Goal: Task Accomplishment & Management: Use online tool/utility

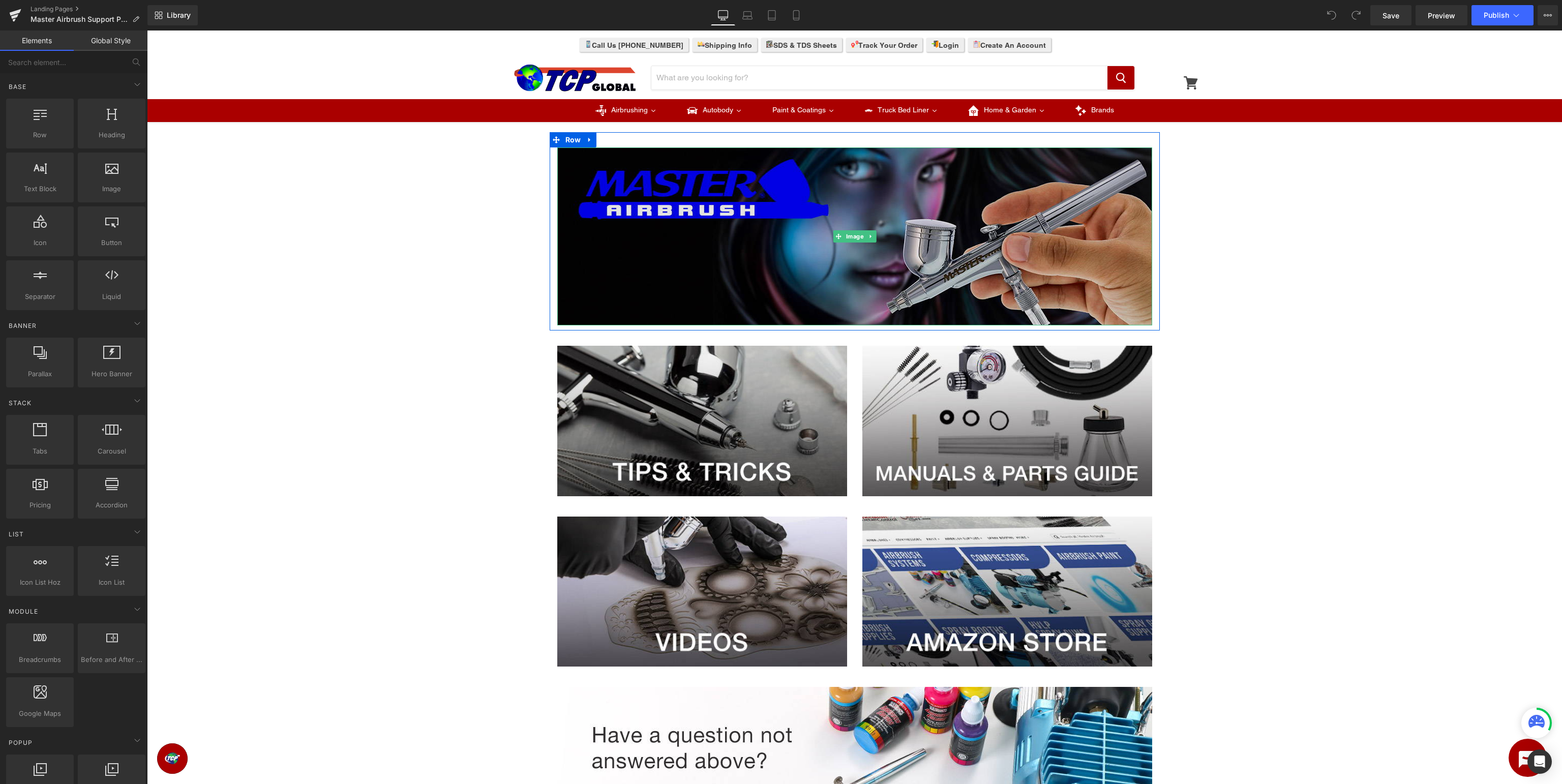
click at [786, 221] on img at bounding box center [854, 236] width 595 height 178
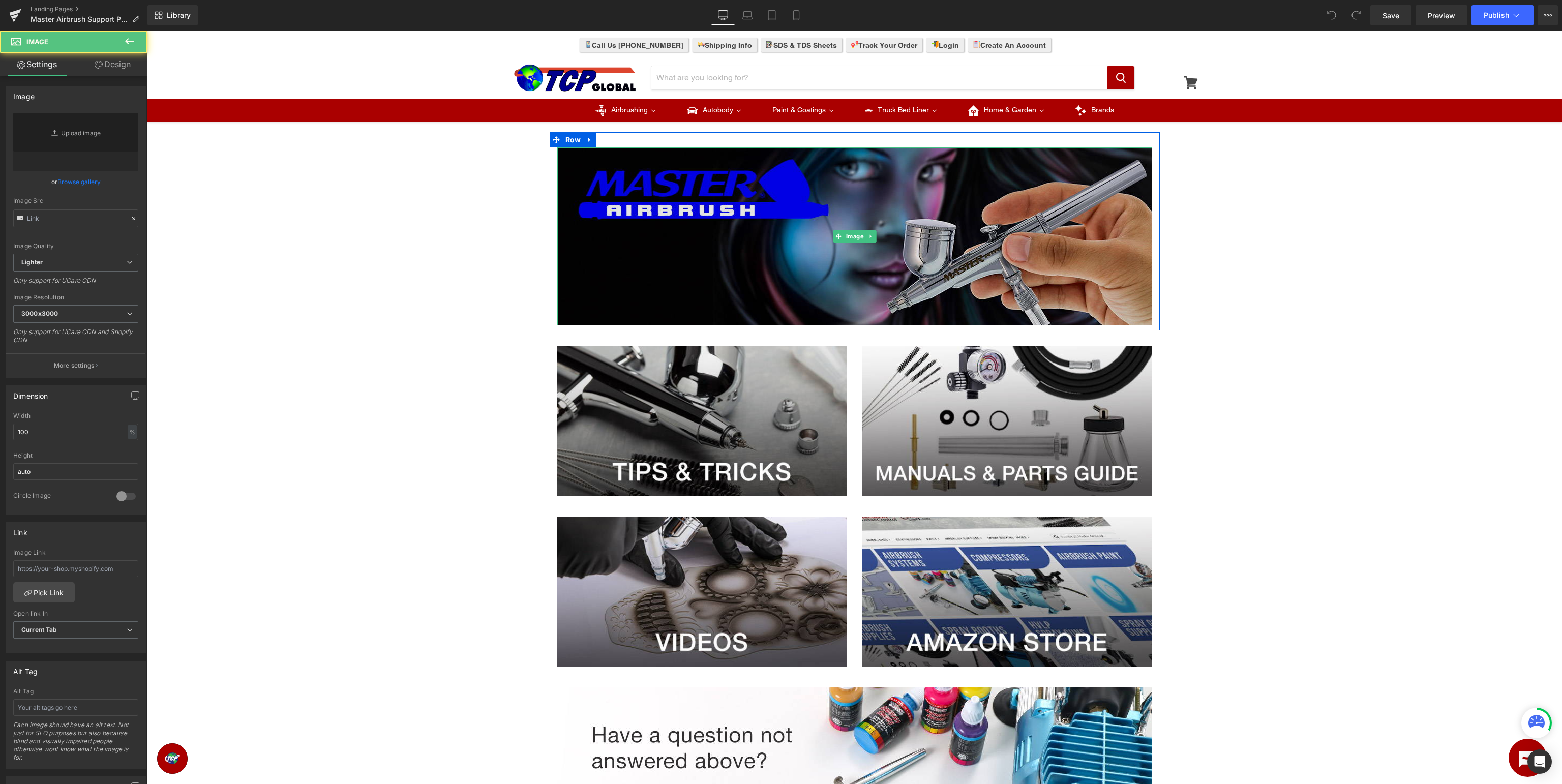
type input "https://ucarecdn.com/4bb74ce1-17dd-48ac-a7d4-7902841462f7/-/format/auto/-/previ…"
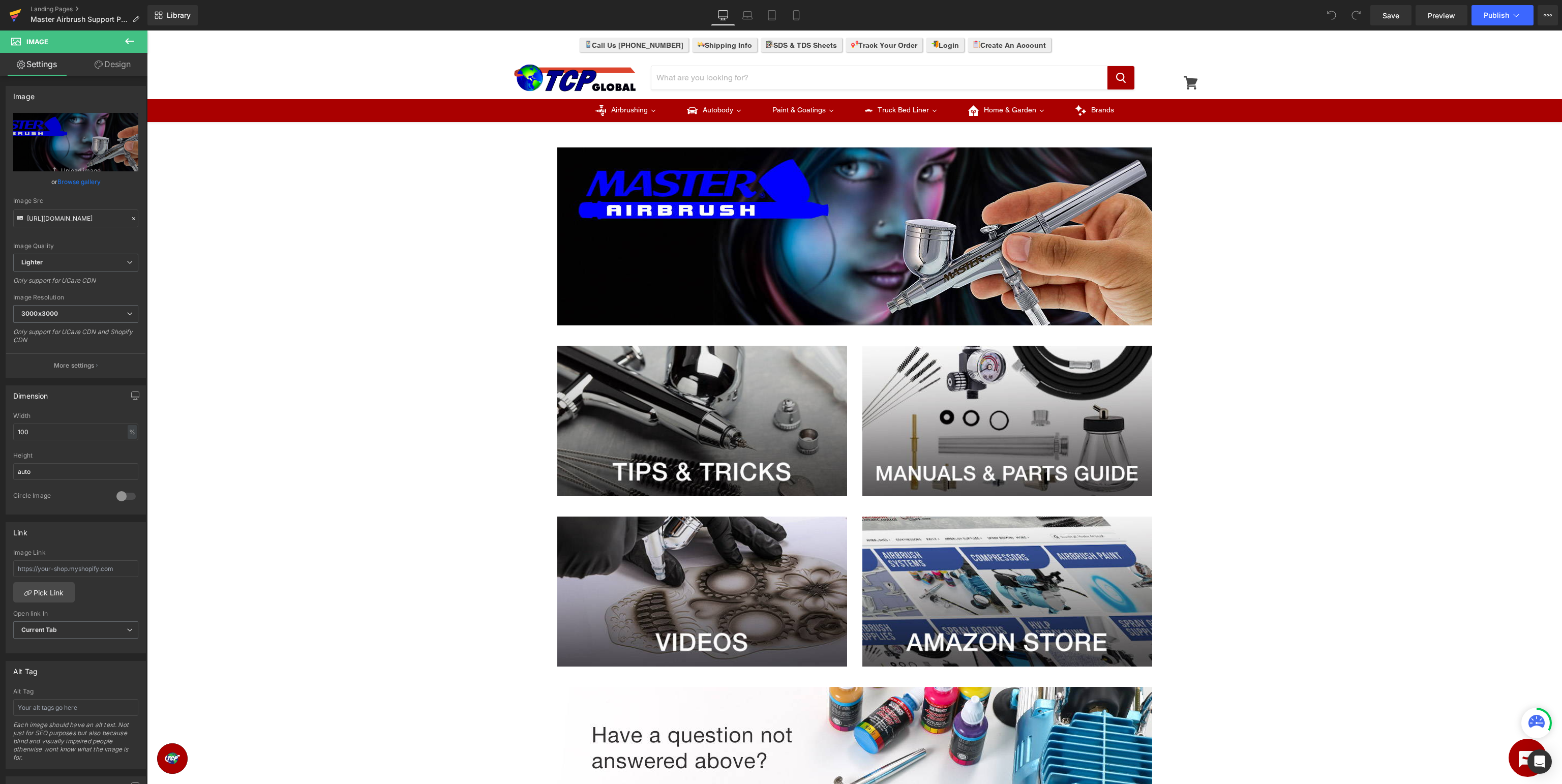
click at [17, 13] on icon at bounding box center [15, 12] width 12 height 7
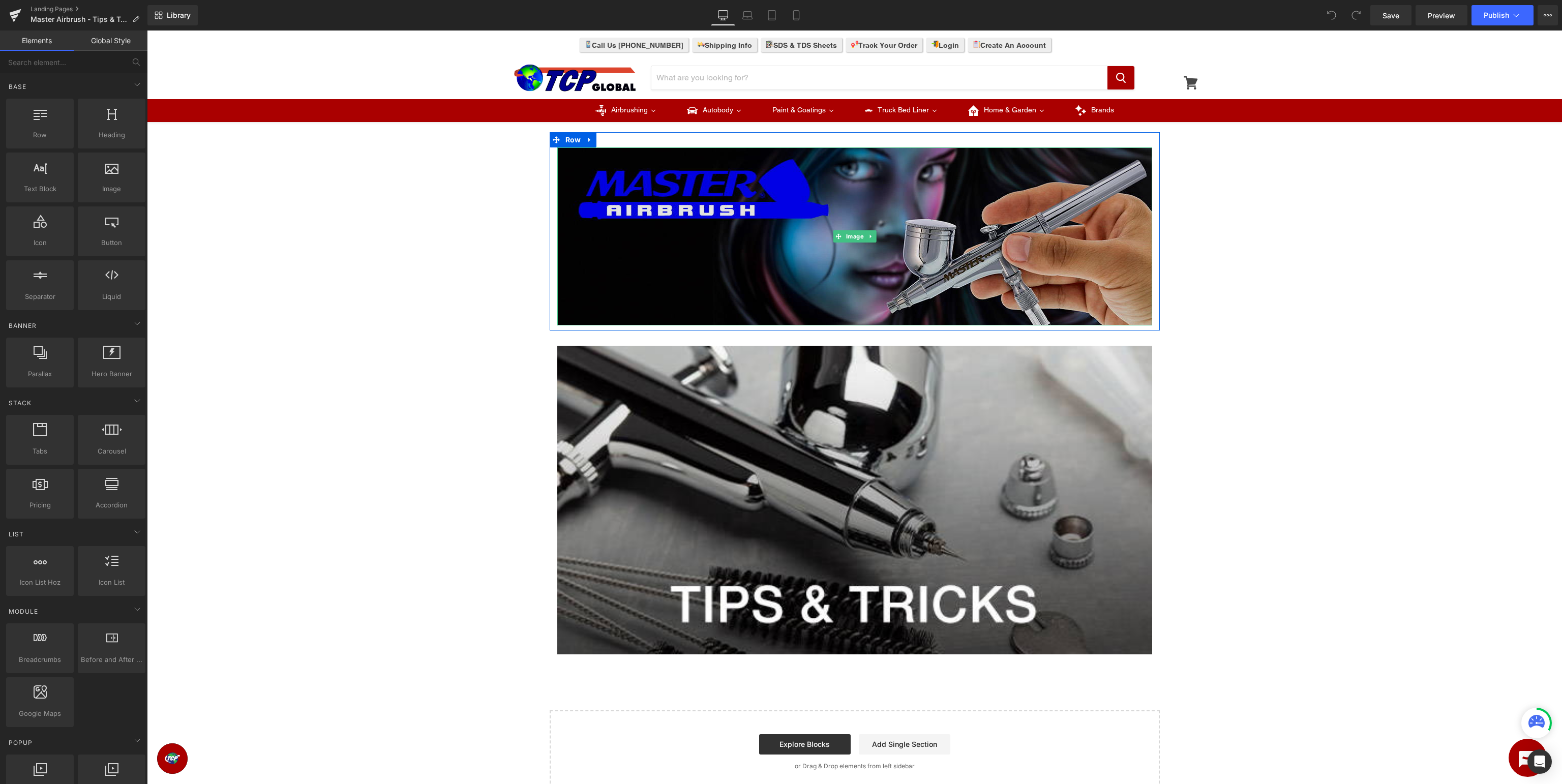
click at [843, 218] on img at bounding box center [854, 236] width 595 height 178
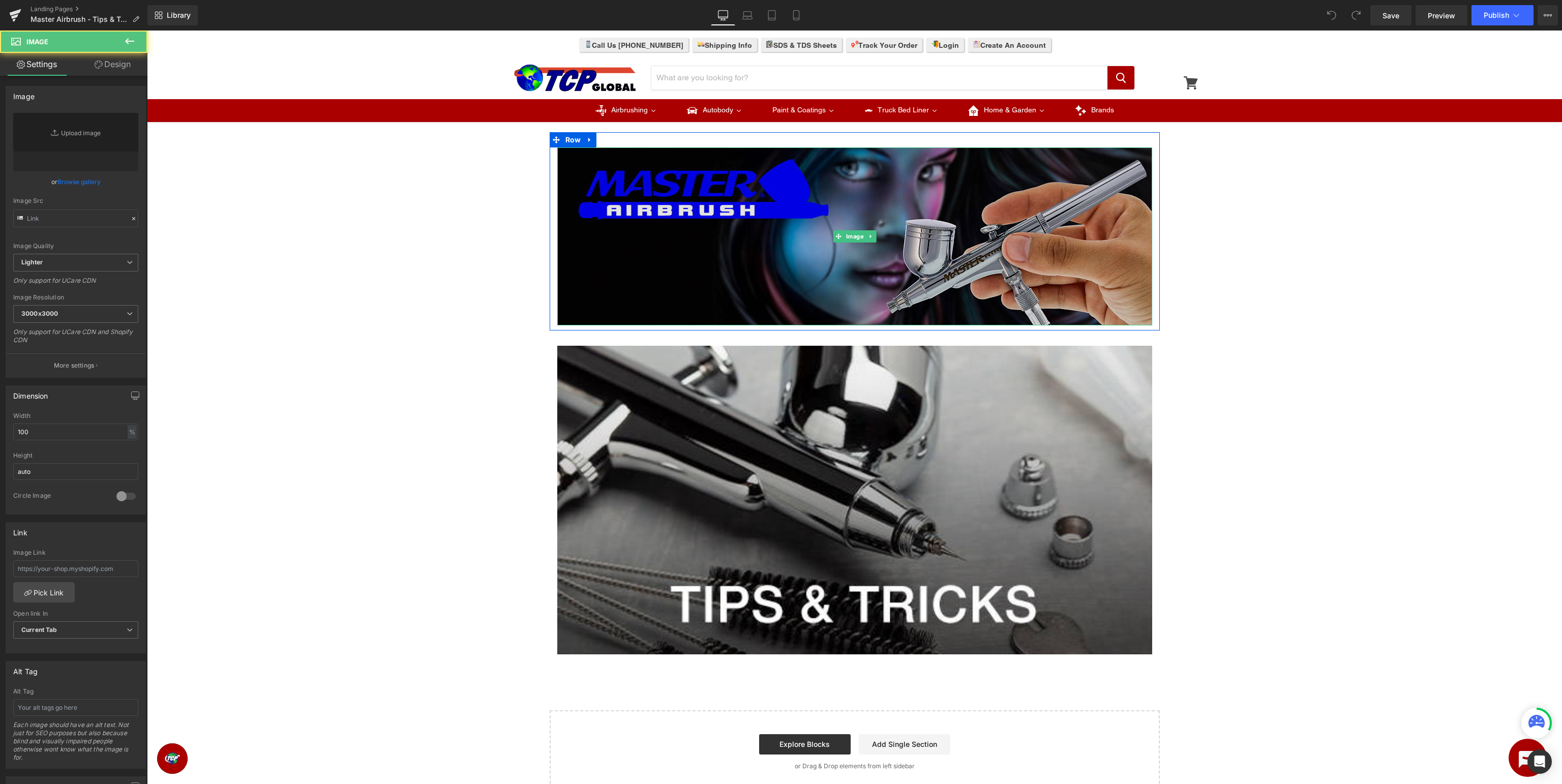
type input "[URL][DOMAIN_NAME]"
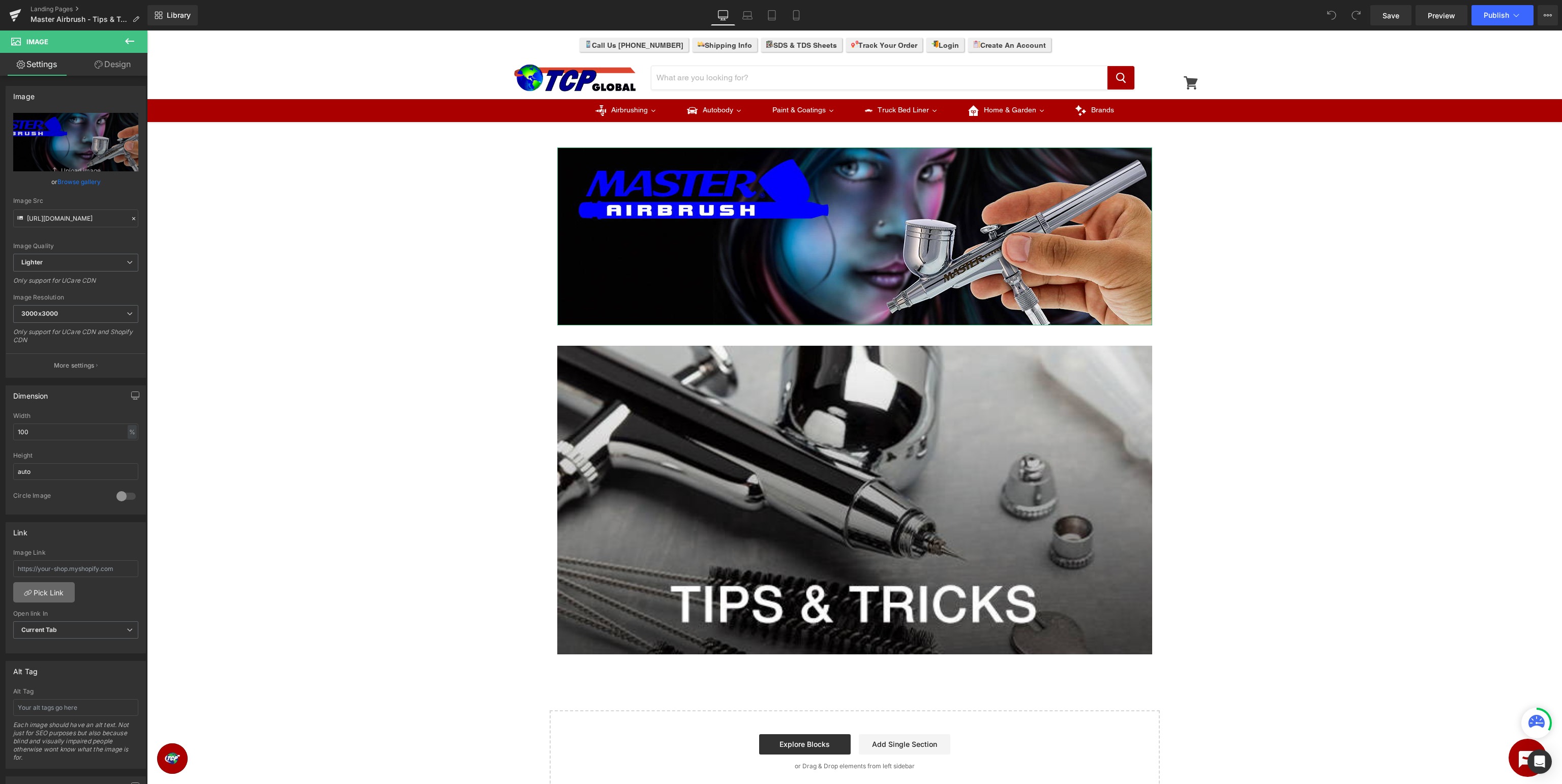
click at [42, 594] on link "Pick Link" at bounding box center [44, 592] width 61 height 21
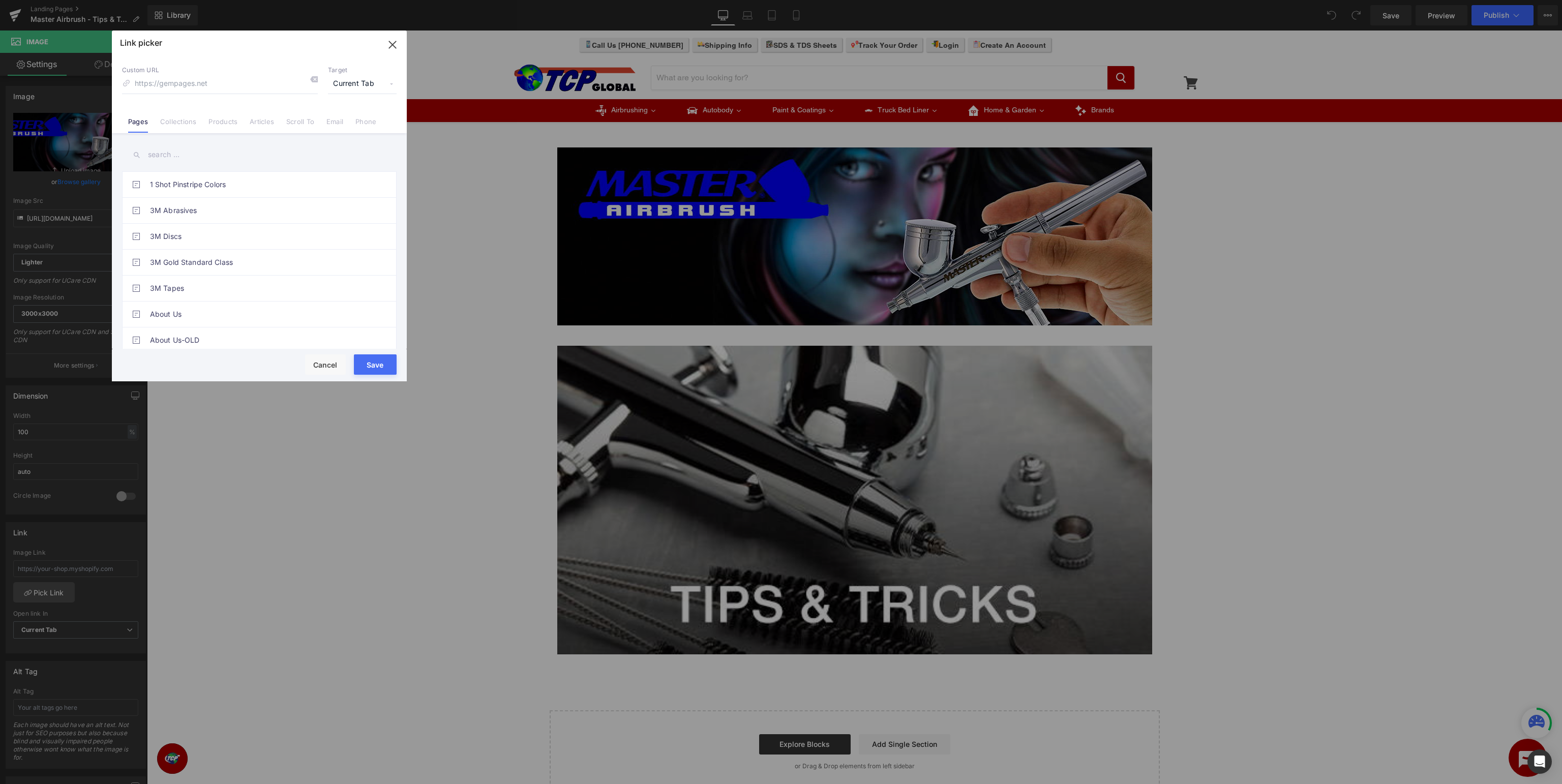
click at [233, 157] on input "text" at bounding box center [259, 155] width 275 height 23
type input "master airbrush support"
click at [243, 209] on link "Master Airbrush Support Page" at bounding box center [261, 210] width 224 height 25
type input "/pages/master-airbrush-support"
click at [377, 369] on button "Save" at bounding box center [375, 364] width 42 height 21
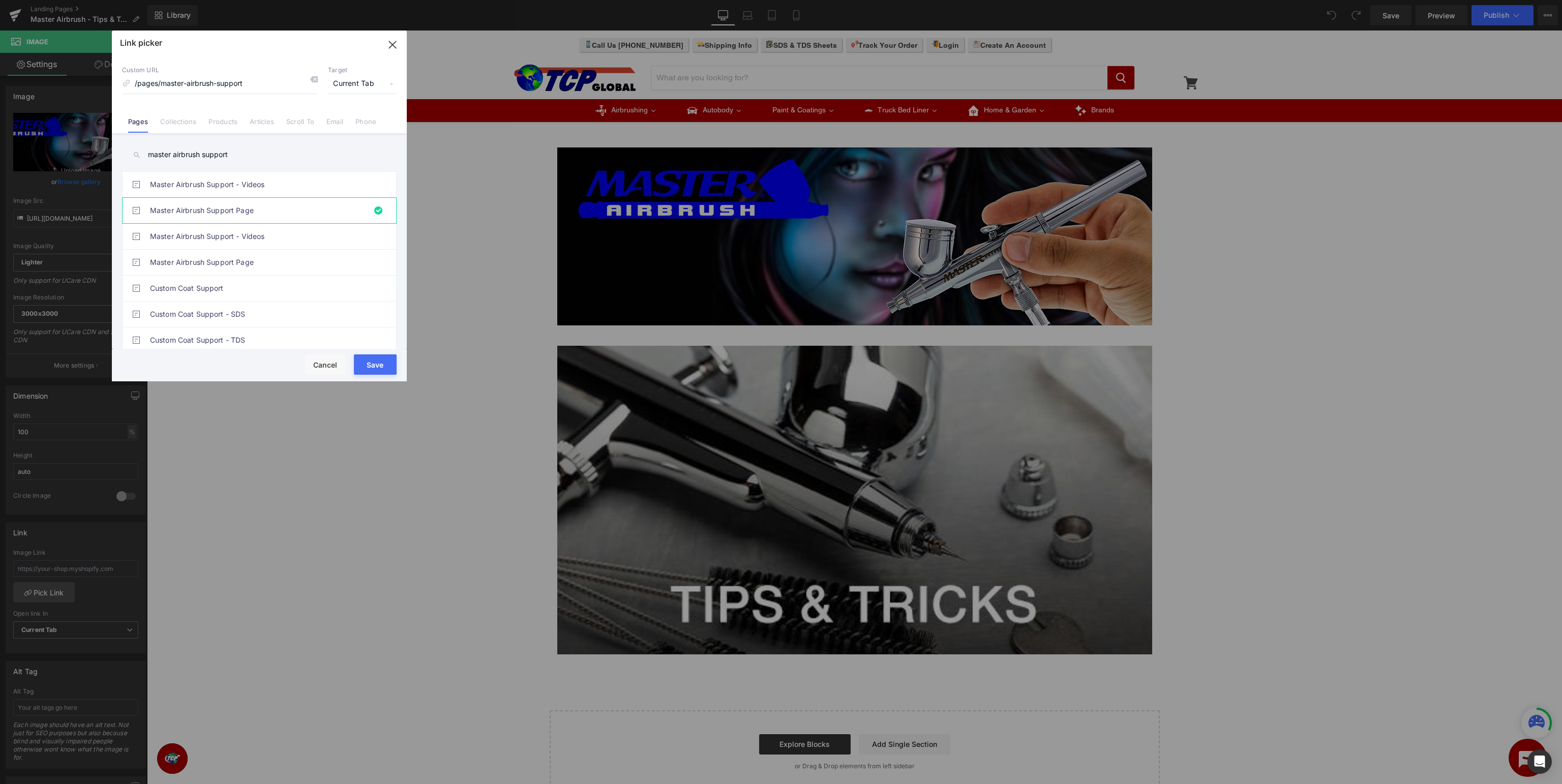
type input "/pages/master-airbrush-support"
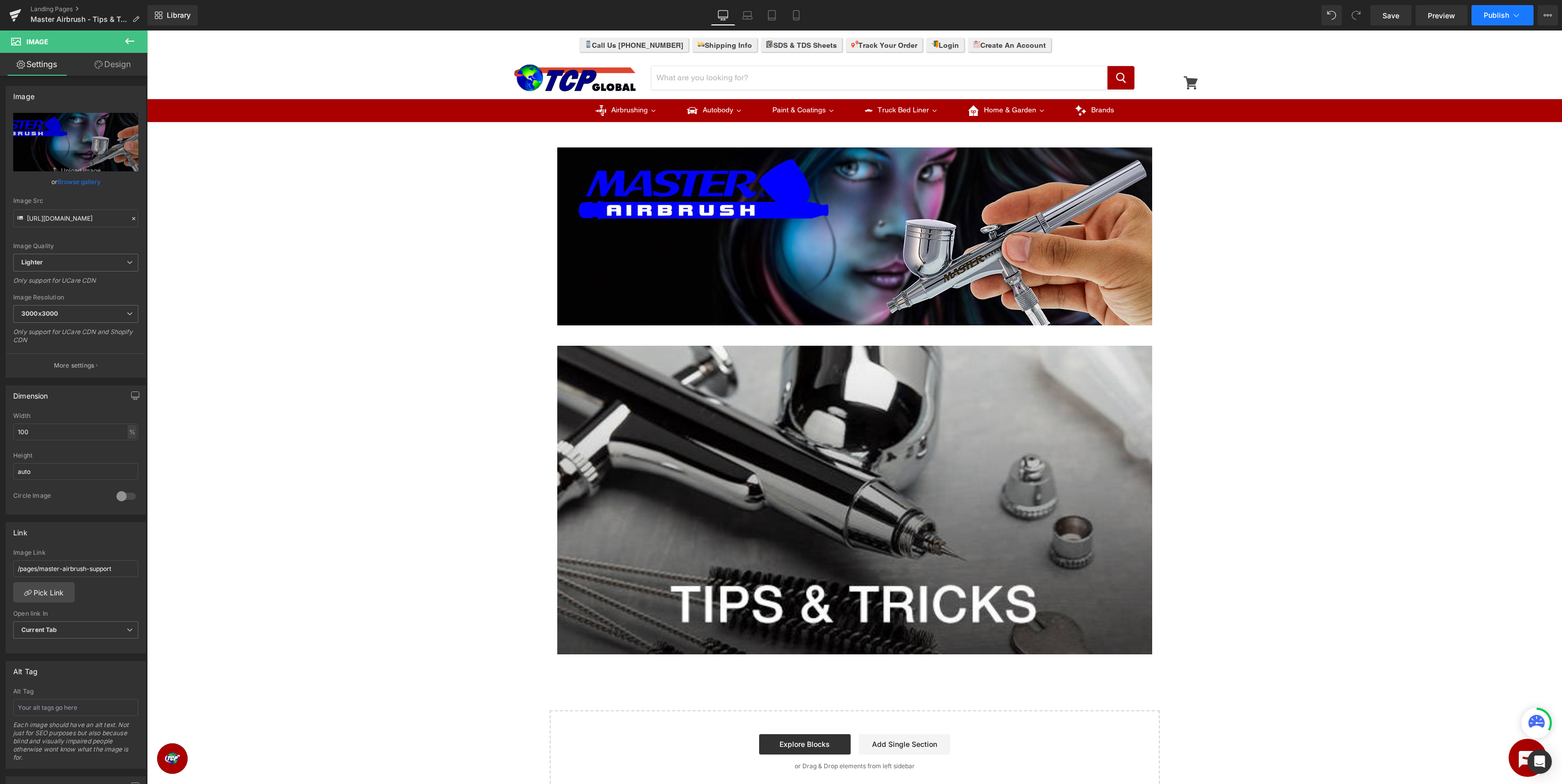
click at [1506, 17] on span "Publish" at bounding box center [1497, 15] width 25 height 8
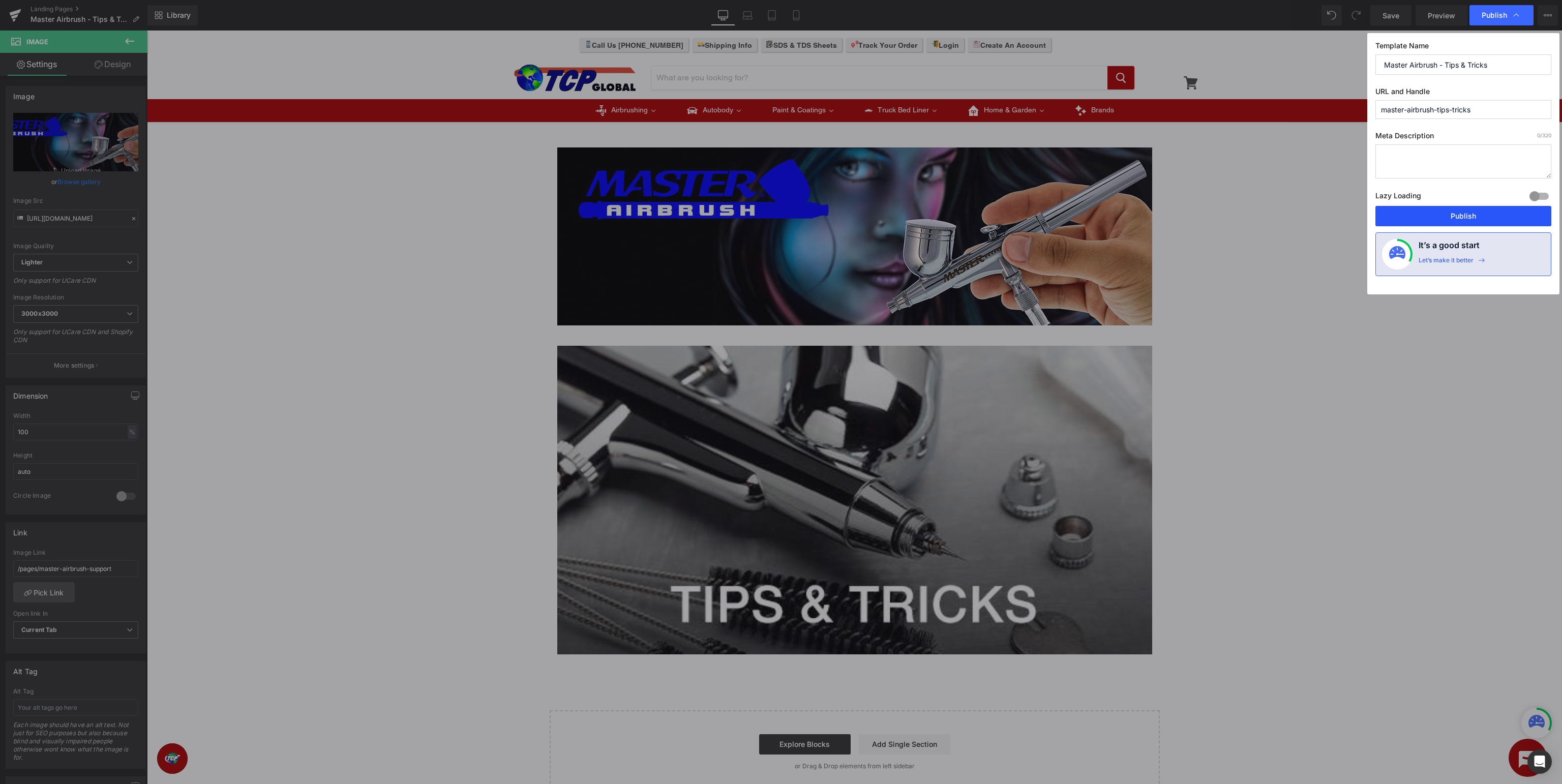
click at [1478, 212] on button "Publish" at bounding box center [1463, 216] width 176 height 21
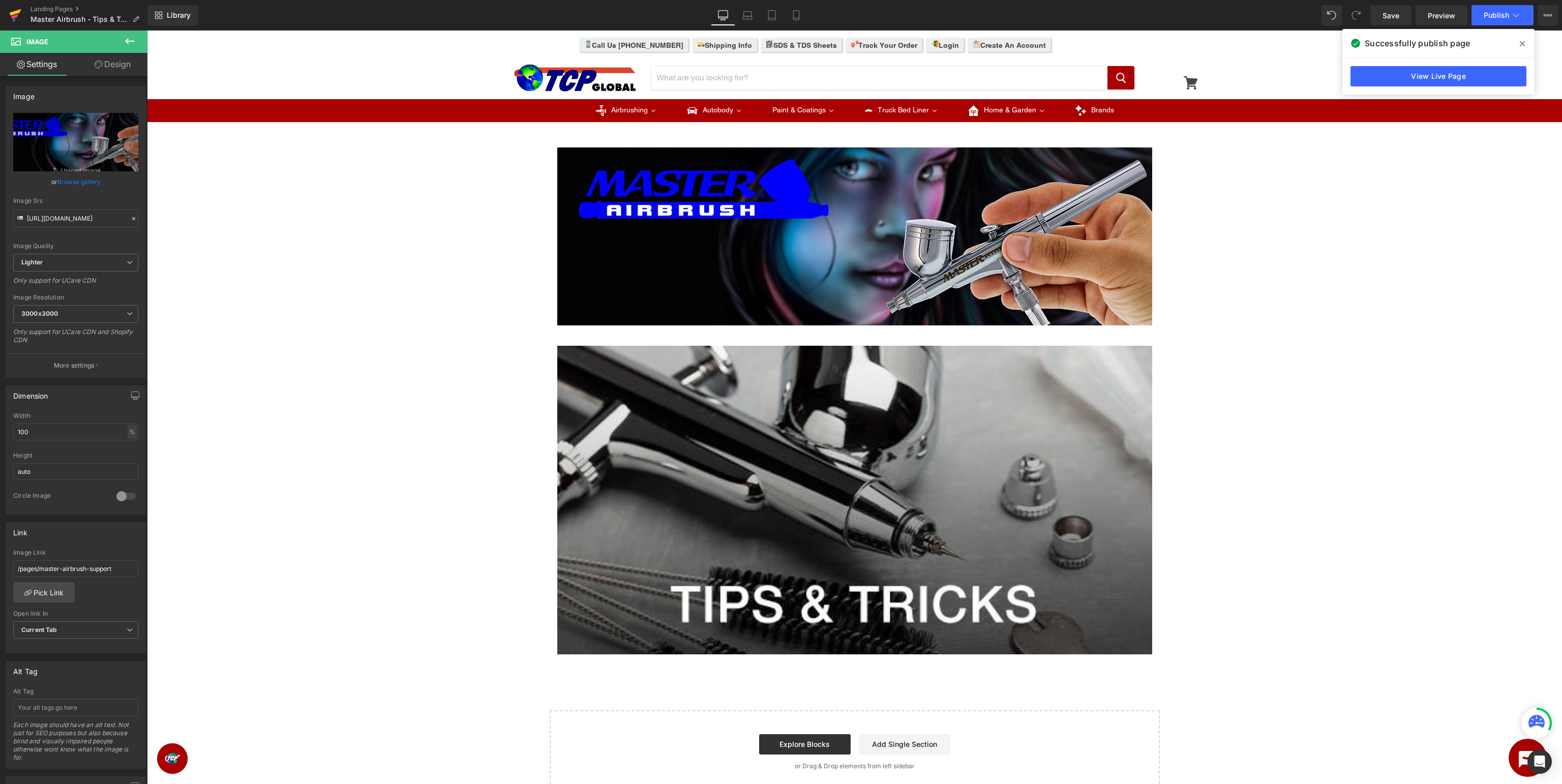
click at [15, 18] on icon at bounding box center [15, 15] width 12 height 25
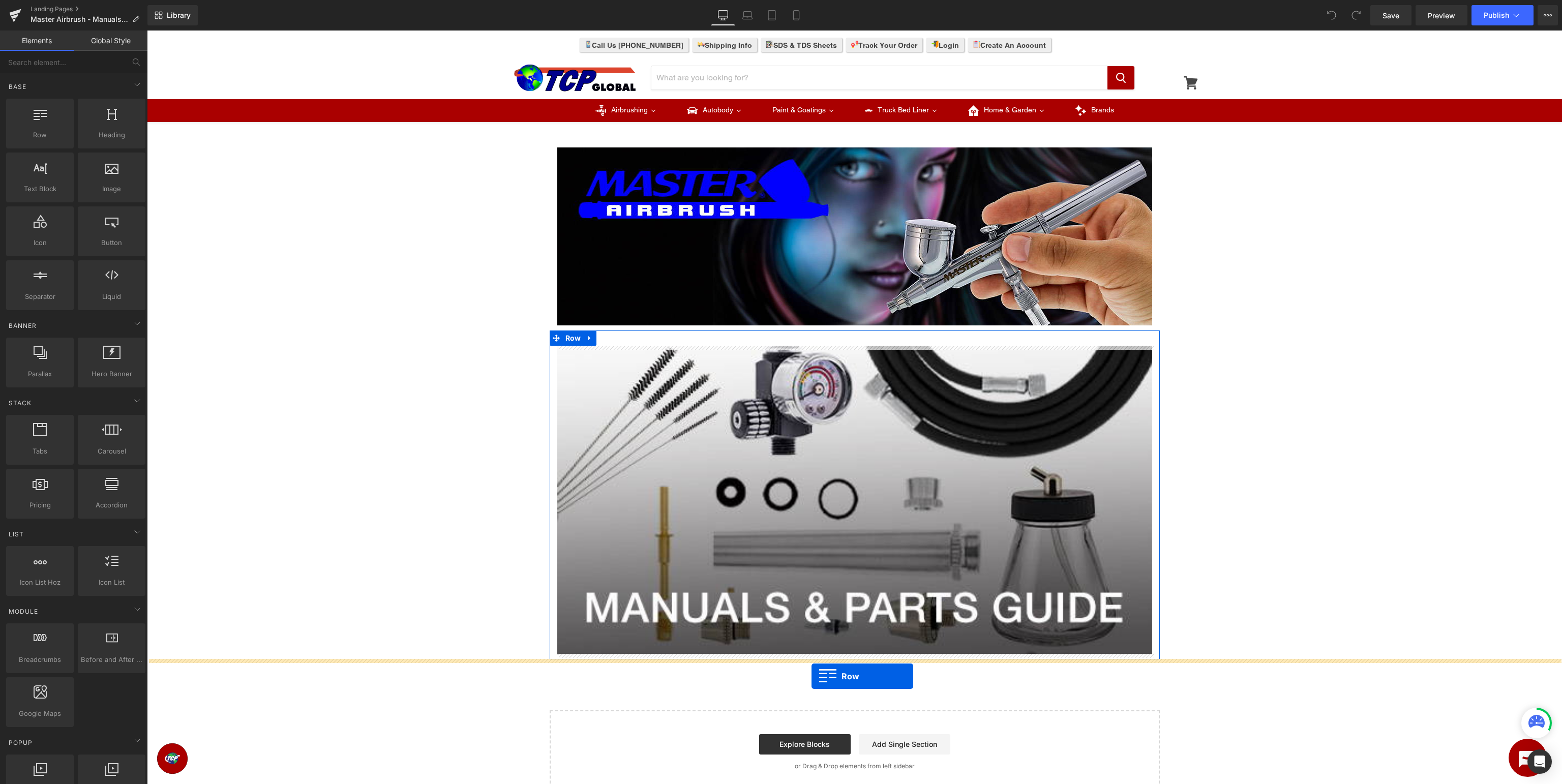
drag, startPoint x: 181, startPoint y: 153, endPoint x: 811, endPoint y: 676, distance: 818.8
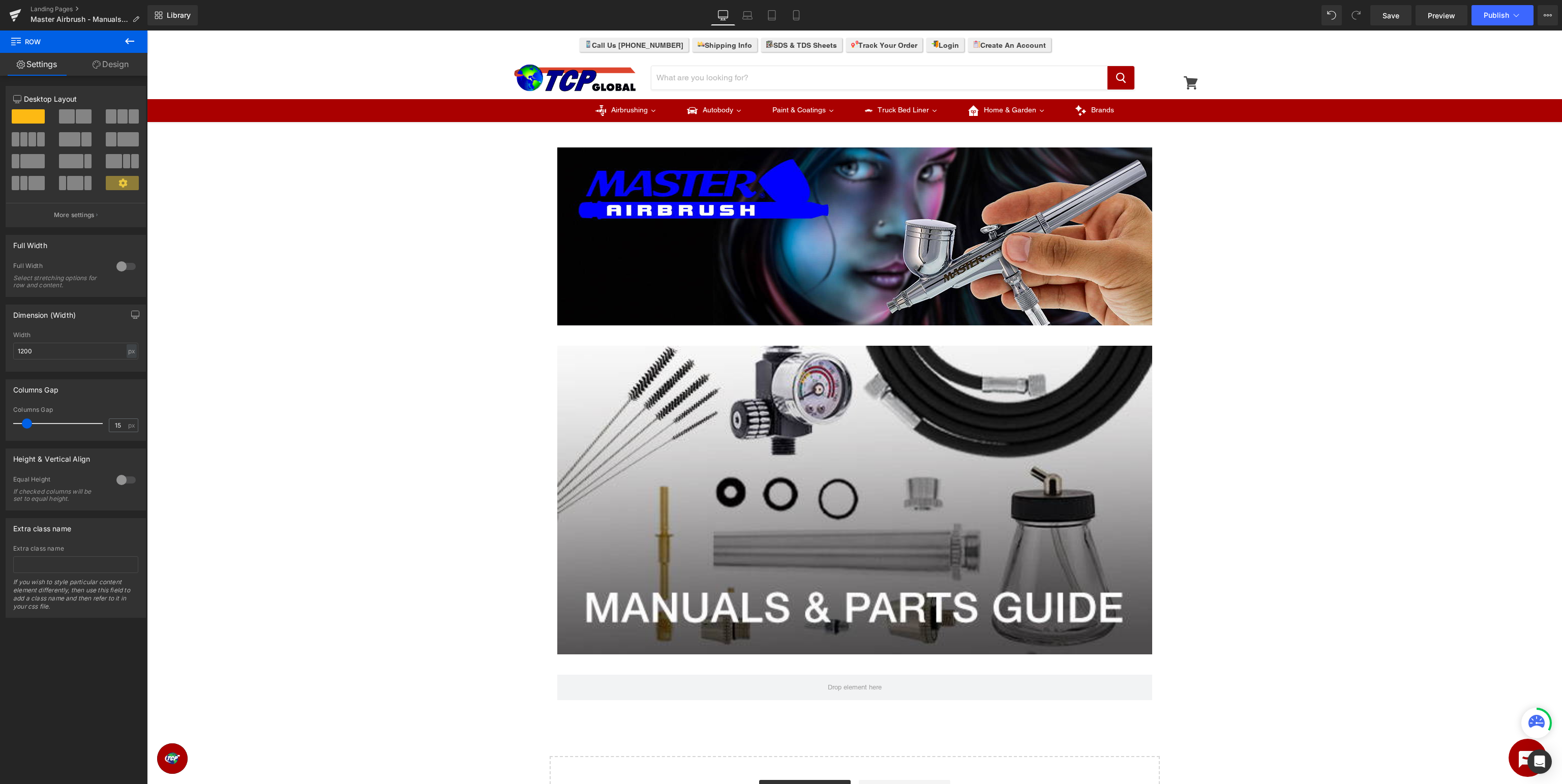
click at [131, 41] on icon at bounding box center [129, 41] width 9 height 6
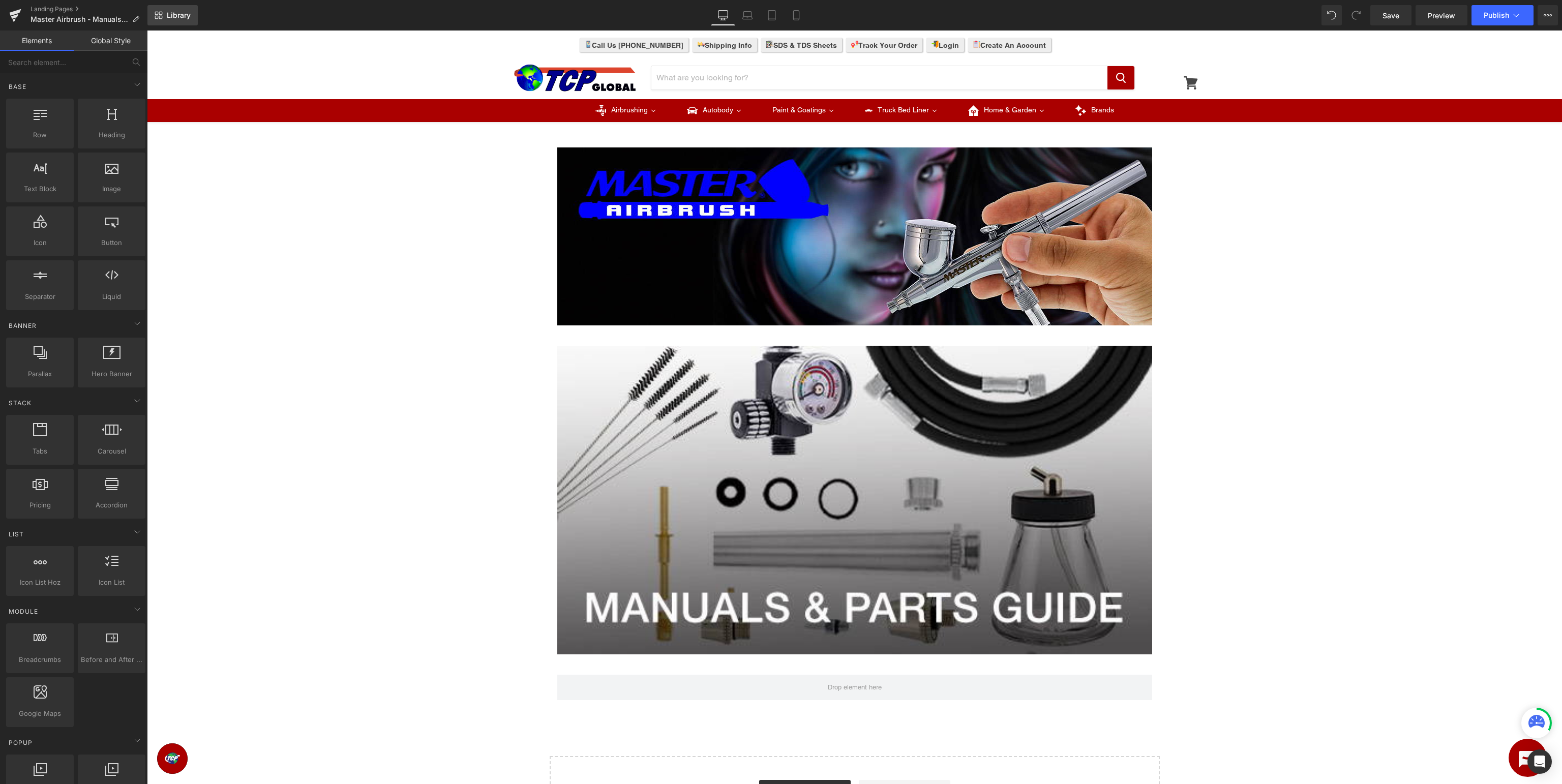
click at [172, 15] on span "Library" at bounding box center [178, 15] width 24 height 9
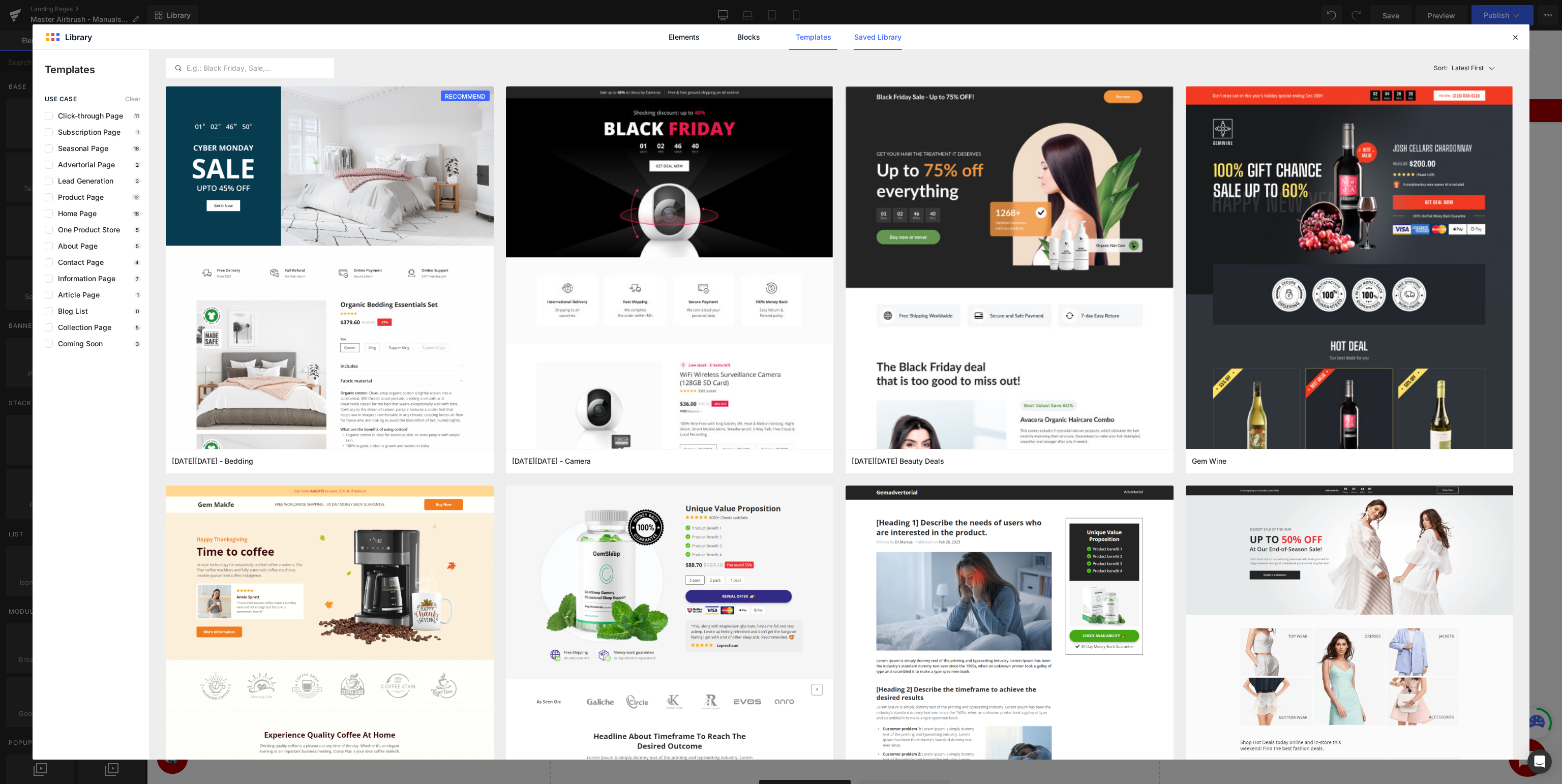
click at [894, 38] on link "Saved Library" at bounding box center [878, 37] width 49 height 25
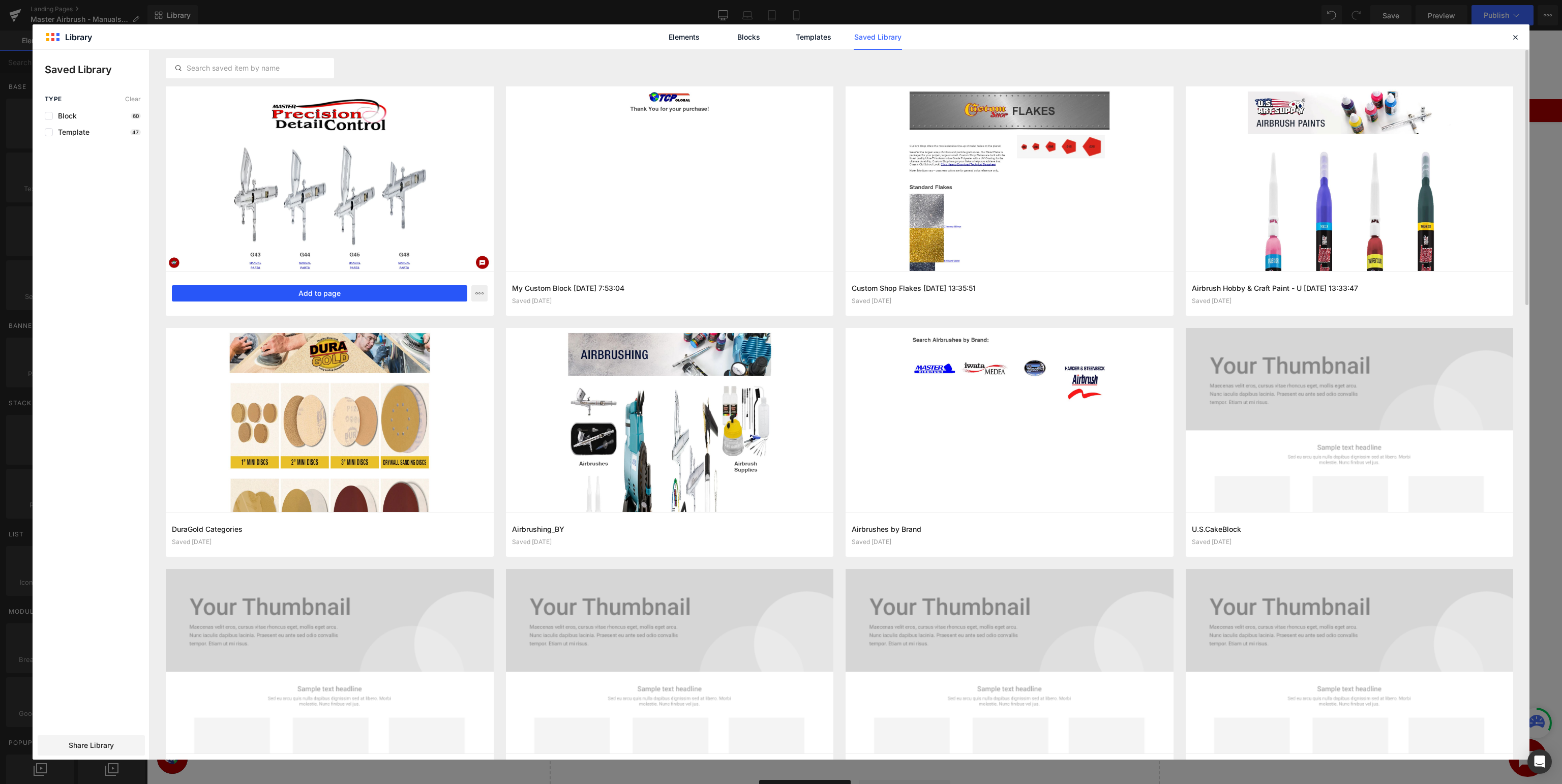
click at [300, 294] on button "Add to page" at bounding box center [319, 293] width 295 height 16
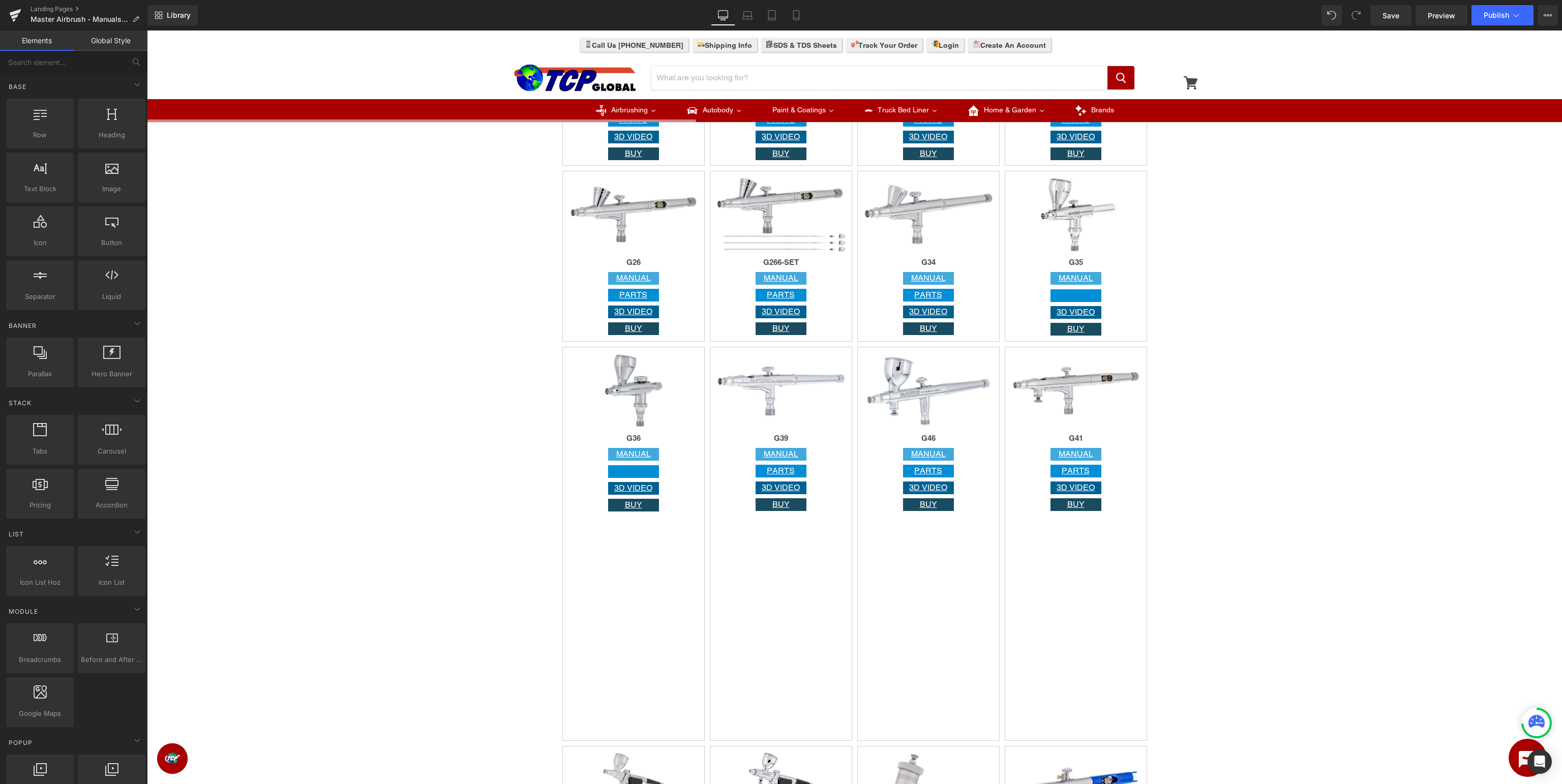
scroll to position [1503, 0]
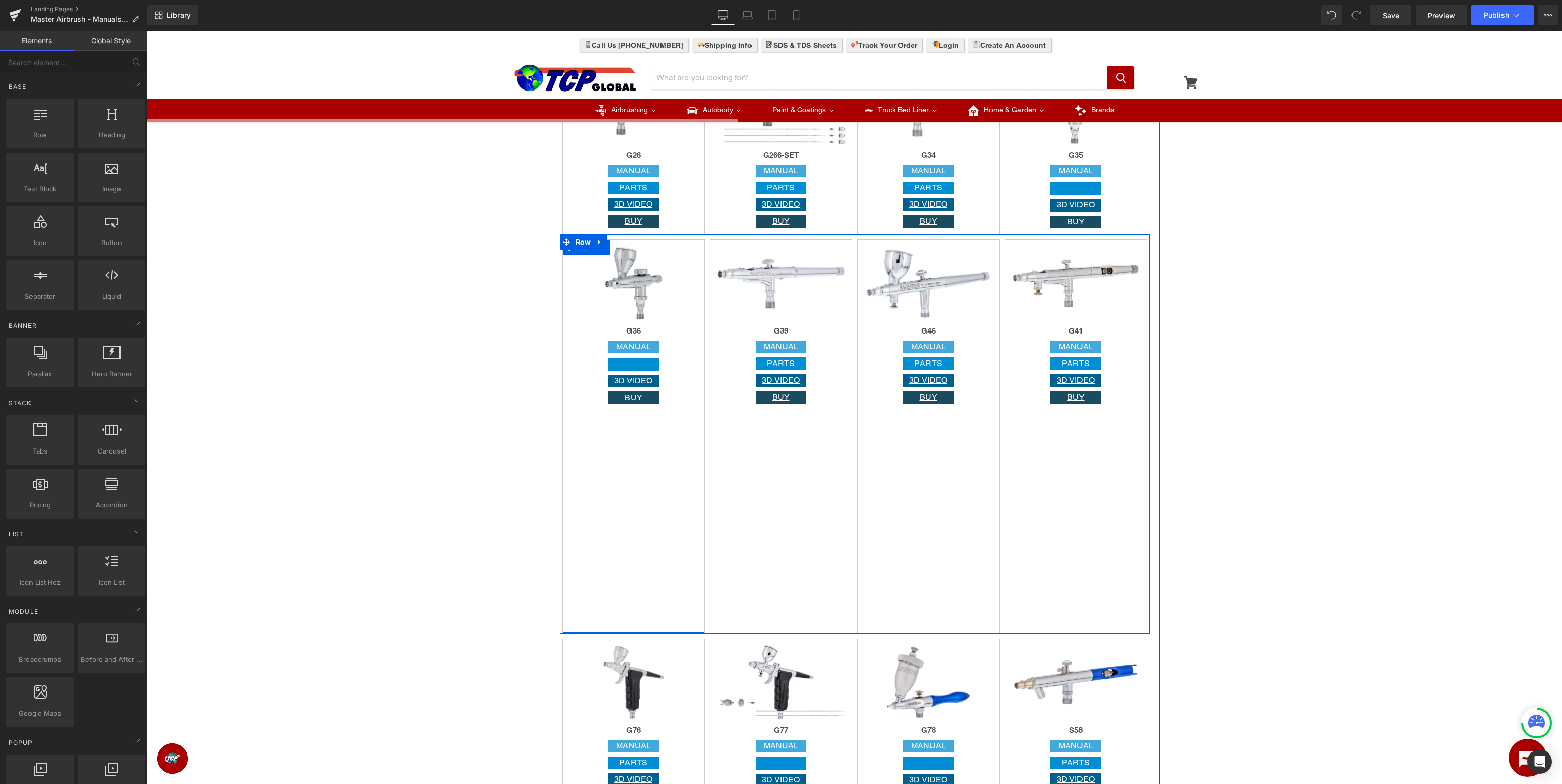
click at [629, 509] on div "Image G36 Heading MANUAL Button Button 3D VIDEO Button BUY Button Row" at bounding box center [633, 437] width 142 height 394
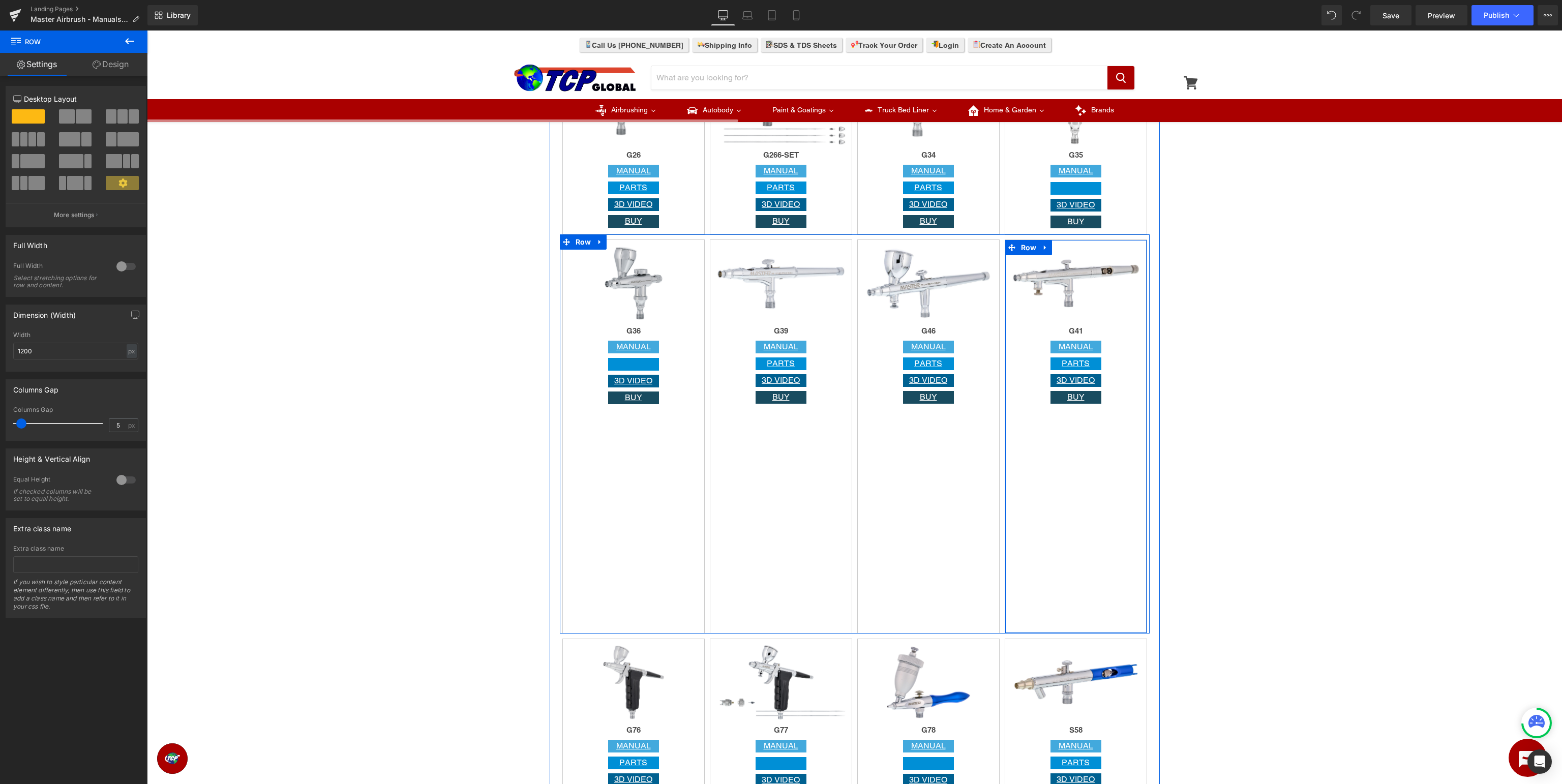
click at [1079, 469] on div "Image G41 Heading MANUAL Button PARTS Button 3D VIDEO Button BUY Button Row" at bounding box center [1076, 437] width 142 height 394
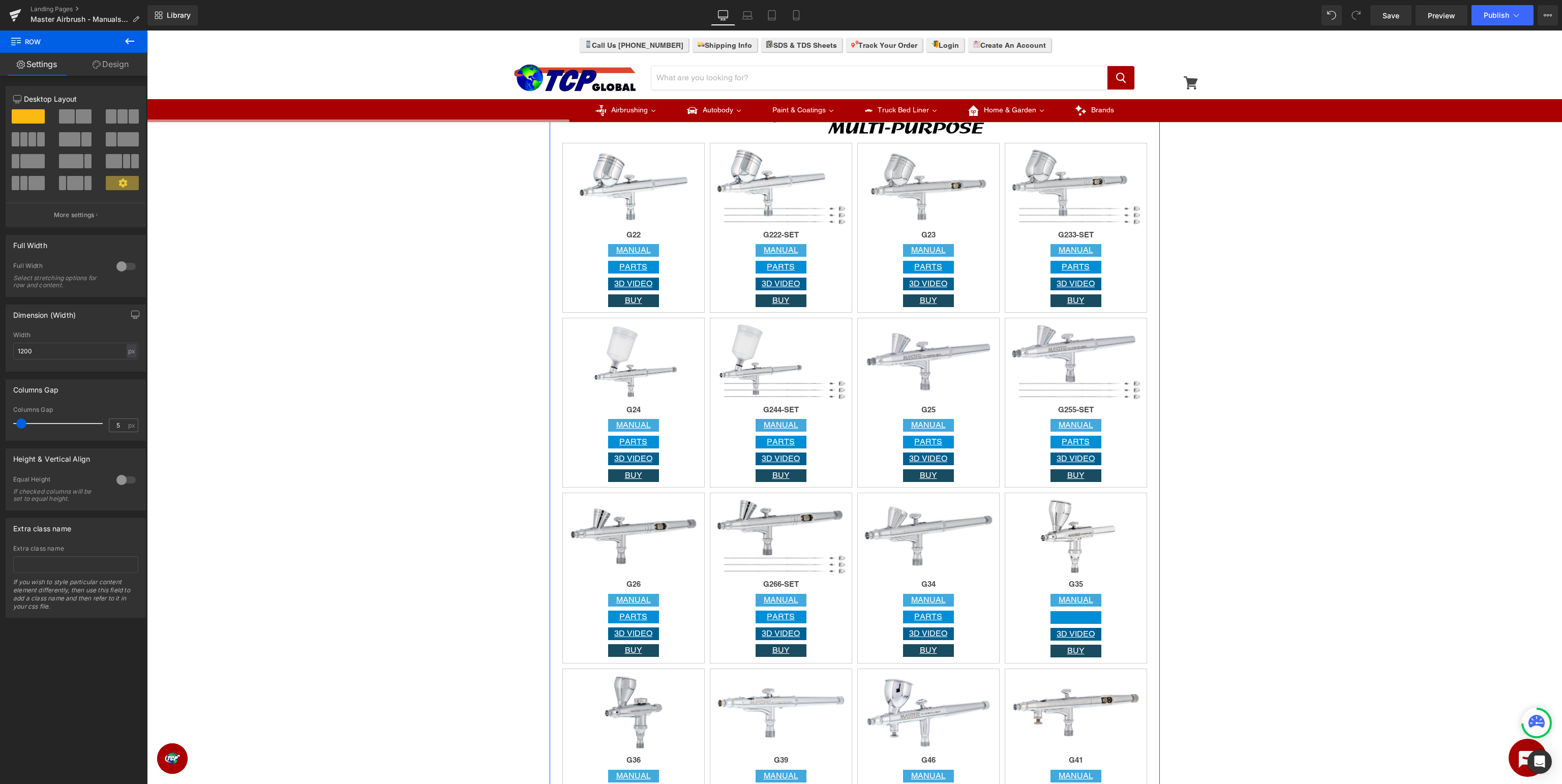
scroll to position [1235, 0]
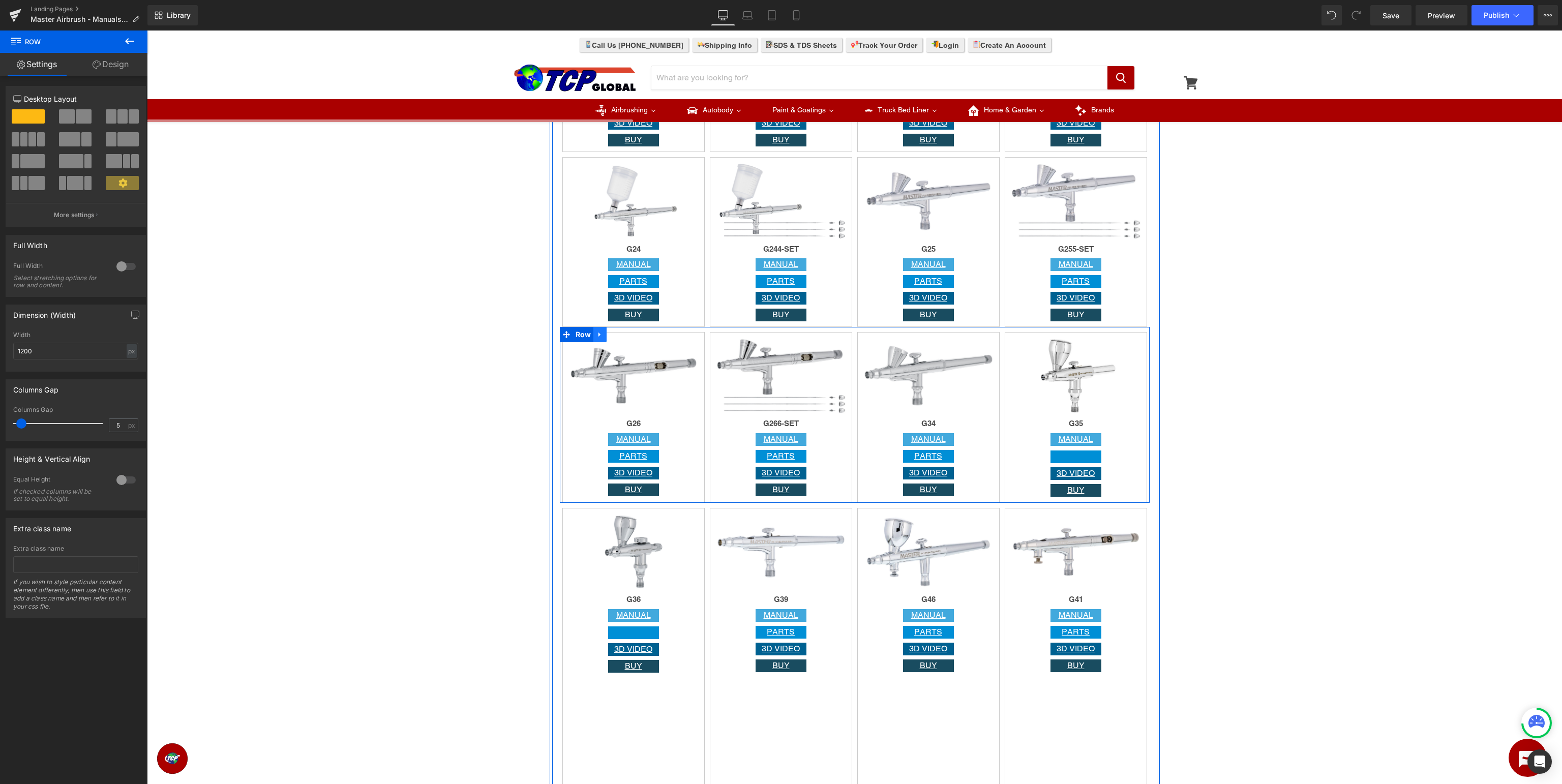
click at [601, 333] on icon at bounding box center [600, 334] width 7 height 8
click at [615, 336] on icon at bounding box center [613, 335] width 7 height 7
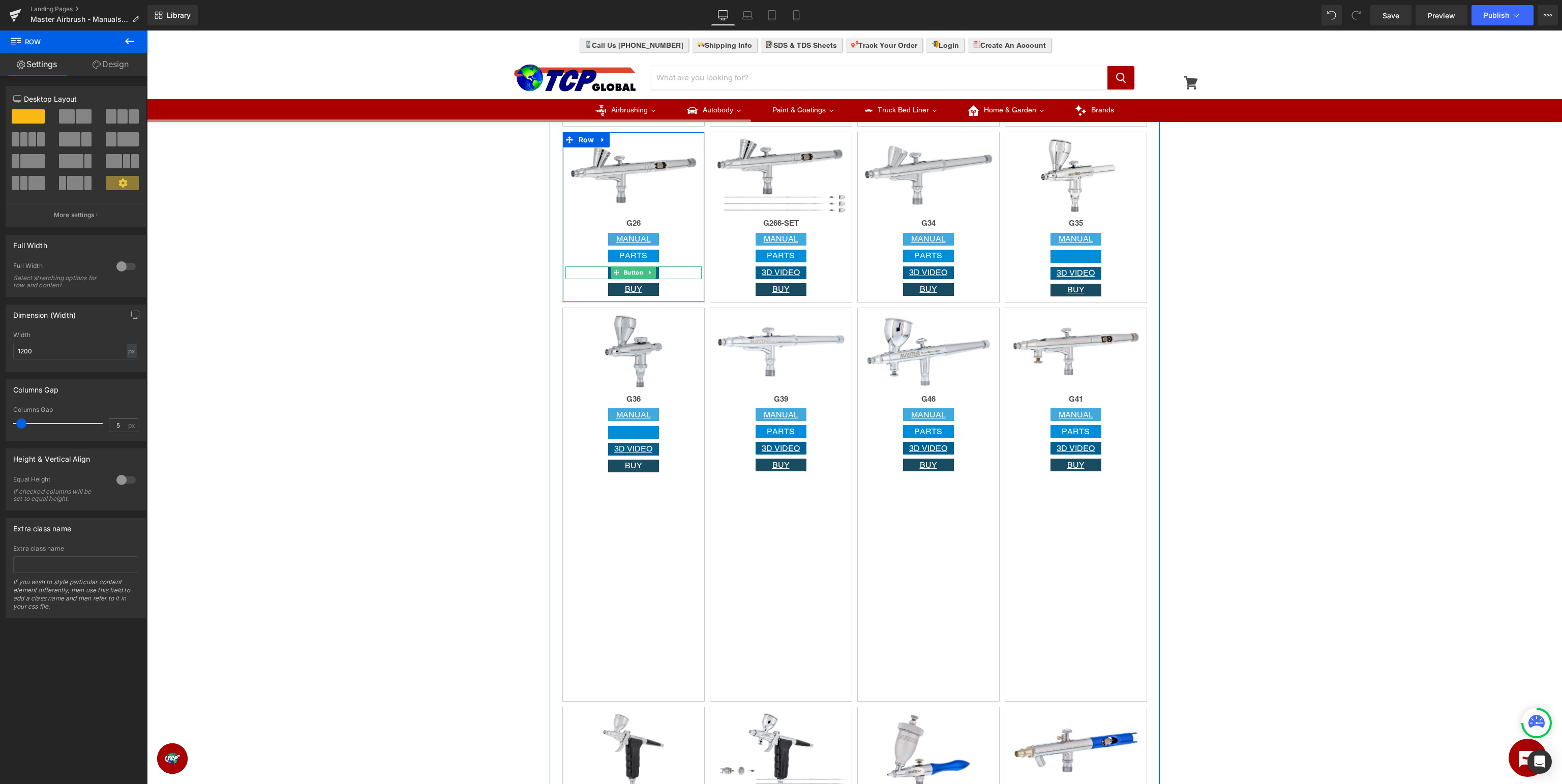
scroll to position [1450, 0]
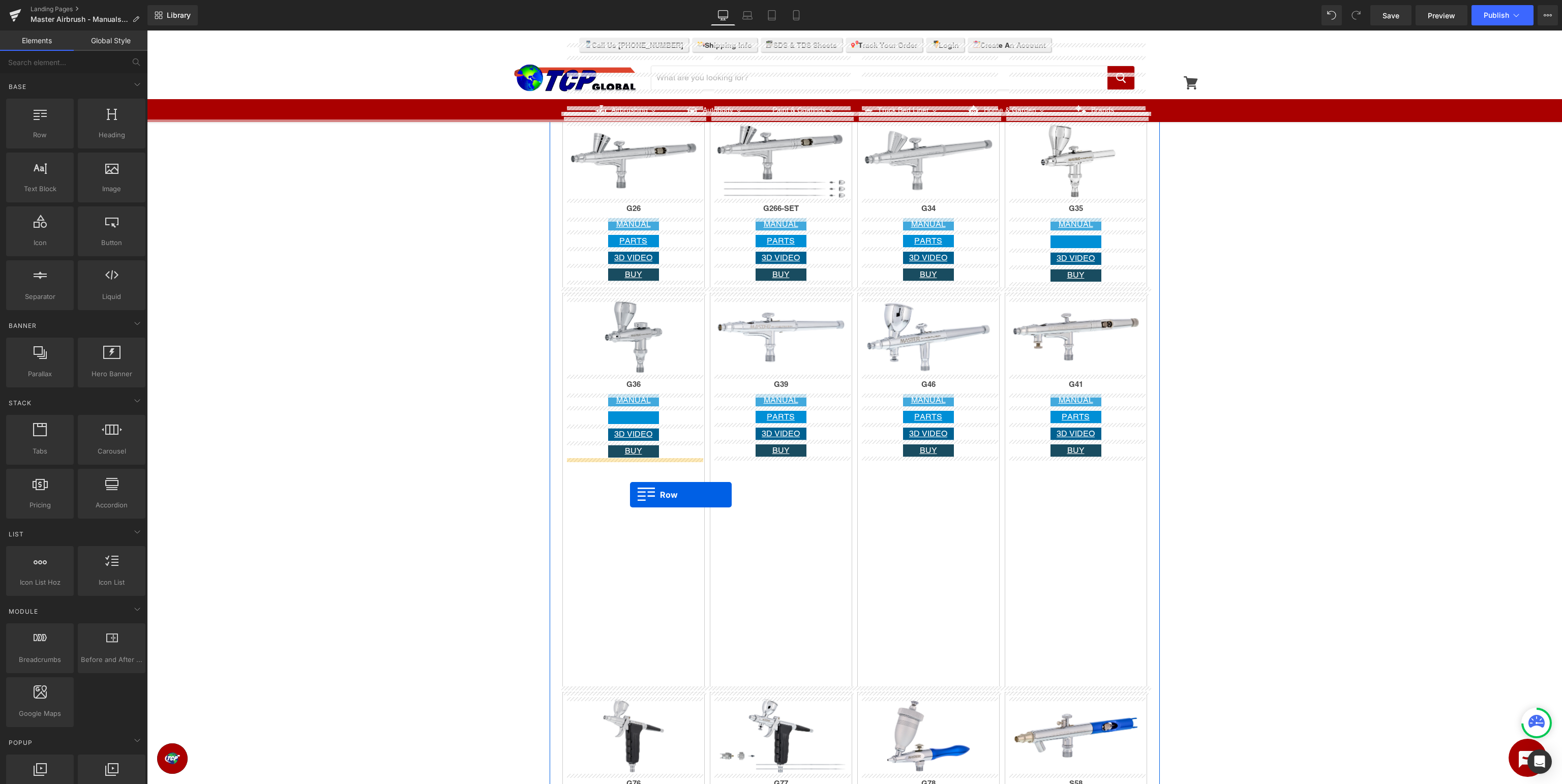
drag, startPoint x: 183, startPoint y: 155, endPoint x: 630, endPoint y: 495, distance: 561.6
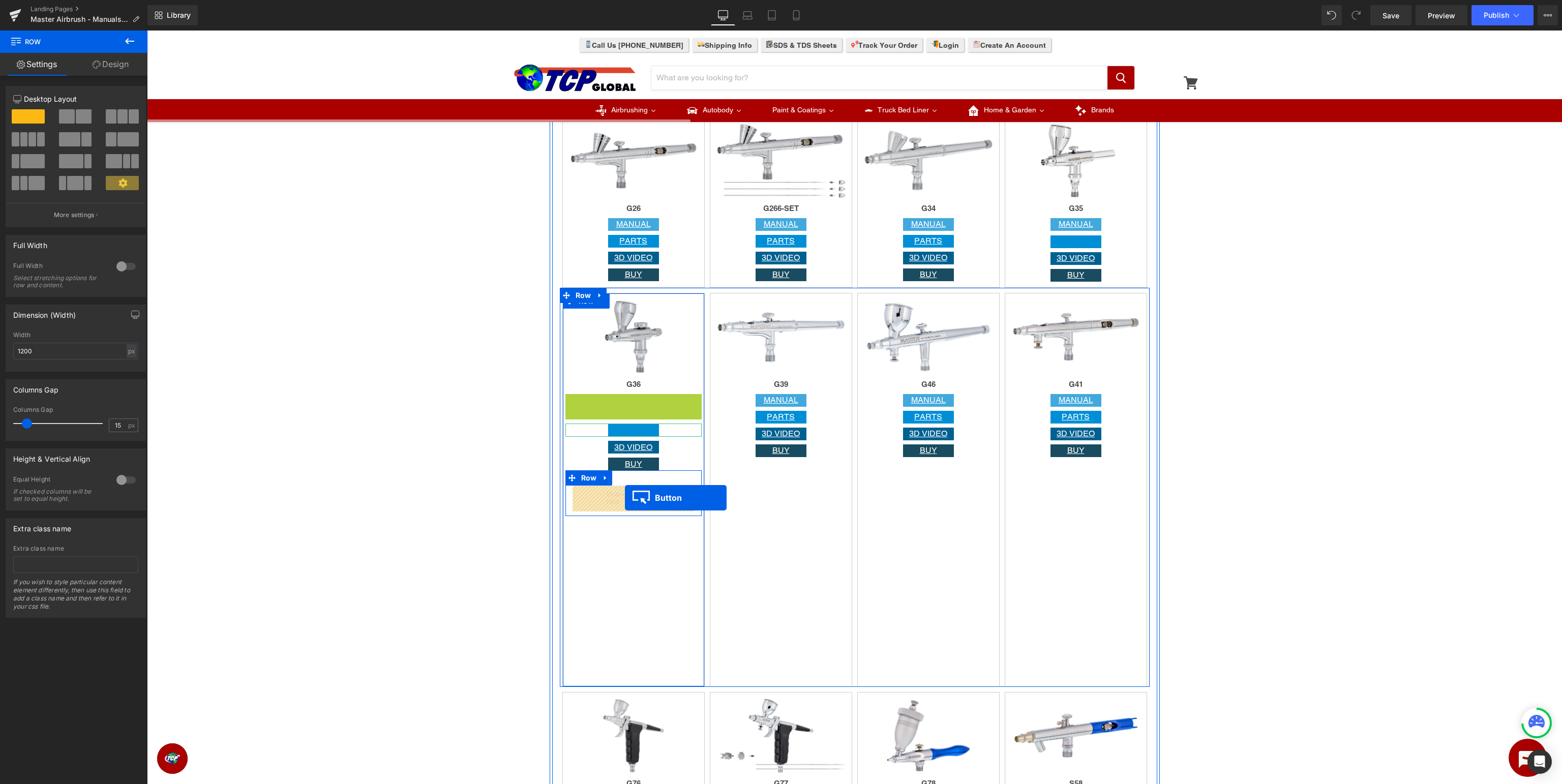
drag, startPoint x: 634, startPoint y: 400, endPoint x: 625, endPoint y: 498, distance: 98.4
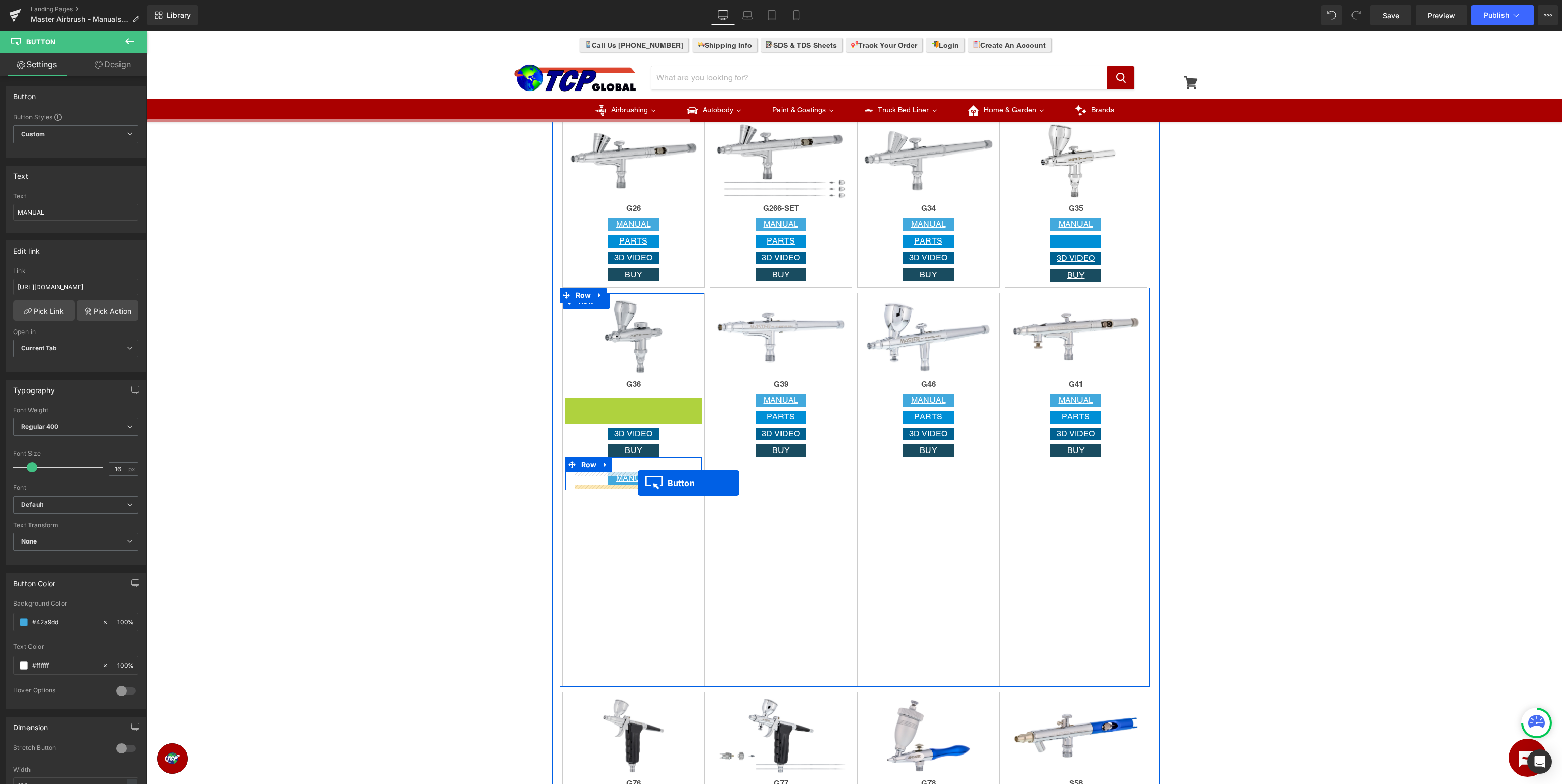
drag, startPoint x: 634, startPoint y: 404, endPoint x: 638, endPoint y: 483, distance: 79.1
drag, startPoint x: 632, startPoint y: 404, endPoint x: 638, endPoint y: 484, distance: 80.2
drag, startPoint x: 629, startPoint y: 403, endPoint x: 641, endPoint y: 481, distance: 78.9
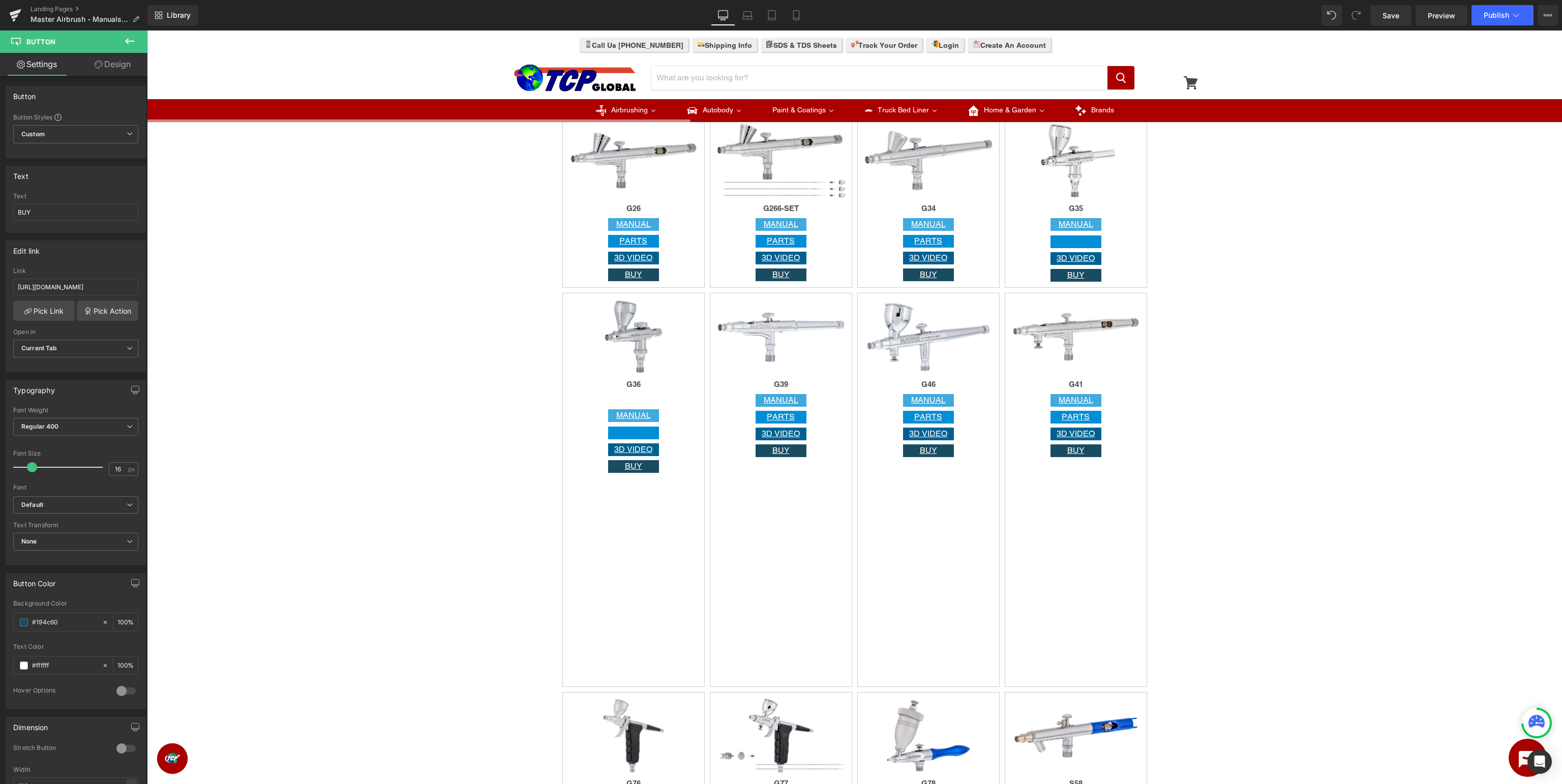
click at [129, 45] on icon at bounding box center [130, 41] width 12 height 12
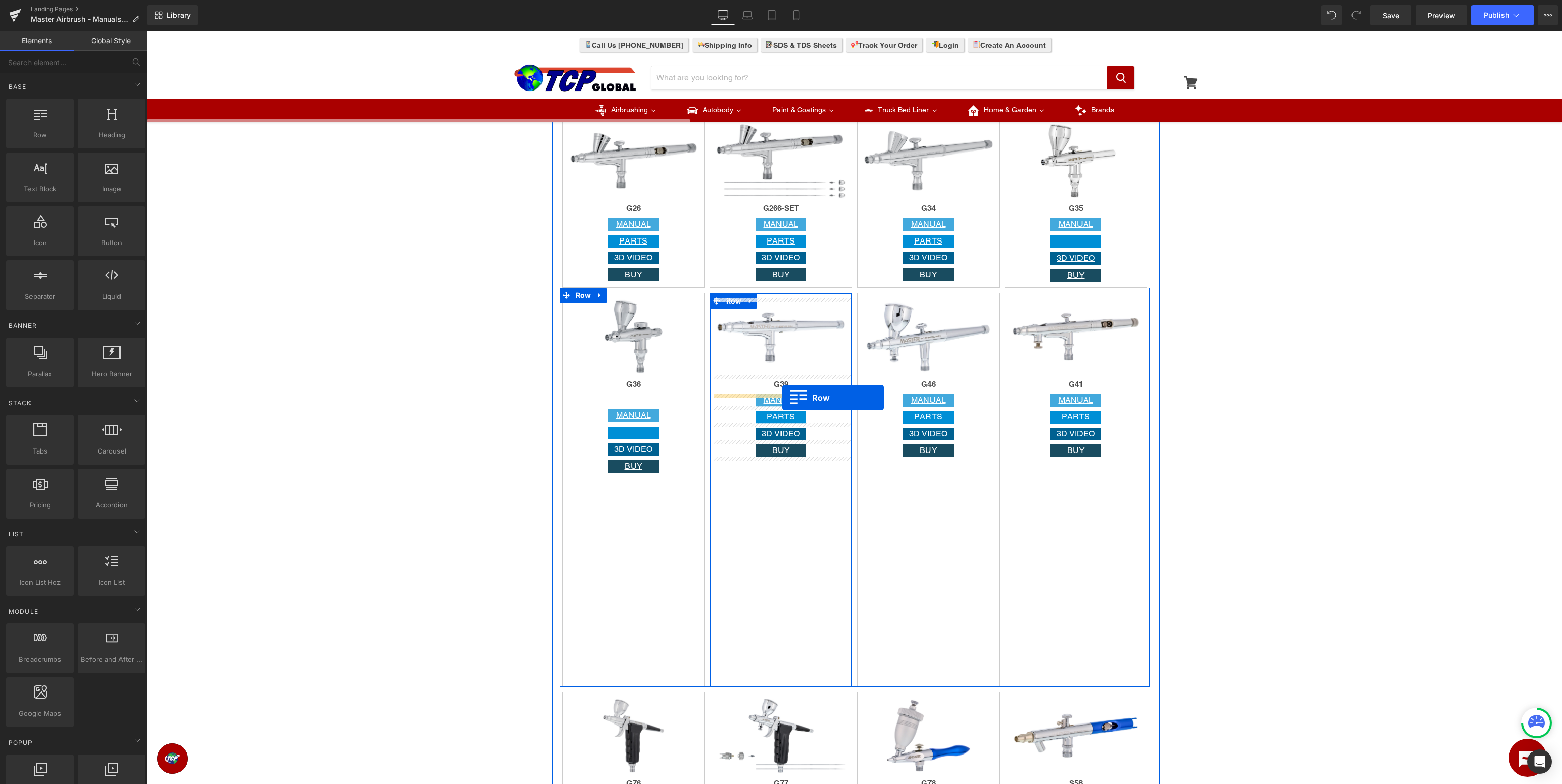
drag, startPoint x: 179, startPoint y: 151, endPoint x: 782, endPoint y: 398, distance: 651.6
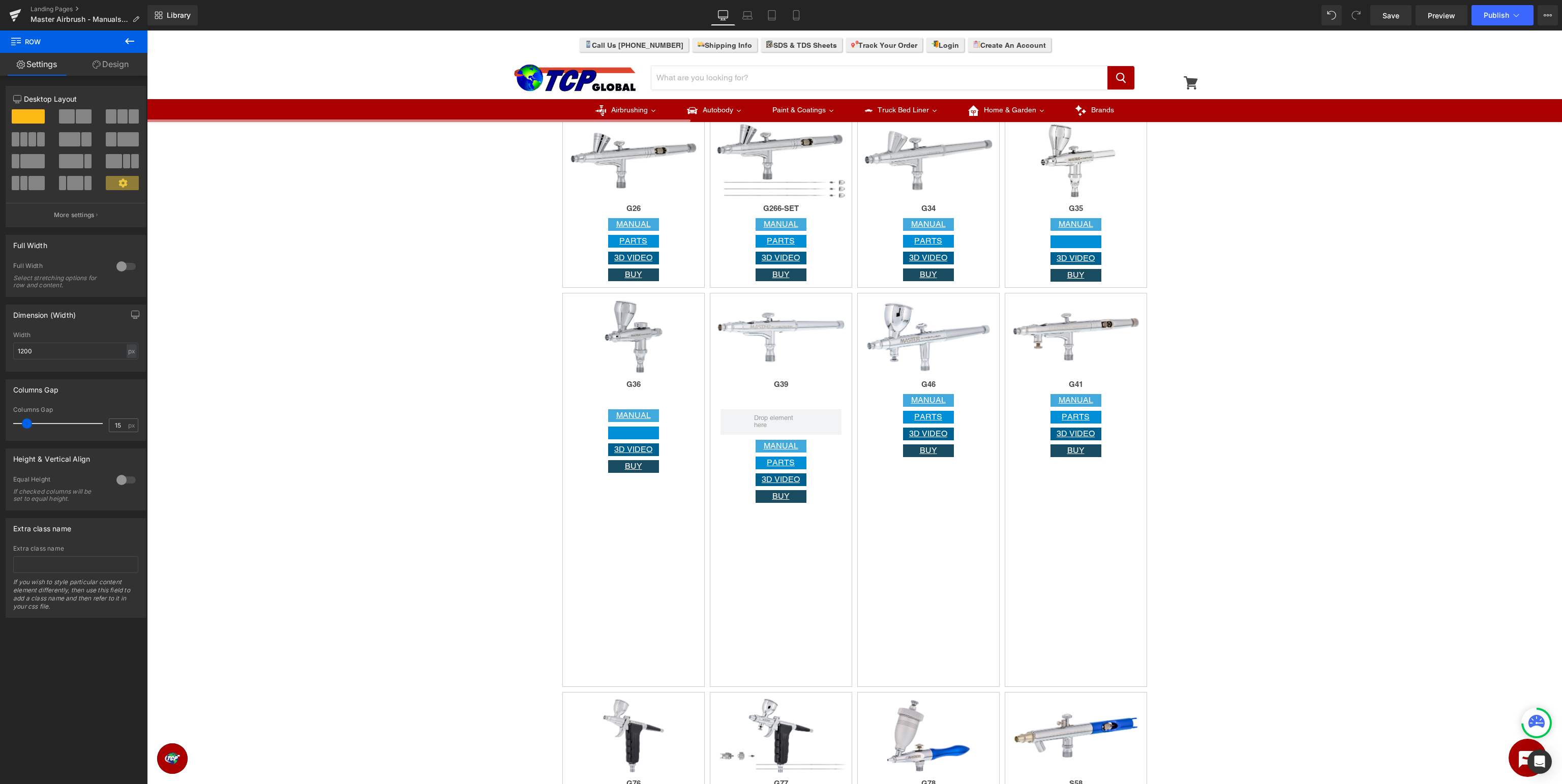
click at [127, 41] on icon at bounding box center [129, 41] width 9 height 6
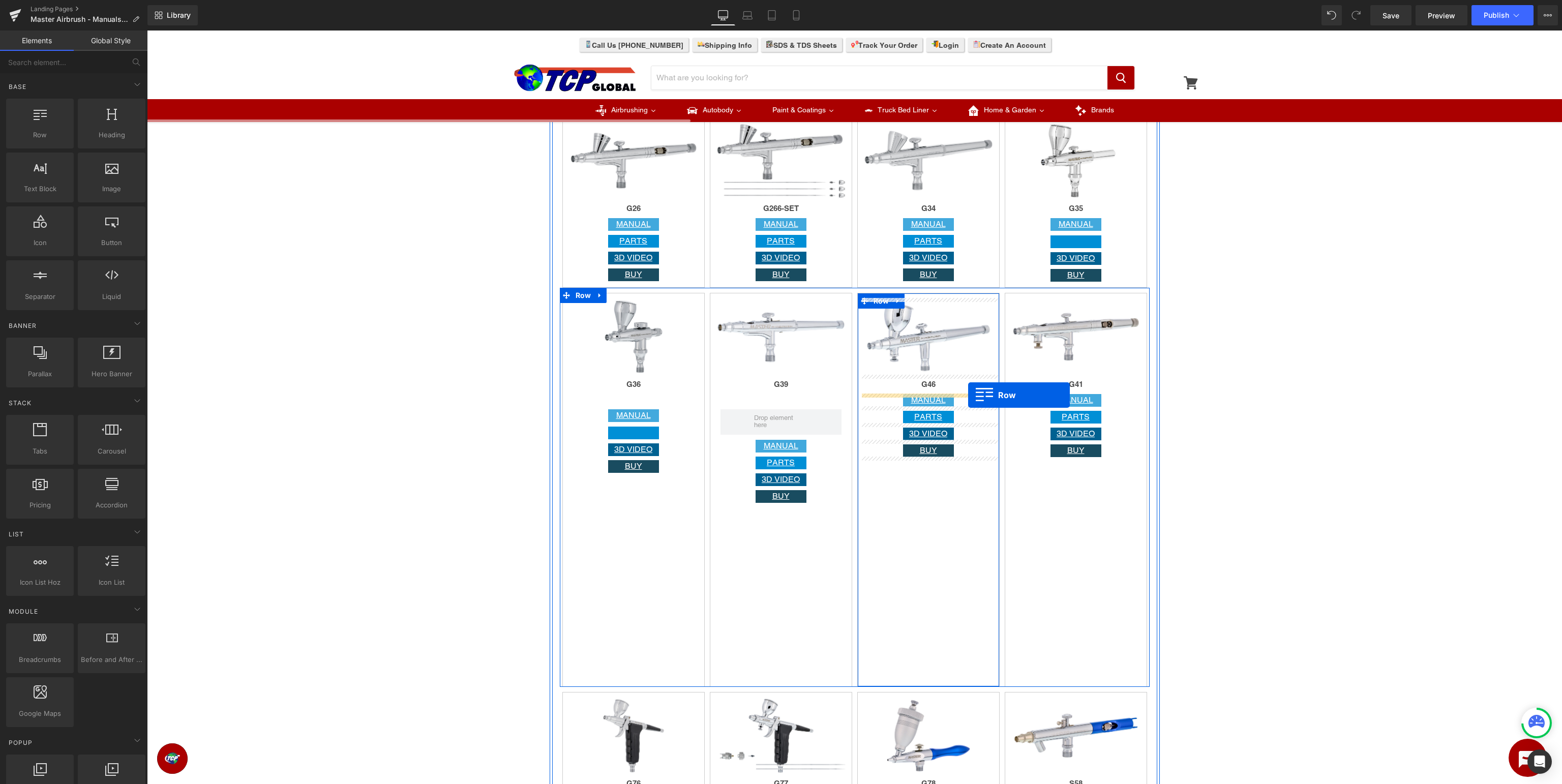
drag, startPoint x: 197, startPoint y: 160, endPoint x: 968, endPoint y: 395, distance: 806.0
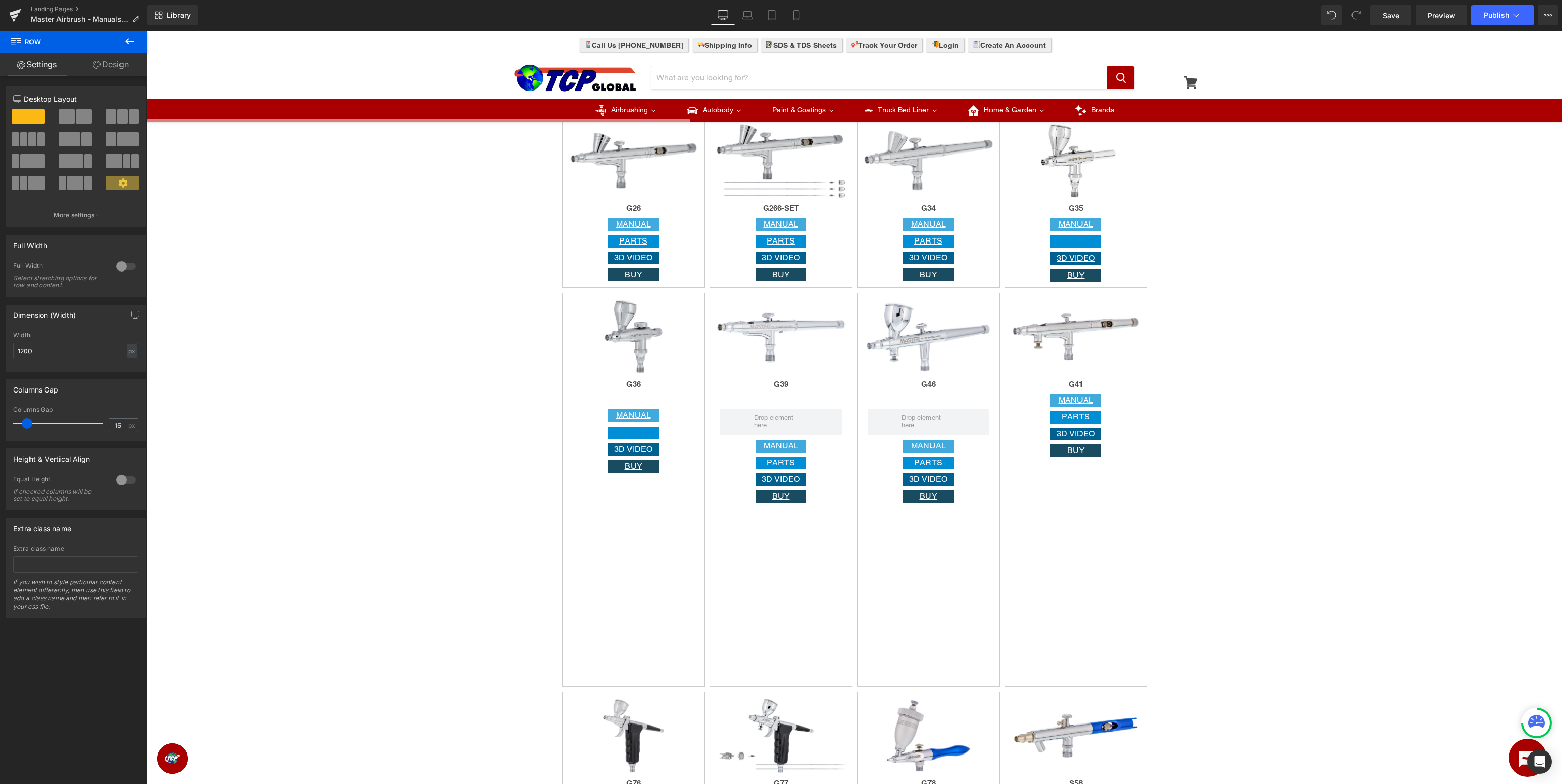
click at [126, 45] on icon at bounding box center [130, 41] width 12 height 12
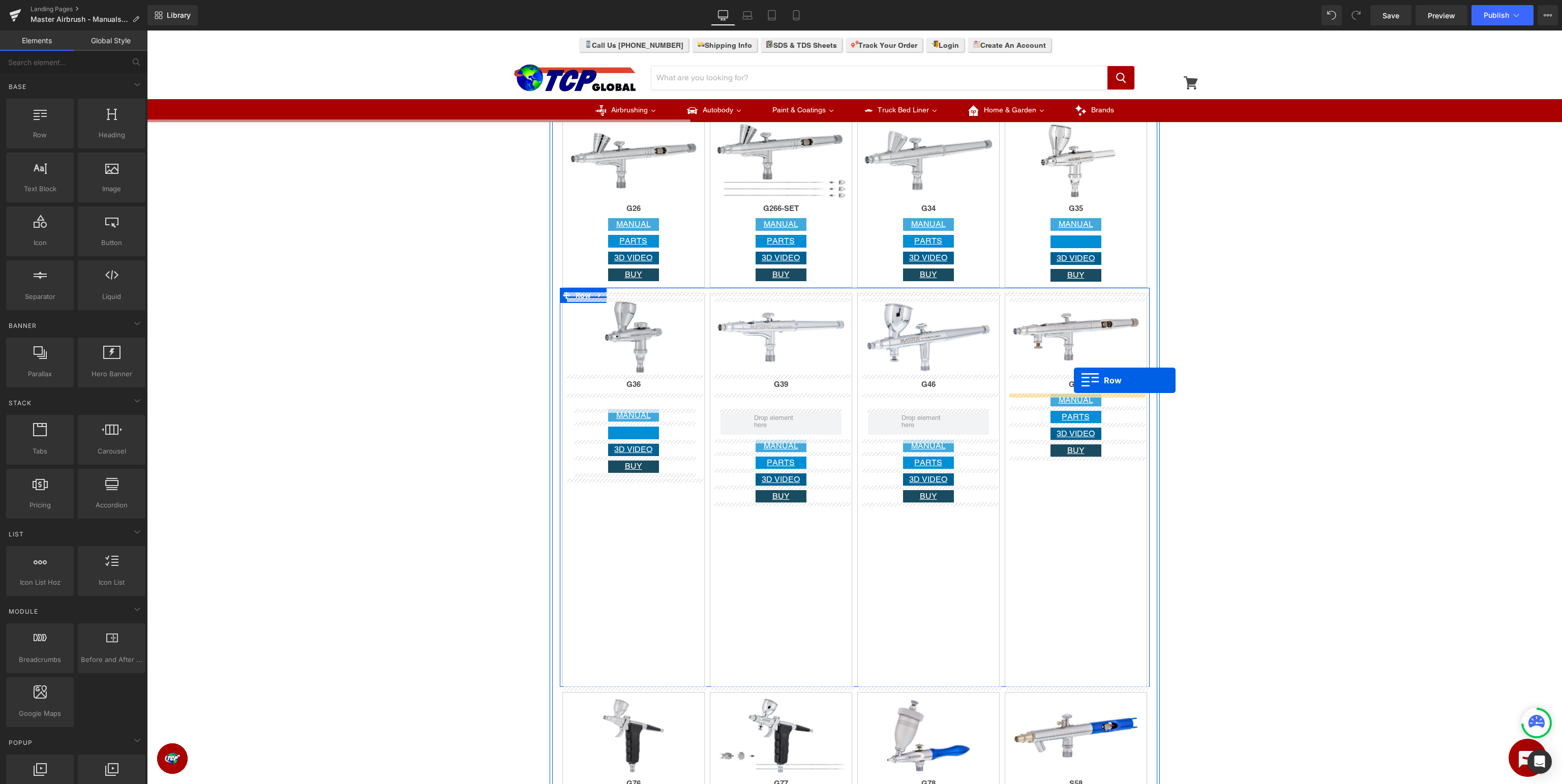
drag, startPoint x: 172, startPoint y: 158, endPoint x: 1074, endPoint y: 380, distance: 928.9
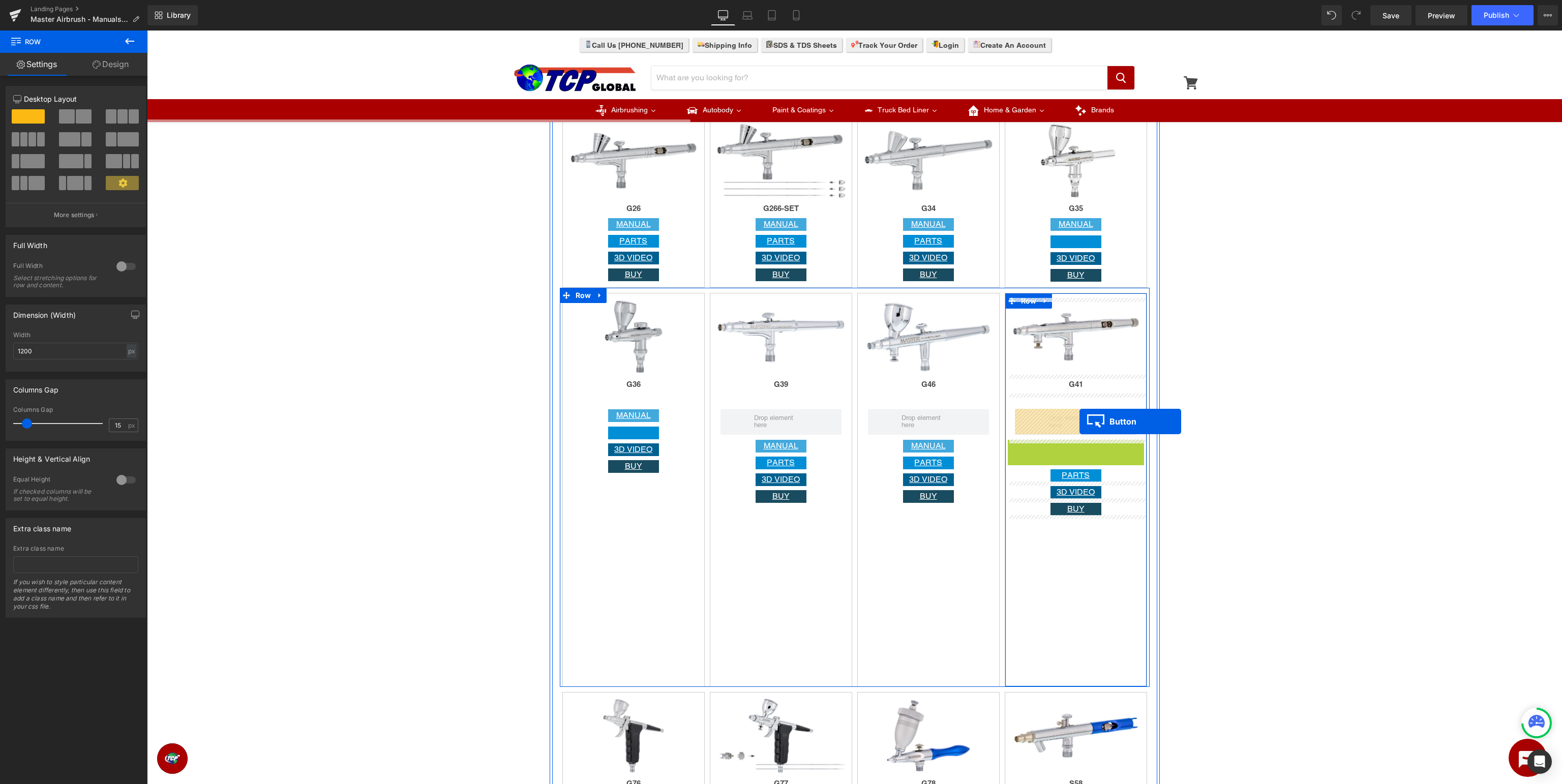
drag, startPoint x: 1075, startPoint y: 445, endPoint x: 1079, endPoint y: 421, distance: 24.3
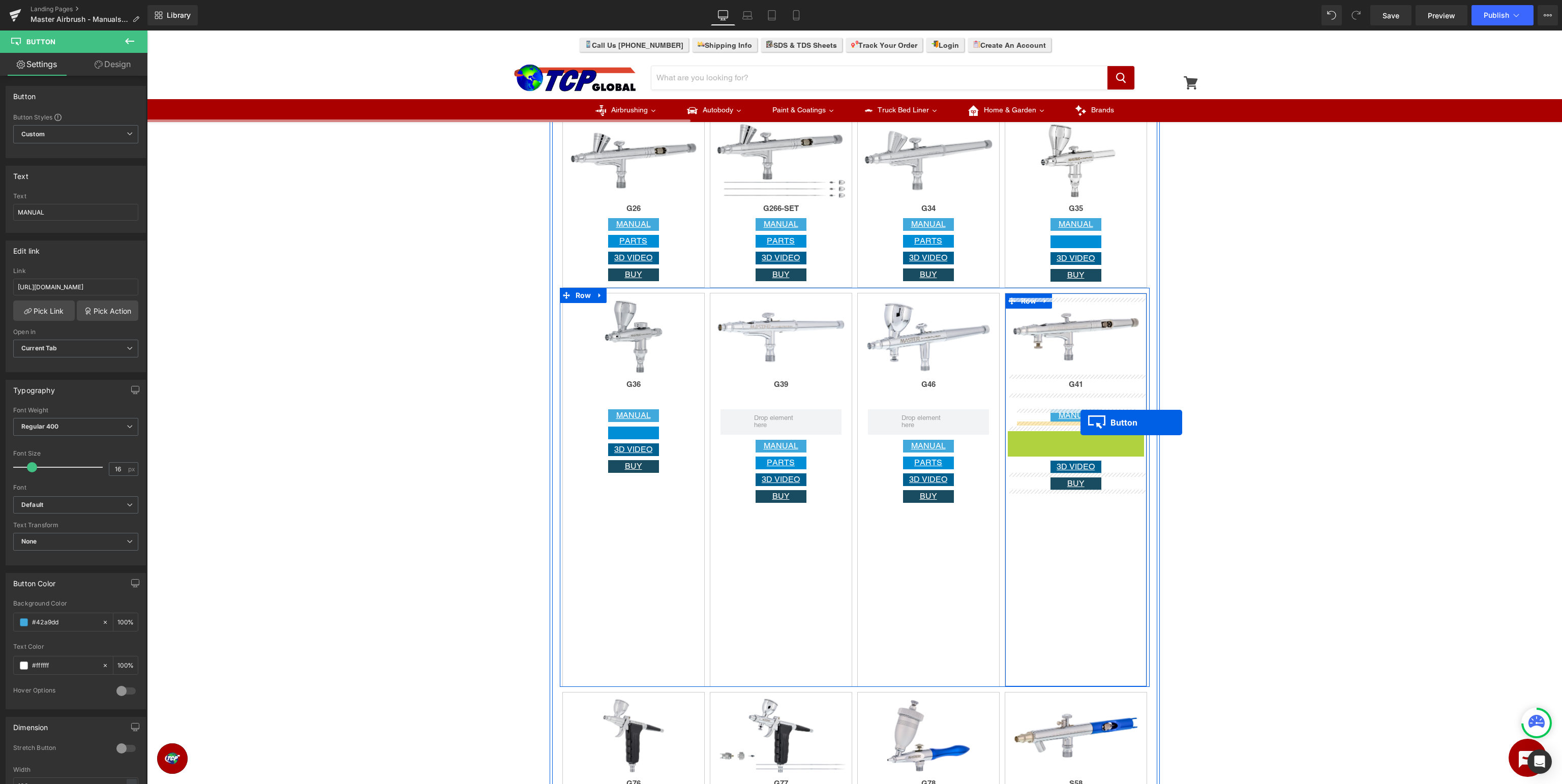
drag, startPoint x: 1073, startPoint y: 438, endPoint x: 1081, endPoint y: 423, distance: 17.0
drag, startPoint x: 1073, startPoint y: 455, endPoint x: 1081, endPoint y: 440, distance: 17.0
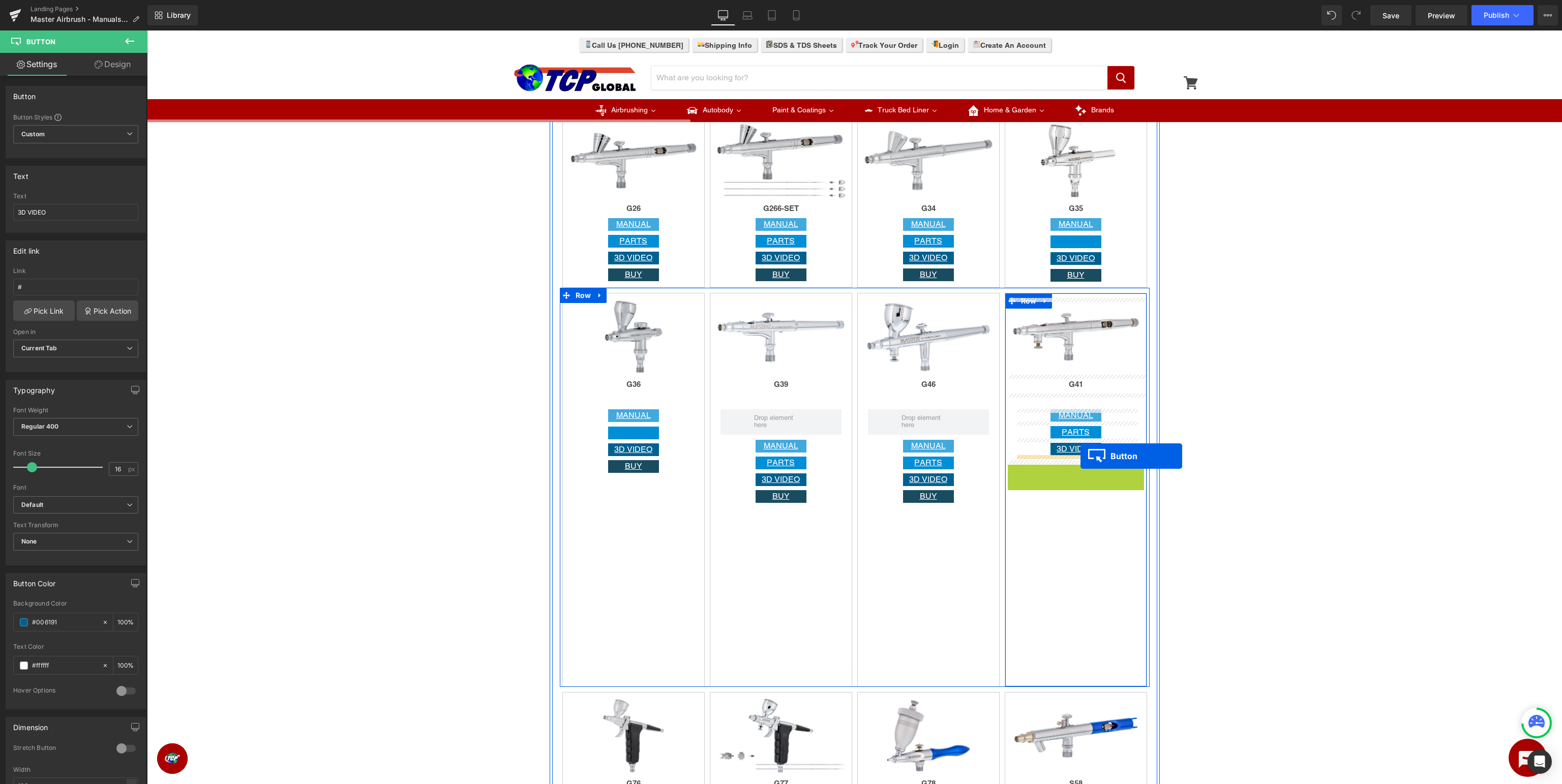
drag, startPoint x: 1071, startPoint y: 469, endPoint x: 1081, endPoint y: 456, distance: 16.4
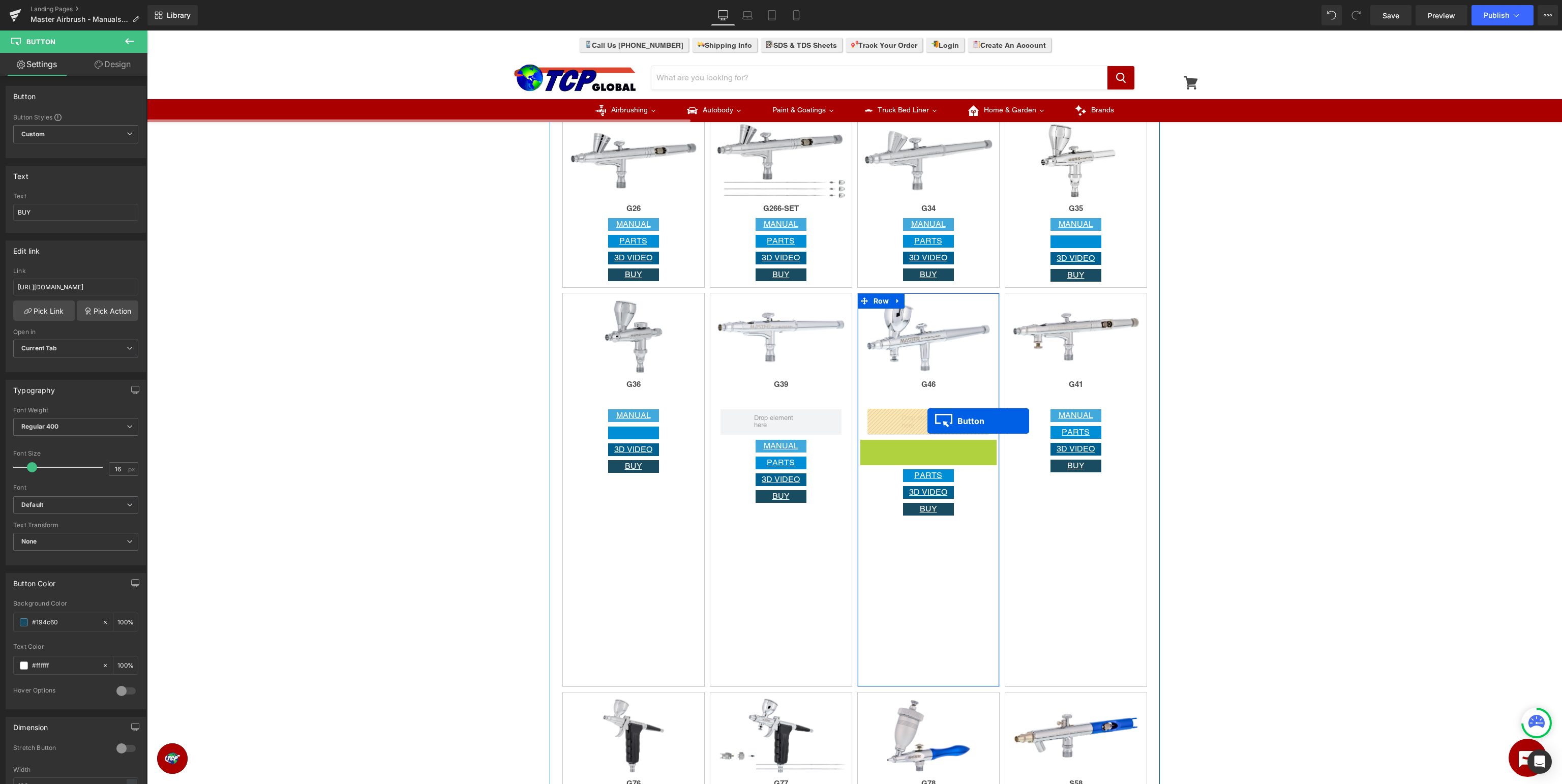
drag, startPoint x: 926, startPoint y: 446, endPoint x: 928, endPoint y: 421, distance: 25.1
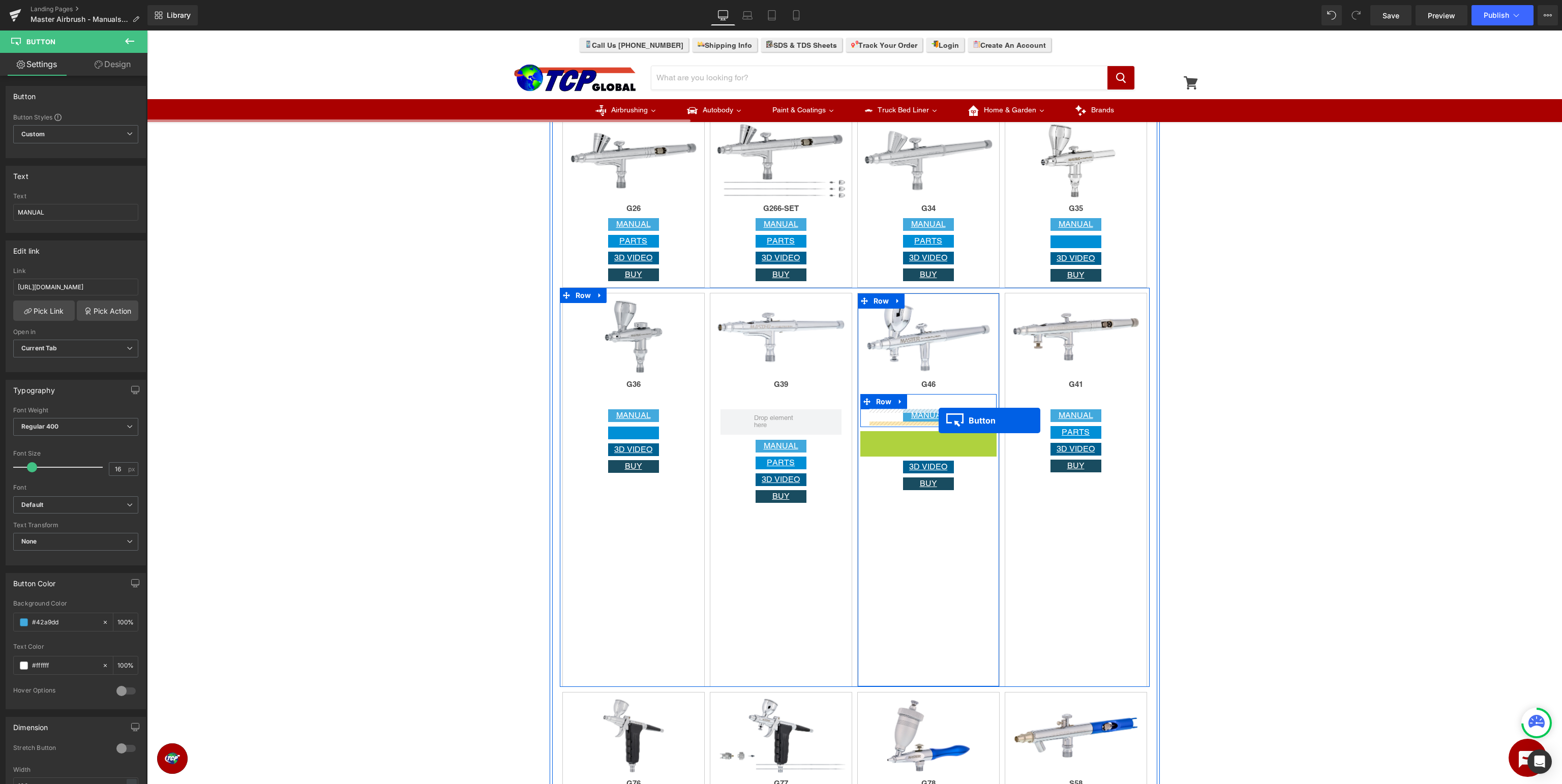
drag, startPoint x: 926, startPoint y: 438, endPoint x: 939, endPoint y: 420, distance: 22.2
drag, startPoint x: 928, startPoint y: 452, endPoint x: 933, endPoint y: 433, distance: 19.6
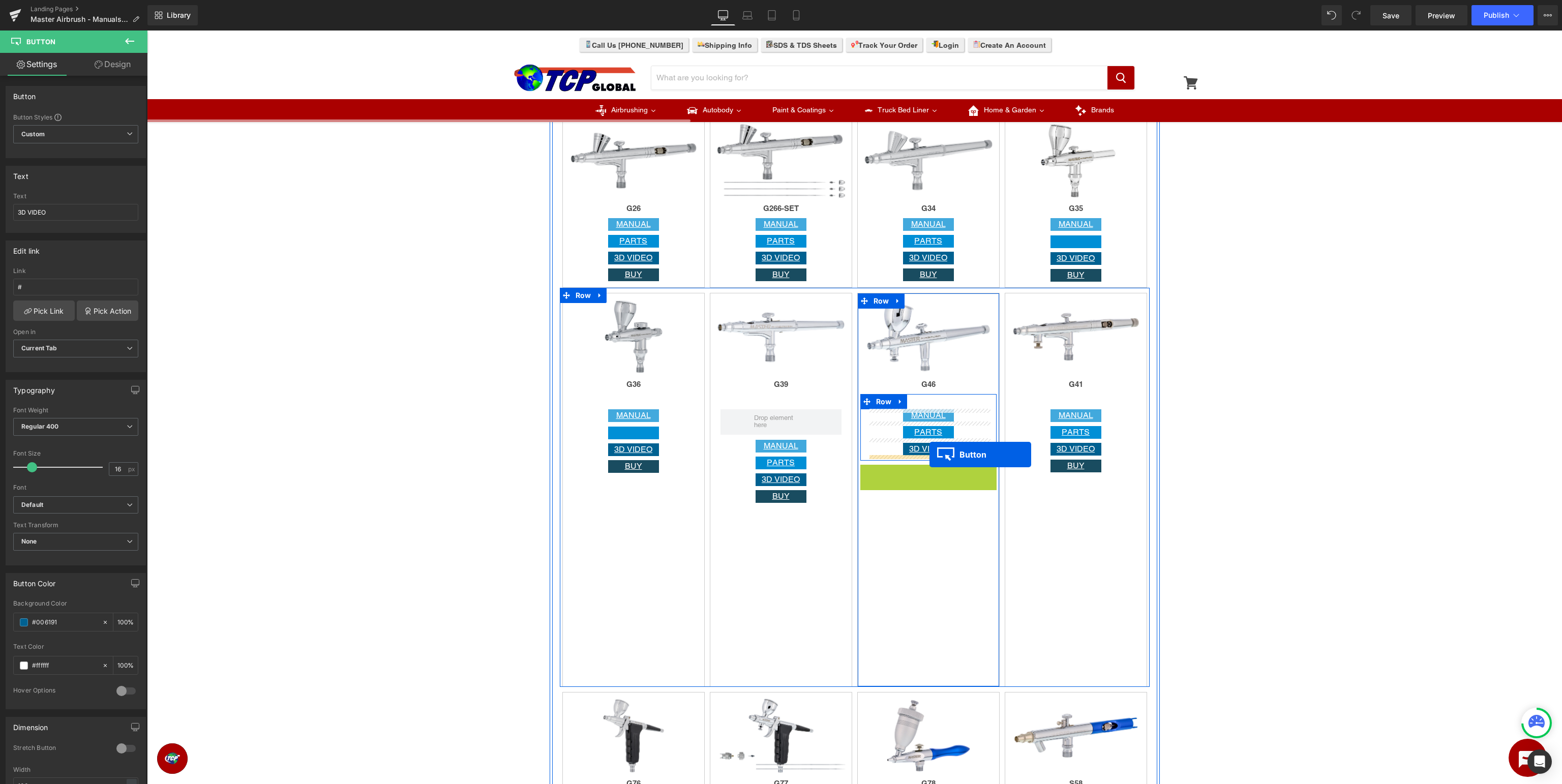
drag, startPoint x: 924, startPoint y: 470, endPoint x: 930, endPoint y: 455, distance: 16.2
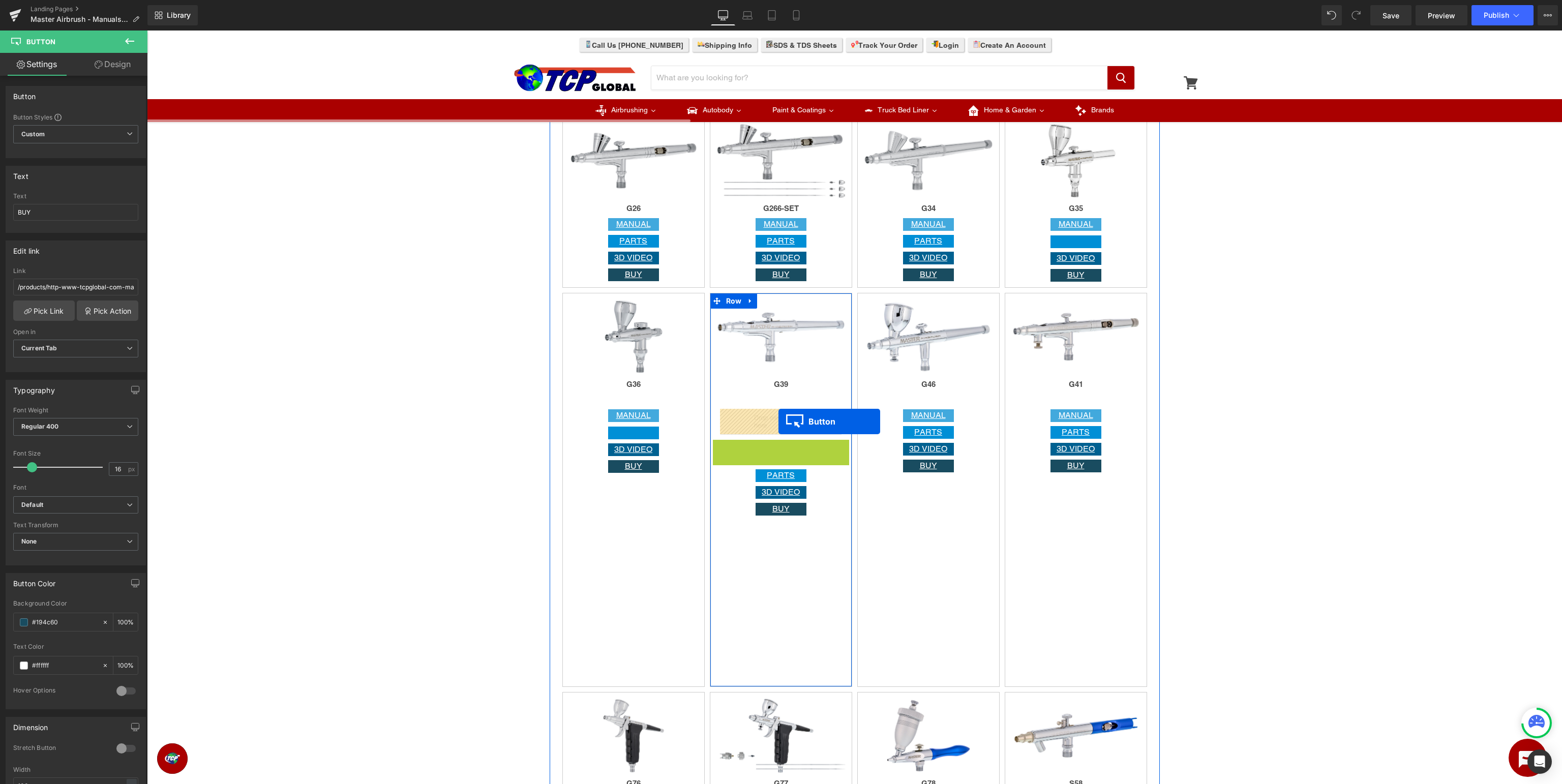
drag, startPoint x: 778, startPoint y: 445, endPoint x: 779, endPoint y: 421, distance: 24.0
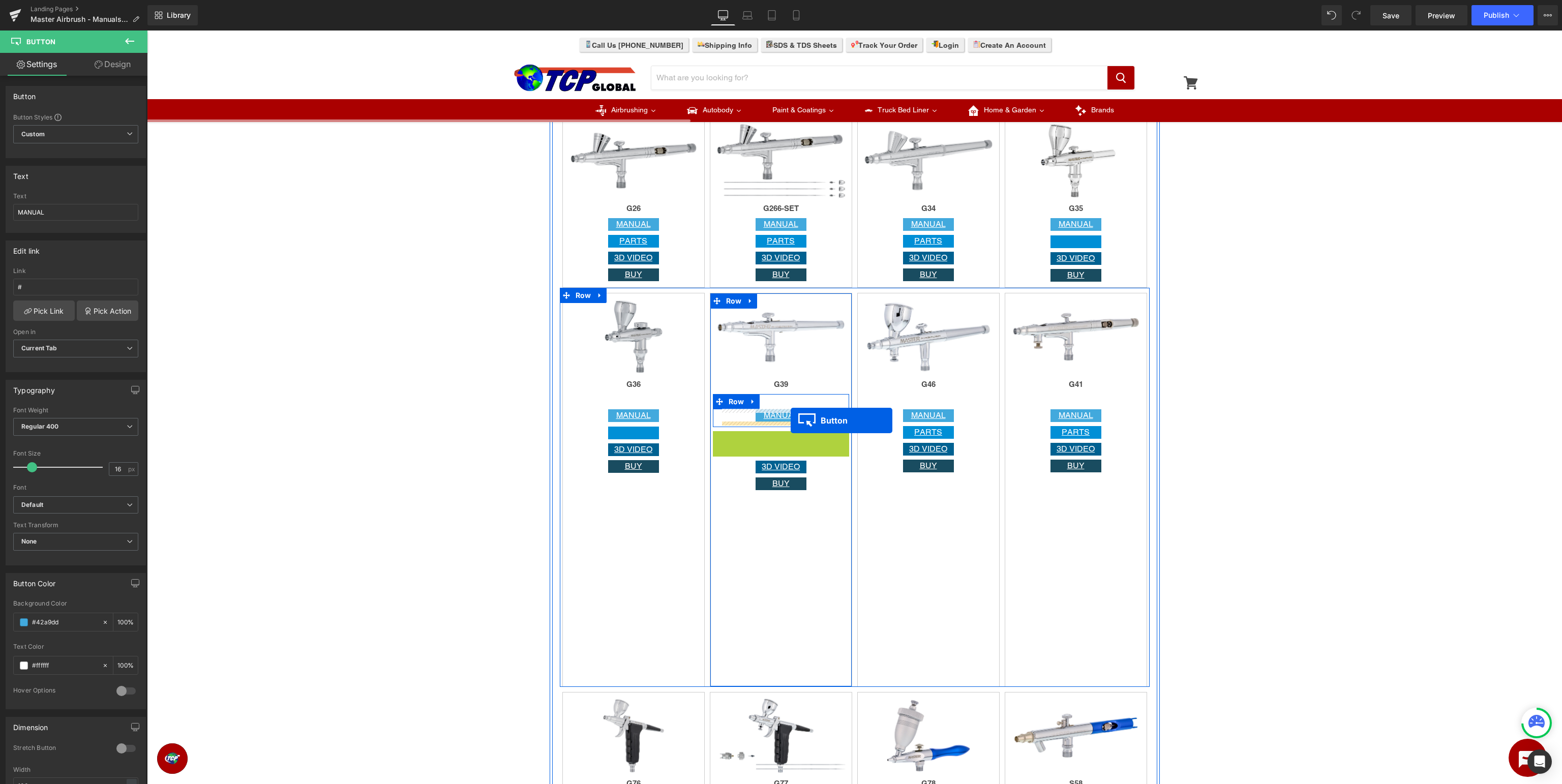
drag, startPoint x: 782, startPoint y: 438, endPoint x: 791, endPoint y: 420, distance: 20.1
drag, startPoint x: 777, startPoint y: 452, endPoint x: 793, endPoint y: 436, distance: 22.6
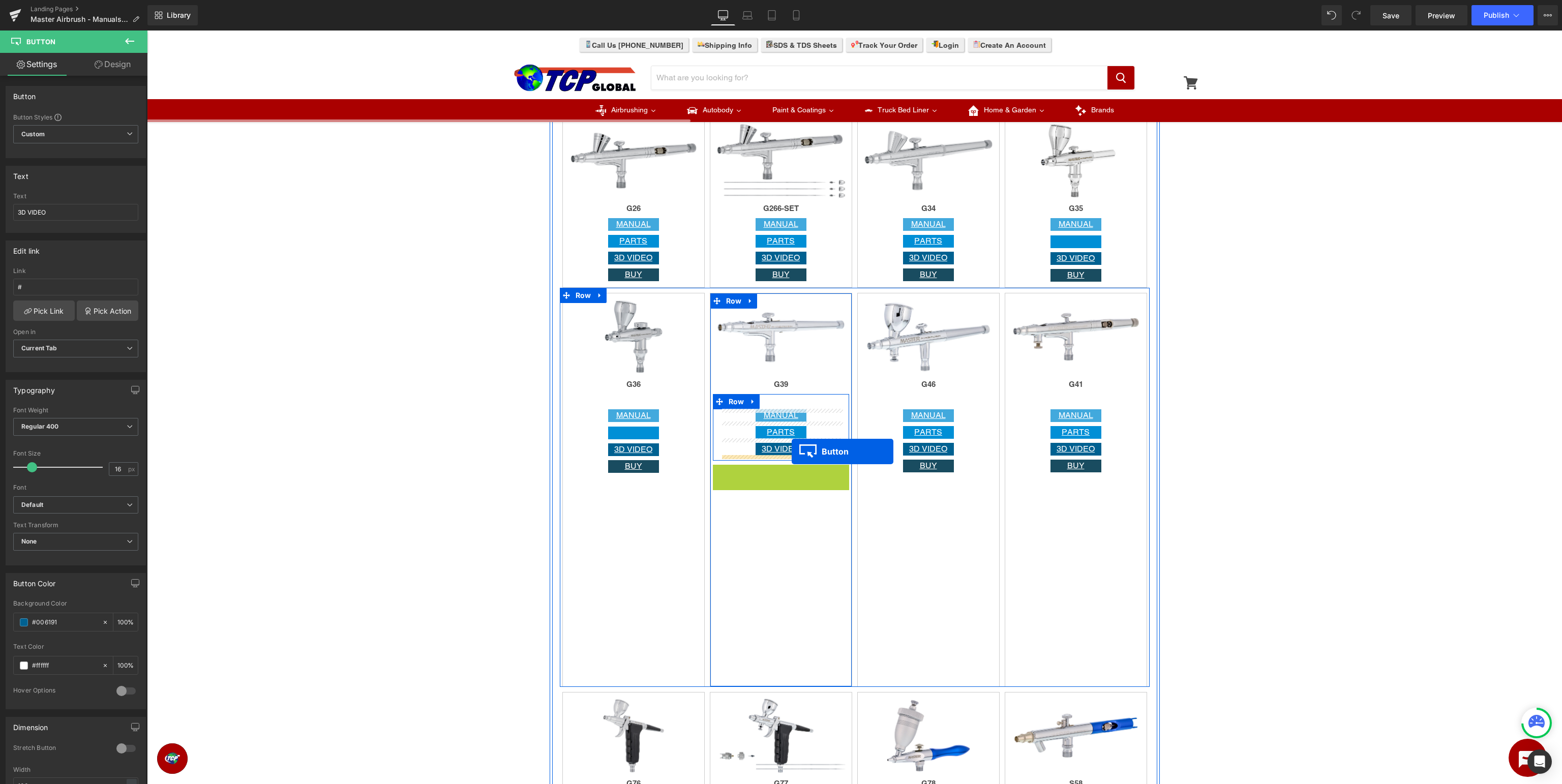
drag, startPoint x: 780, startPoint y: 471, endPoint x: 792, endPoint y: 452, distance: 22.5
click at [817, 560] on div "Image G39 Heading MANUAL Button PARTS Button 3D VIDEO Button BUY Button Row Row" at bounding box center [781, 490] width 142 height 394
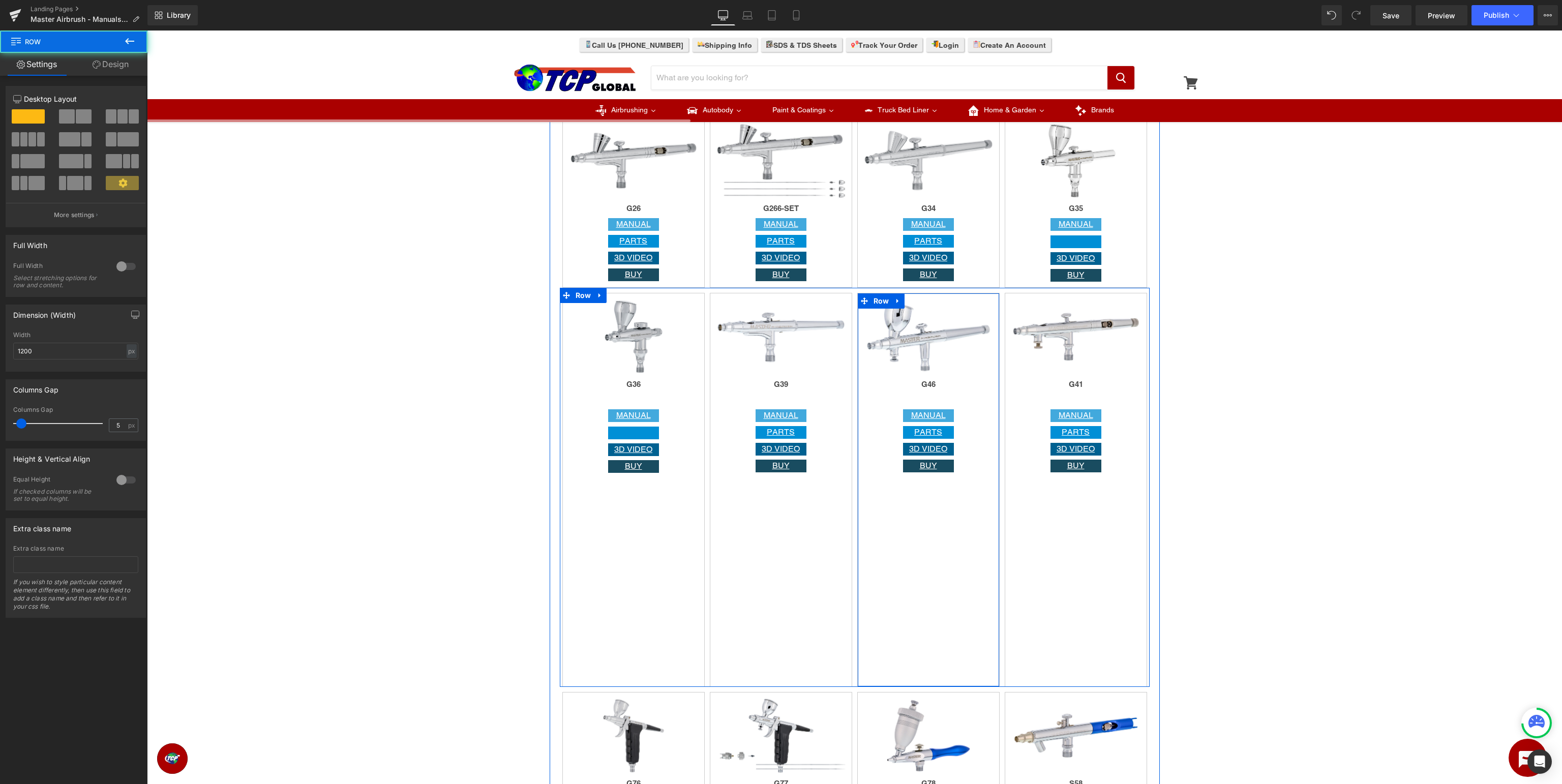
drag, startPoint x: 954, startPoint y: 591, endPoint x: 971, endPoint y: 591, distance: 17.0
click at [955, 591] on div "Image G46 Heading MANUAL Button PARTS Button 3D VIDEO Button BUY Button Row Row" at bounding box center [928, 490] width 142 height 394
click at [1075, 572] on div "Image G41 Heading MANUAL Button PARTS Button 3D VIDEO Button BUY Button Row Row" at bounding box center [1076, 490] width 142 height 394
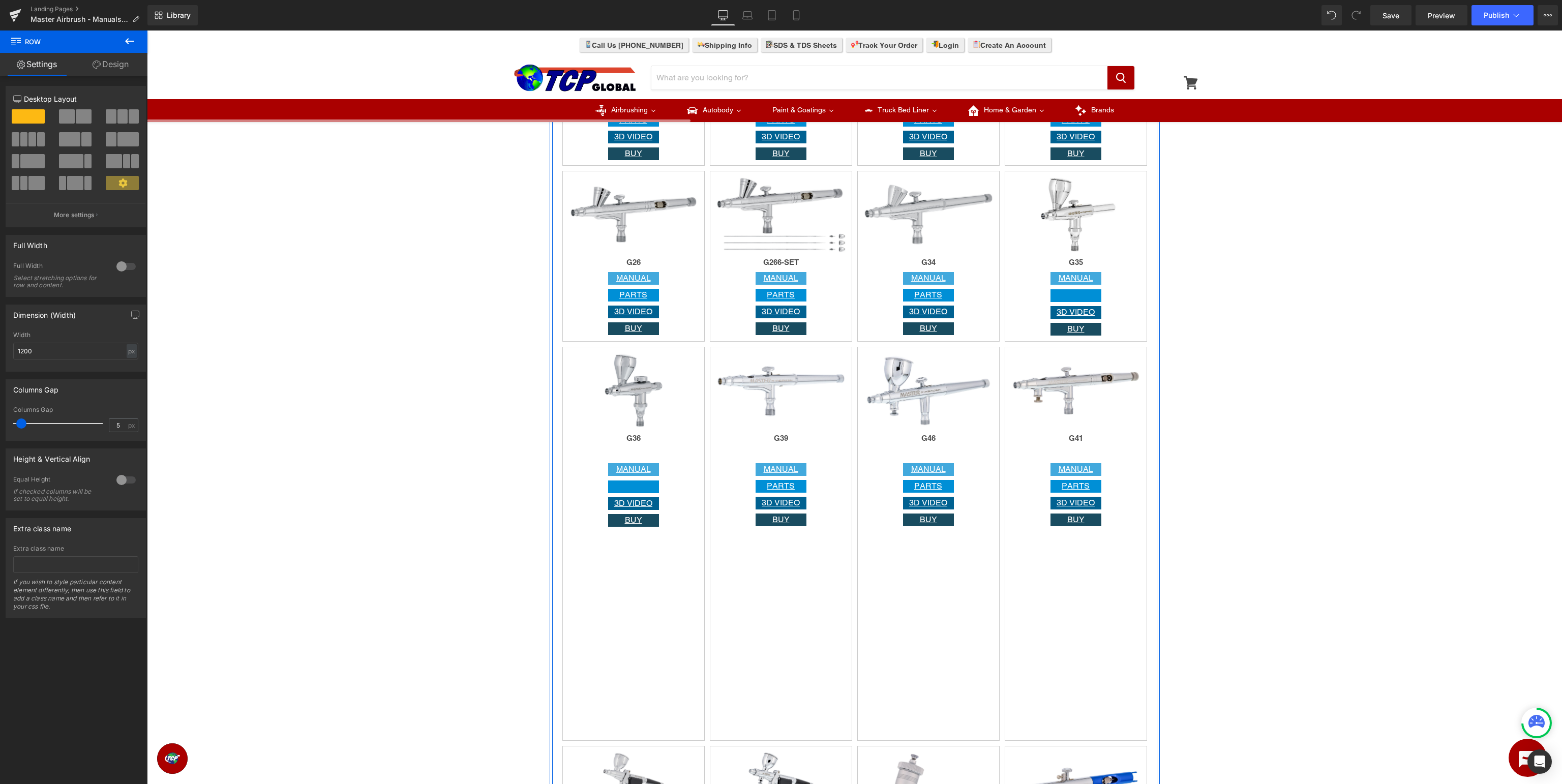
scroll to position [1235, 0]
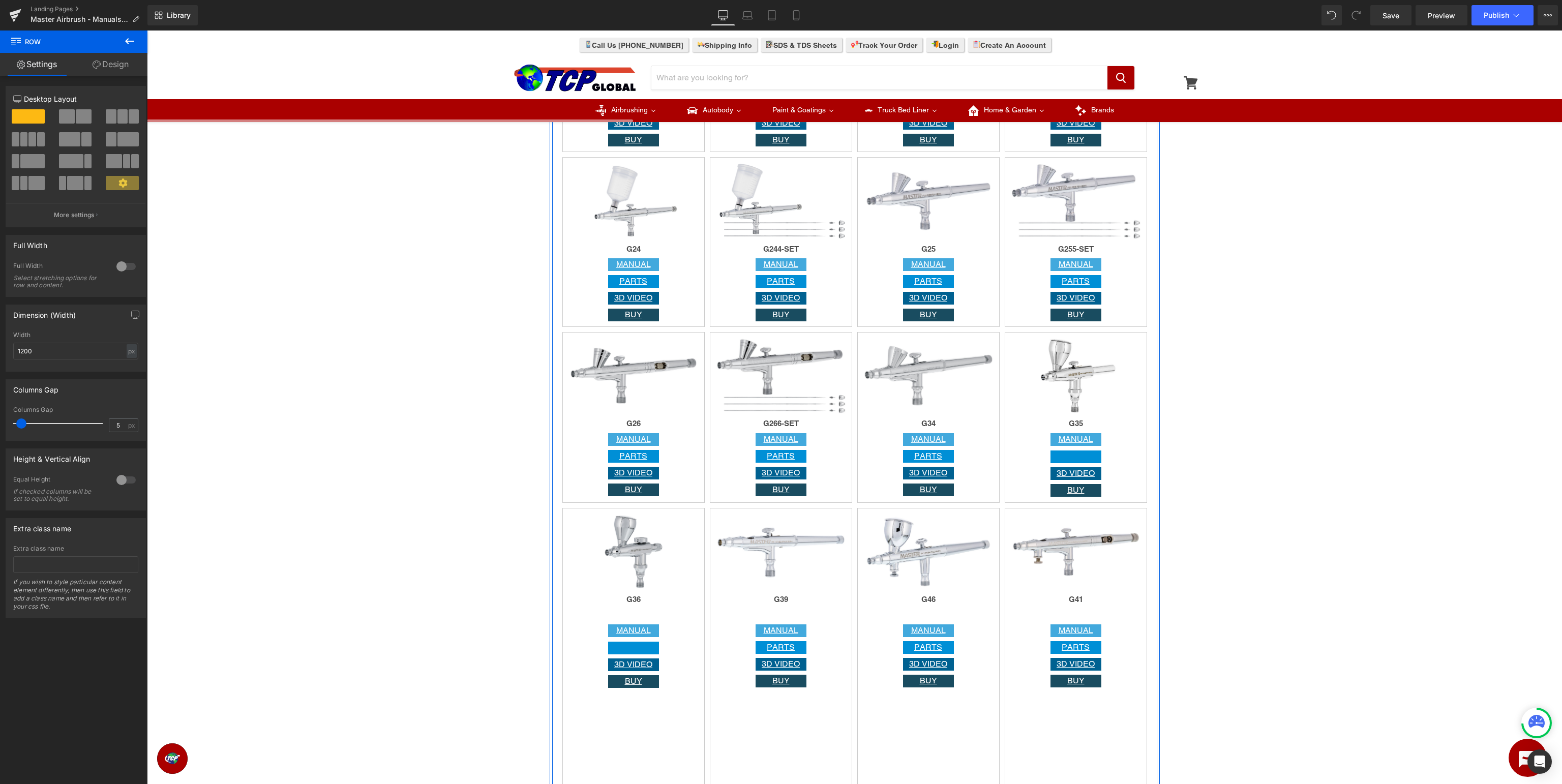
click at [617, 335] on li at bounding box center [611, 335] width 32 height 12
click at [613, 336] on icon at bounding box center [613, 335] width 7 height 7
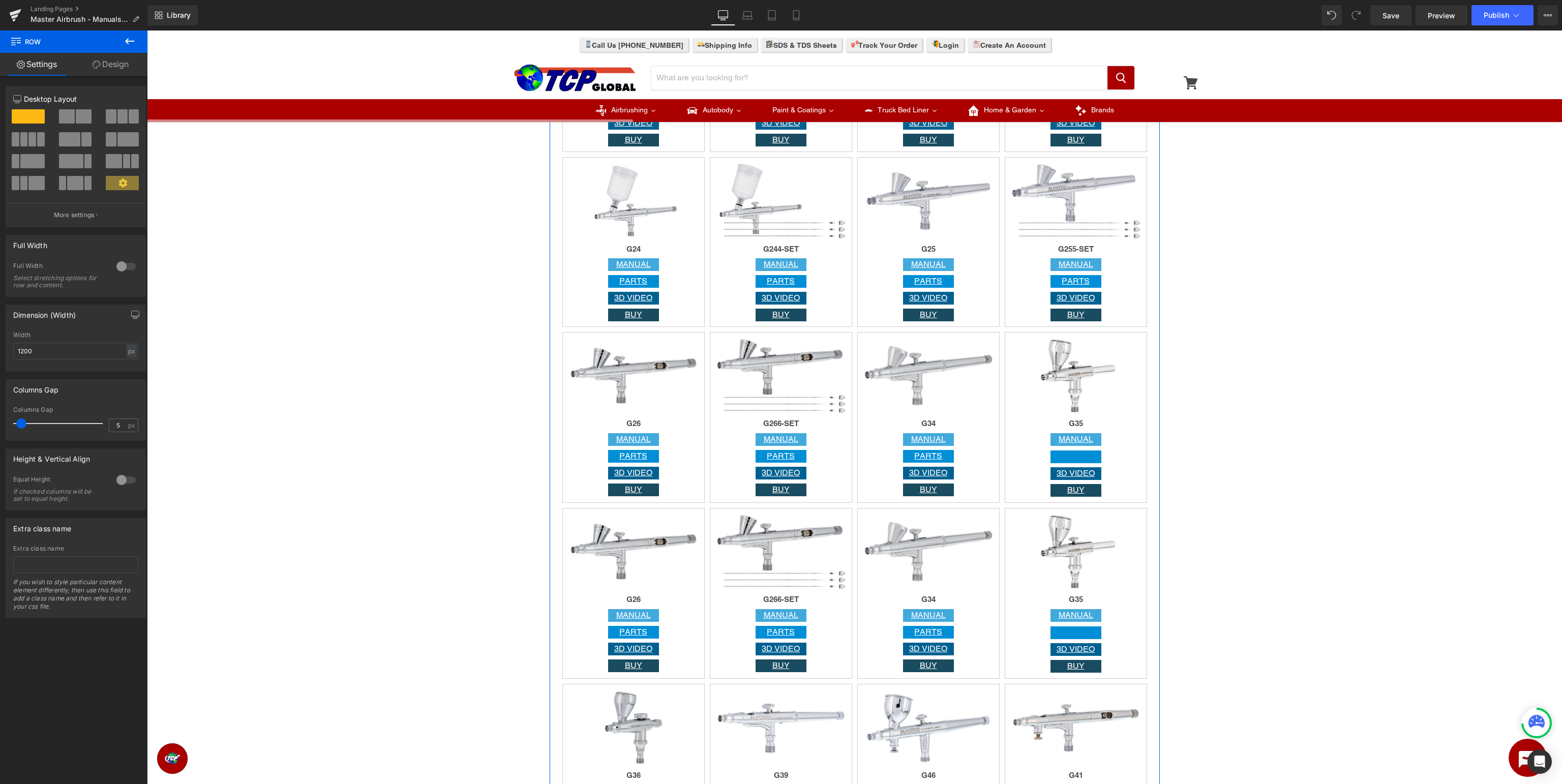
scroll to position [1396, 0]
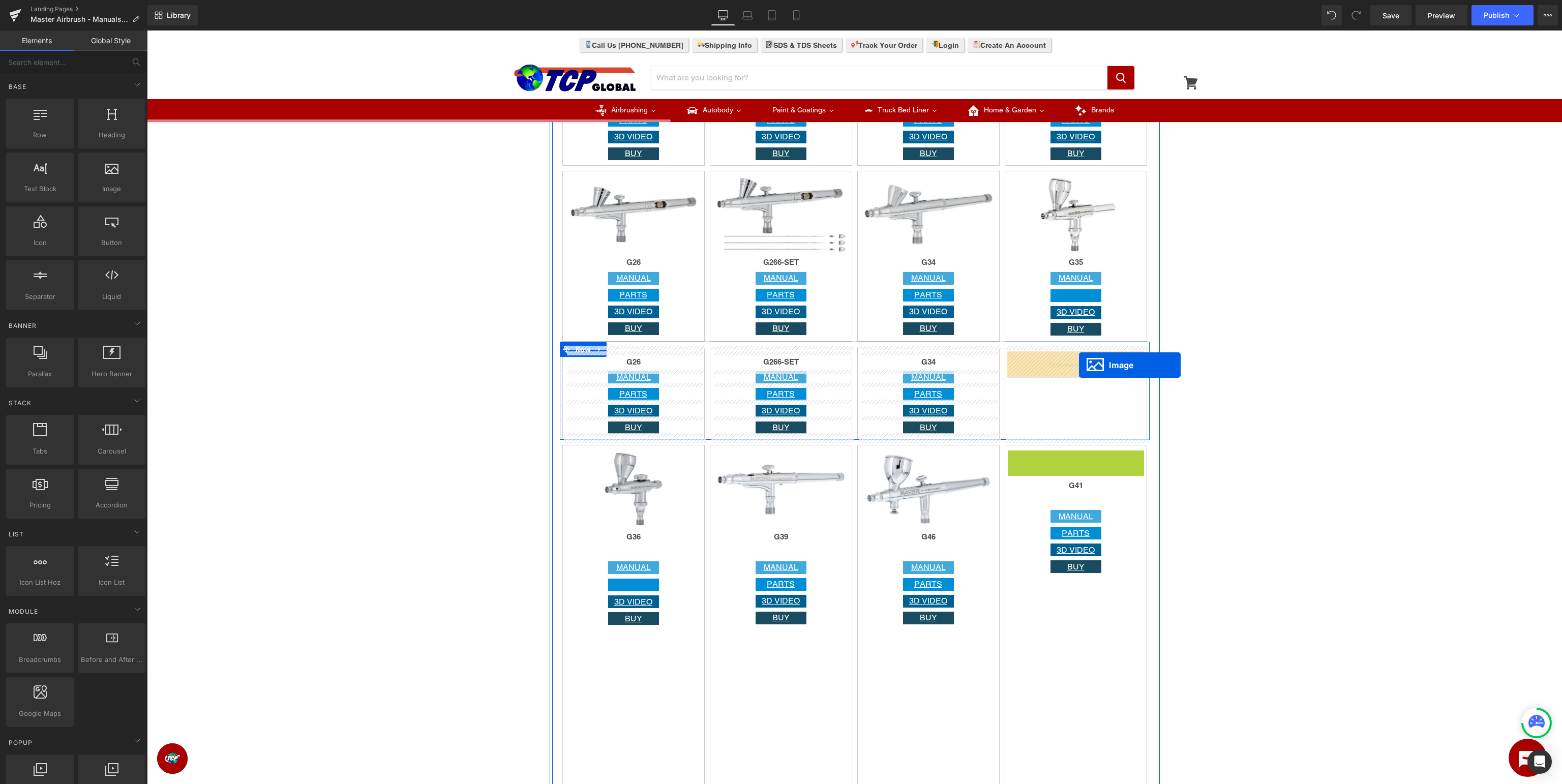
drag, startPoint x: 1077, startPoint y: 489, endPoint x: 1079, endPoint y: 365, distance: 124.0
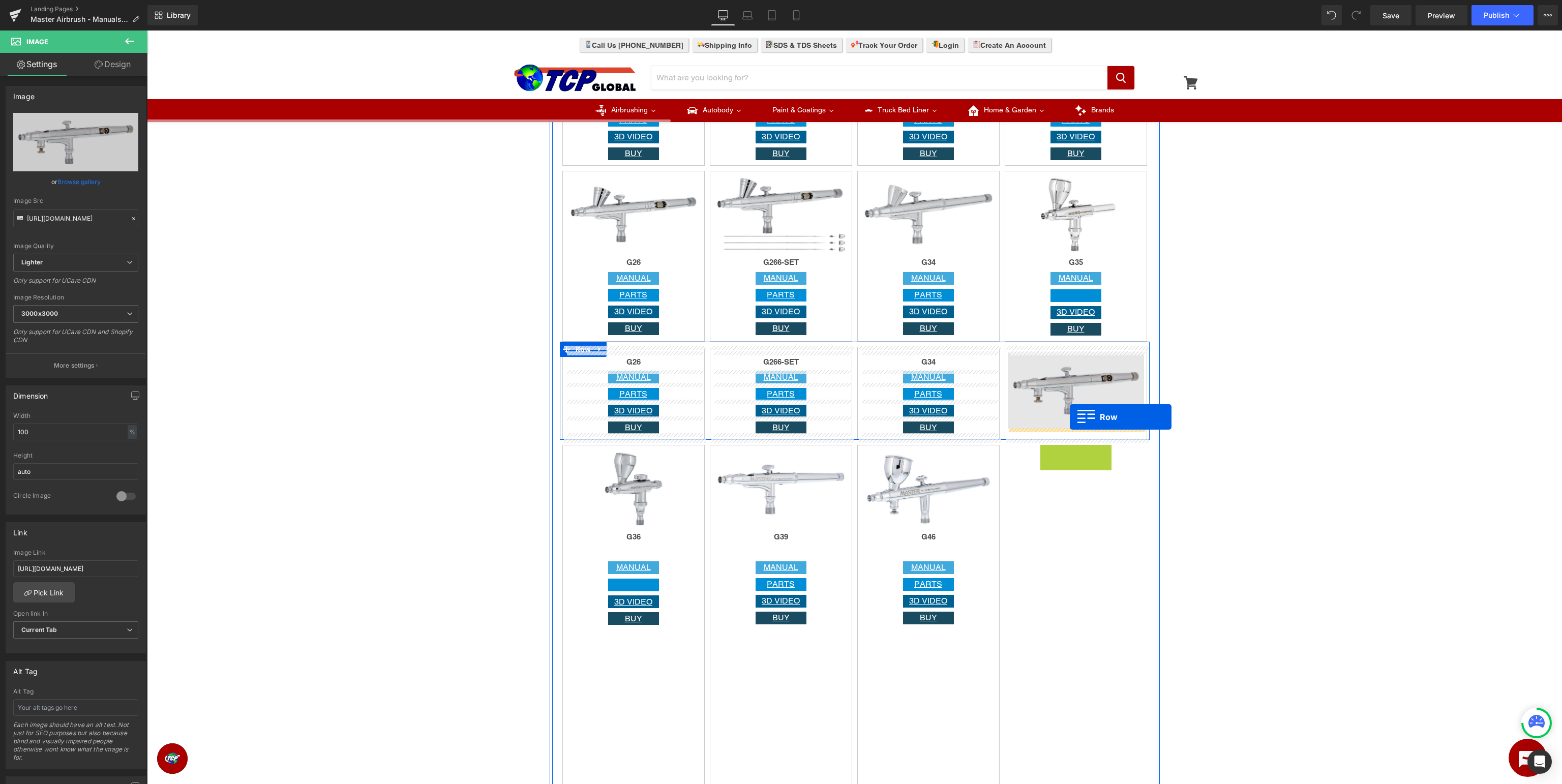
drag, startPoint x: 1059, startPoint y: 452, endPoint x: 1070, endPoint y: 417, distance: 36.7
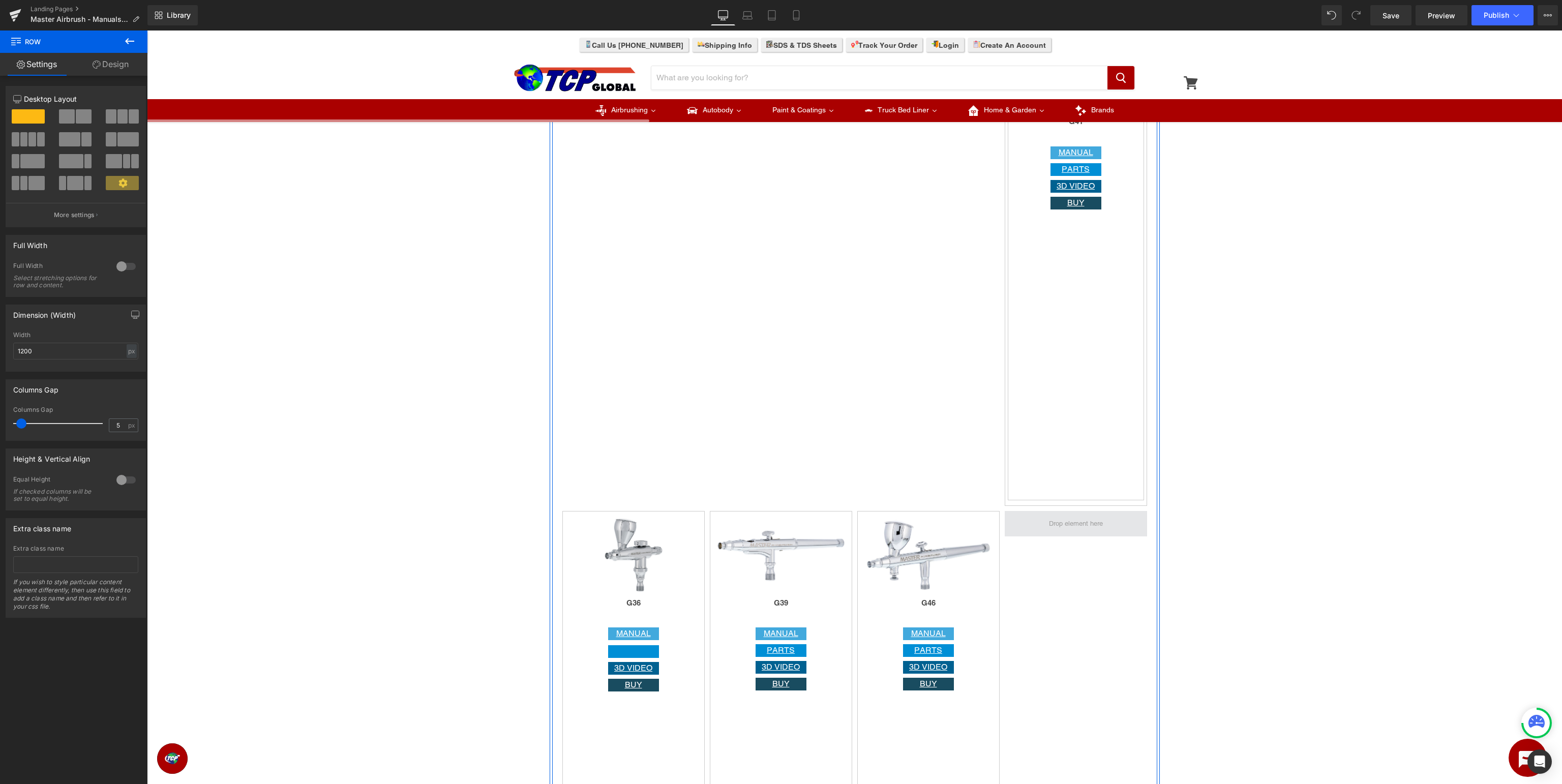
scroll to position [1450, 0]
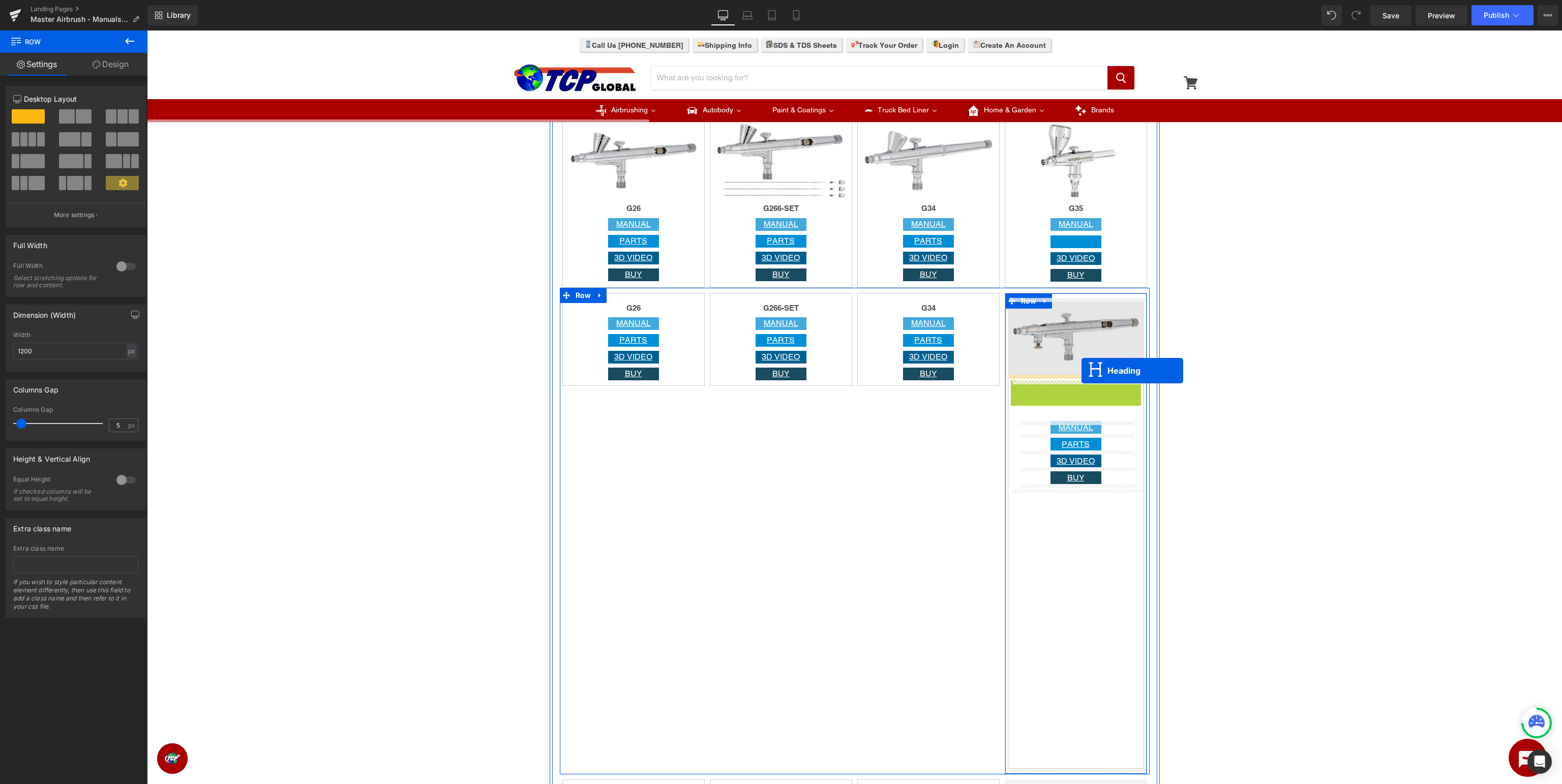
drag, startPoint x: 1075, startPoint y: 391, endPoint x: 1082, endPoint y: 370, distance: 22.1
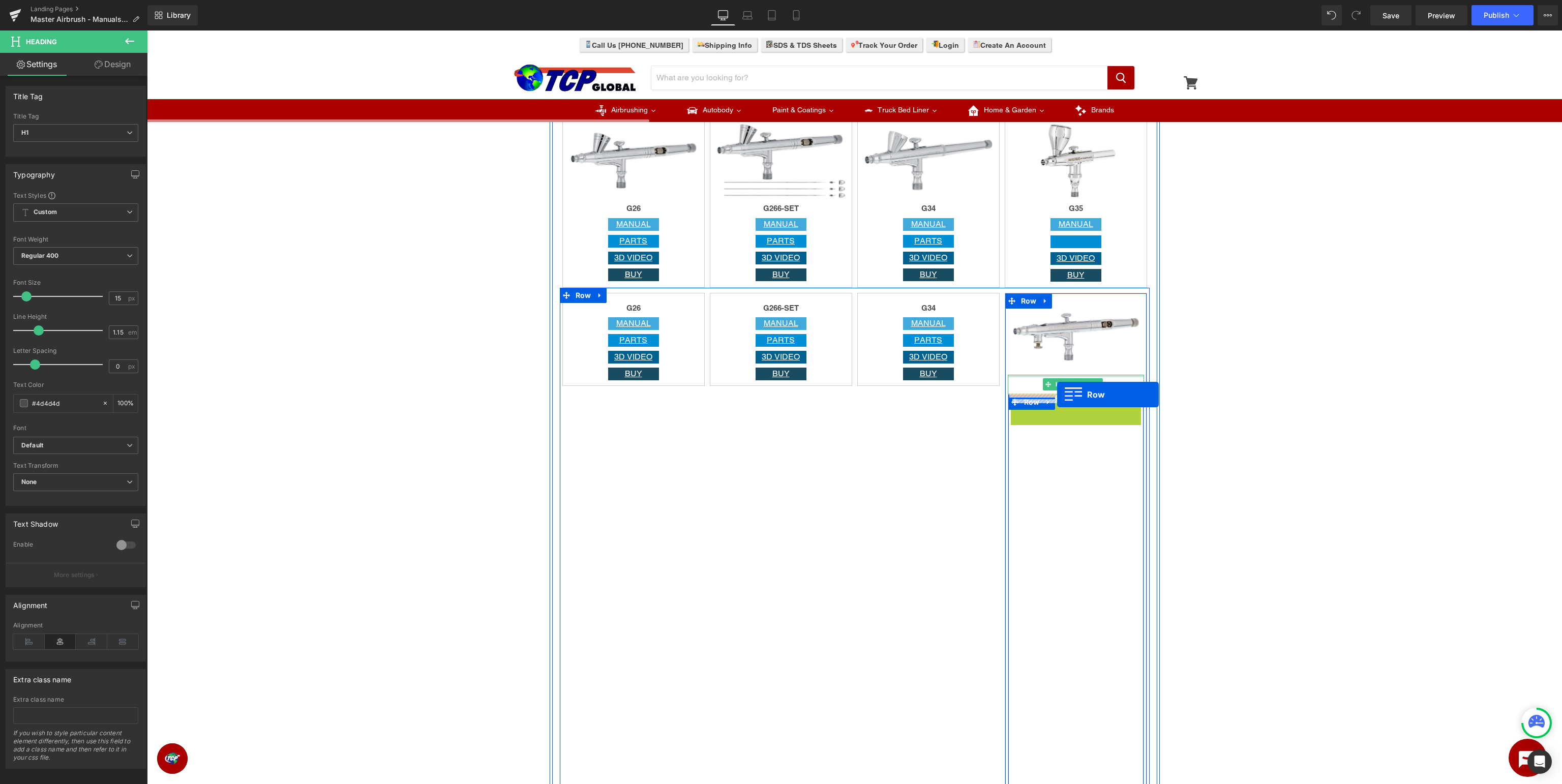
drag, startPoint x: 1038, startPoint y: 412, endPoint x: 1057, endPoint y: 395, distance: 25.5
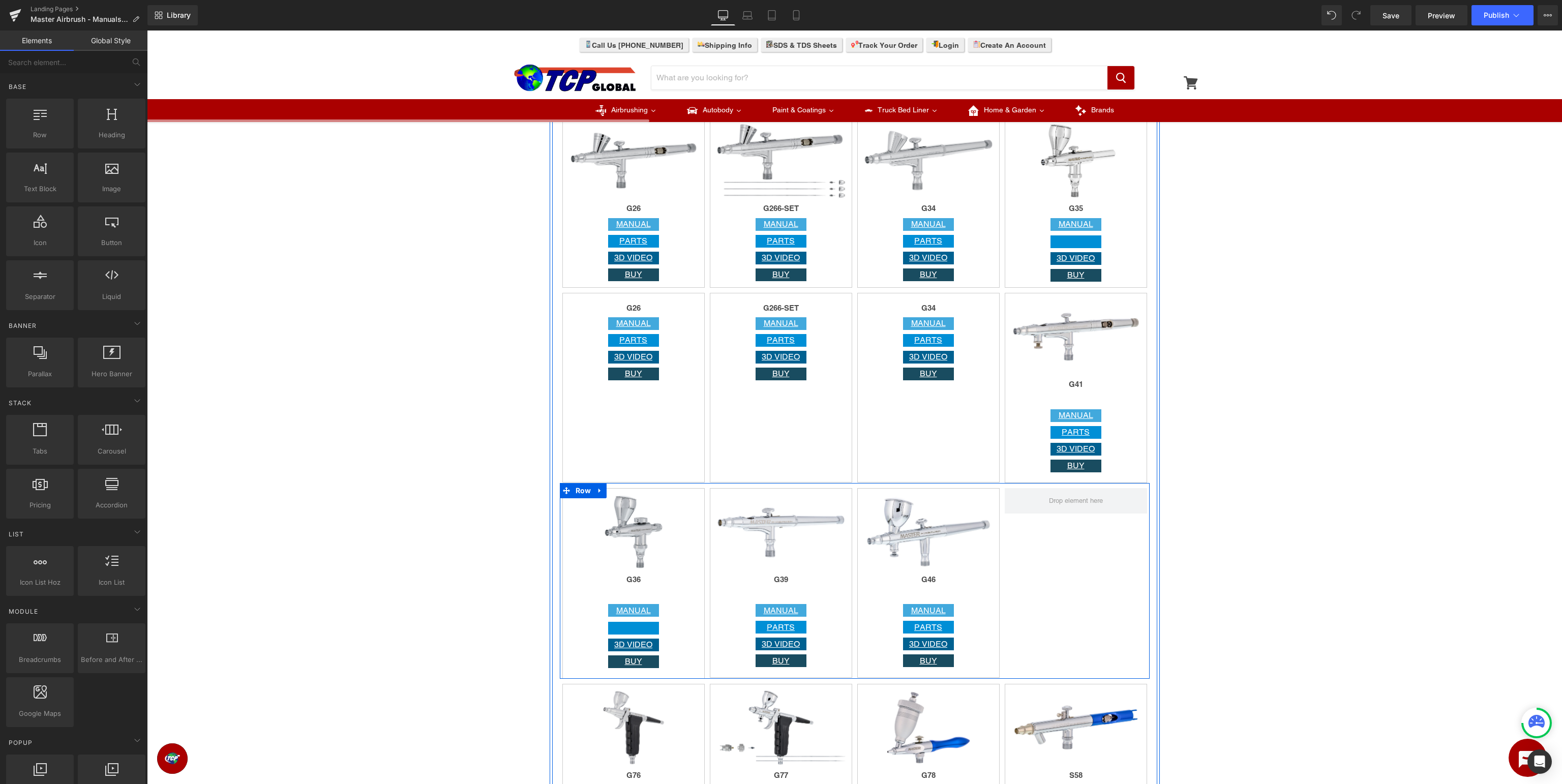
click at [1065, 564] on div at bounding box center [1076, 583] width 147 height 190
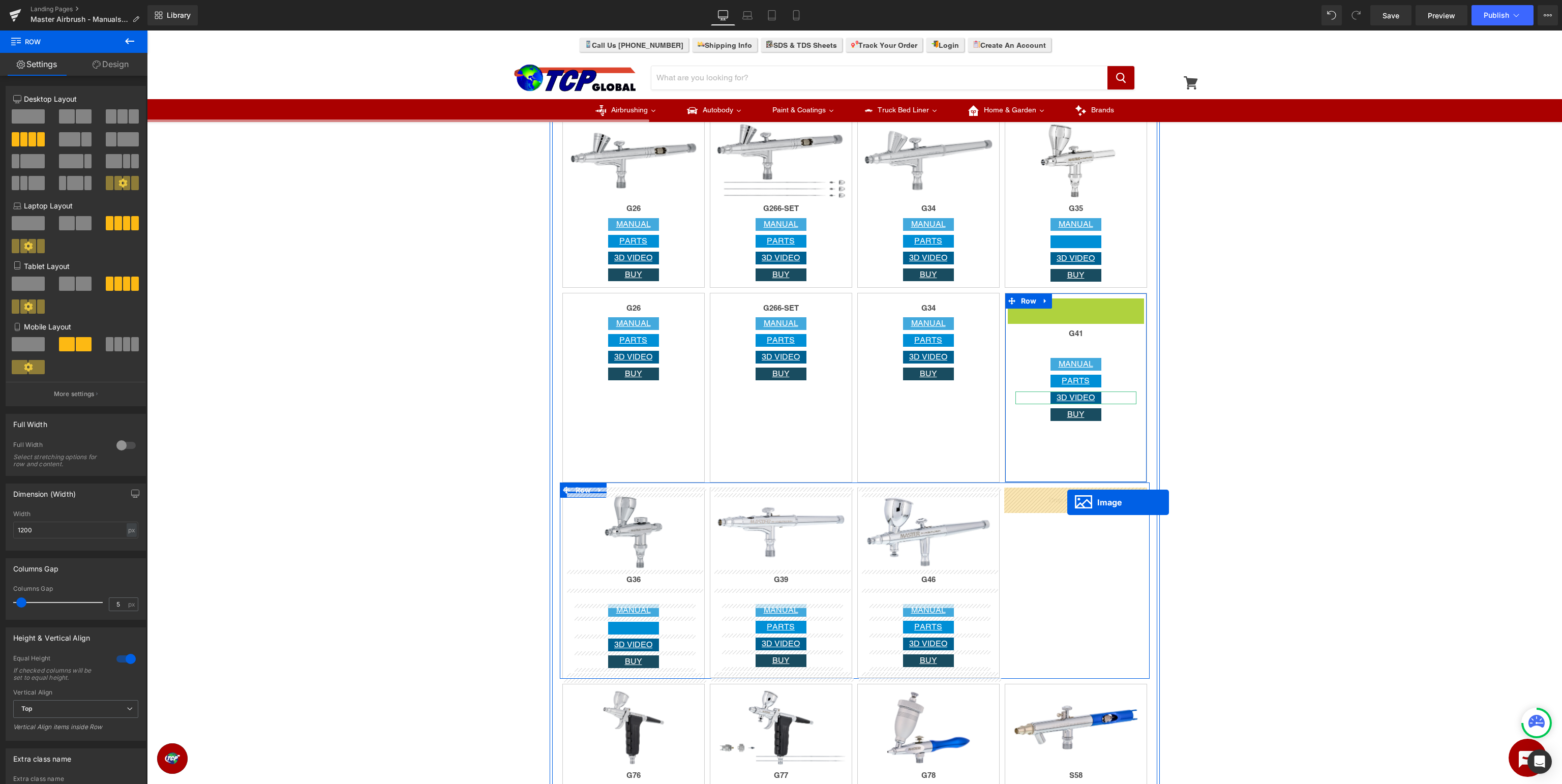
drag, startPoint x: 1071, startPoint y: 338, endPoint x: 1067, endPoint y: 502, distance: 164.0
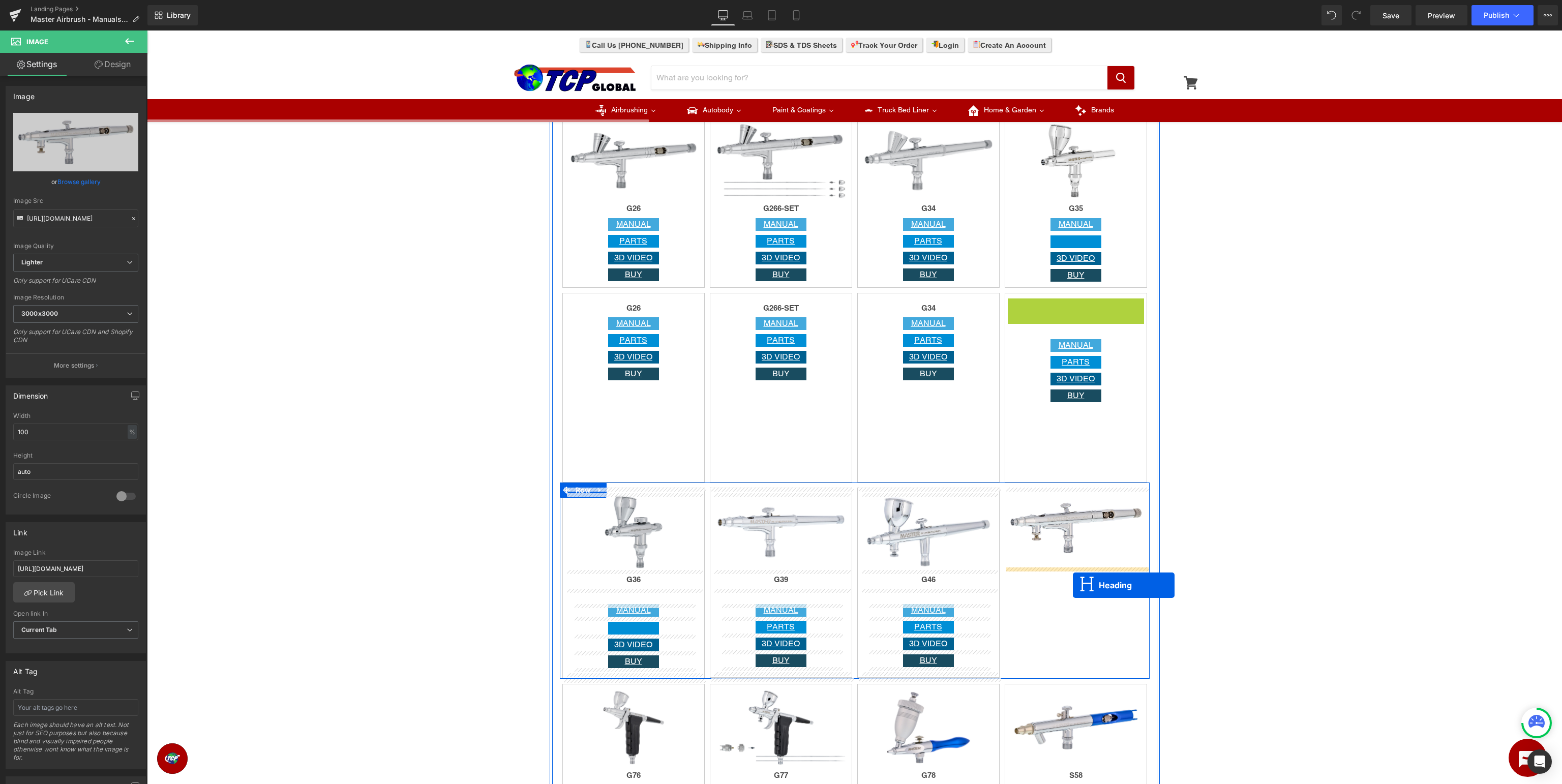
drag, startPoint x: 1066, startPoint y: 306, endPoint x: 1073, endPoint y: 585, distance: 279.1
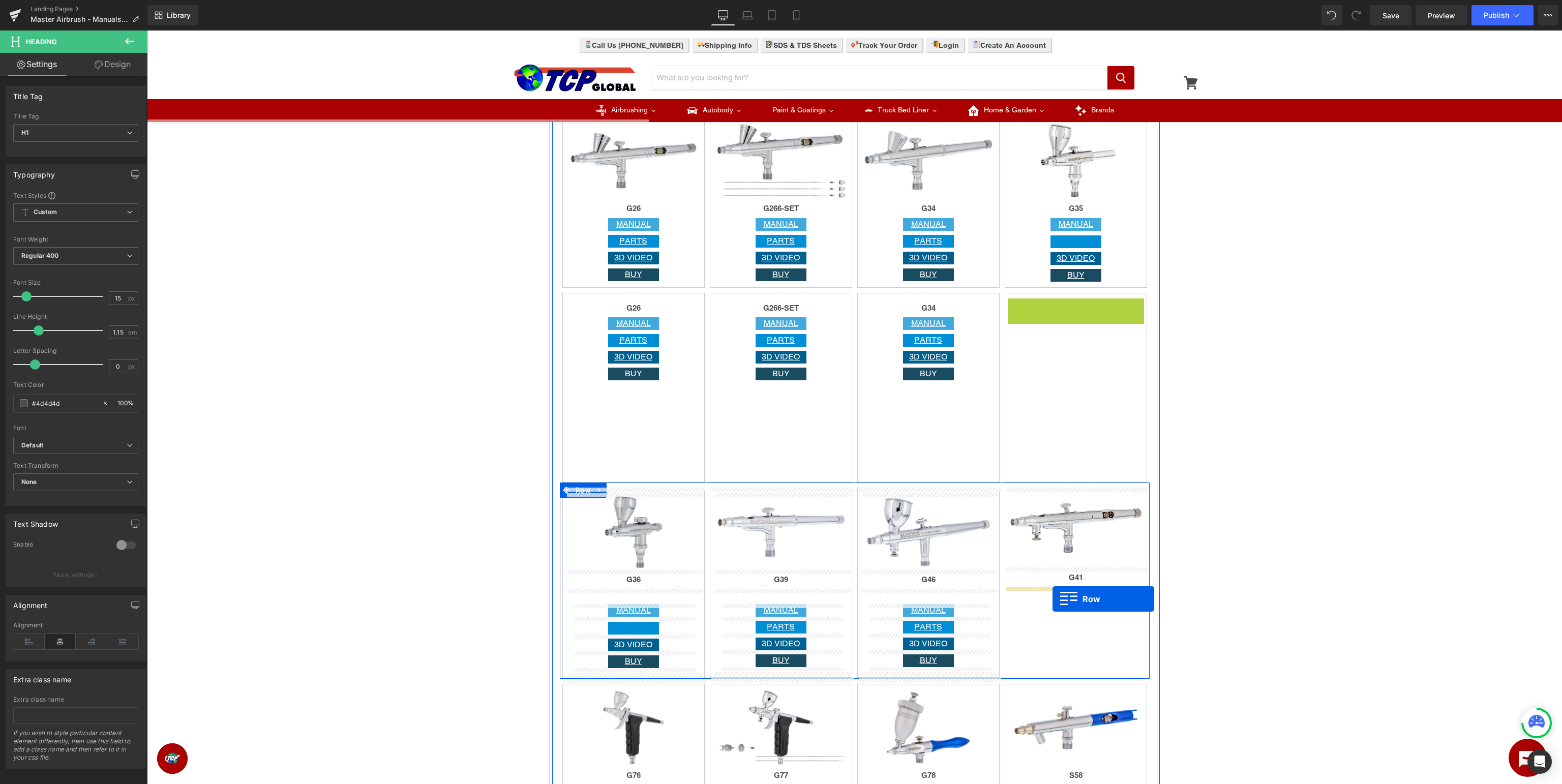
drag, startPoint x: 1031, startPoint y: 310, endPoint x: 1053, endPoint y: 599, distance: 289.8
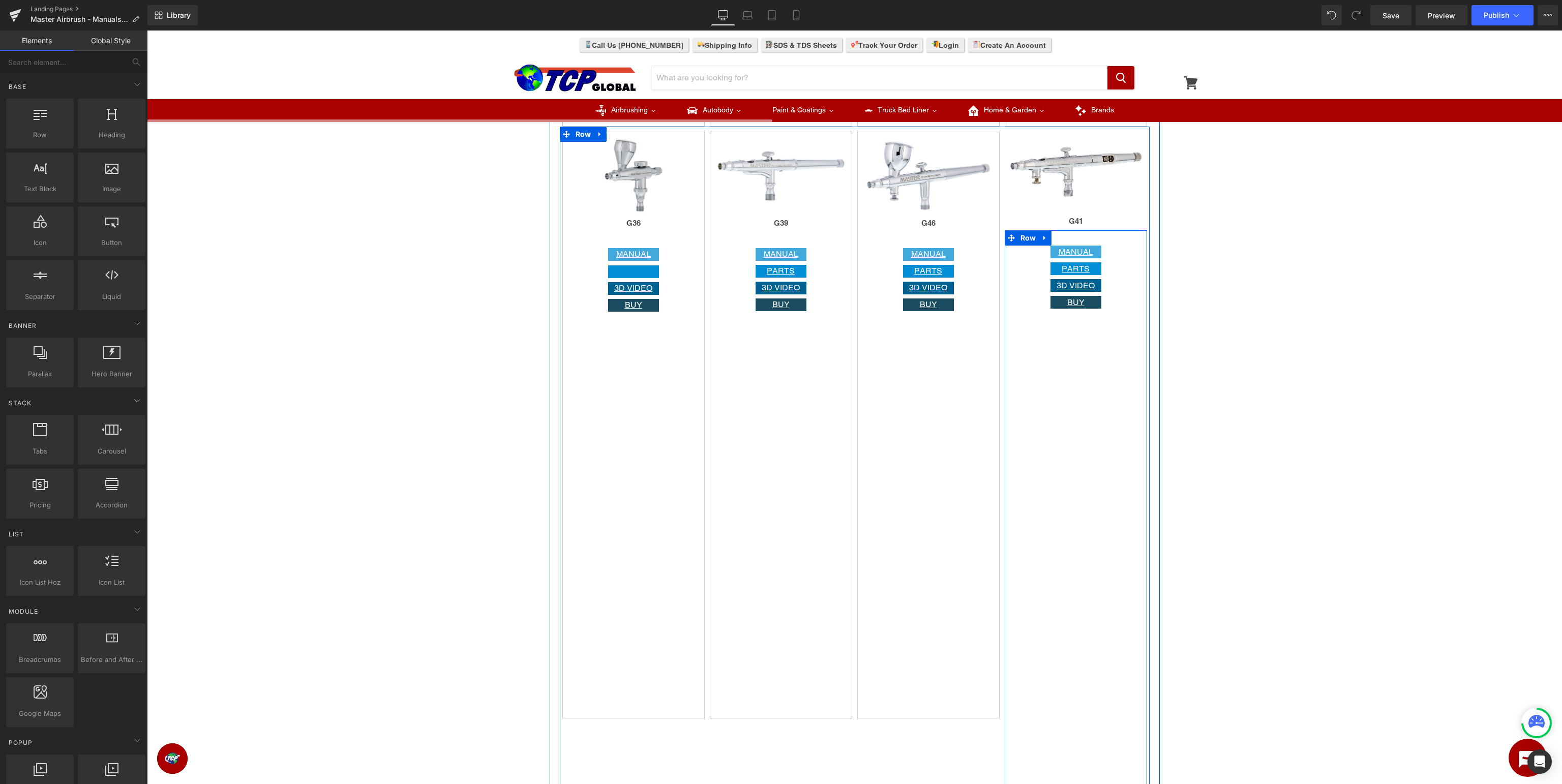
scroll to position [1825, 0]
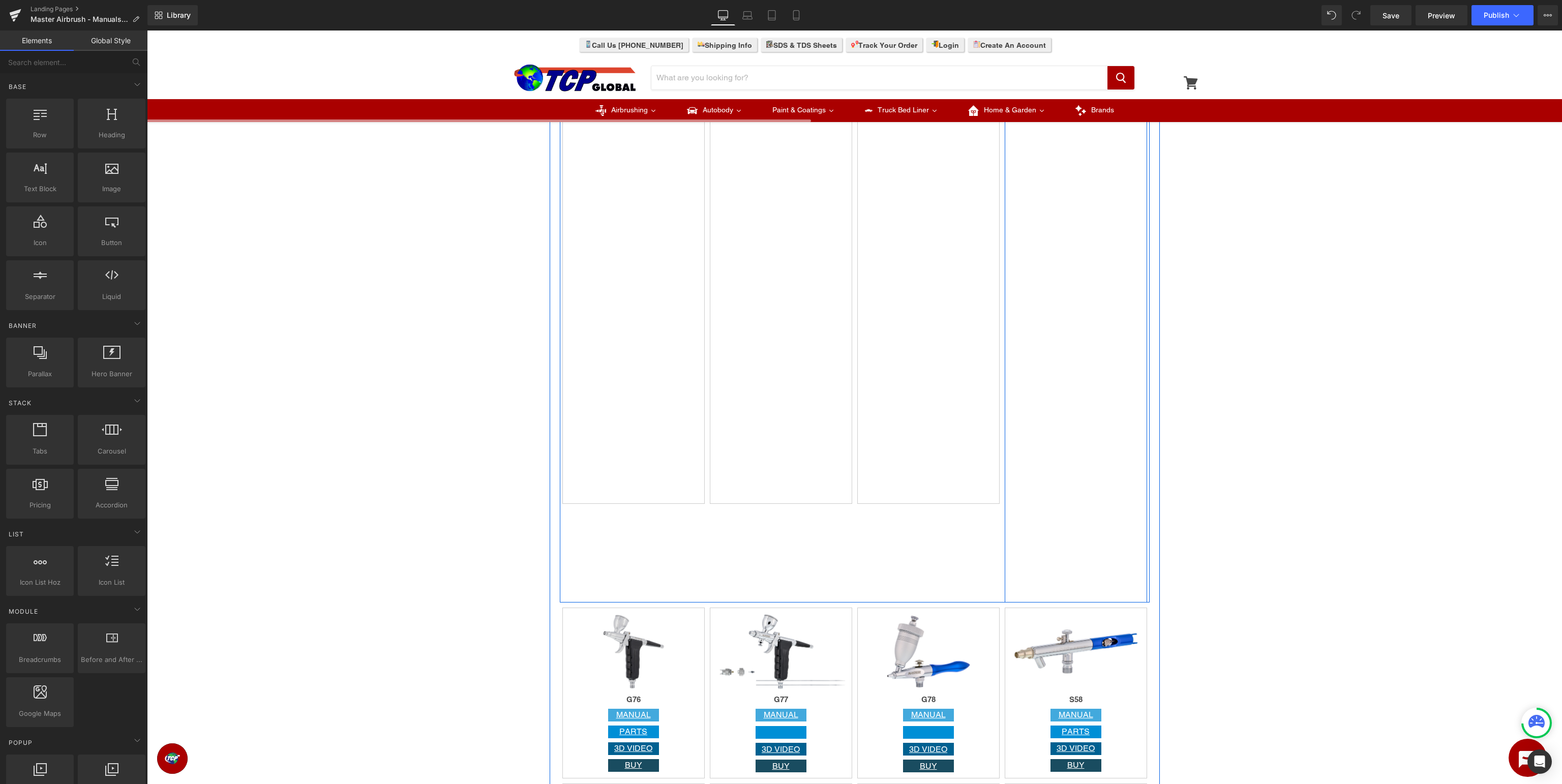
click at [1082, 551] on div "MANUAL Button PARTS Button 3D VIDEO Button BUY Button Row" at bounding box center [1076, 309] width 142 height 587
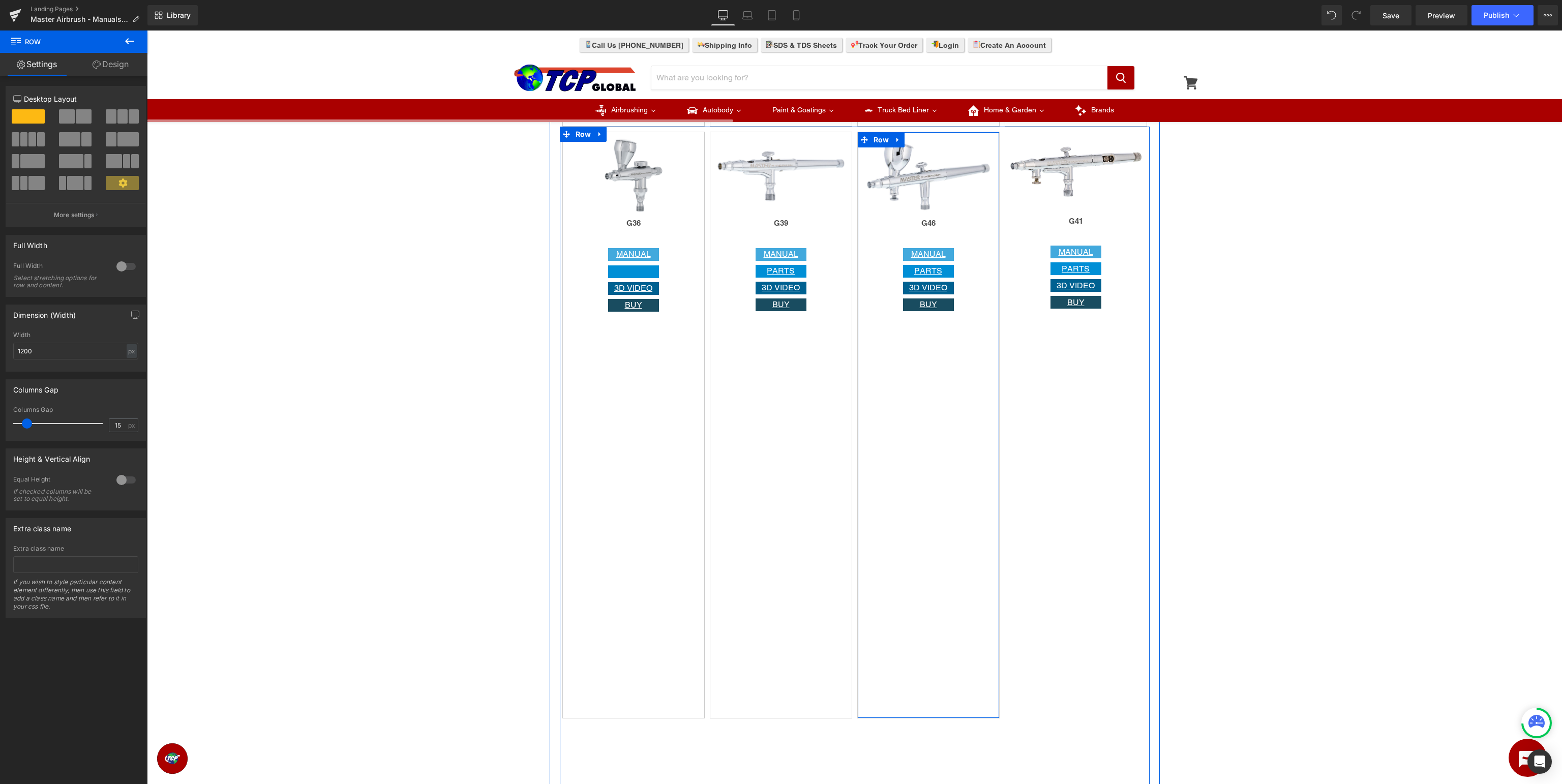
scroll to position [1503, 0]
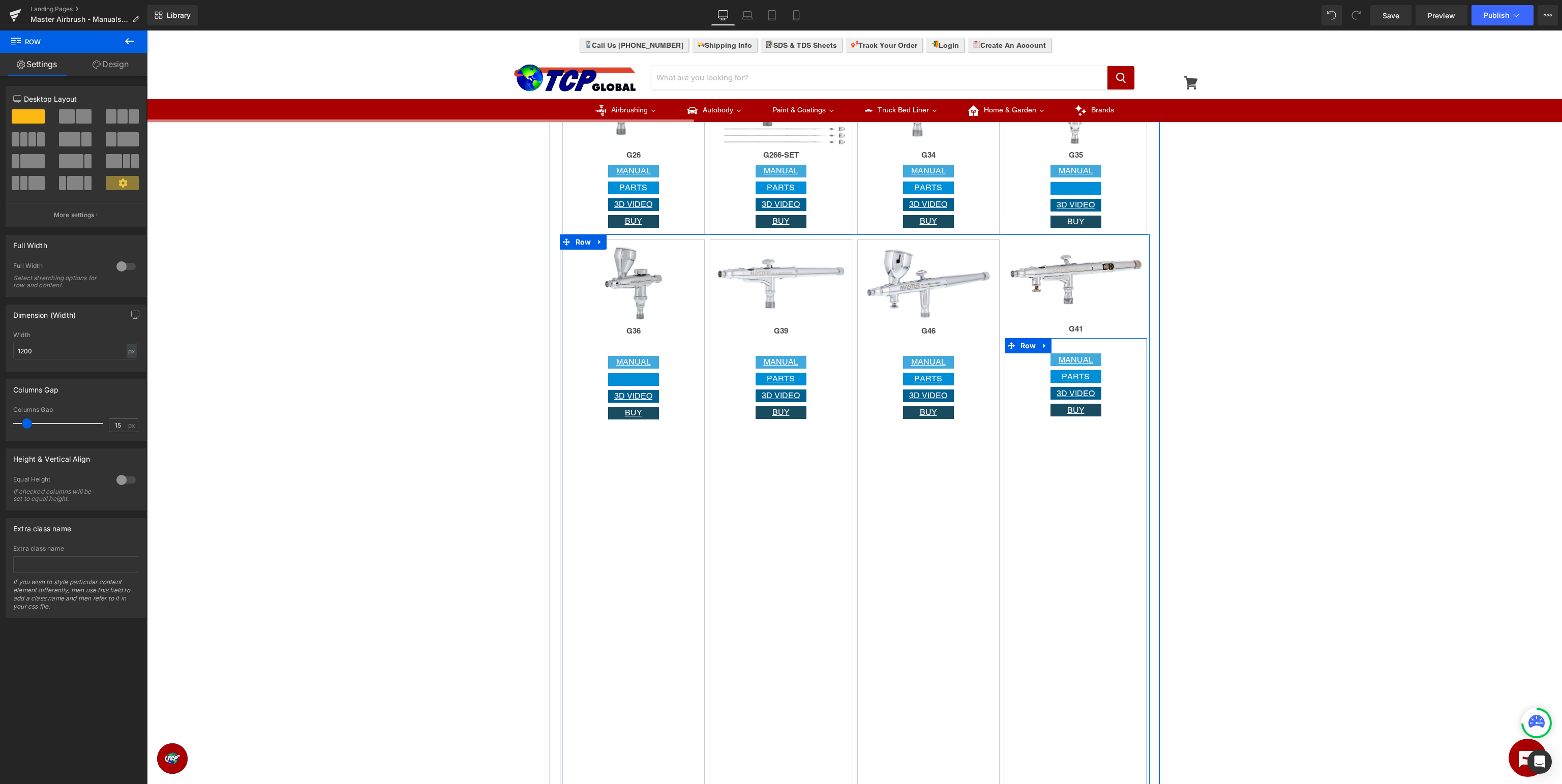
click at [1066, 540] on div "MANUAL Button PARTS Button 3D VIDEO Button BUY Button Row" at bounding box center [1076, 632] width 142 height 587
click at [1047, 504] on div "MANUAL Button PARTS Button 3D VIDEO Button BUY Button Row" at bounding box center [1076, 632] width 142 height 587
click at [1044, 515] on div "MANUAL Button PARTS Button 3D VIDEO Button BUY Button Row" at bounding box center [1076, 632] width 142 height 587
click at [1024, 347] on span "Row" at bounding box center [1028, 346] width 21 height 15
click at [121, 478] on div at bounding box center [126, 480] width 24 height 16
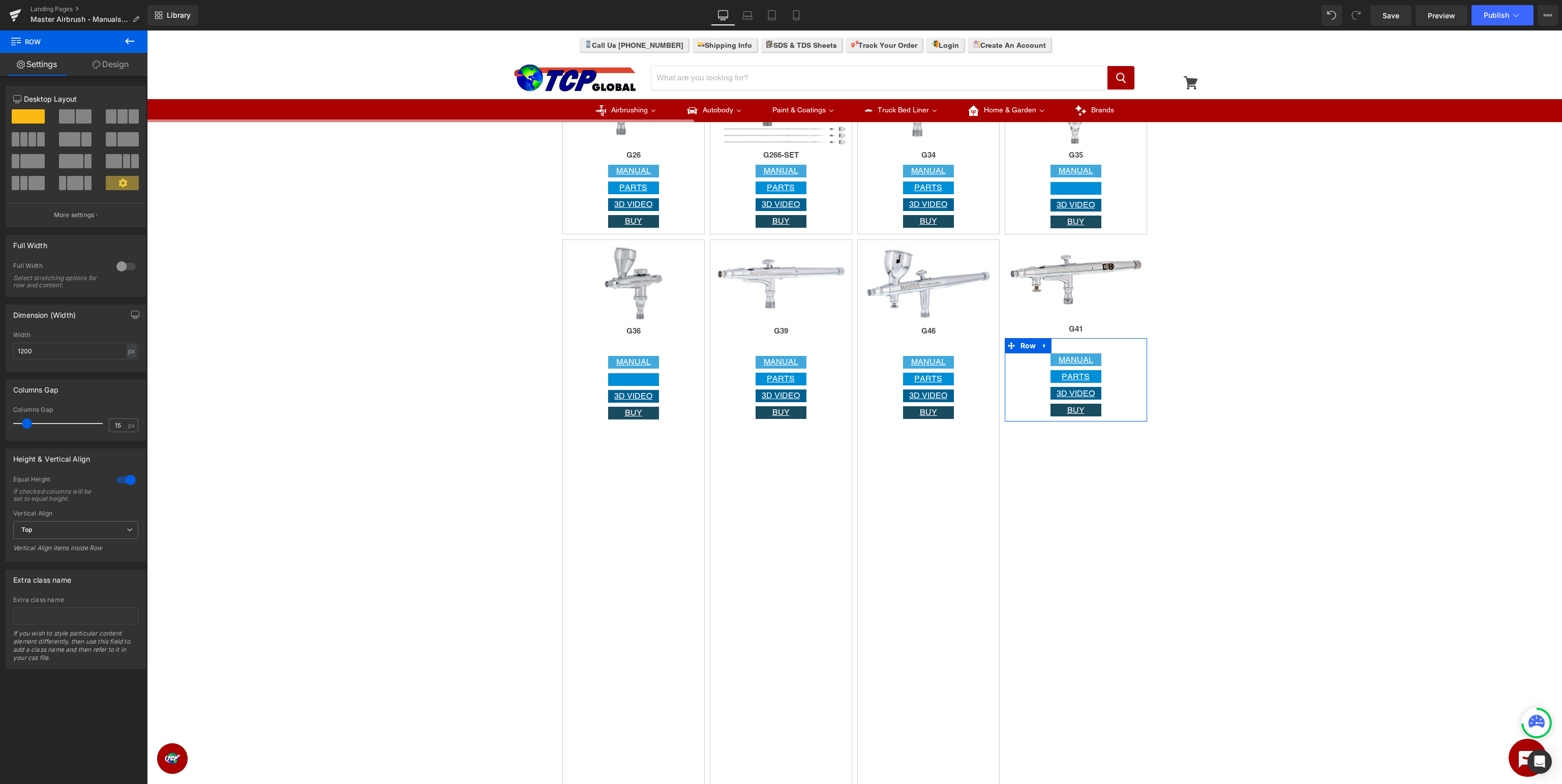
click at [125, 480] on div at bounding box center [126, 480] width 24 height 16
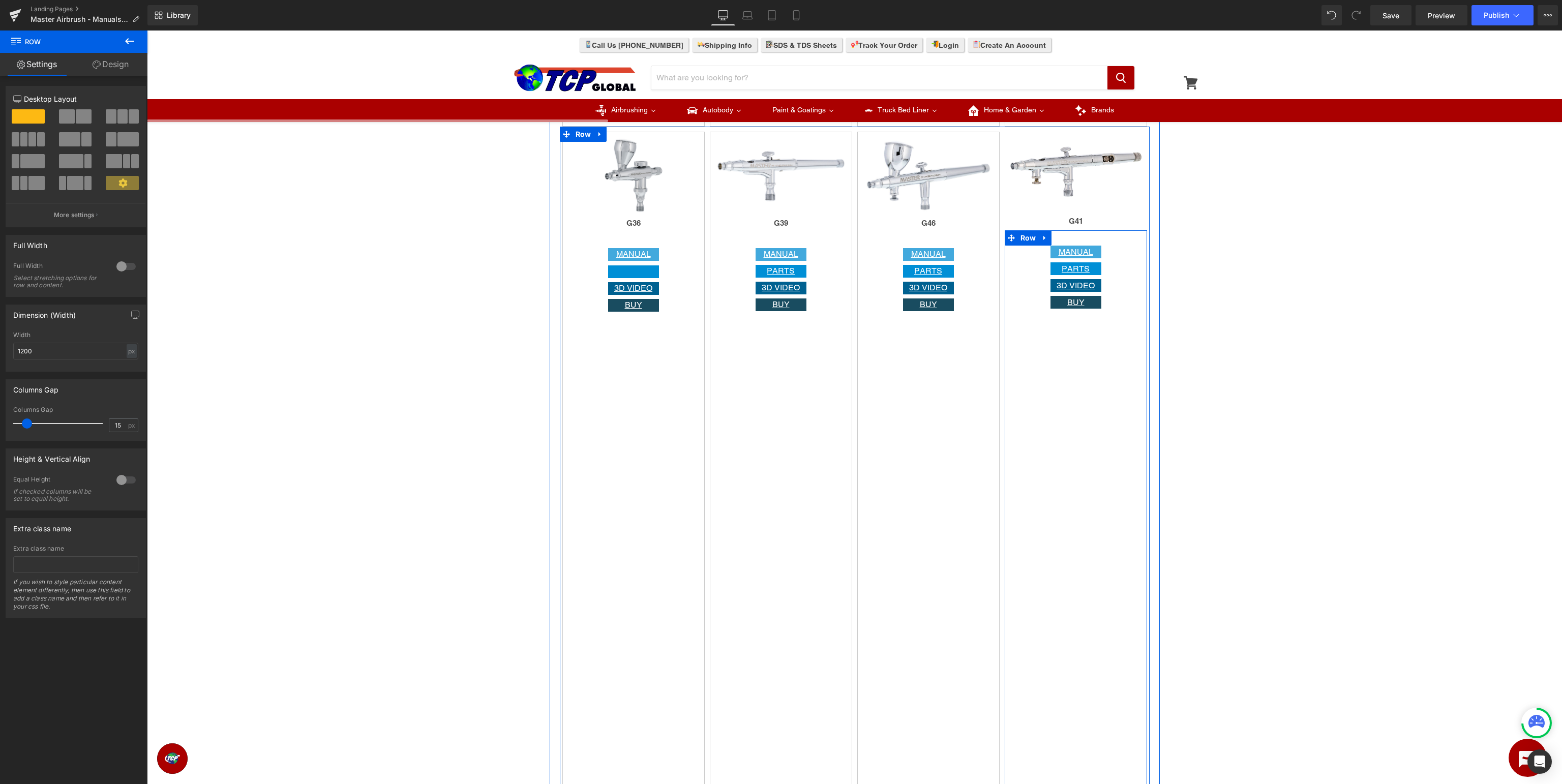
scroll to position [1396, 0]
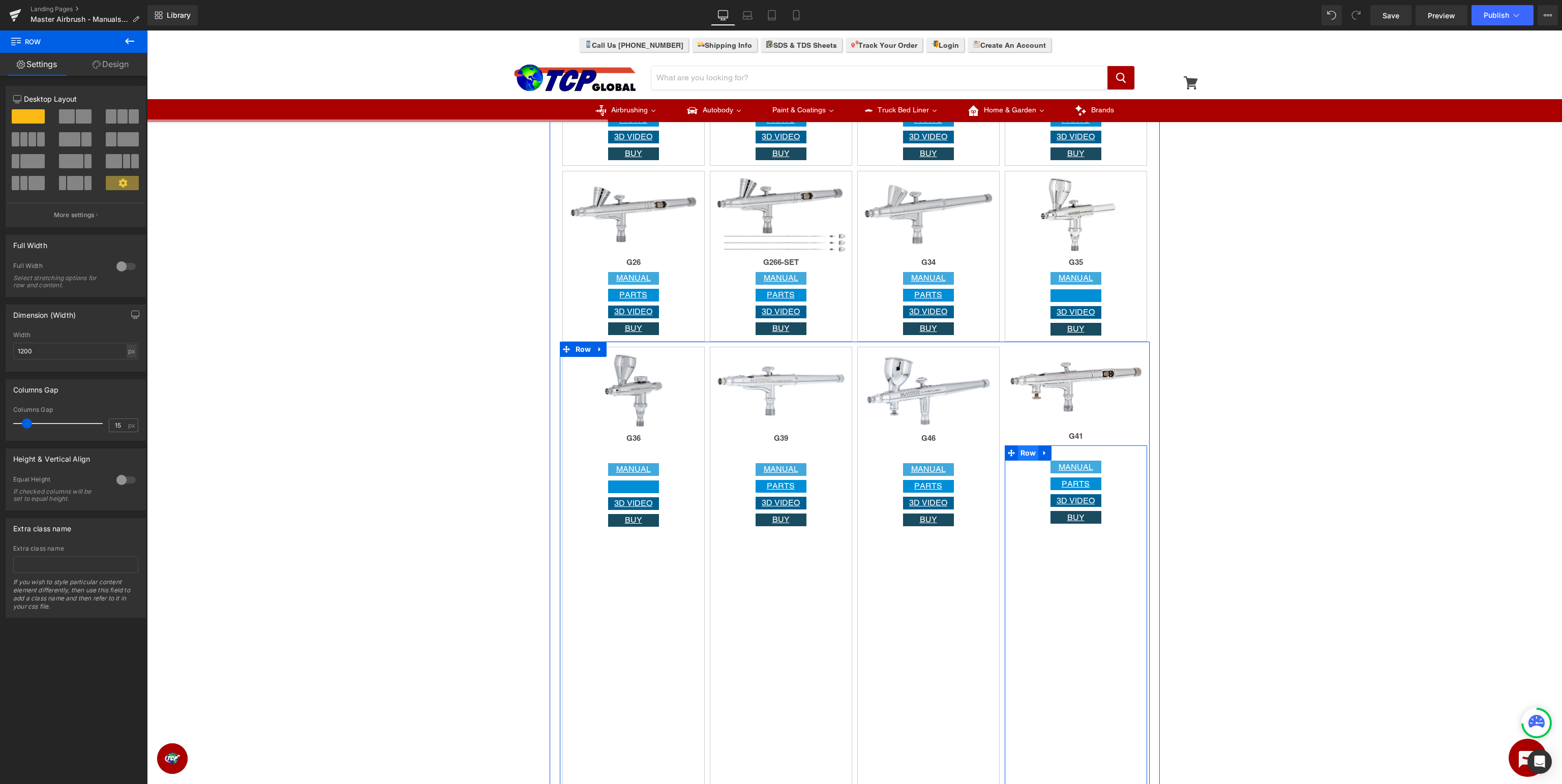
click at [1030, 455] on span "Row" at bounding box center [1028, 453] width 21 height 15
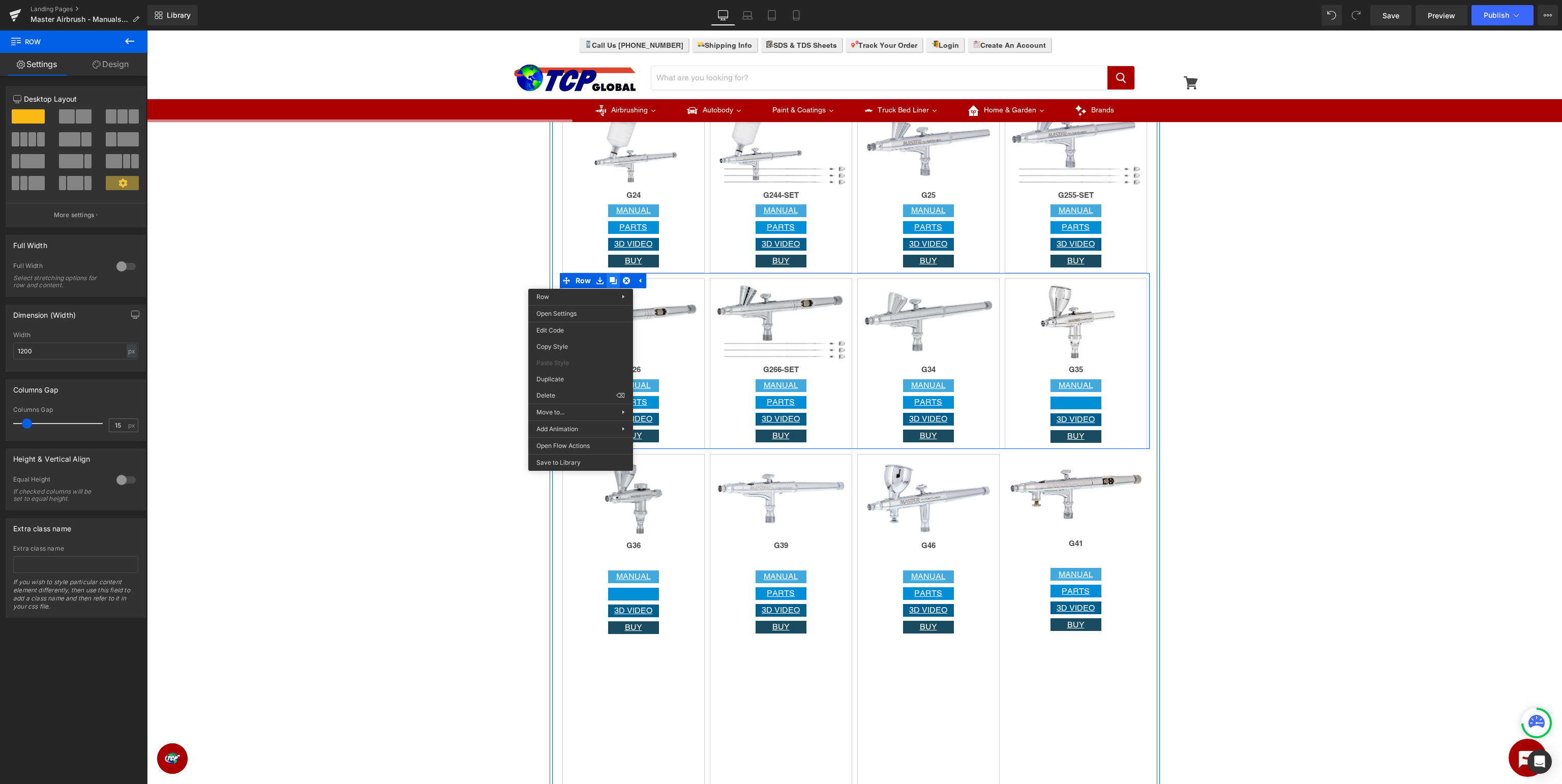
click at [614, 280] on link at bounding box center [613, 280] width 13 height 15
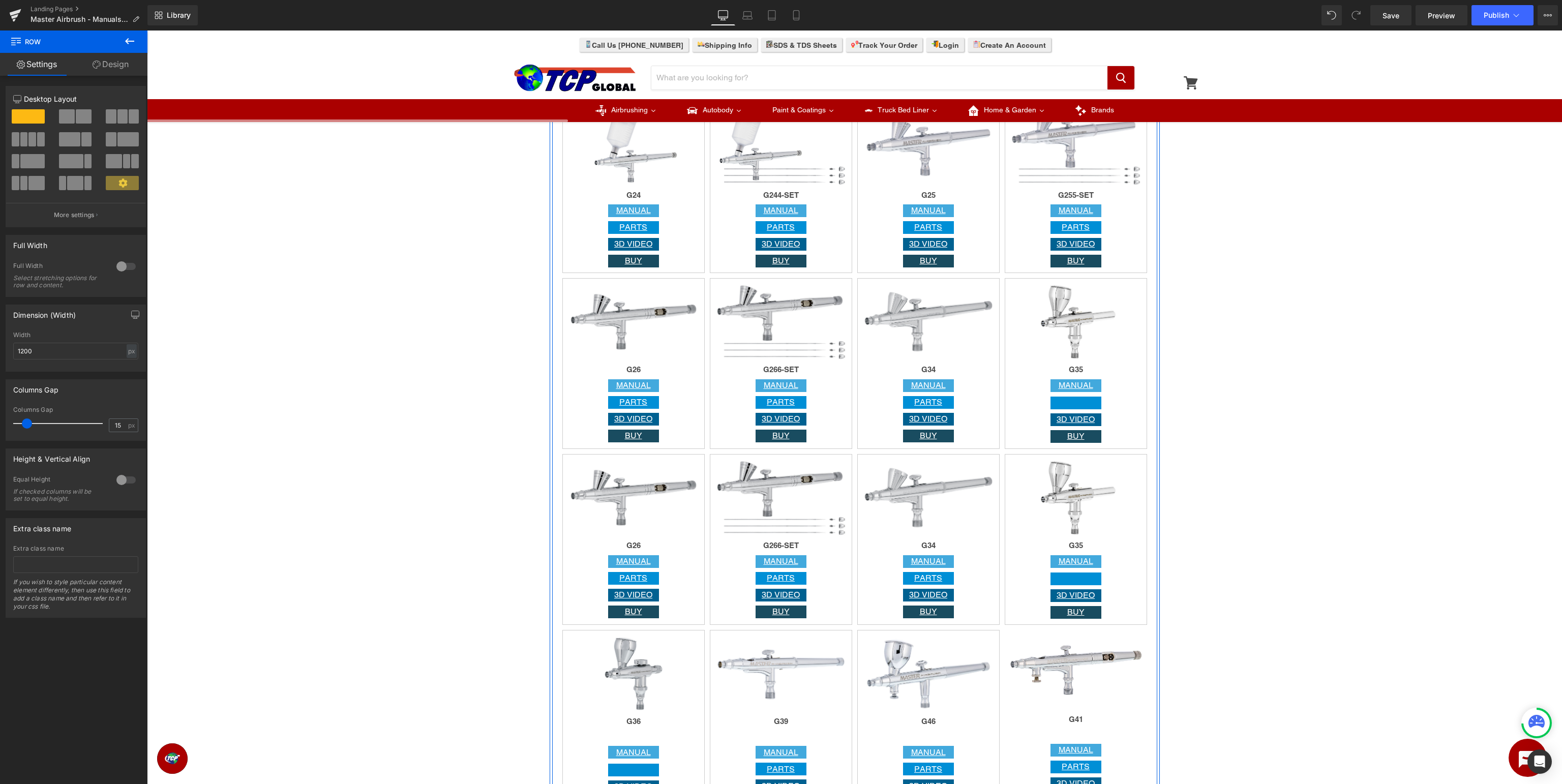
scroll to position [1503, 0]
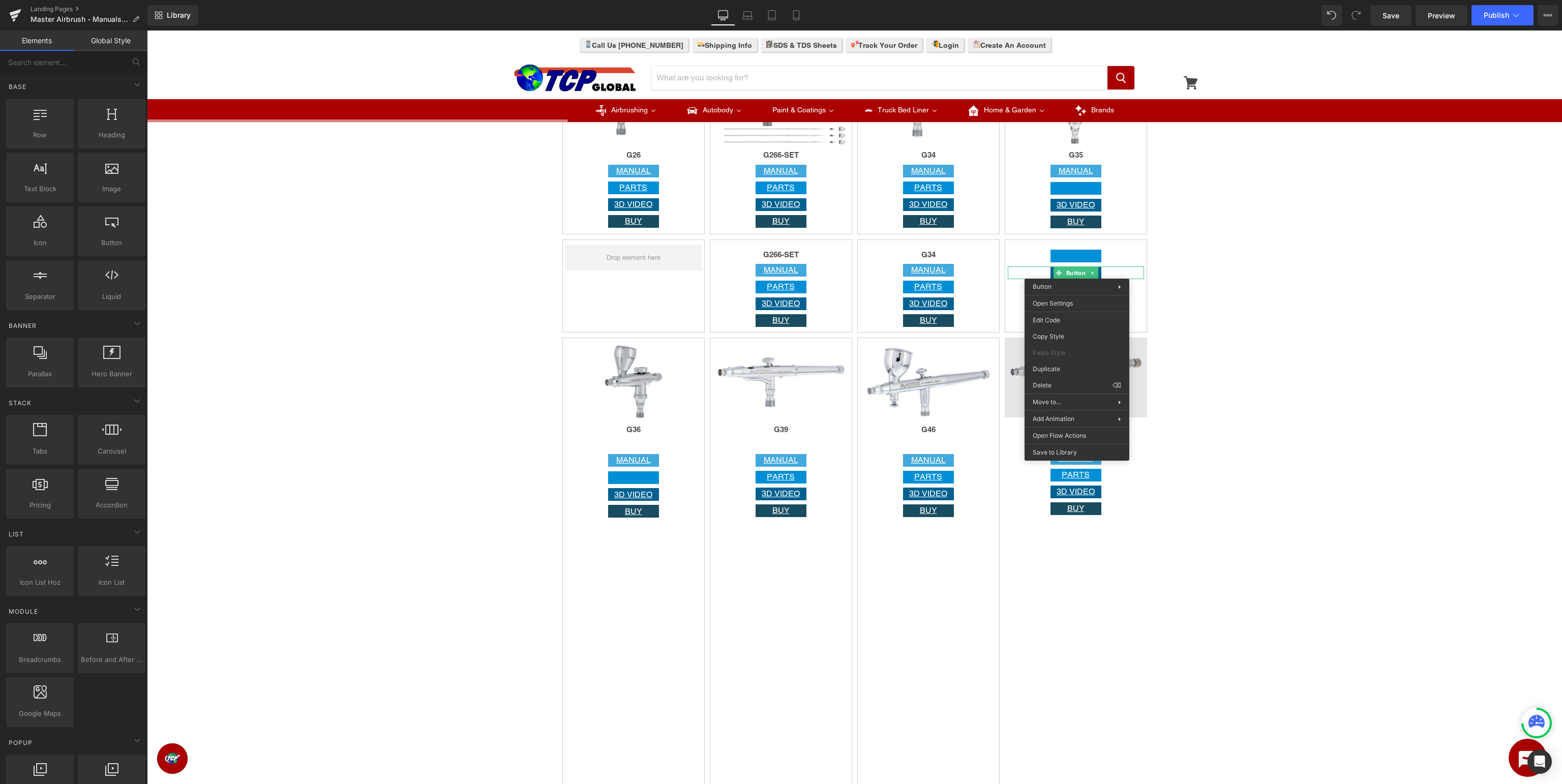
drag, startPoint x: 1210, startPoint y: 414, endPoint x: 1064, endPoint y: 383, distance: 149.3
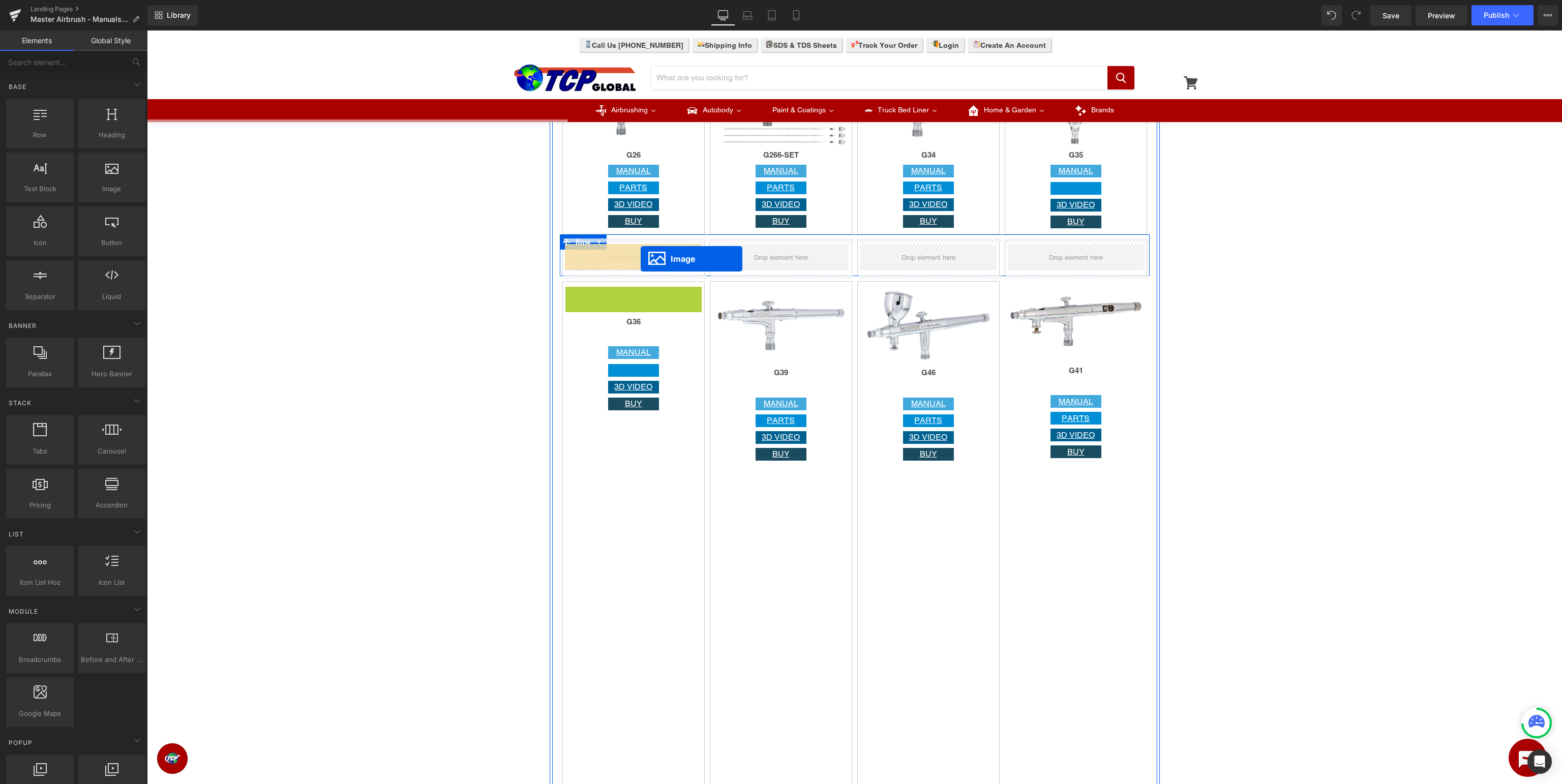
drag, startPoint x: 631, startPoint y: 329, endPoint x: 641, endPoint y: 259, distance: 70.7
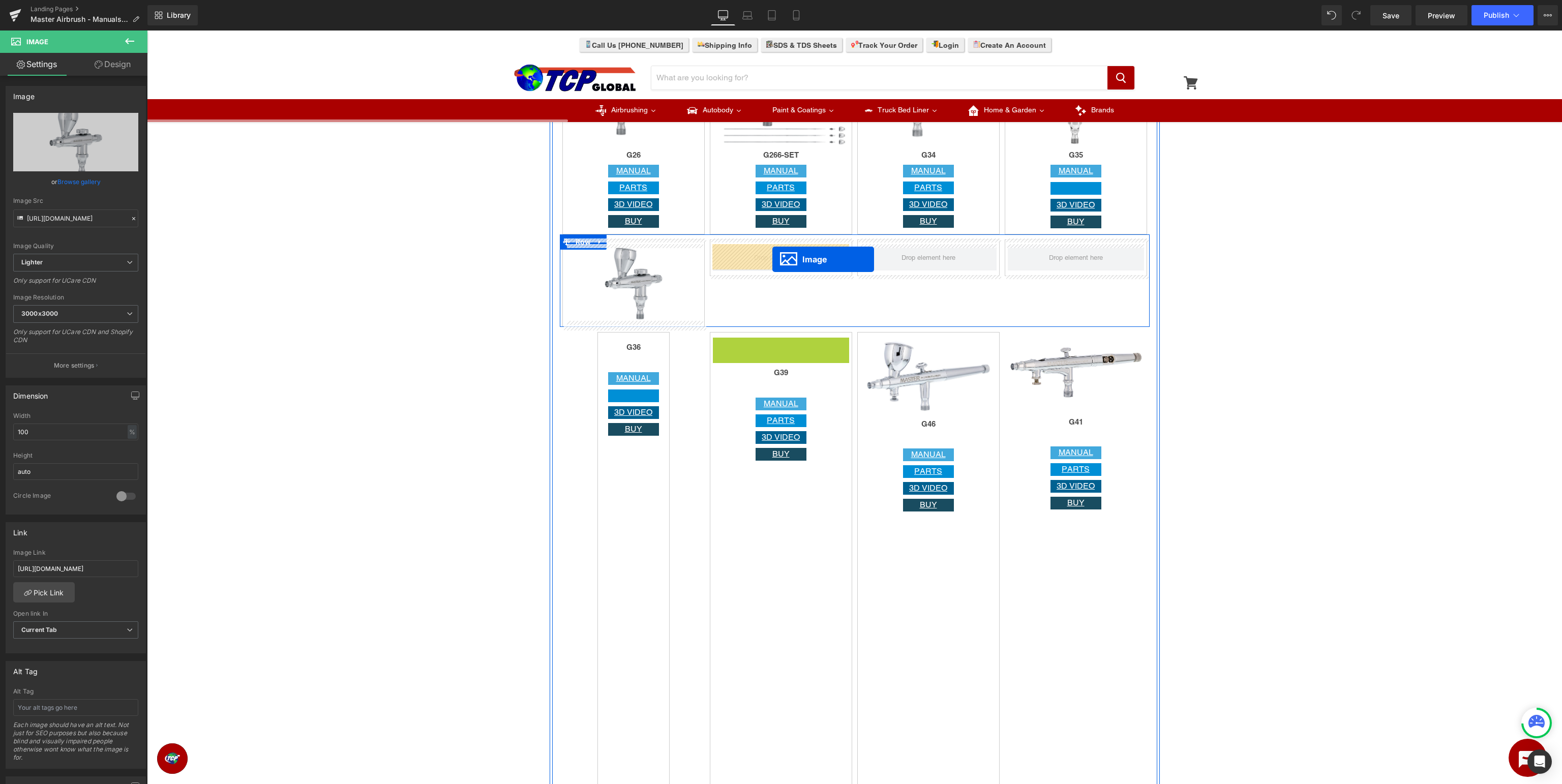
drag, startPoint x: 775, startPoint y: 378, endPoint x: 773, endPoint y: 260, distance: 118.0
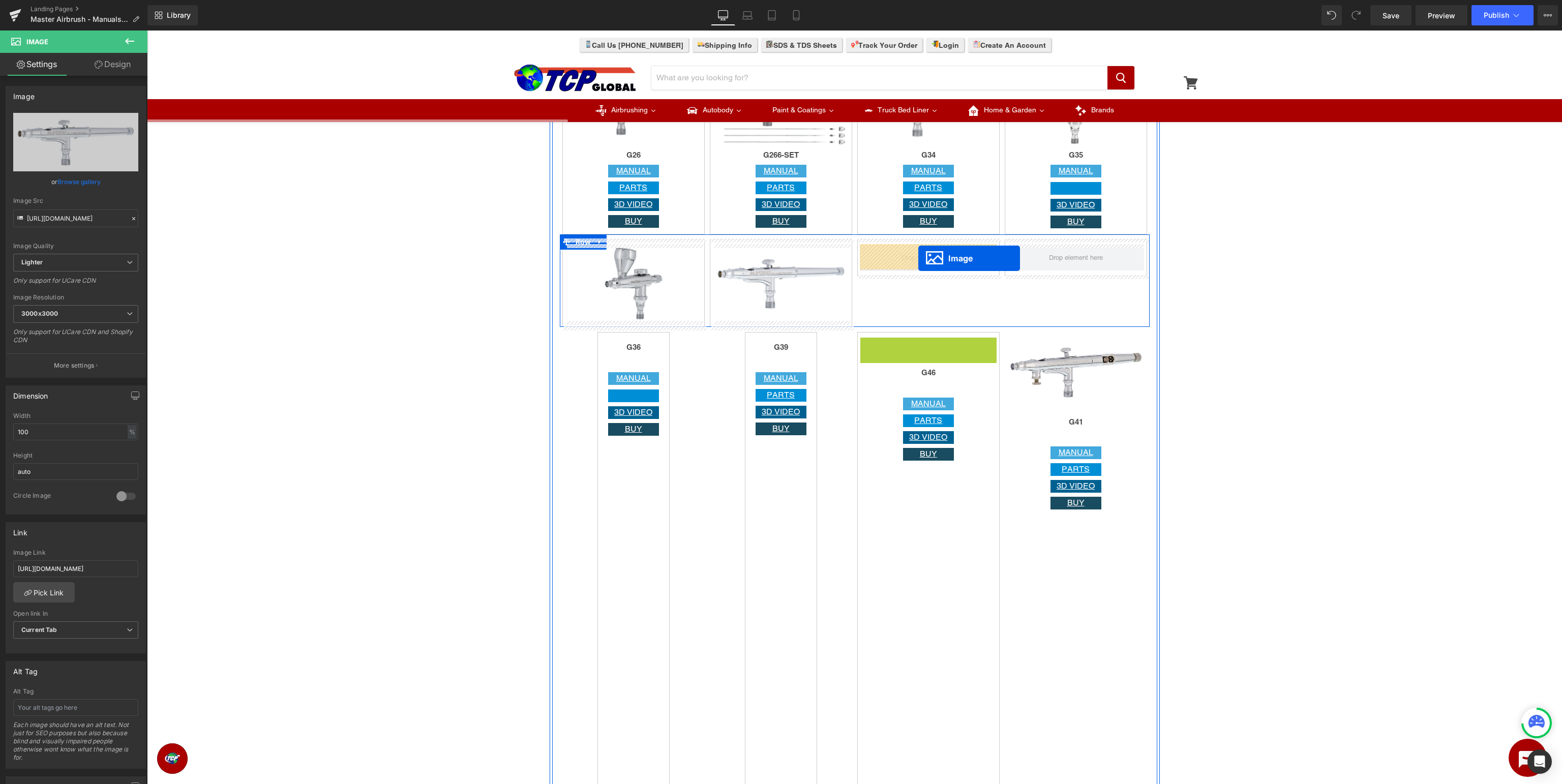
drag, startPoint x: 924, startPoint y: 377, endPoint x: 918, endPoint y: 258, distance: 119.2
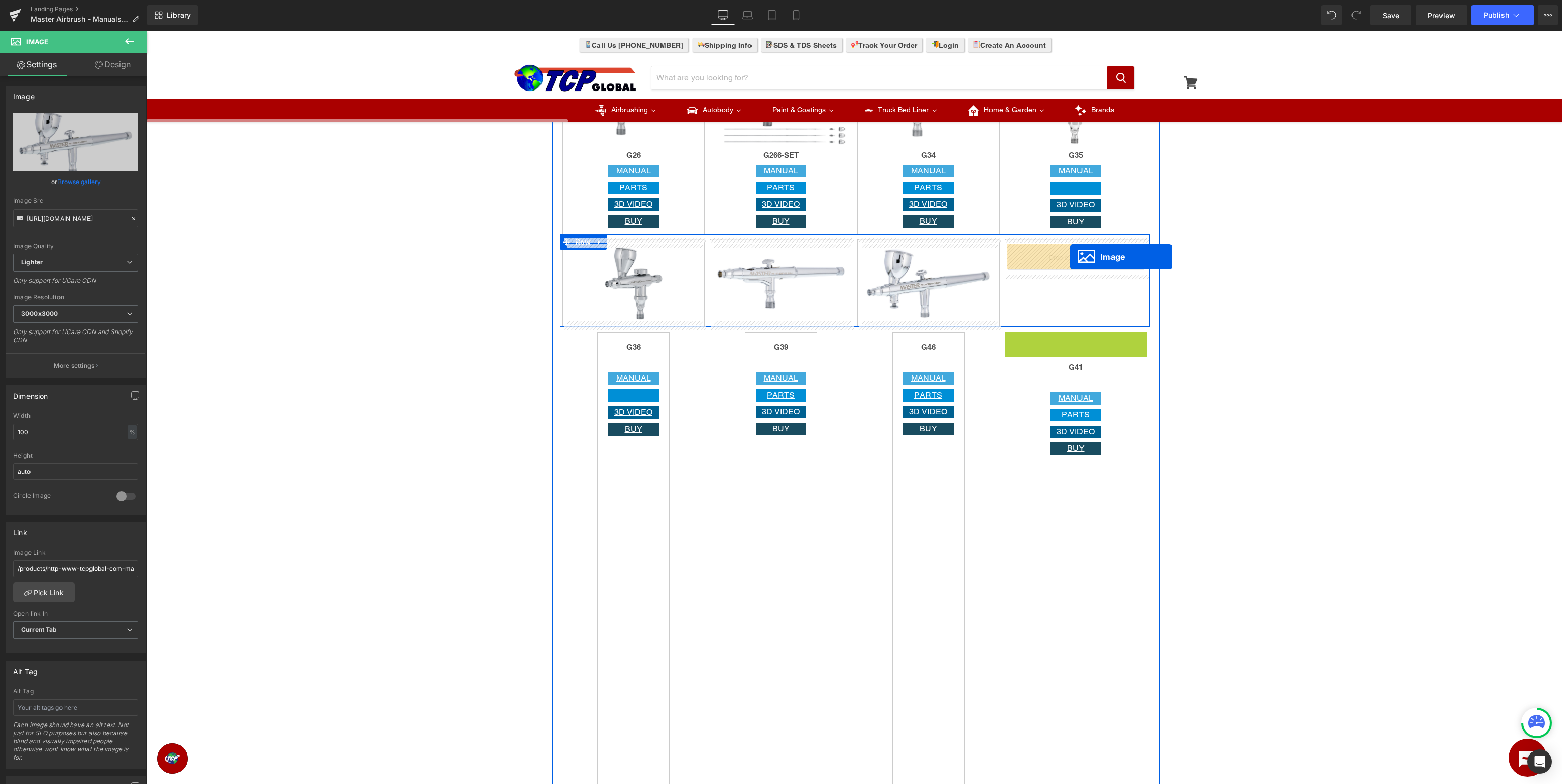
drag, startPoint x: 1074, startPoint y: 370, endPoint x: 1070, endPoint y: 257, distance: 113.1
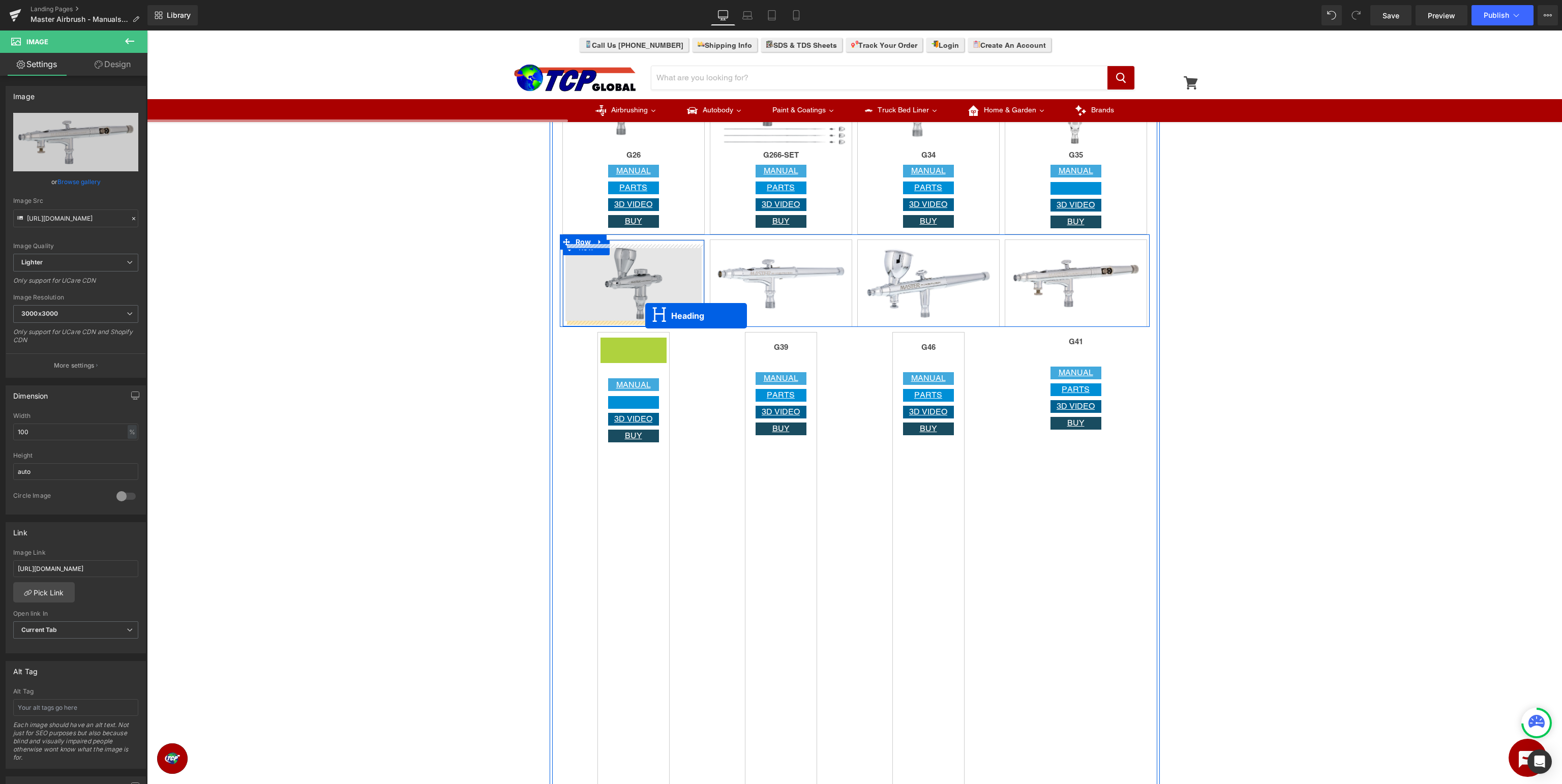
drag, startPoint x: 631, startPoint y: 349, endPoint x: 645, endPoint y: 316, distance: 35.8
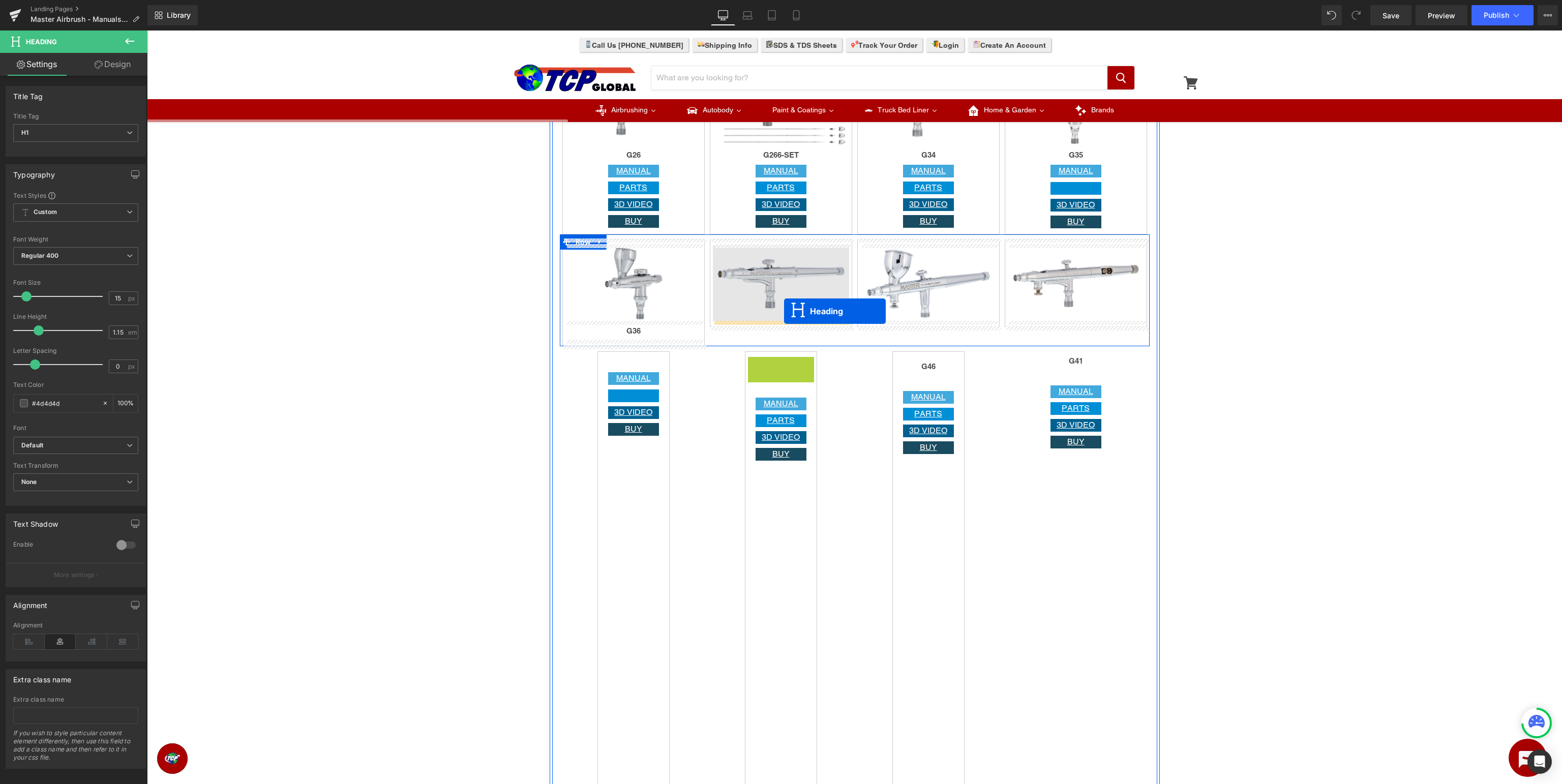
drag, startPoint x: 781, startPoint y: 370, endPoint x: 784, endPoint y: 311, distance: 59.1
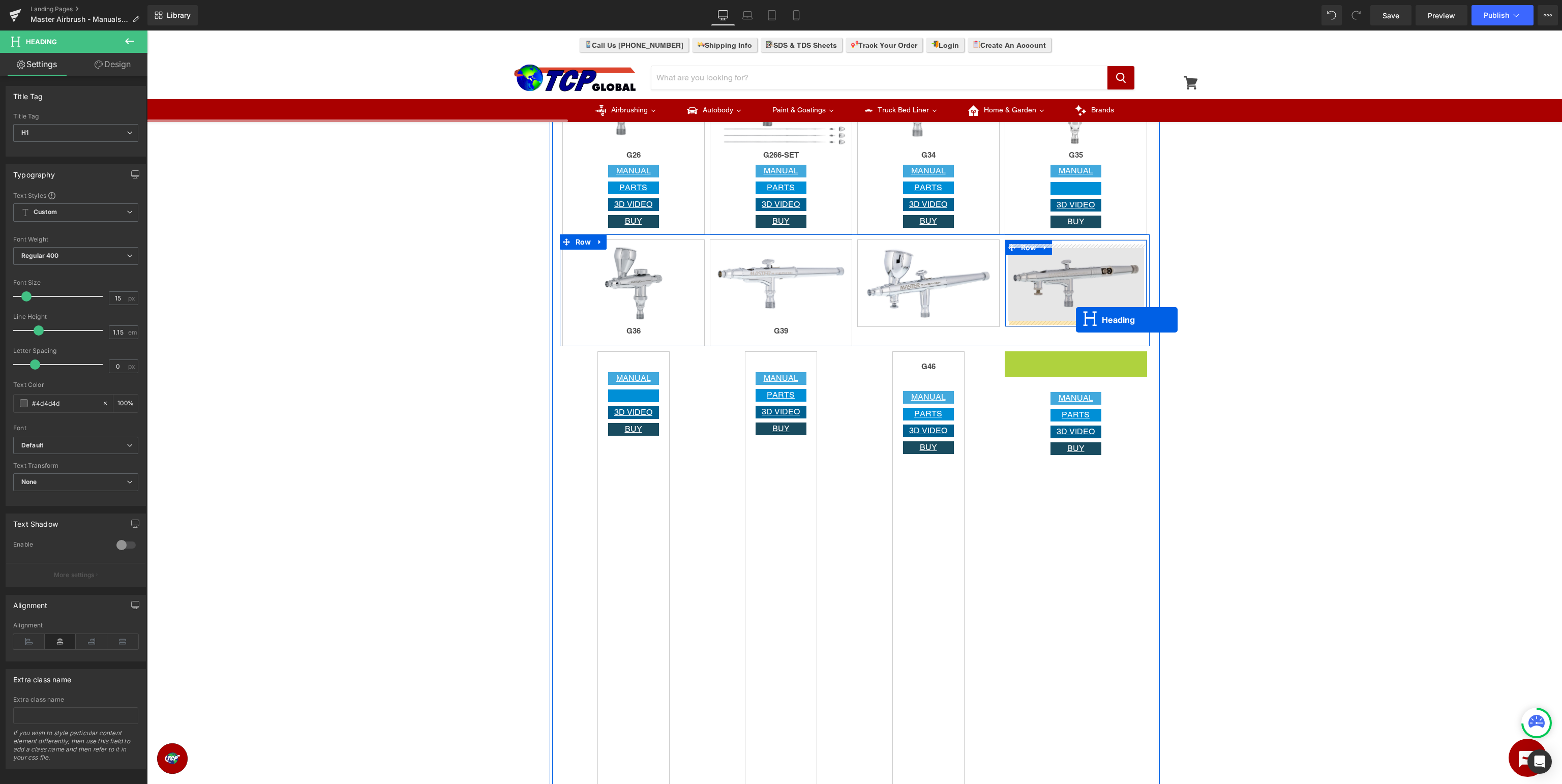
drag, startPoint x: 1073, startPoint y: 361, endPoint x: 1076, endPoint y: 320, distance: 41.1
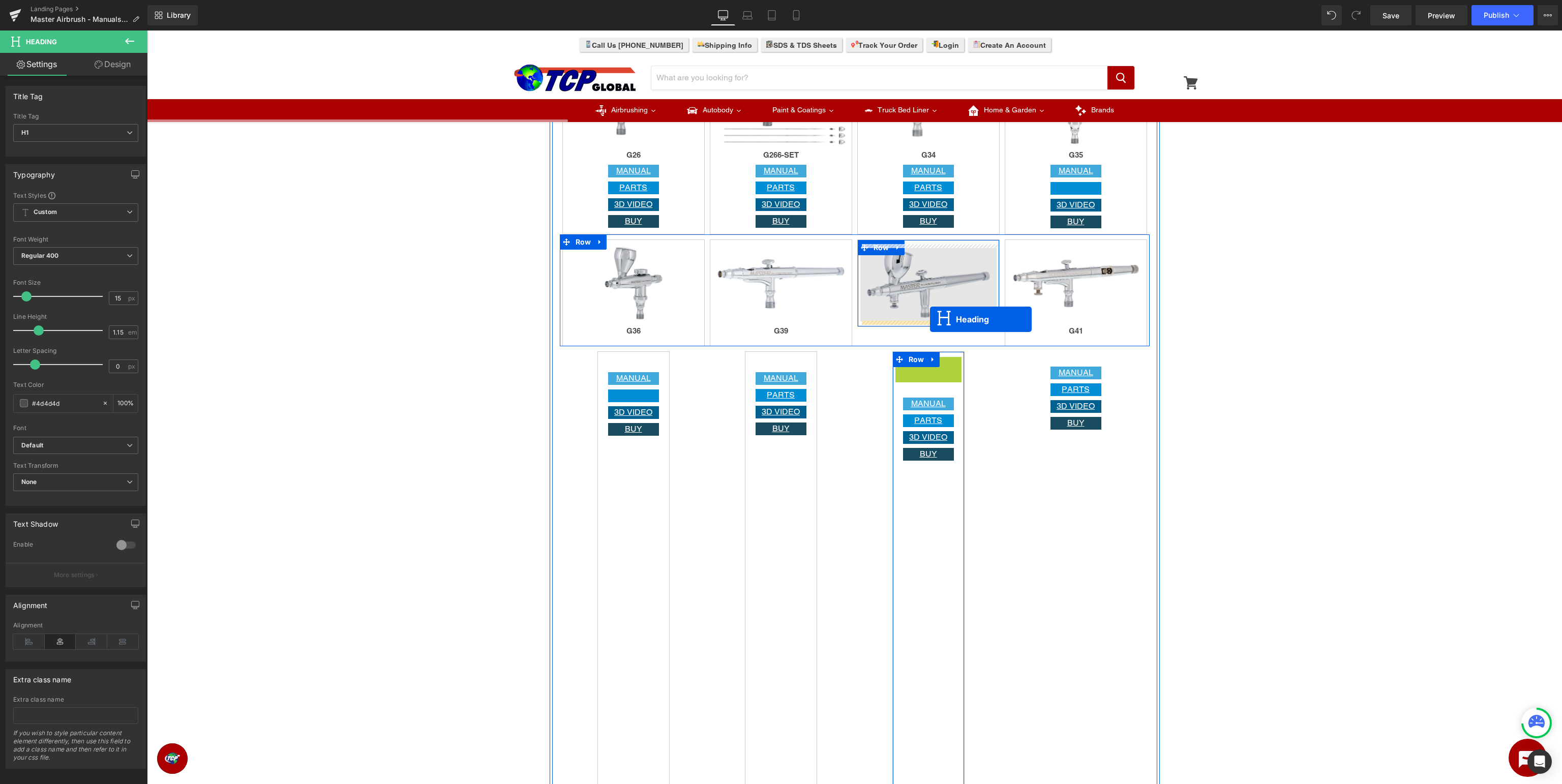
drag, startPoint x: 929, startPoint y: 368, endPoint x: 930, endPoint y: 320, distance: 48.0
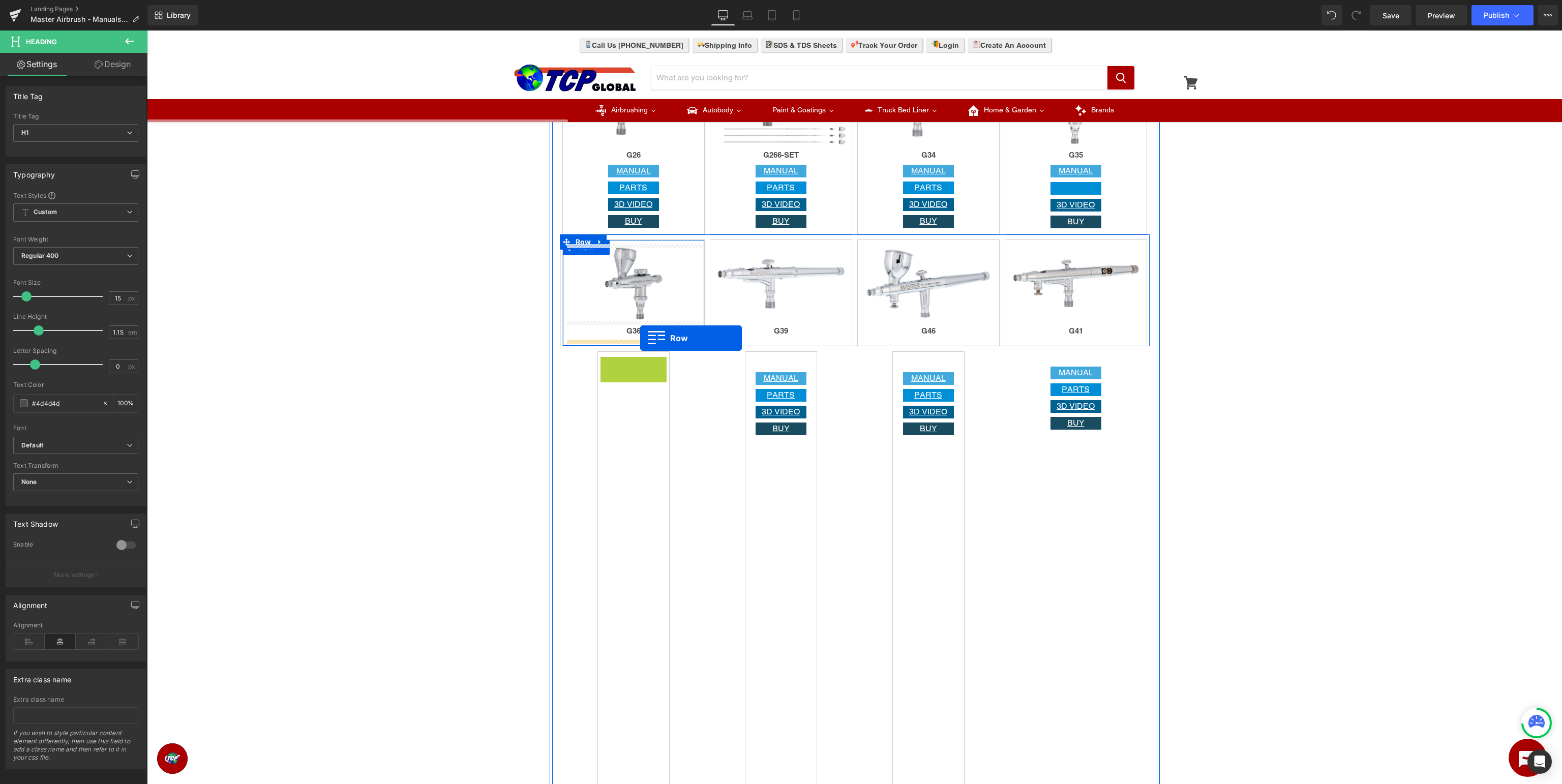
drag, startPoint x: 620, startPoint y: 370, endPoint x: 640, endPoint y: 338, distance: 37.7
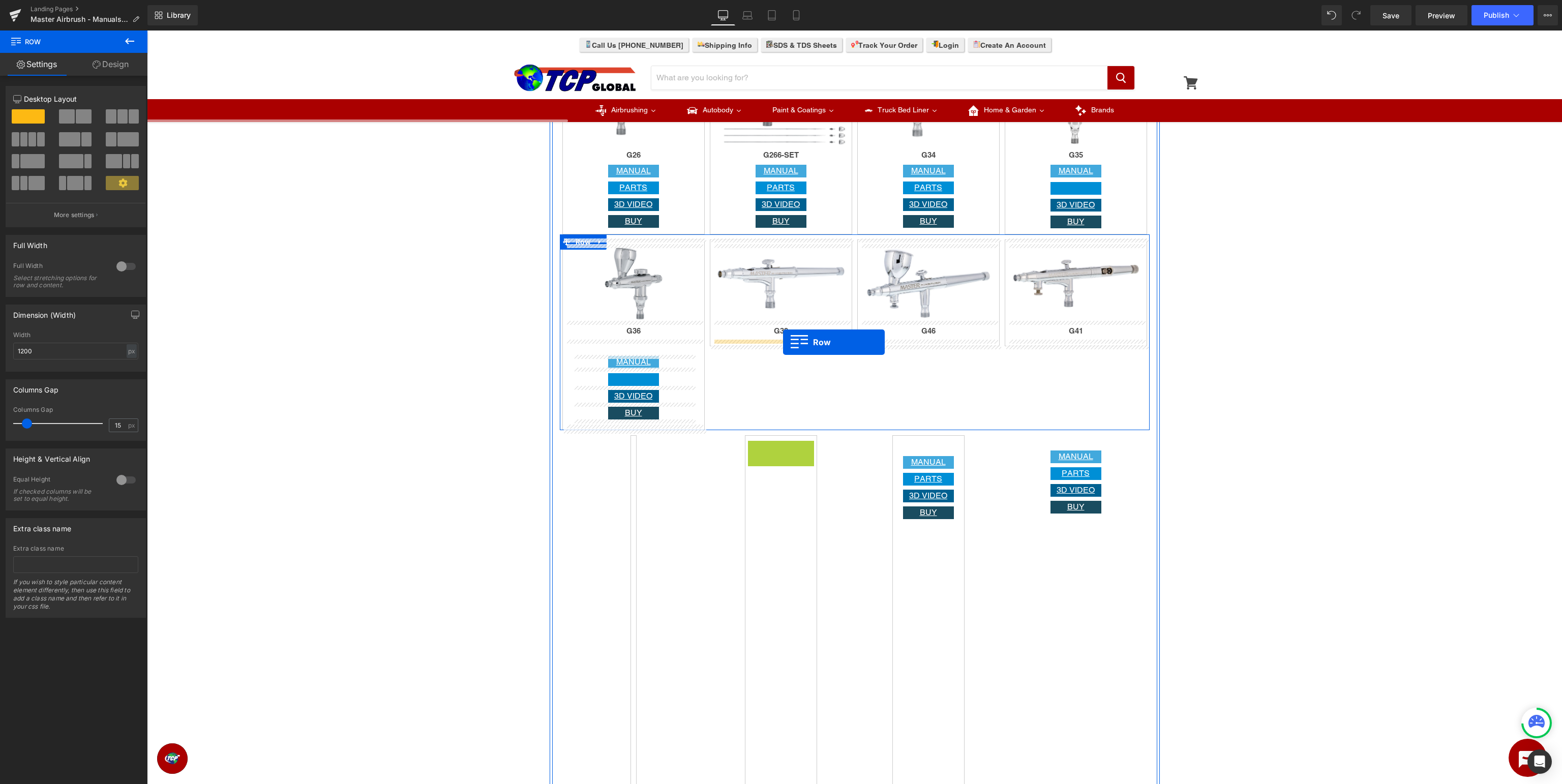
drag, startPoint x: 770, startPoint y: 454, endPoint x: 783, endPoint y: 343, distance: 111.8
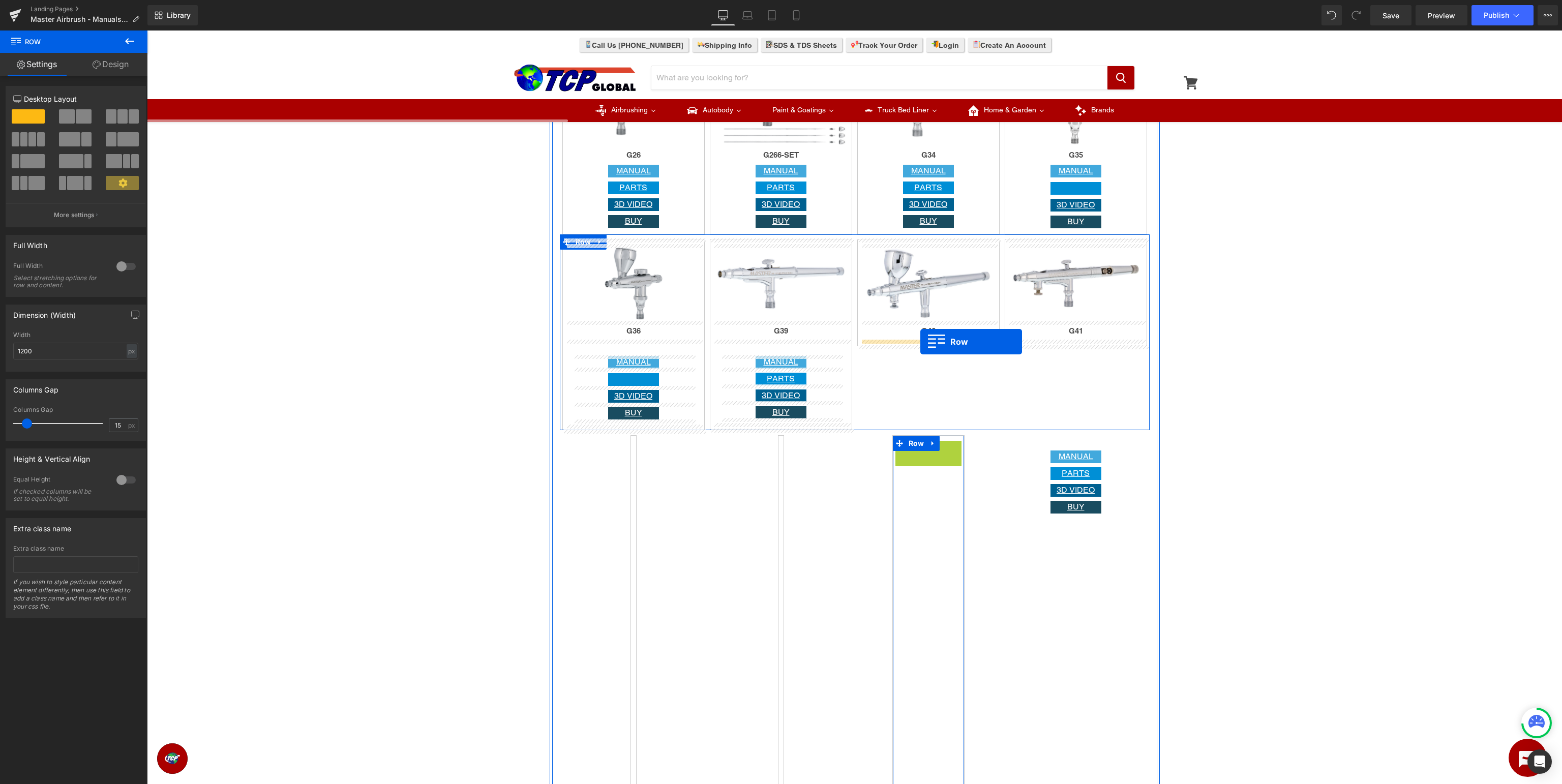
drag, startPoint x: 916, startPoint y: 454, endPoint x: 920, endPoint y: 342, distance: 112.1
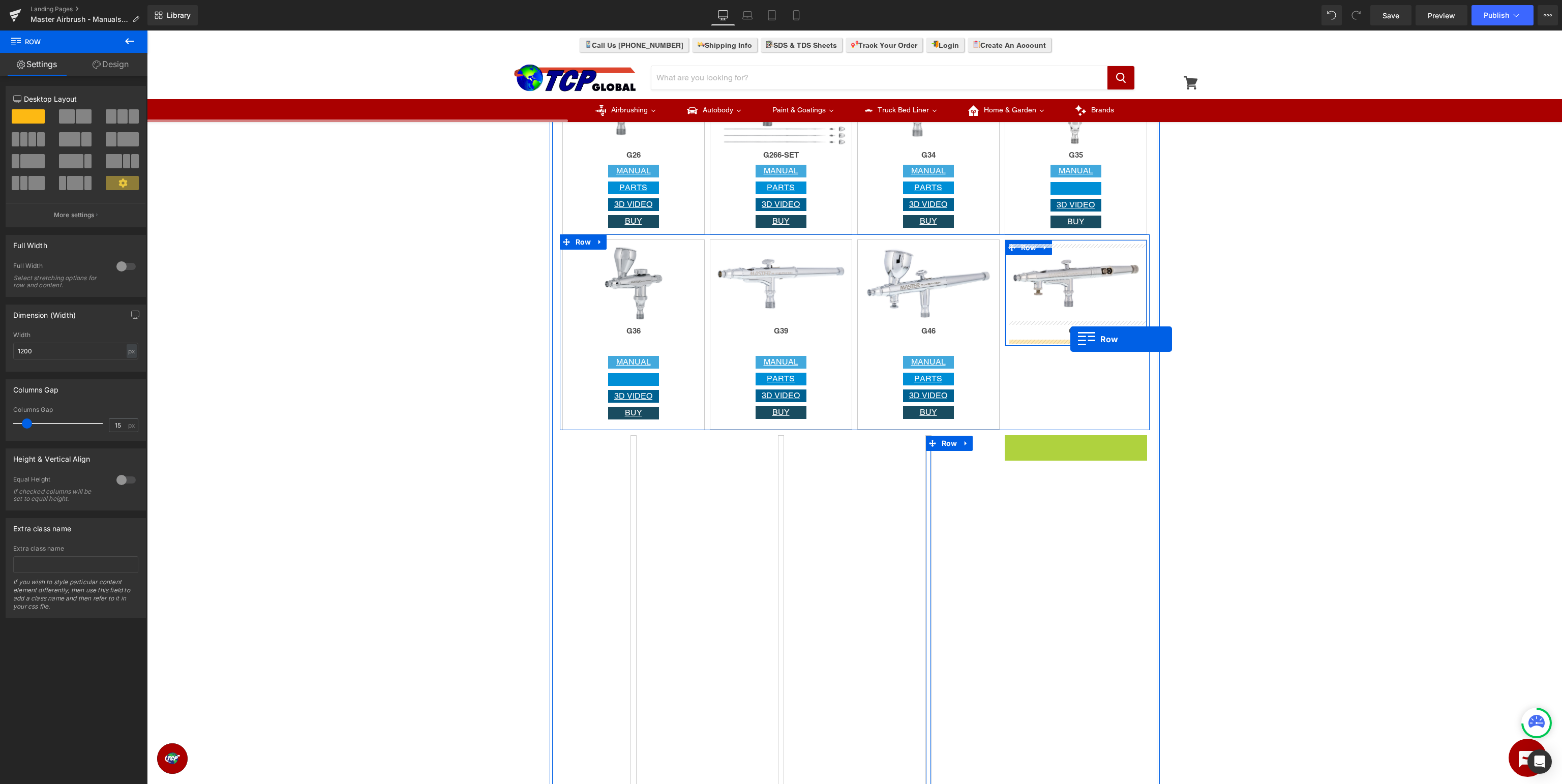
drag, startPoint x: 1030, startPoint y: 445, endPoint x: 1070, endPoint y: 339, distance: 113.3
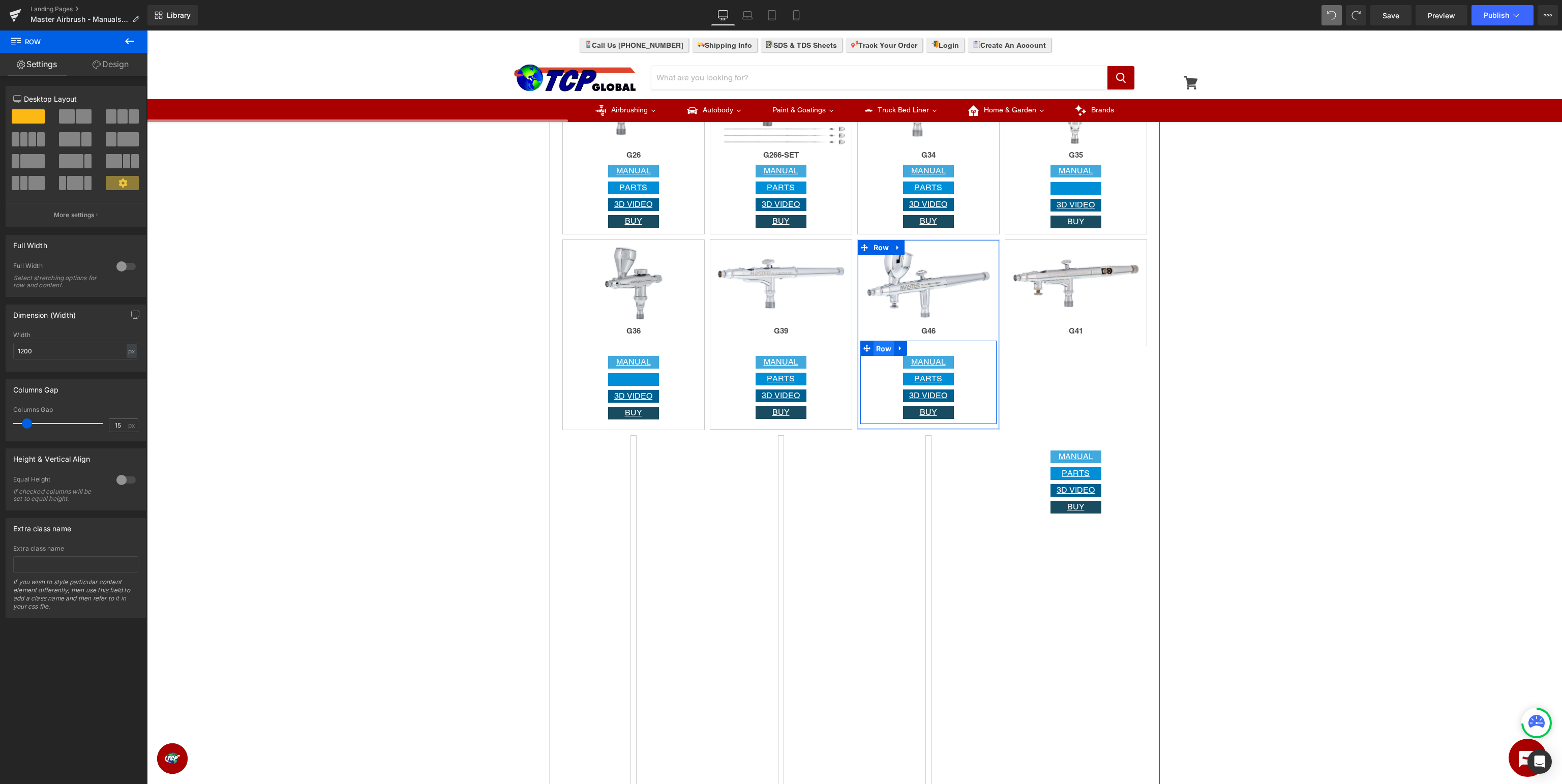
click at [880, 348] on span "Row" at bounding box center [884, 349] width 21 height 15
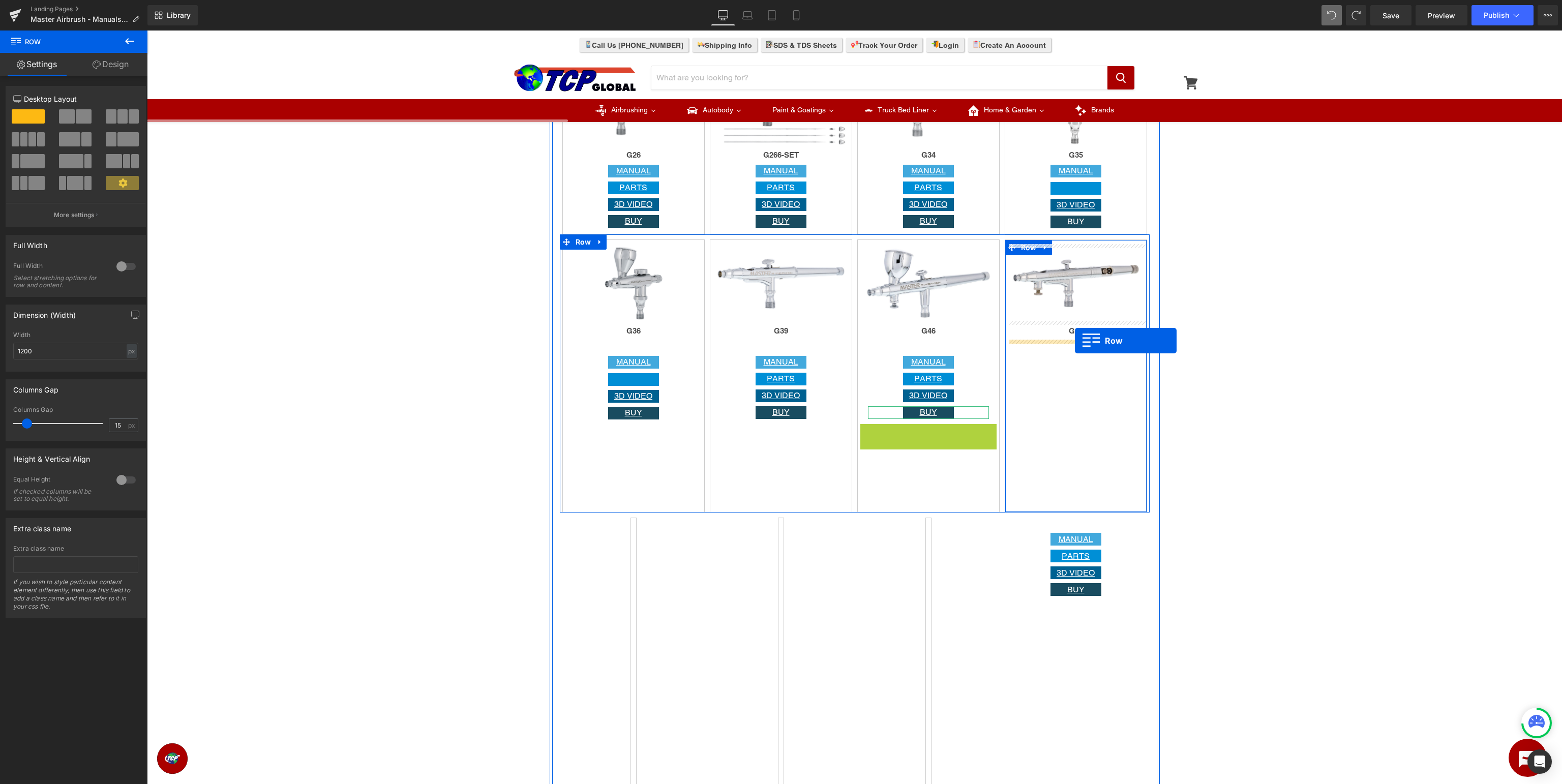
drag, startPoint x: 880, startPoint y: 432, endPoint x: 1075, endPoint y: 341, distance: 215.2
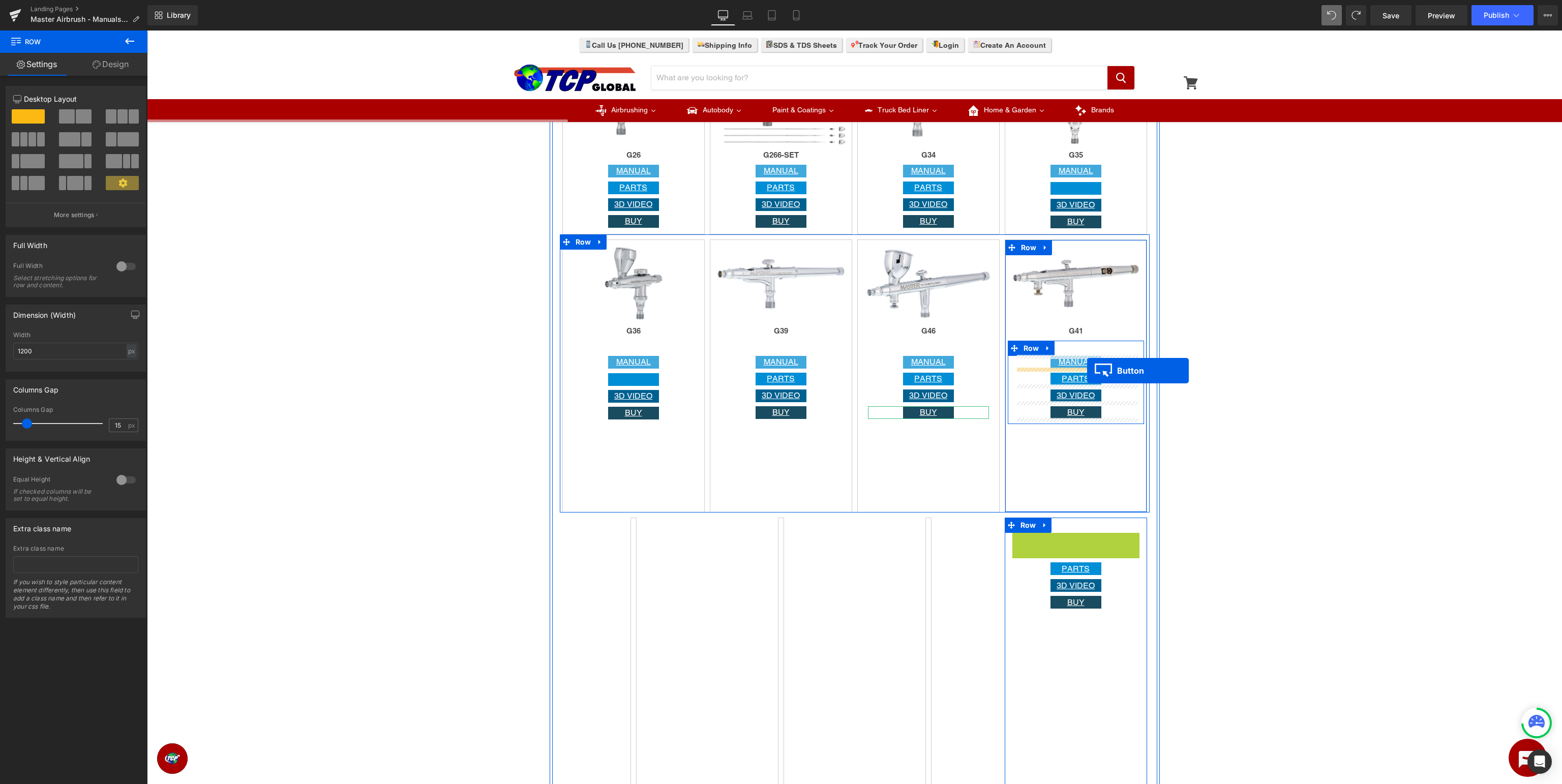
drag, startPoint x: 1077, startPoint y: 539, endPoint x: 1087, endPoint y: 371, distance: 168.3
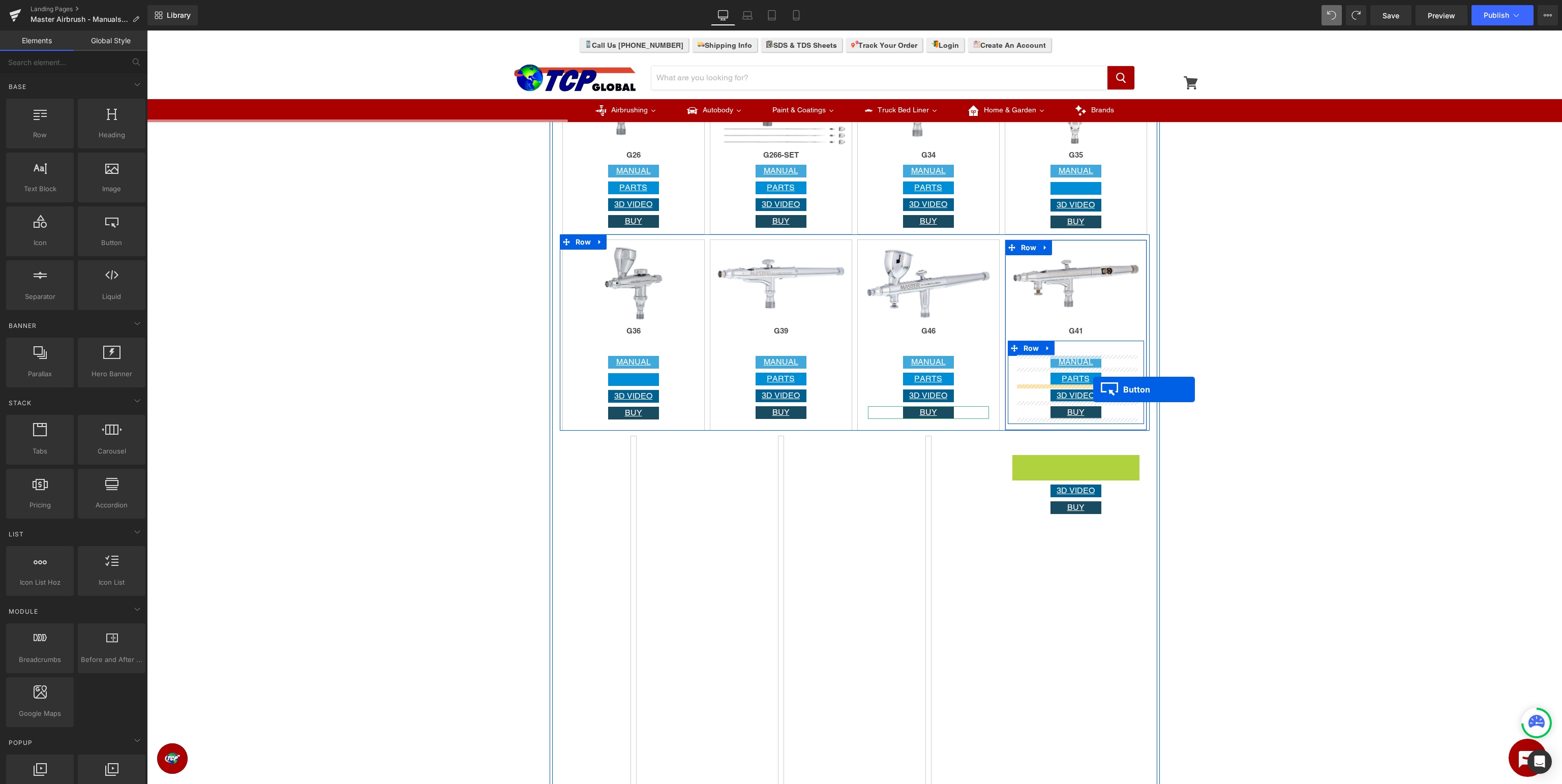
drag, startPoint x: 1074, startPoint y: 464, endPoint x: 1093, endPoint y: 389, distance: 77.4
drag, startPoint x: 1077, startPoint y: 461, endPoint x: 1088, endPoint y: 402, distance: 60.0
drag, startPoint x: 1076, startPoint y: 465, endPoint x: 1098, endPoint y: 418, distance: 51.9
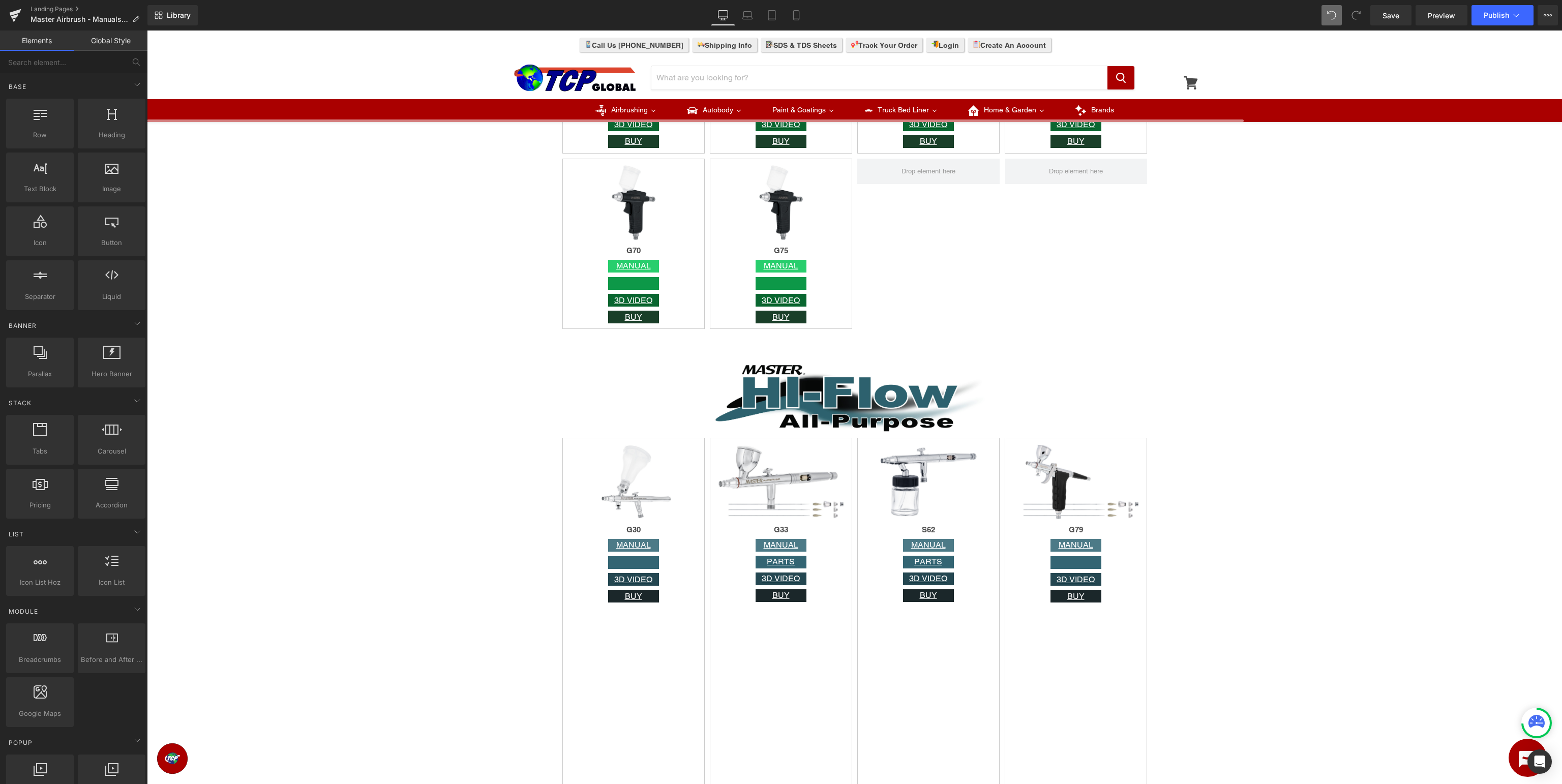
scroll to position [2685, 0]
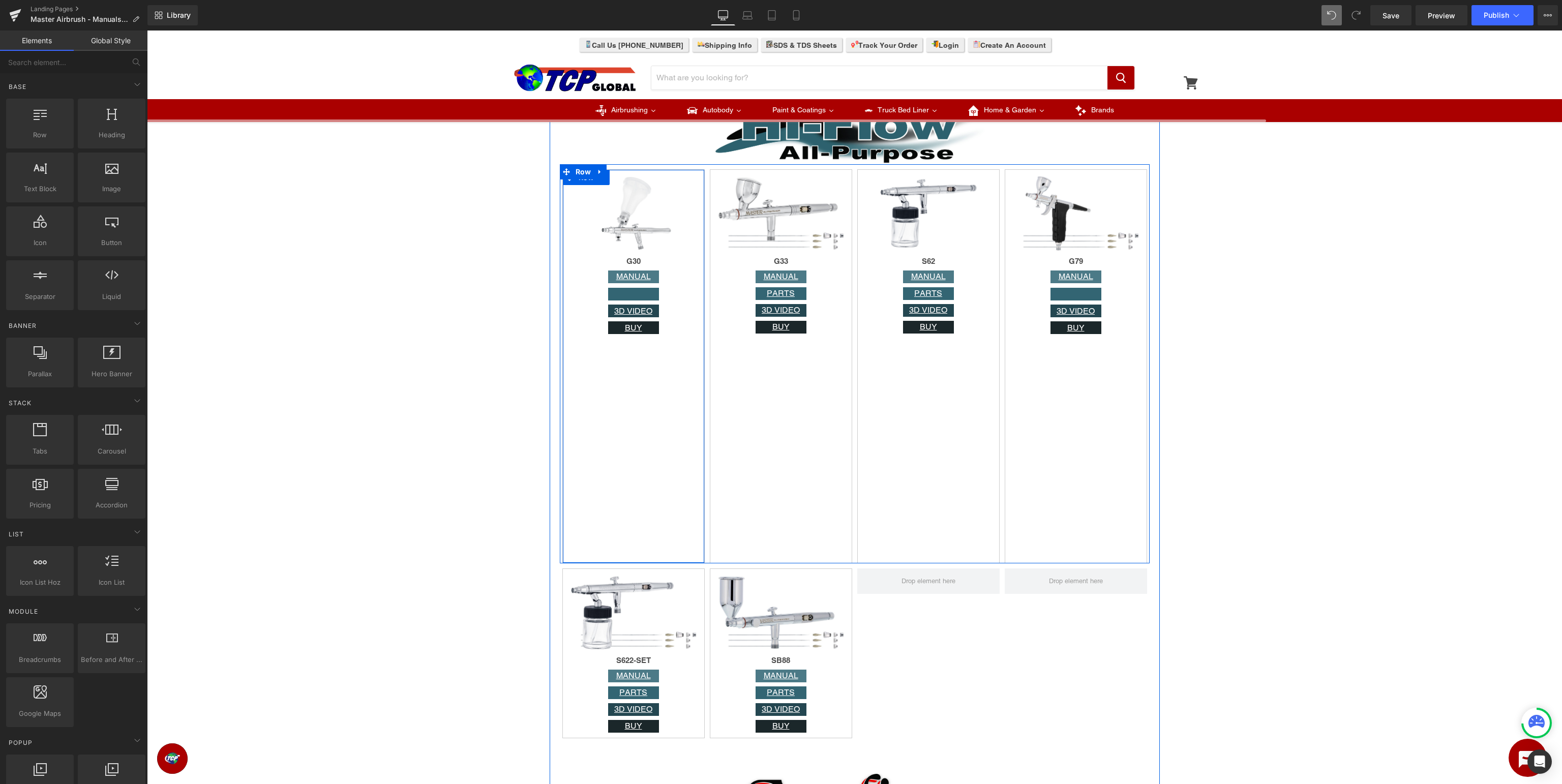
click at [620, 389] on div "Image G30 Heading MANUAL Button Button 3D VIDEO Button BUY Button Row" at bounding box center [633, 366] width 142 height 394
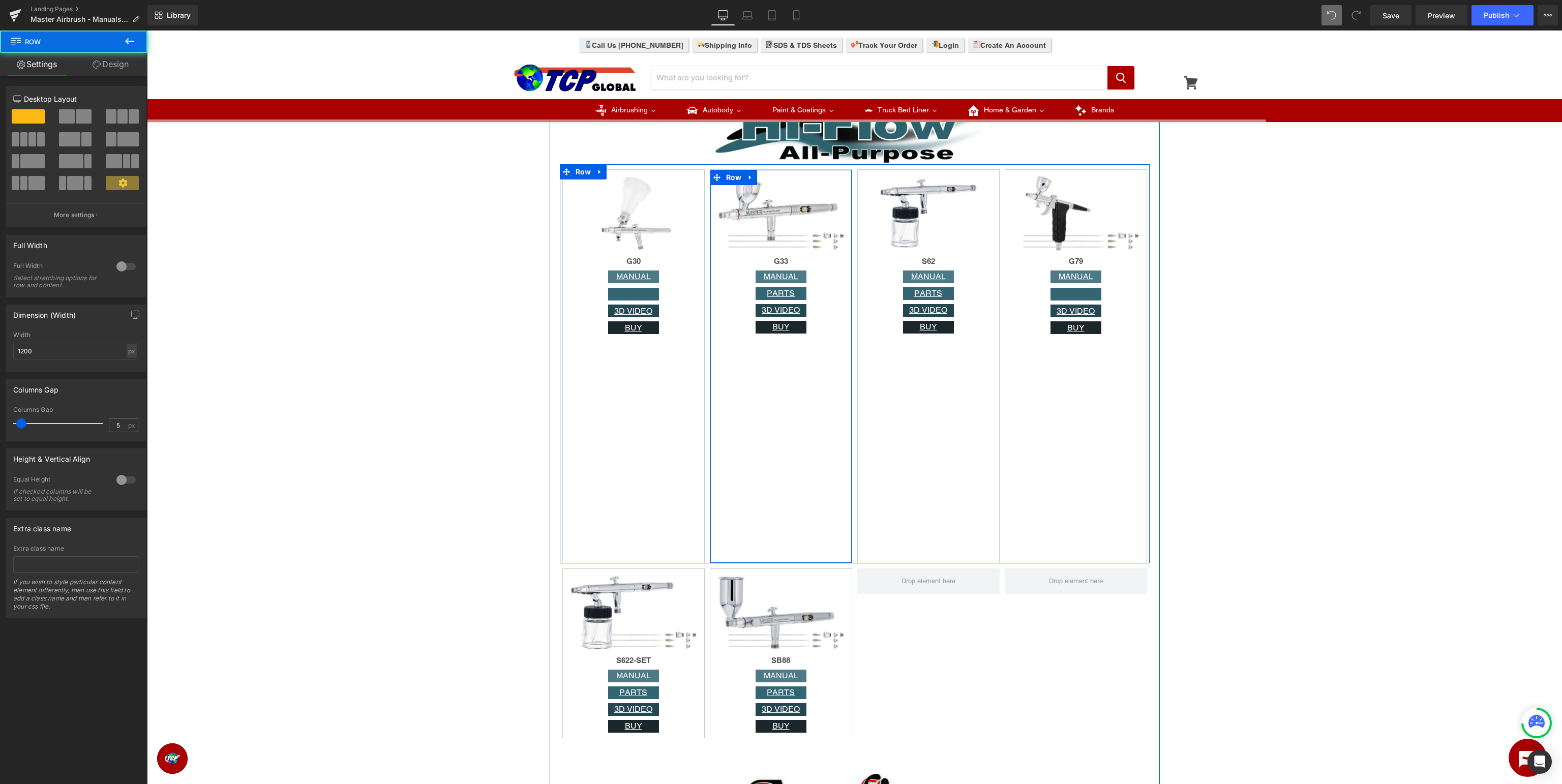
click at [784, 361] on div "Image G33 Heading MANUAL Button PARTS Button 3D VIDEO Button BUY Button Row" at bounding box center [781, 366] width 142 height 394
click at [924, 373] on div "Image S62 Heading MANUAL Button PARTS Button 3D VIDEO Button BUY Button Row" at bounding box center [928, 366] width 142 height 394
click at [1063, 389] on div "Image G79 Heading MANUAL Button Button 3D VIDEO Button BUY Button Row" at bounding box center [1076, 366] width 142 height 394
click at [908, 417] on div "Image S62 Heading MANUAL Button PARTS Button 3D VIDEO Button BUY Button Row" at bounding box center [928, 366] width 142 height 394
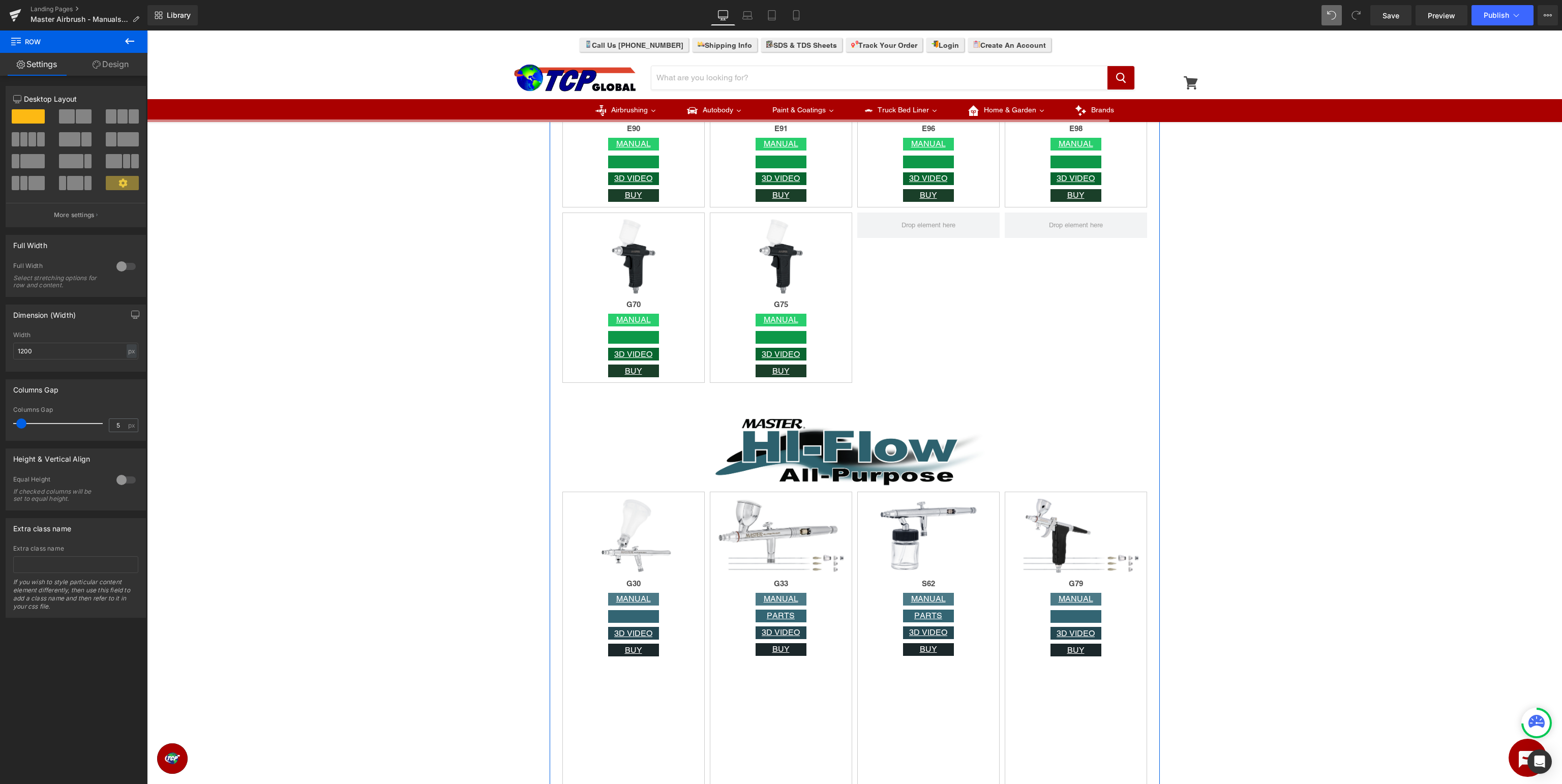
scroll to position [2416, 0]
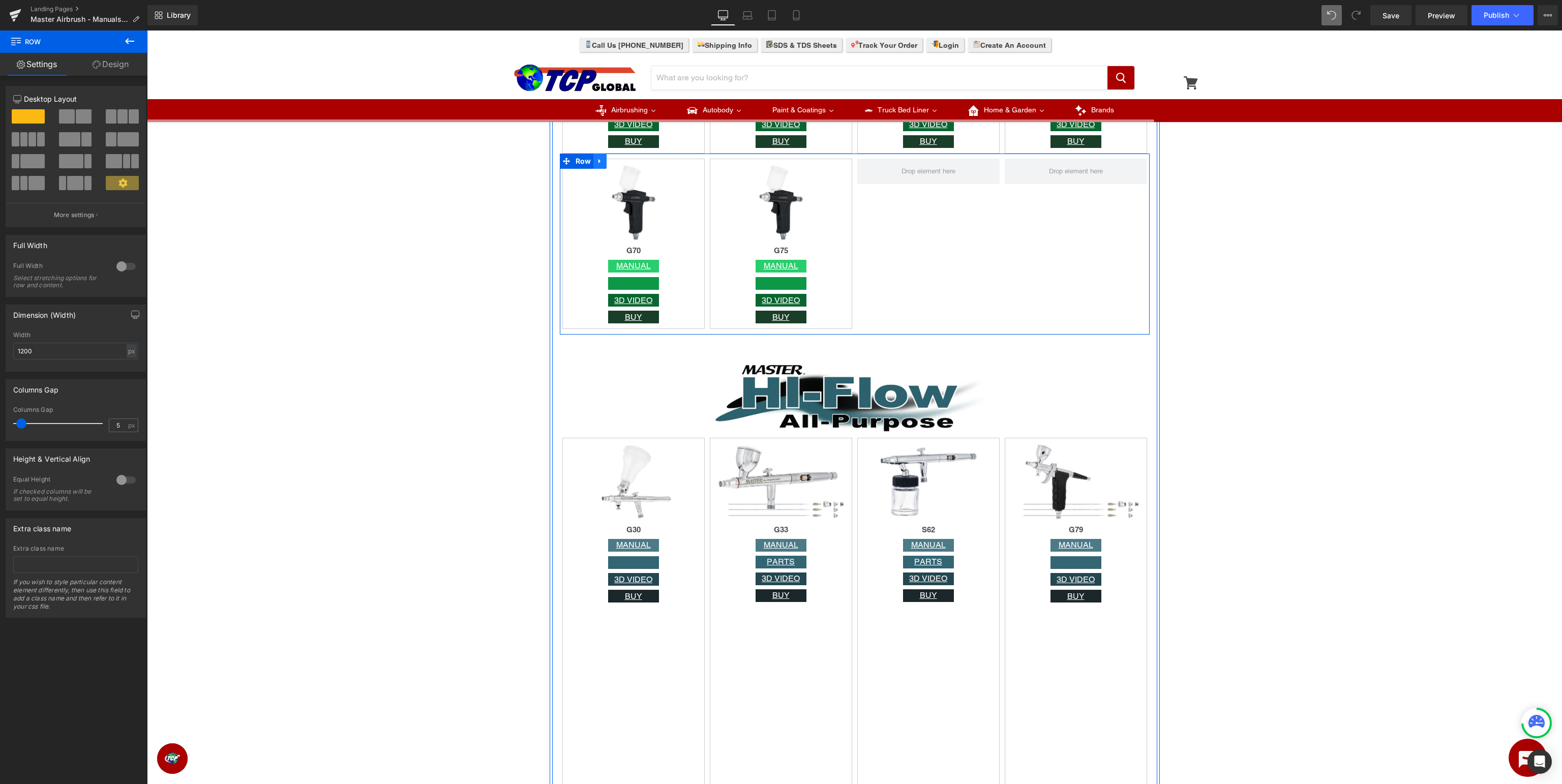
click at [601, 161] on link at bounding box center [600, 161] width 13 height 15
click at [614, 162] on icon at bounding box center [613, 161] width 7 height 7
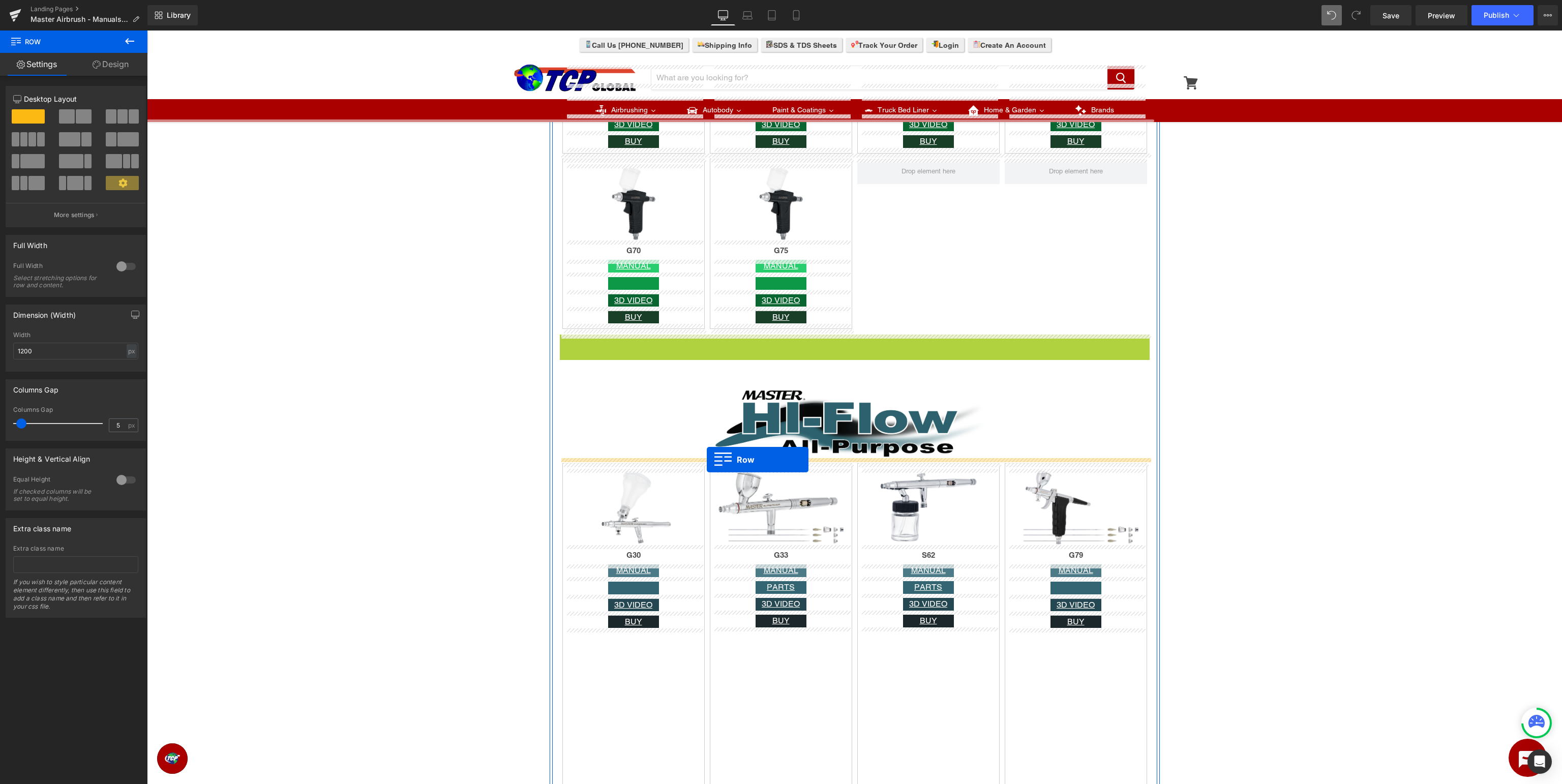
drag, startPoint x: 583, startPoint y: 343, endPoint x: 707, endPoint y: 460, distance: 170.5
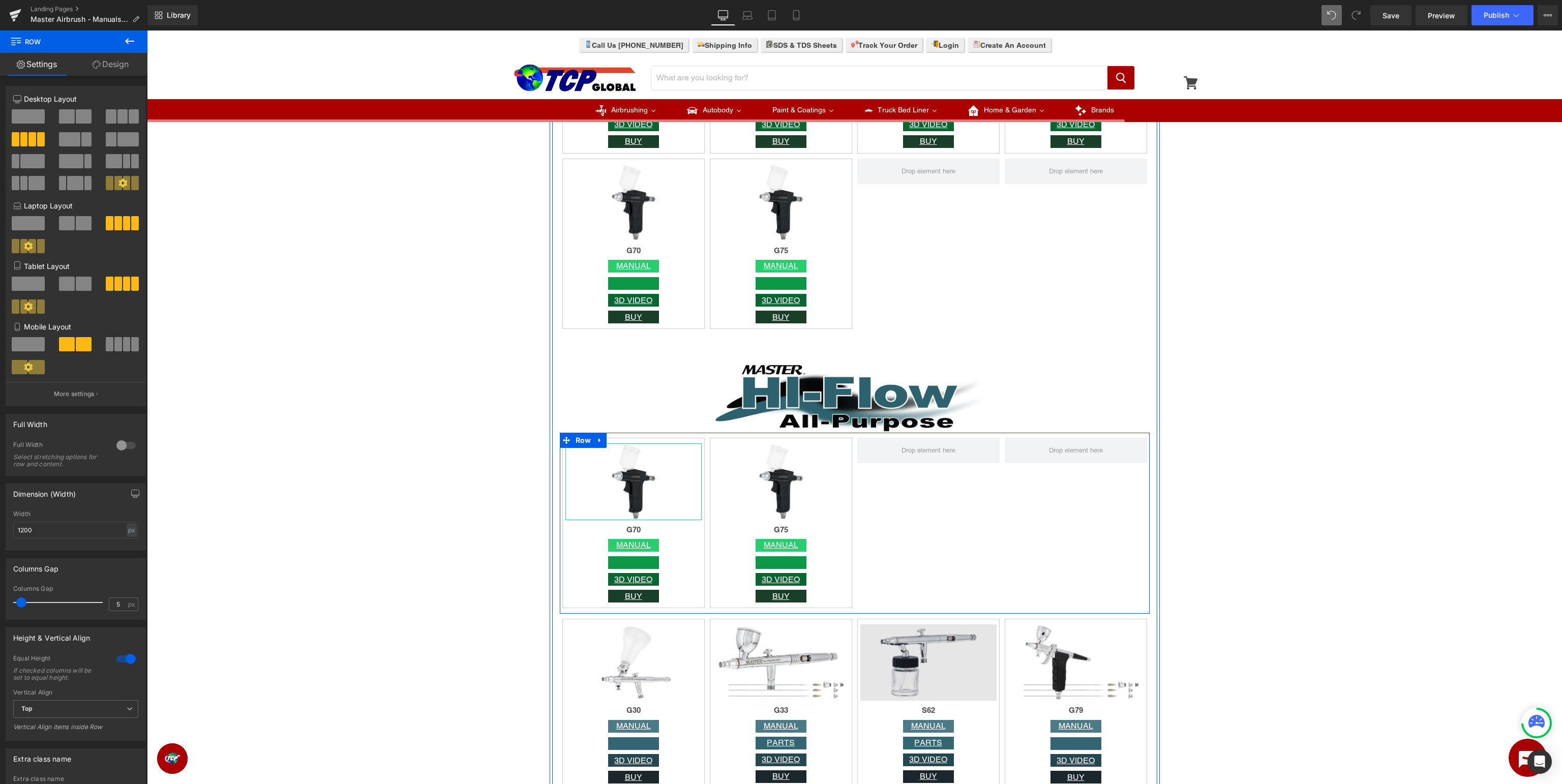
scroll to position [2577, 0]
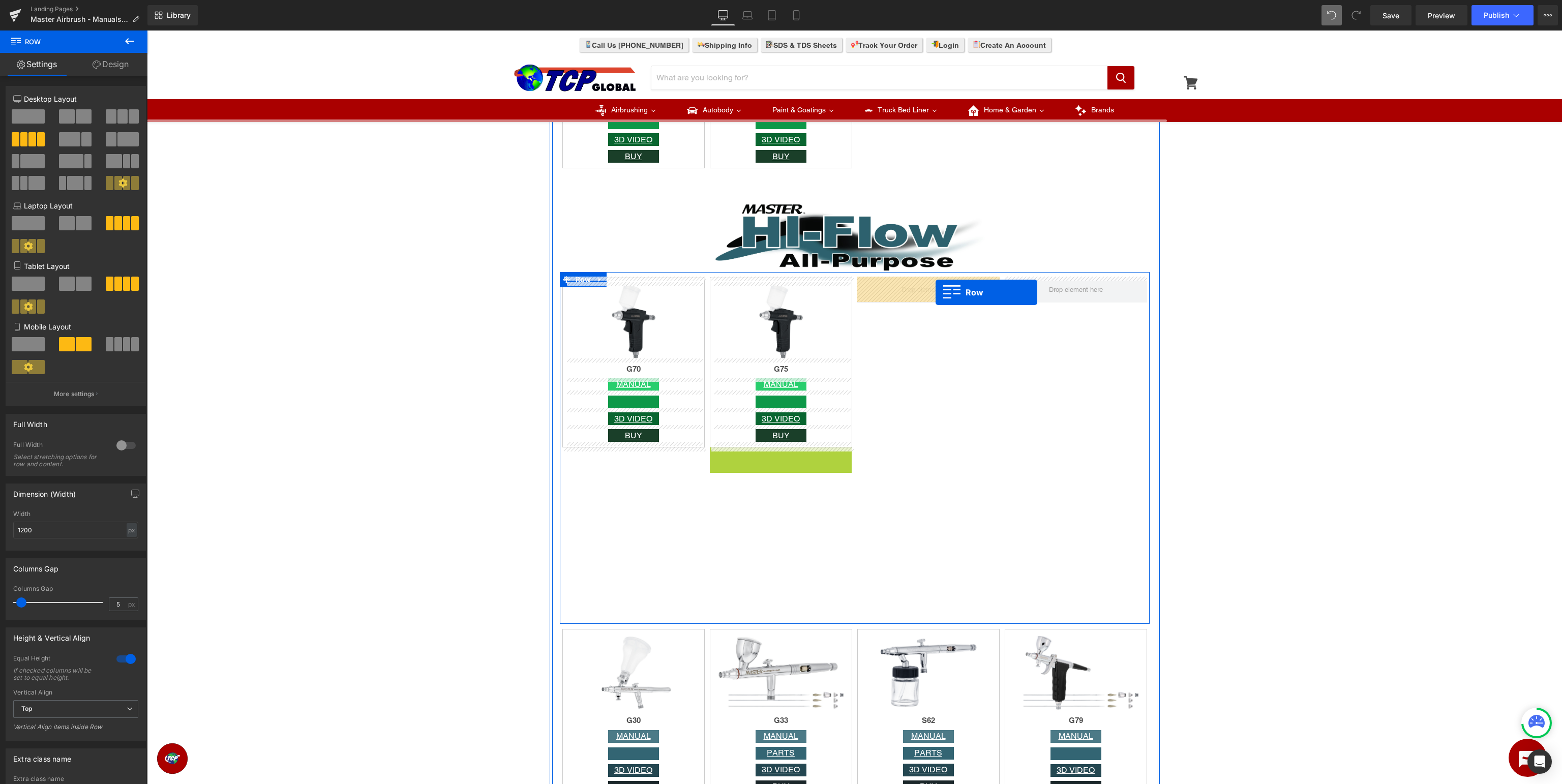
drag, startPoint x: 732, startPoint y: 455, endPoint x: 936, endPoint y: 292, distance: 261.1
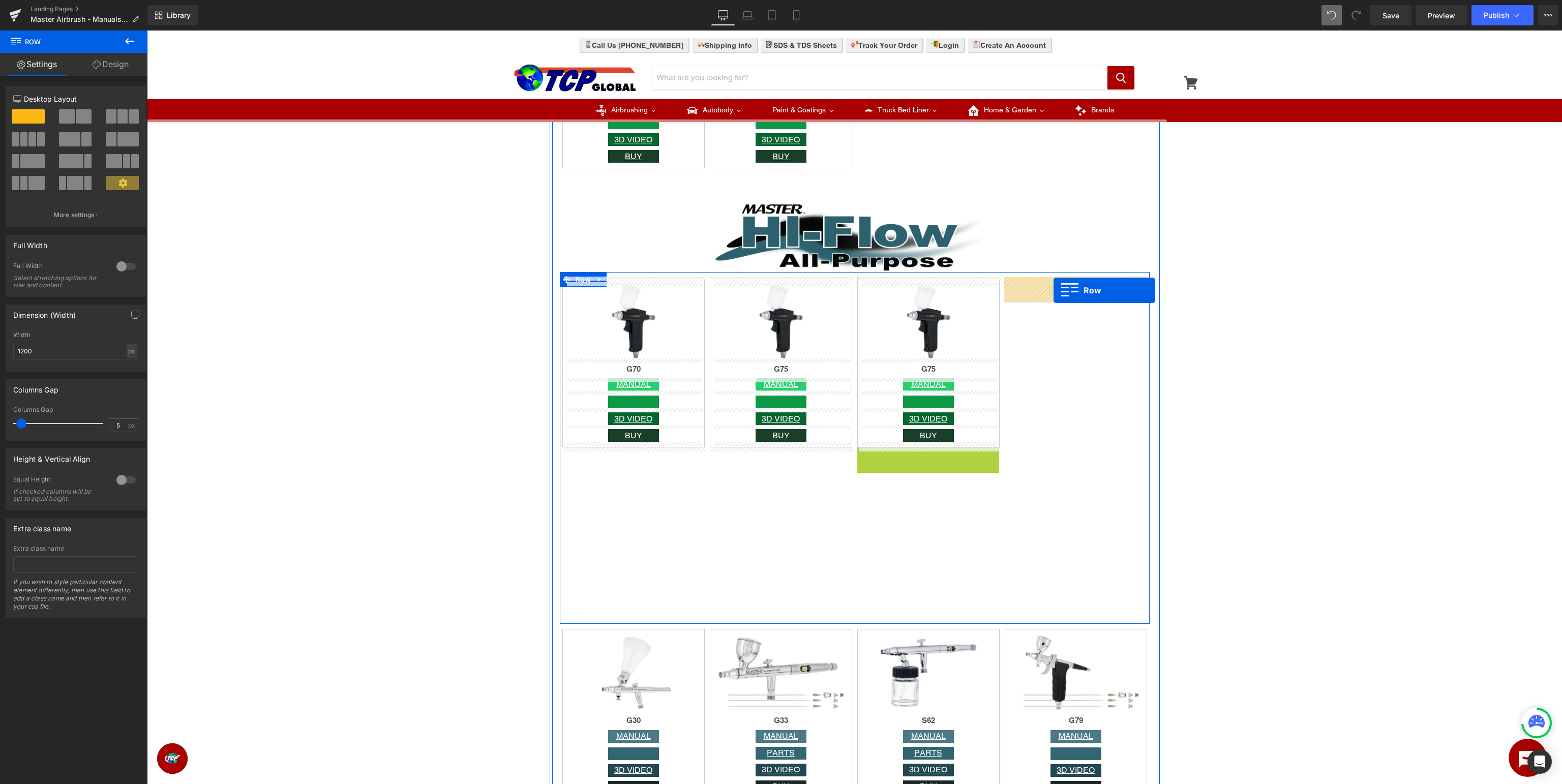
drag, startPoint x: 876, startPoint y: 454, endPoint x: 1053, endPoint y: 291, distance: 240.6
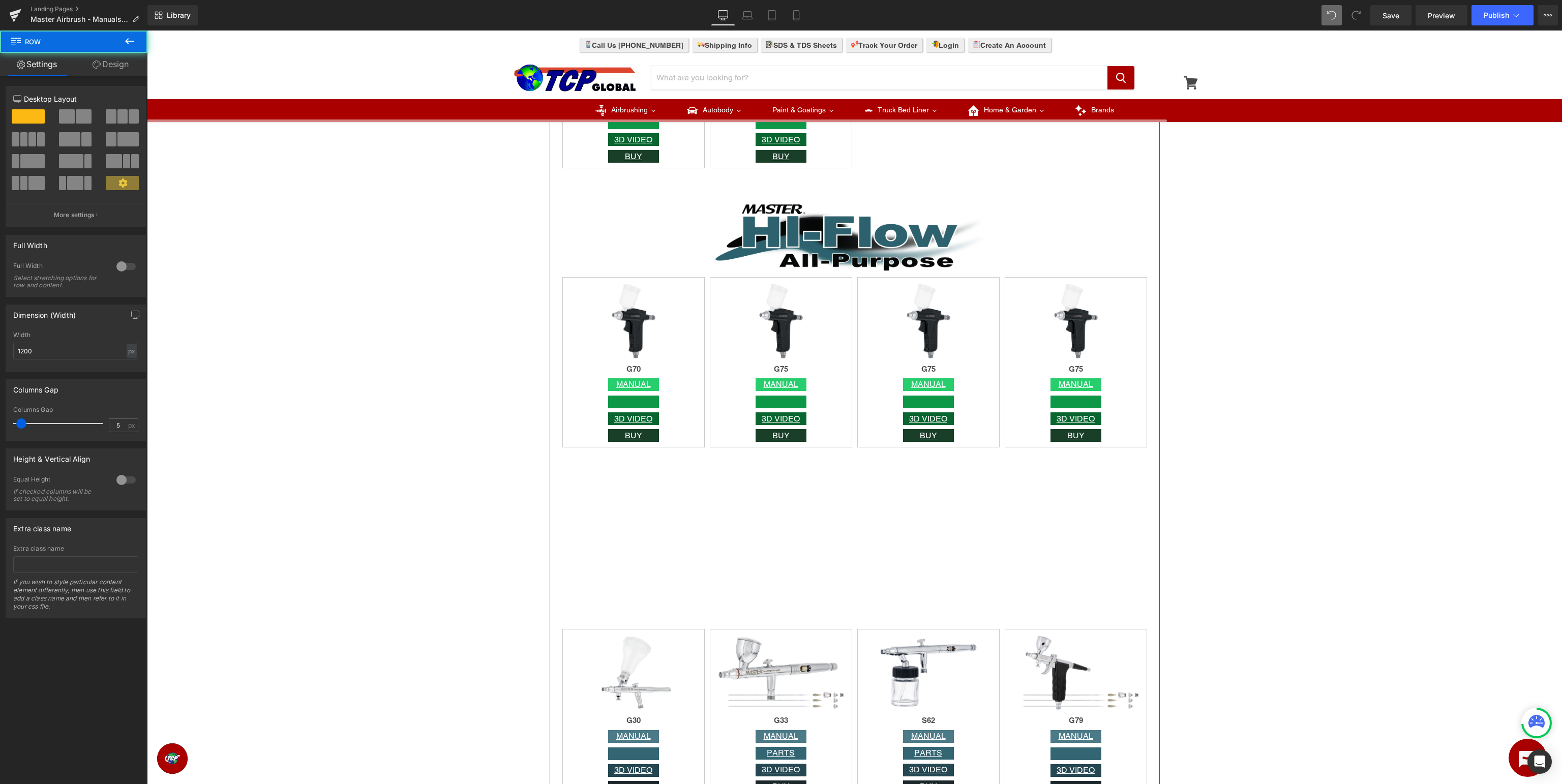
click at [900, 554] on div "Image G75 Heading MANUAL Button Button 3D VIDEO Button BUY Button Row" at bounding box center [928, 448] width 147 height 342
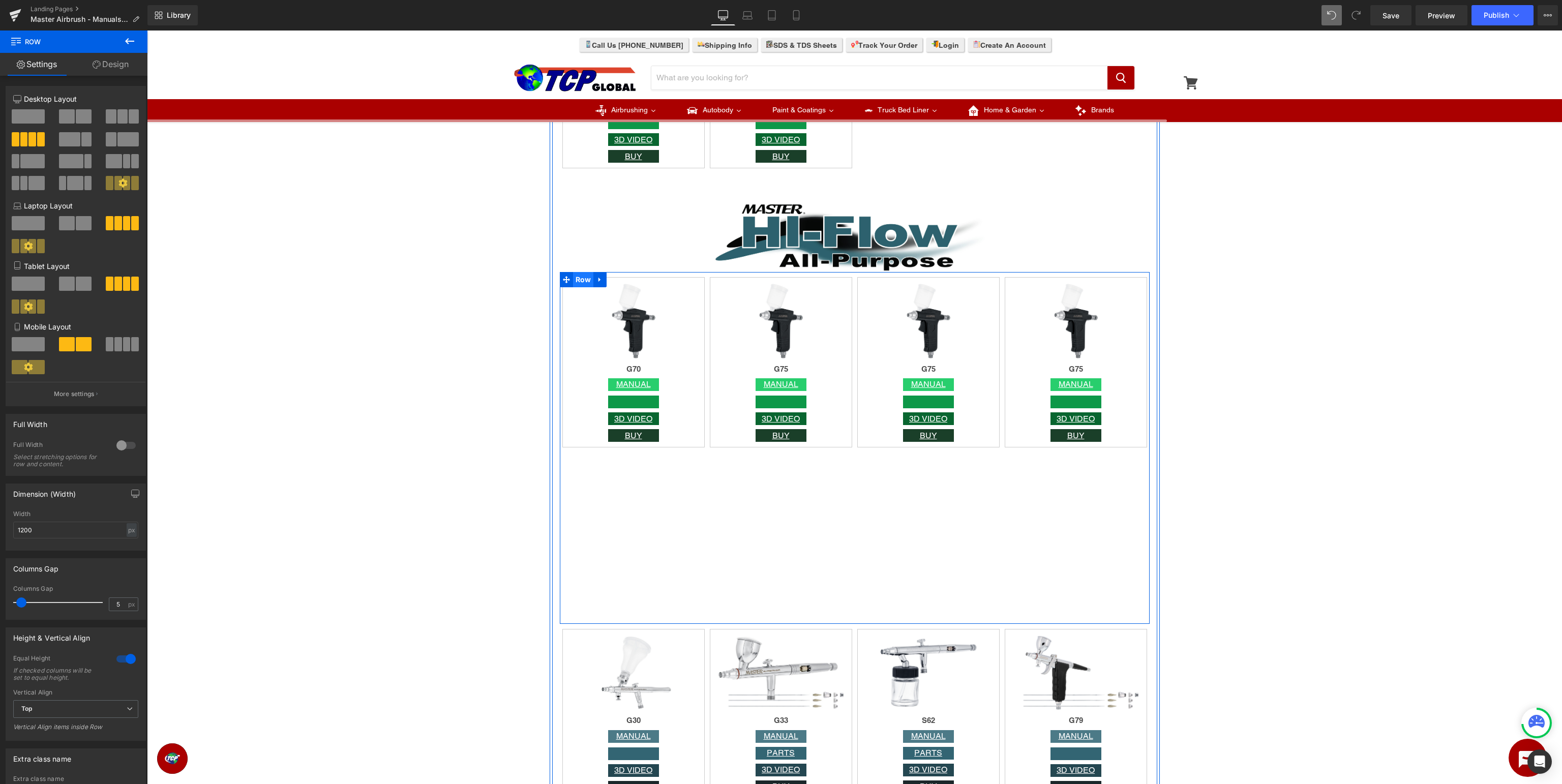
click at [588, 282] on span "Row" at bounding box center [583, 280] width 21 height 15
click at [794, 474] on div "Image G75 Heading MANUAL Button Button 3D VIDEO Button BUY Button Row" at bounding box center [780, 448] width 147 height 342
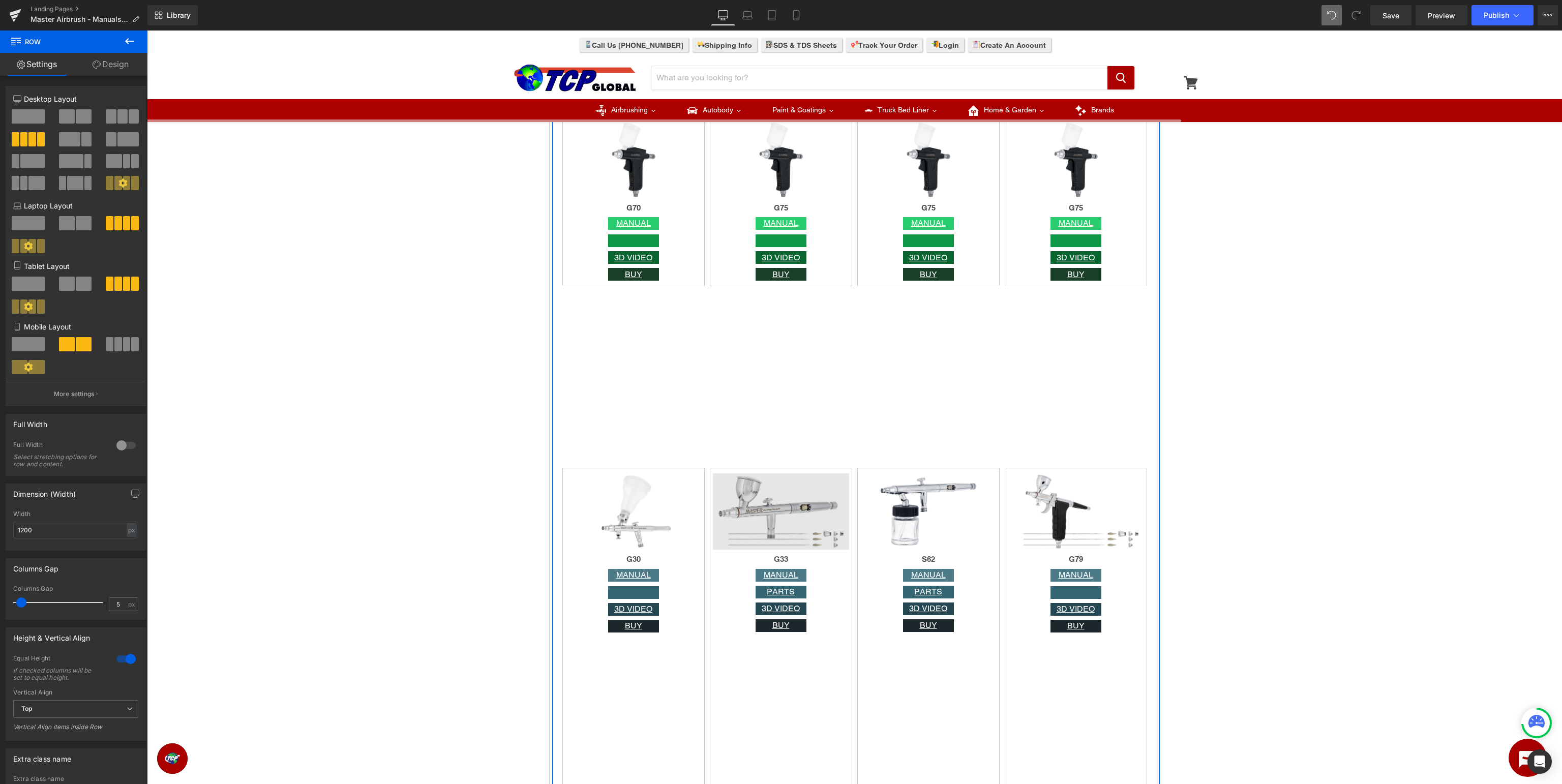
scroll to position [2524, 0]
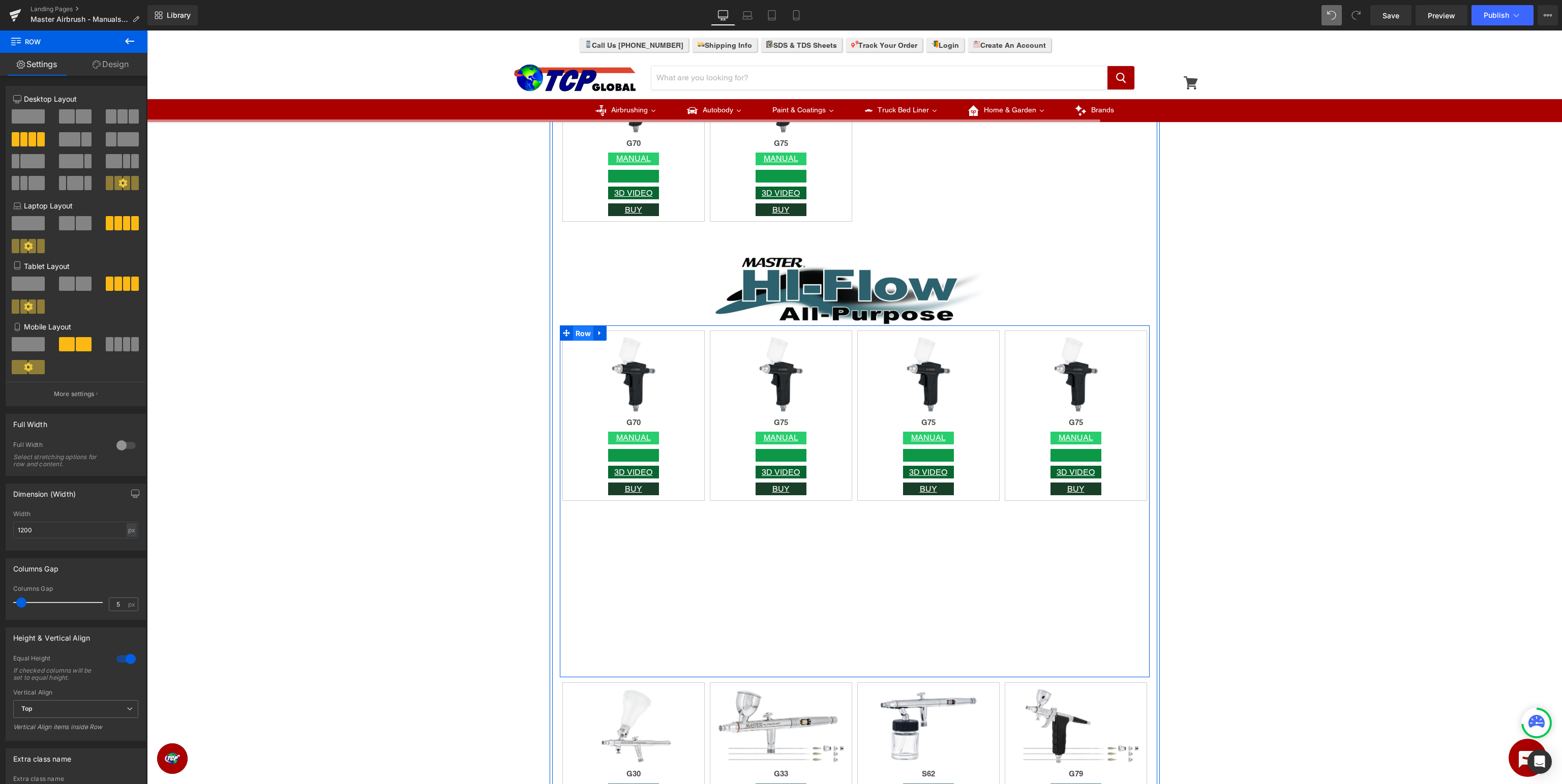
click at [585, 332] on span "Row" at bounding box center [583, 333] width 21 height 15
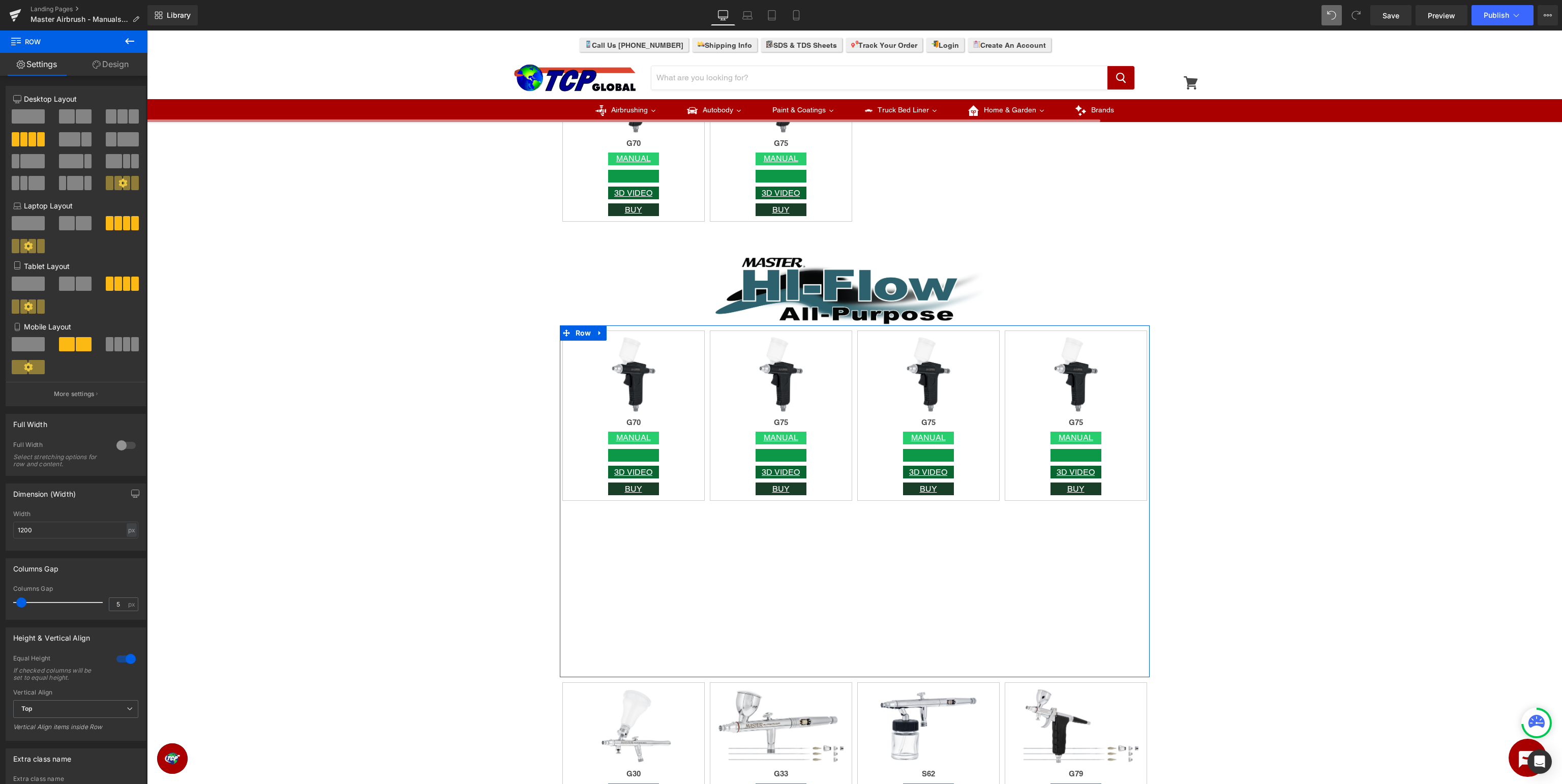
click at [133, 660] on div at bounding box center [126, 658] width 24 height 16
click at [947, 560] on div "Image G75 Heading MANUAL Button Button 3D VIDEO Button BUY Button Row" at bounding box center [928, 501] width 147 height 342
click at [745, 19] on icon at bounding box center [747, 15] width 10 height 10
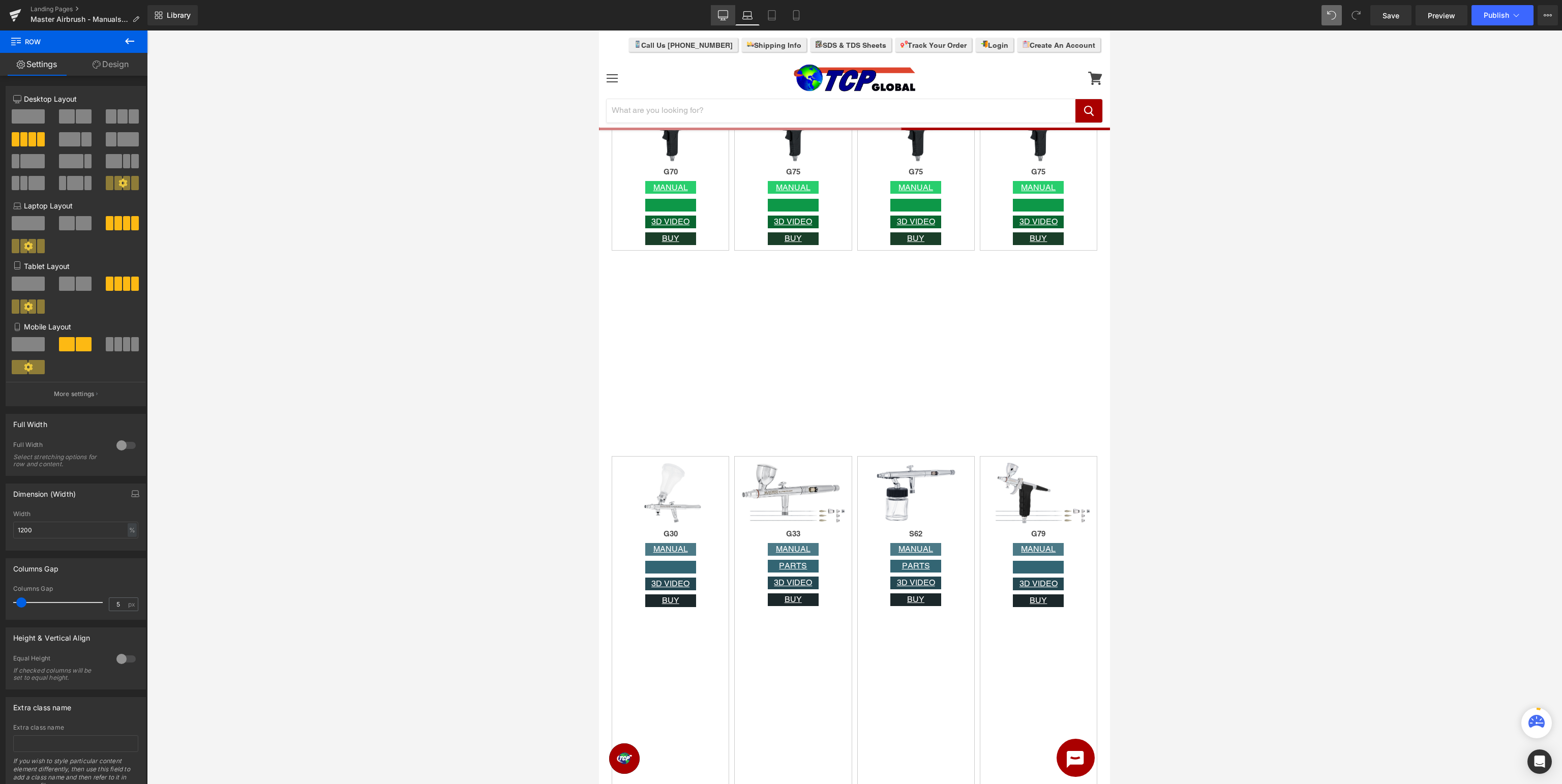
click at [725, 19] on icon at bounding box center [723, 15] width 10 height 10
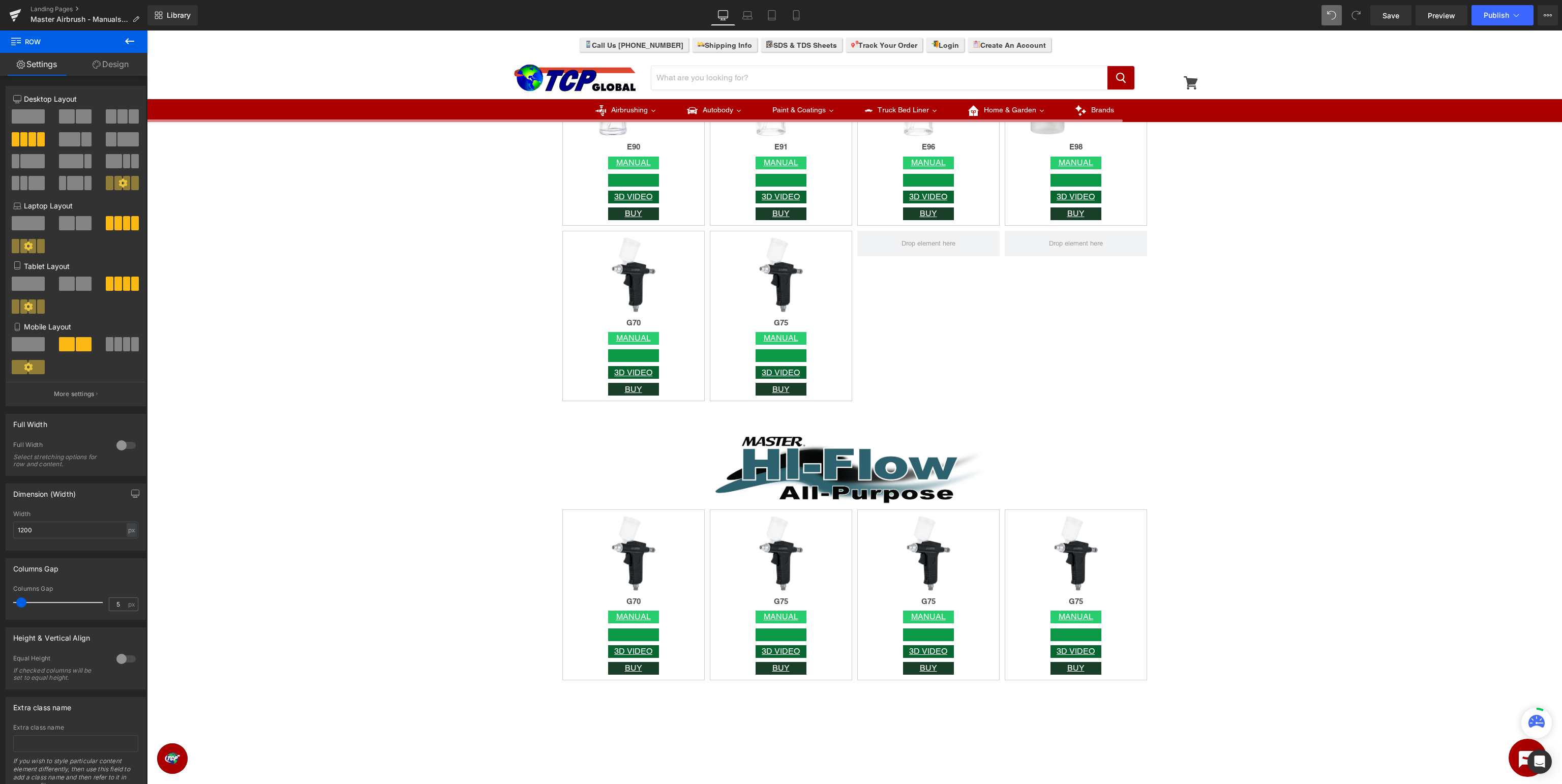
scroll to position [2579, 0]
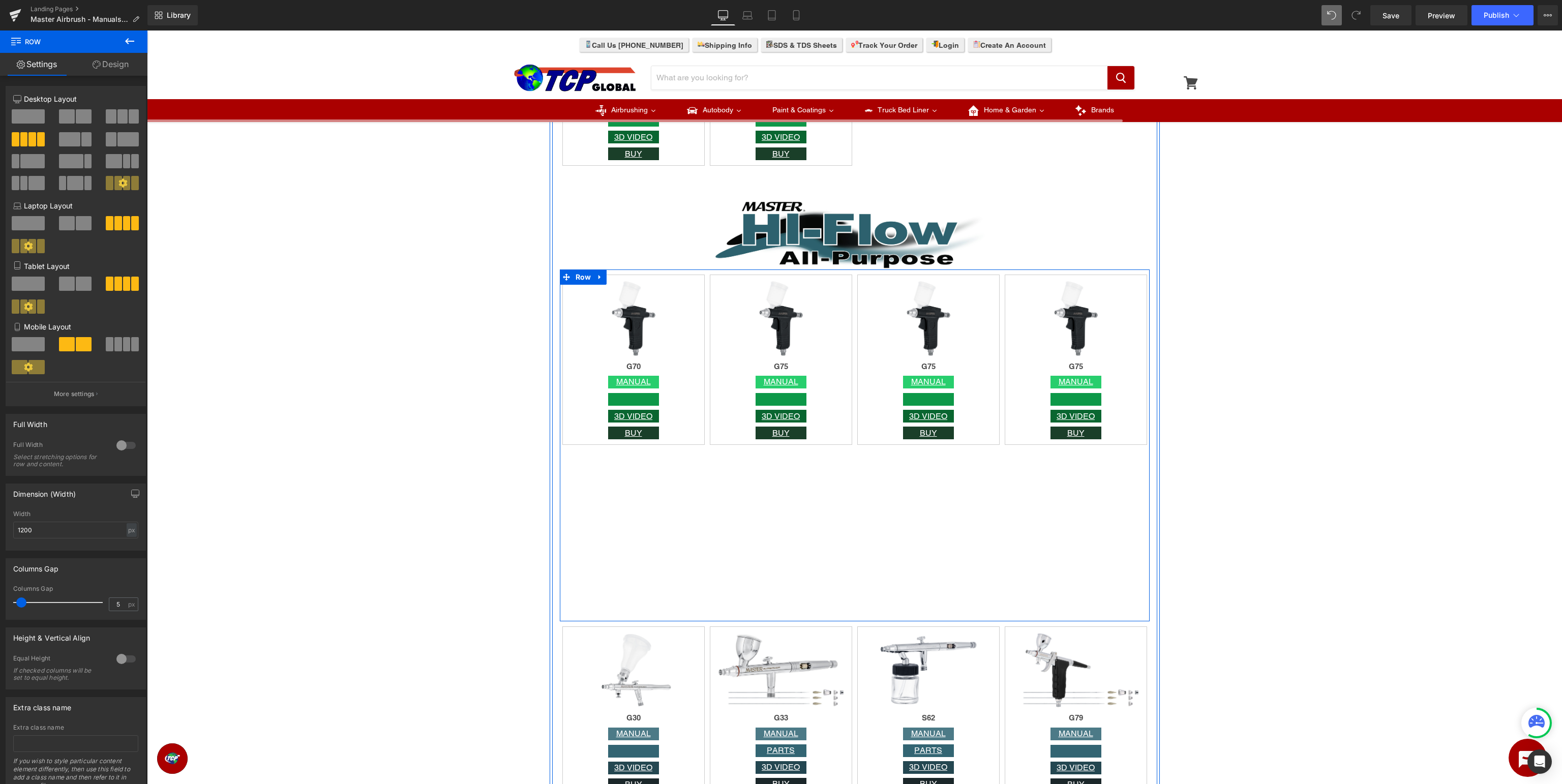
click at [756, 508] on div "Image G75 Heading MANUAL Button Button 3D VIDEO Button BUY Button Row" at bounding box center [780, 446] width 147 height 342
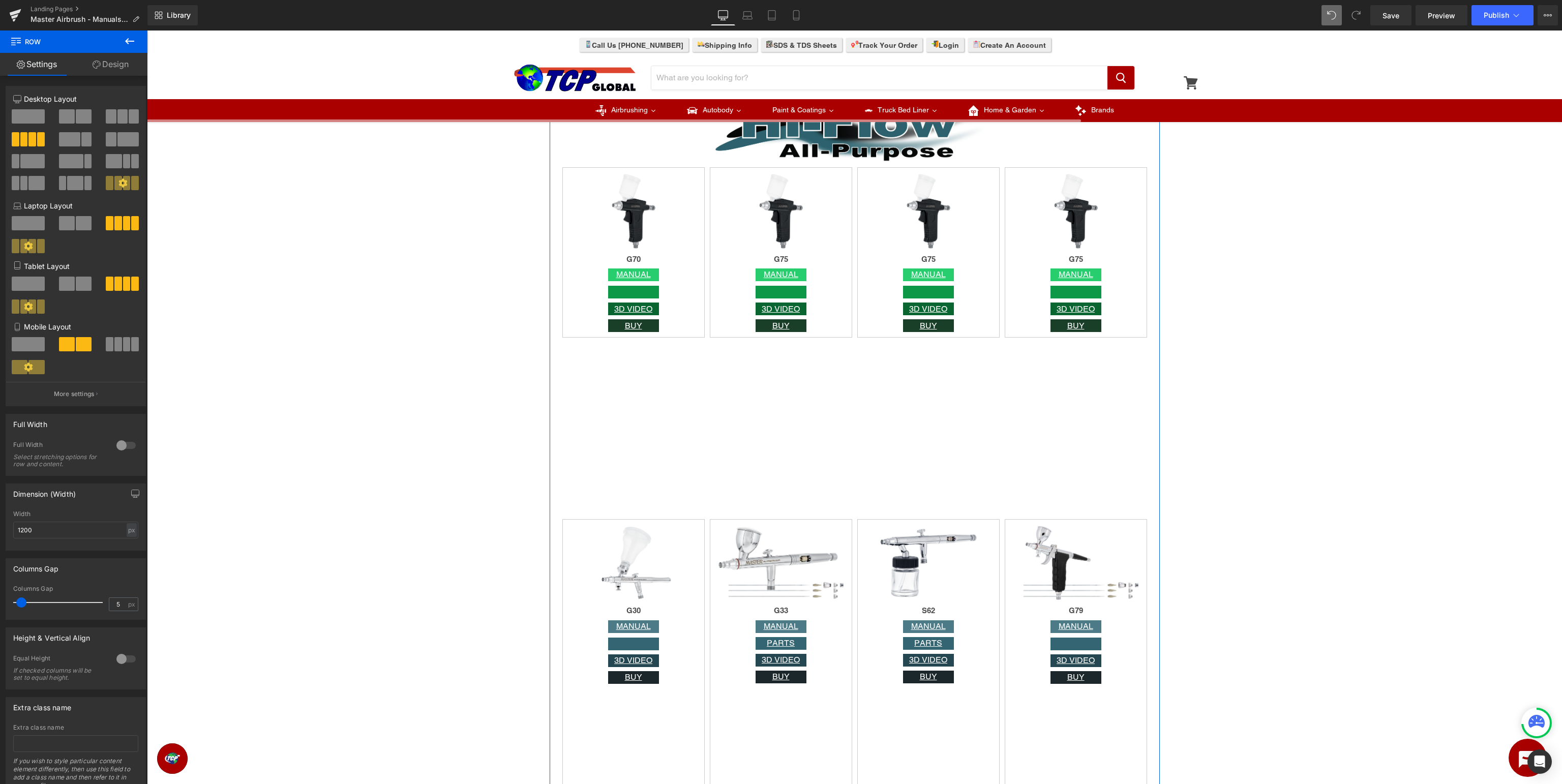
scroll to position [2472, 0]
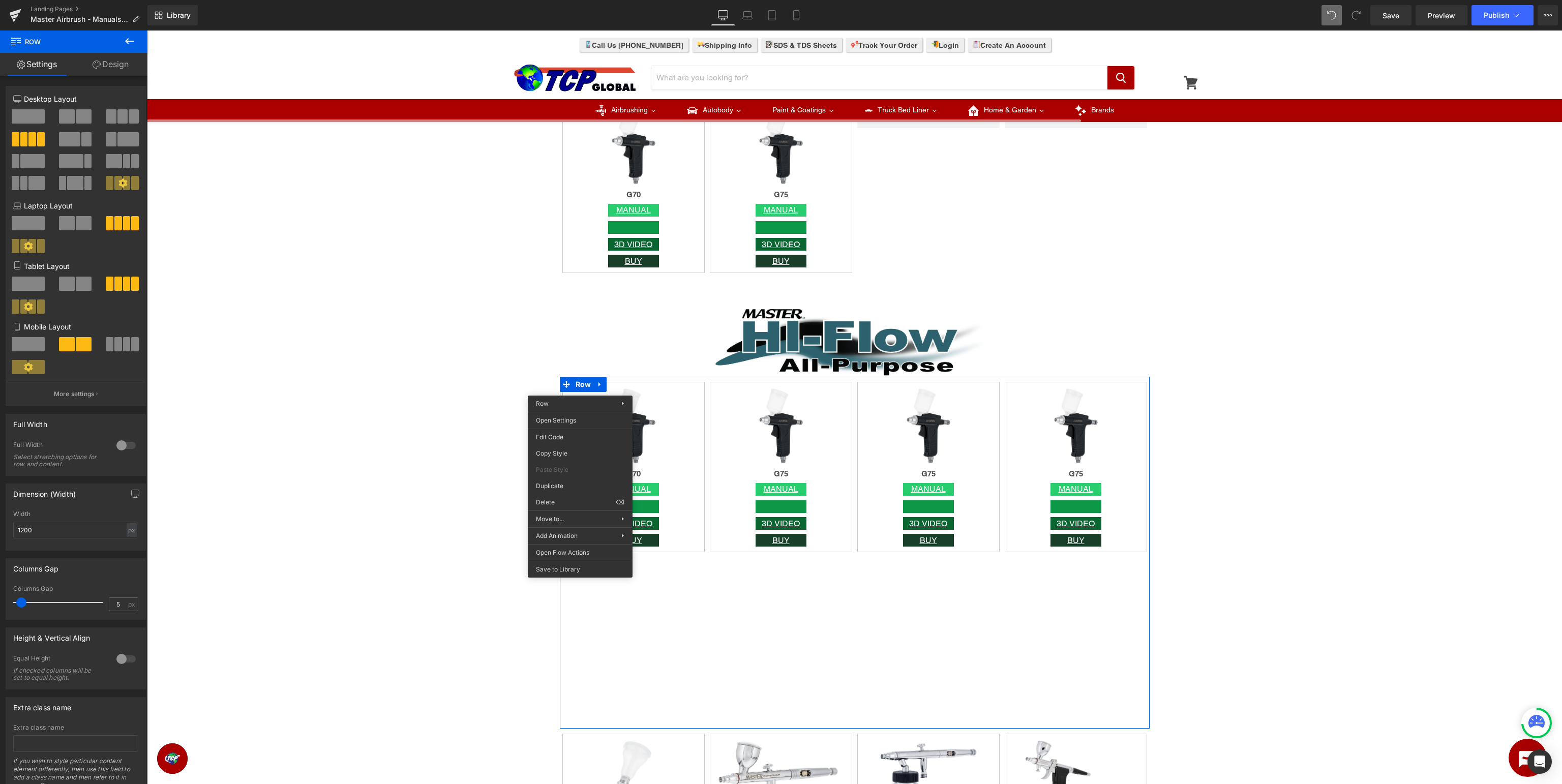
click at [126, 42] on icon at bounding box center [129, 41] width 9 height 6
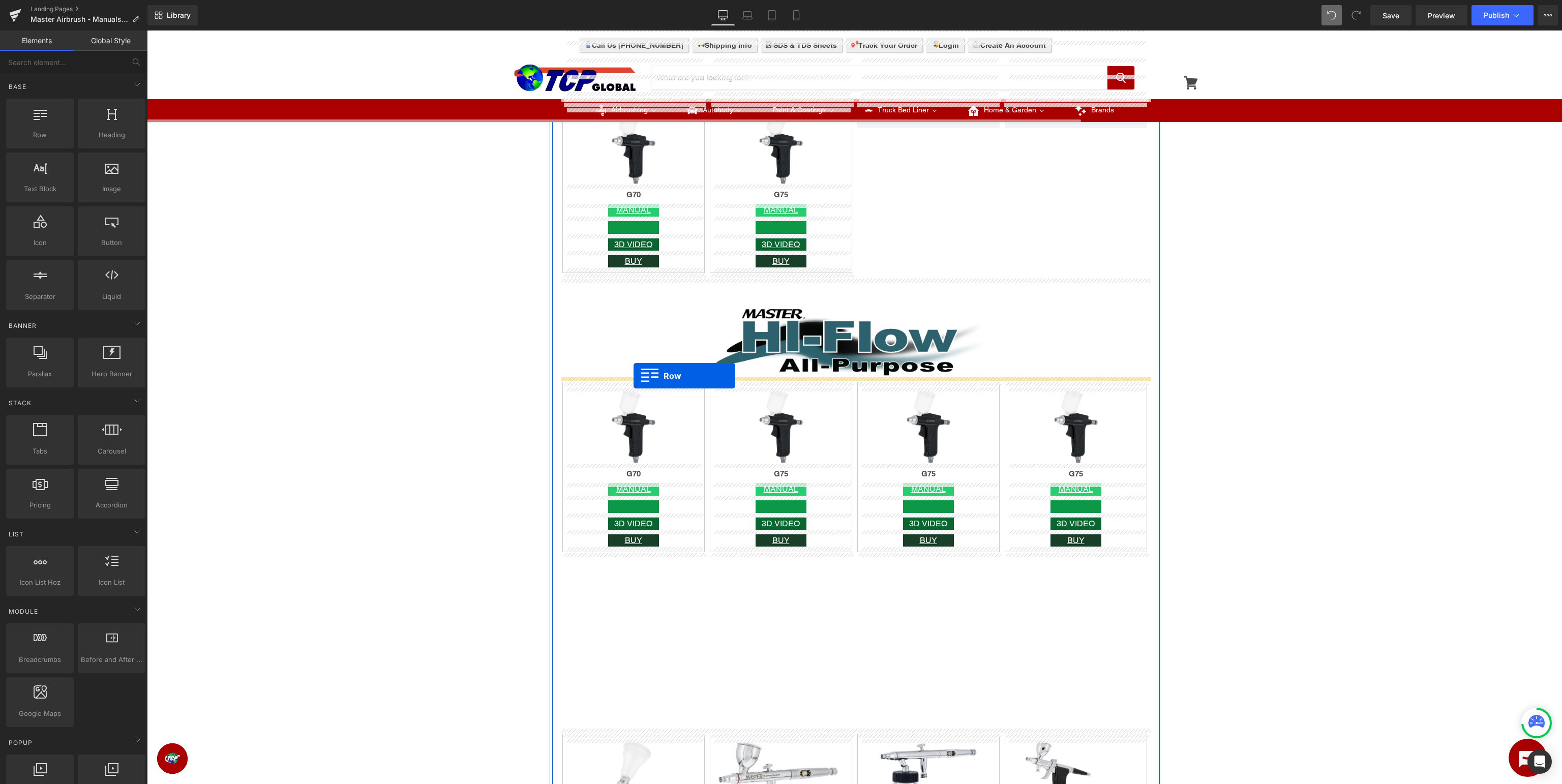
drag, startPoint x: 184, startPoint y: 153, endPoint x: 634, endPoint y: 376, distance: 502.2
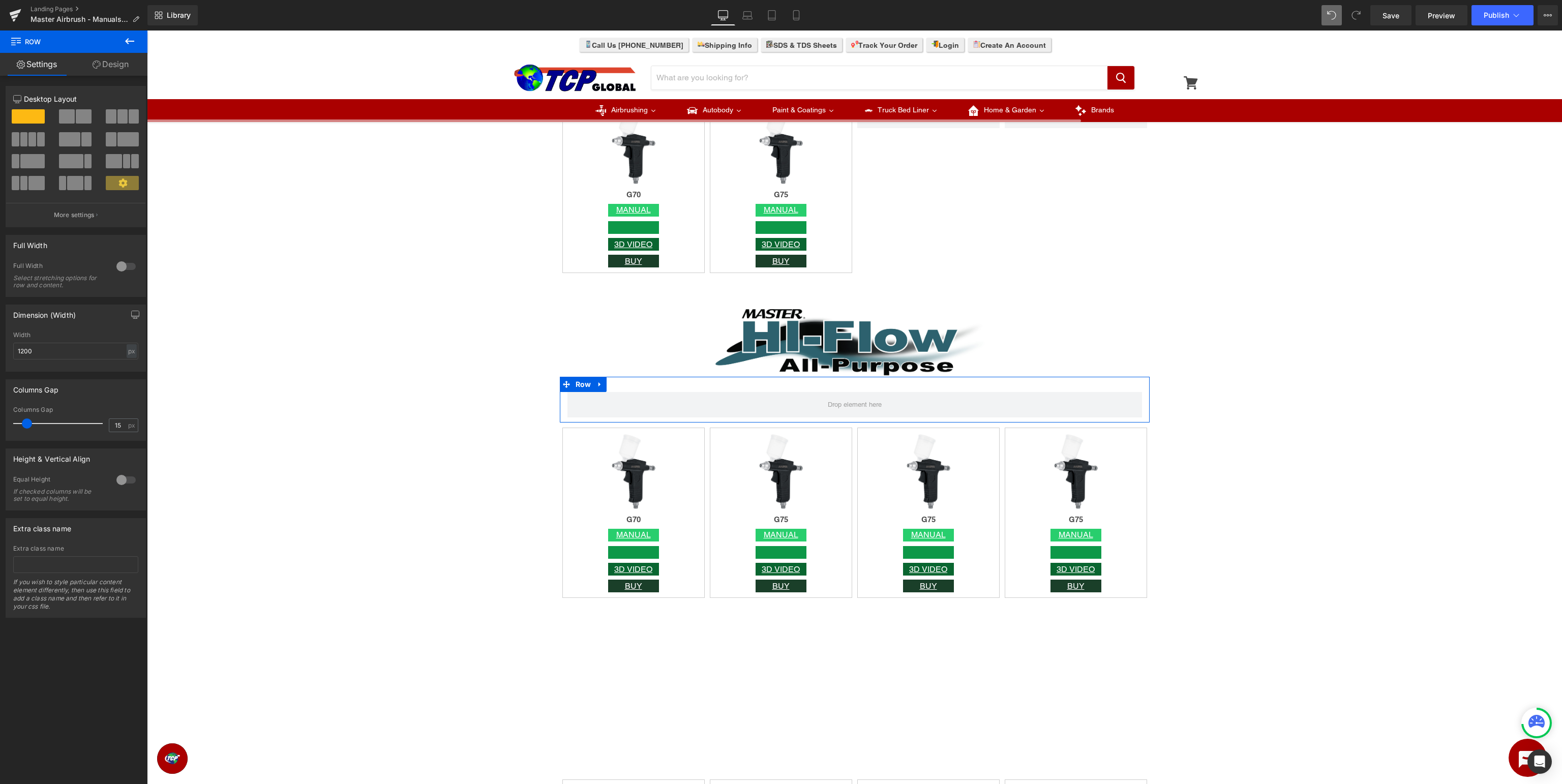
click at [15, 147] on div at bounding box center [28, 143] width 47 height 22
click at [27, 140] on span at bounding box center [24, 139] width 8 height 14
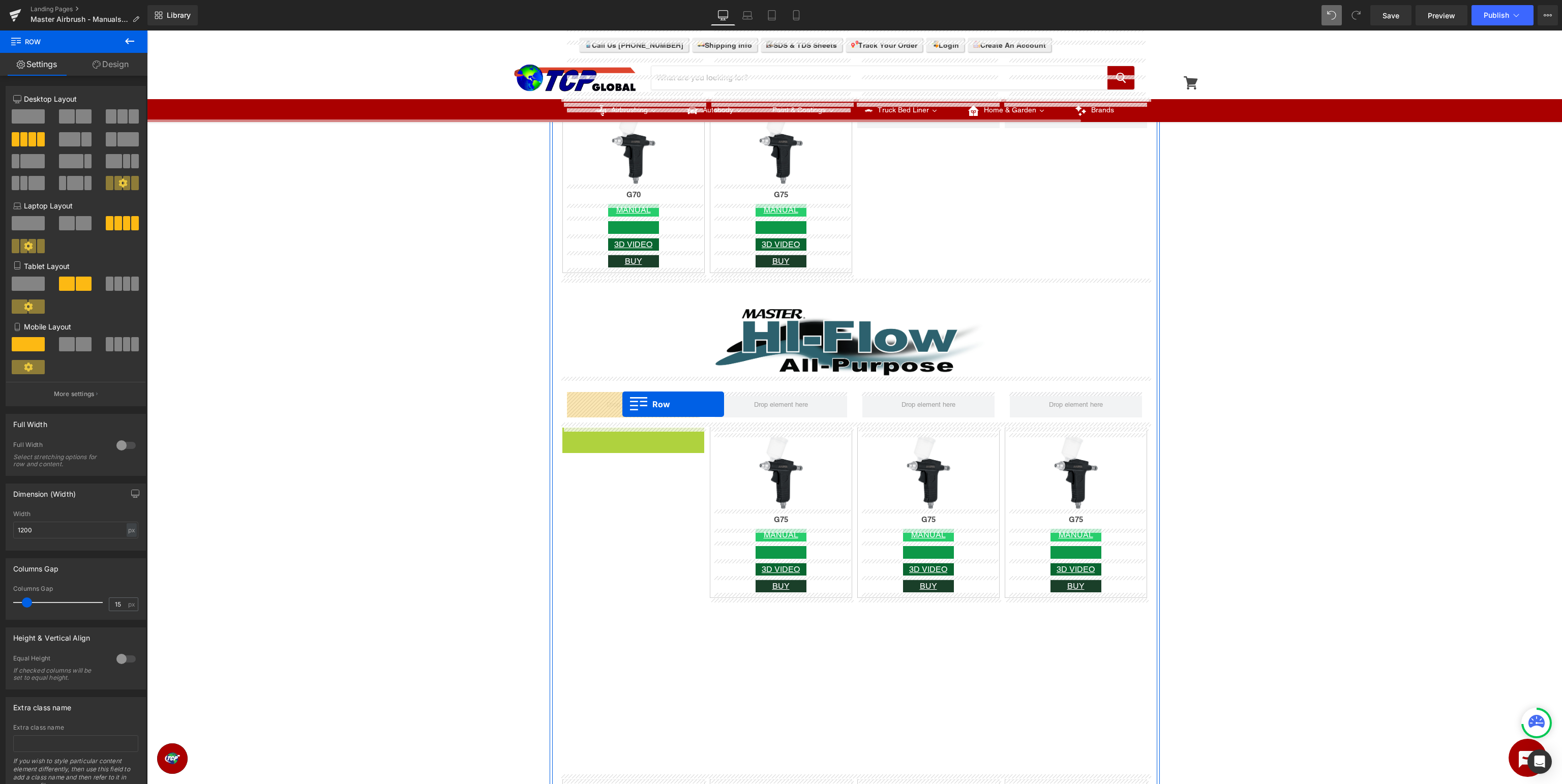
drag, startPoint x: 588, startPoint y: 442, endPoint x: 622, endPoint y: 404, distance: 51.0
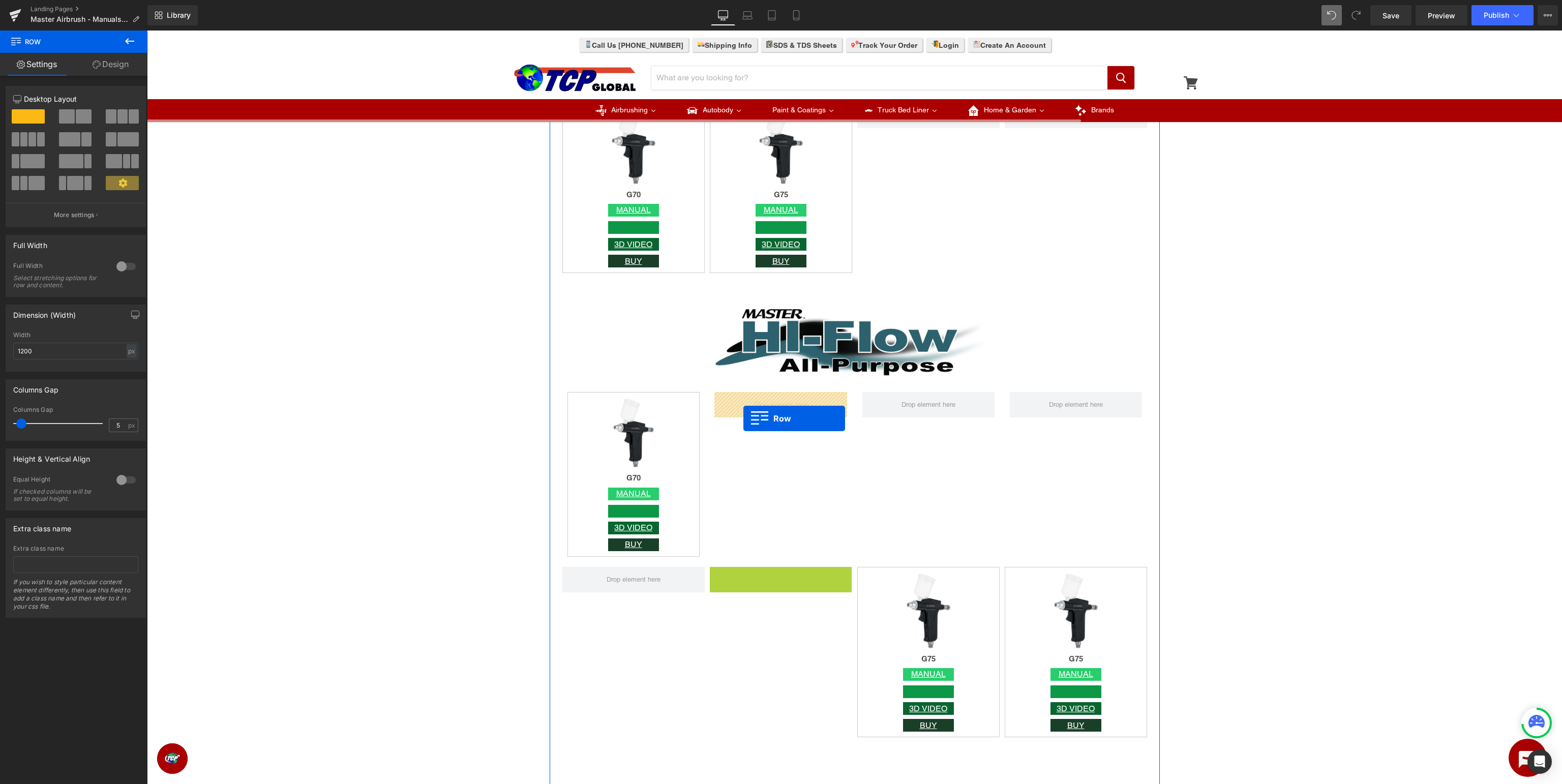
drag, startPoint x: 734, startPoint y: 578, endPoint x: 743, endPoint y: 418, distance: 160.3
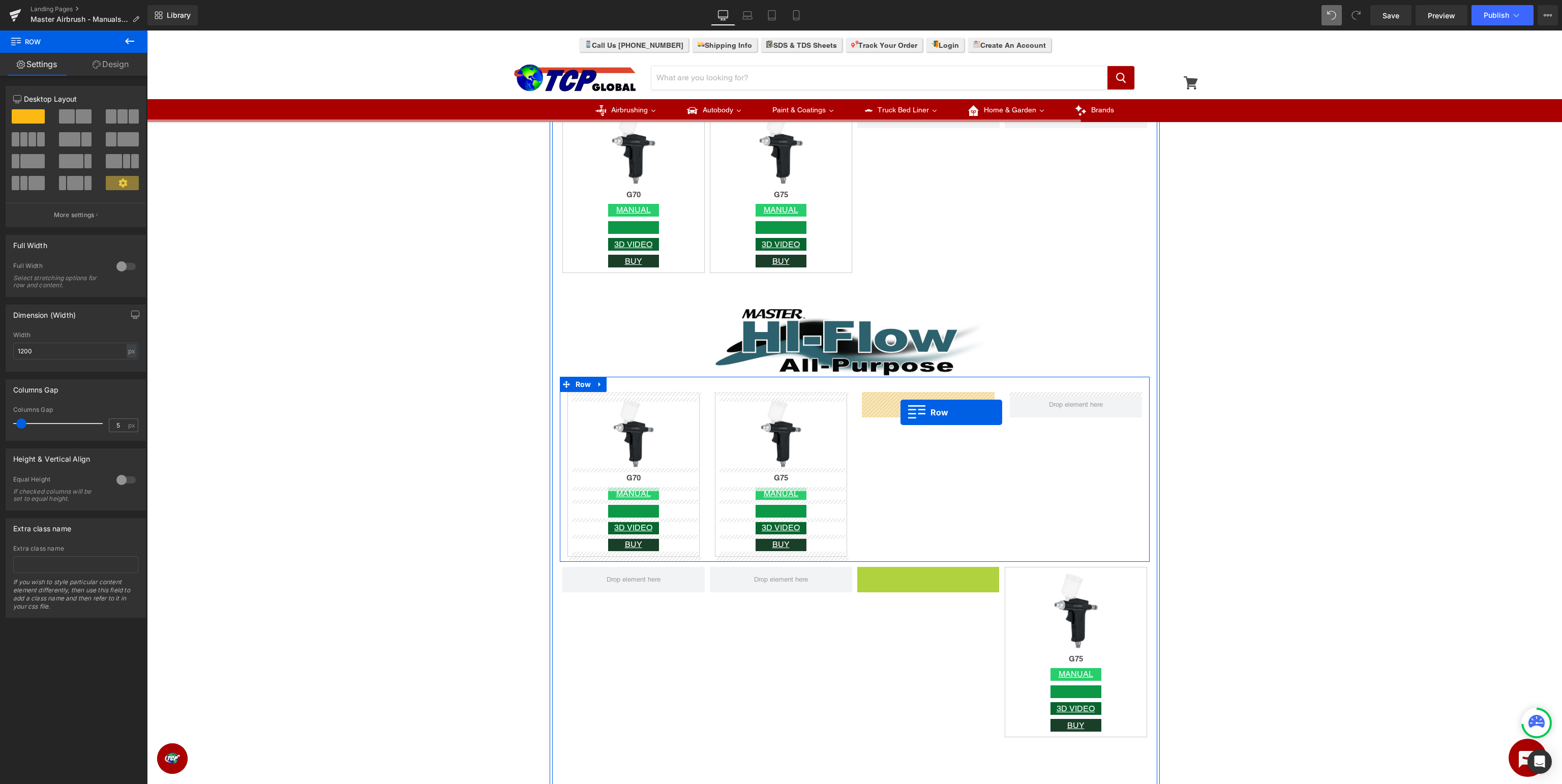
drag, startPoint x: 880, startPoint y: 578, endPoint x: 900, endPoint y: 412, distance: 167.2
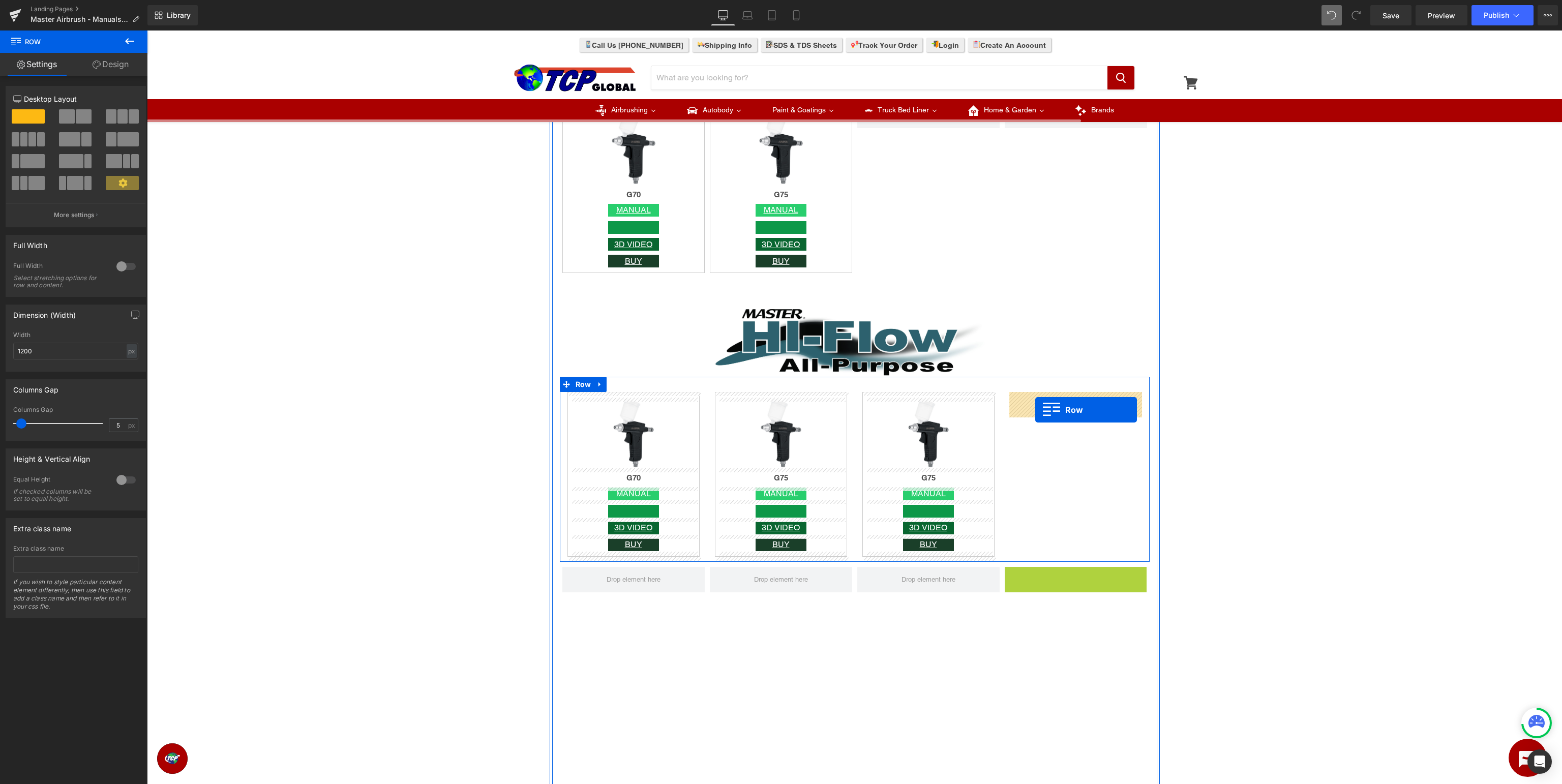
drag, startPoint x: 1028, startPoint y: 578, endPoint x: 1035, endPoint y: 410, distance: 168.1
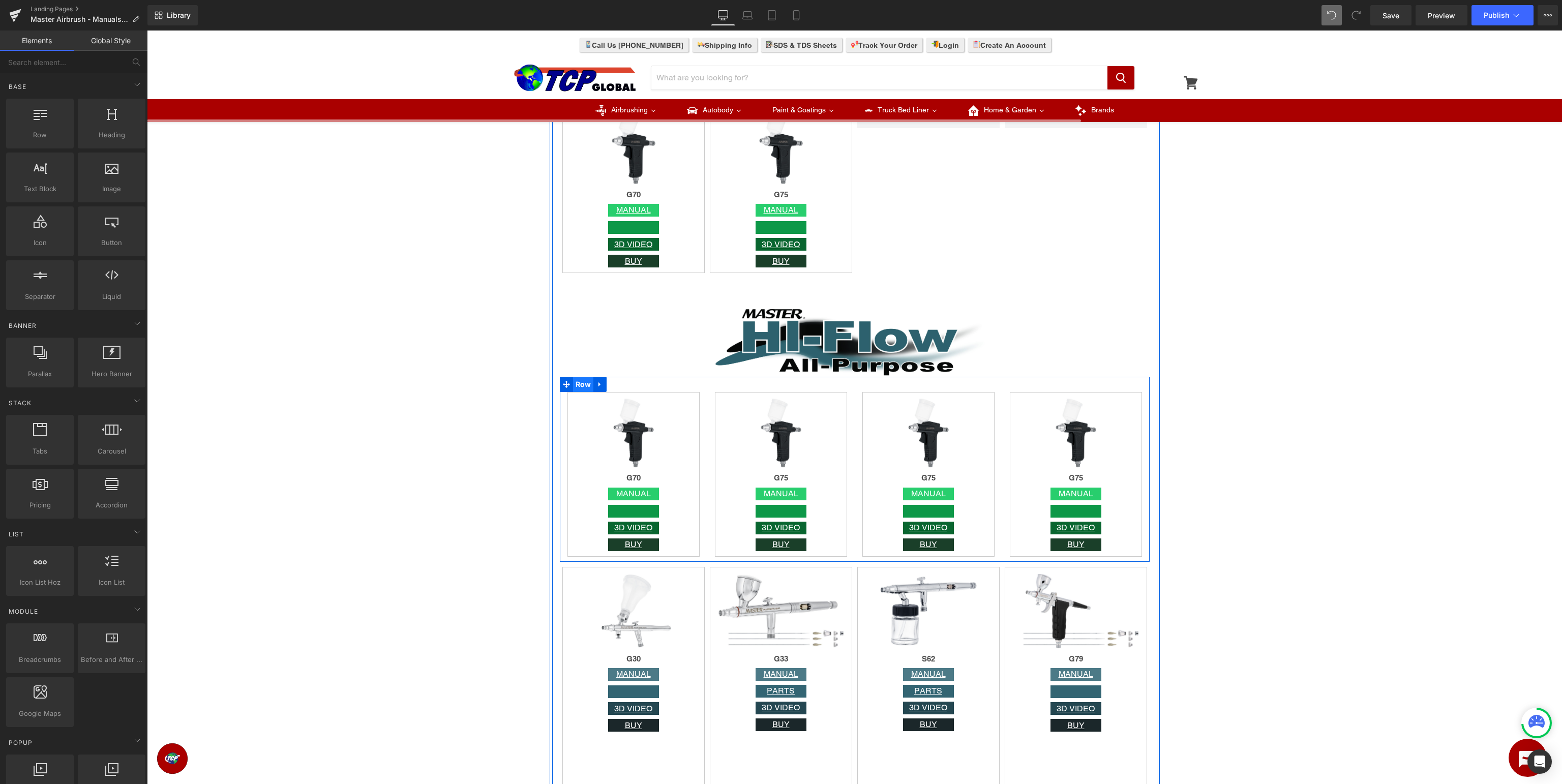
click at [583, 386] on span "Row" at bounding box center [583, 384] width 21 height 15
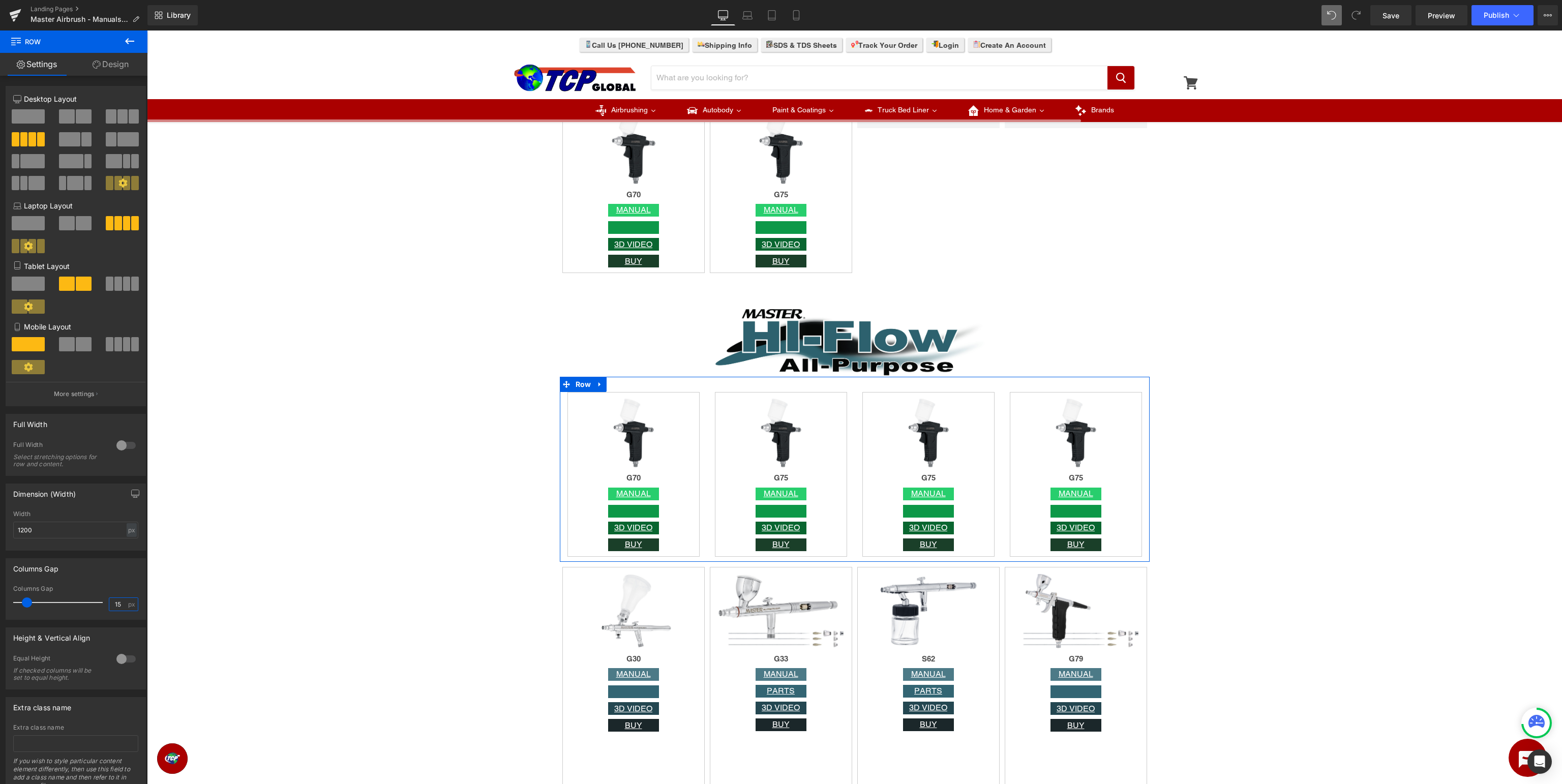
click at [115, 603] on input "15" at bounding box center [118, 604] width 18 height 13
type input "5"
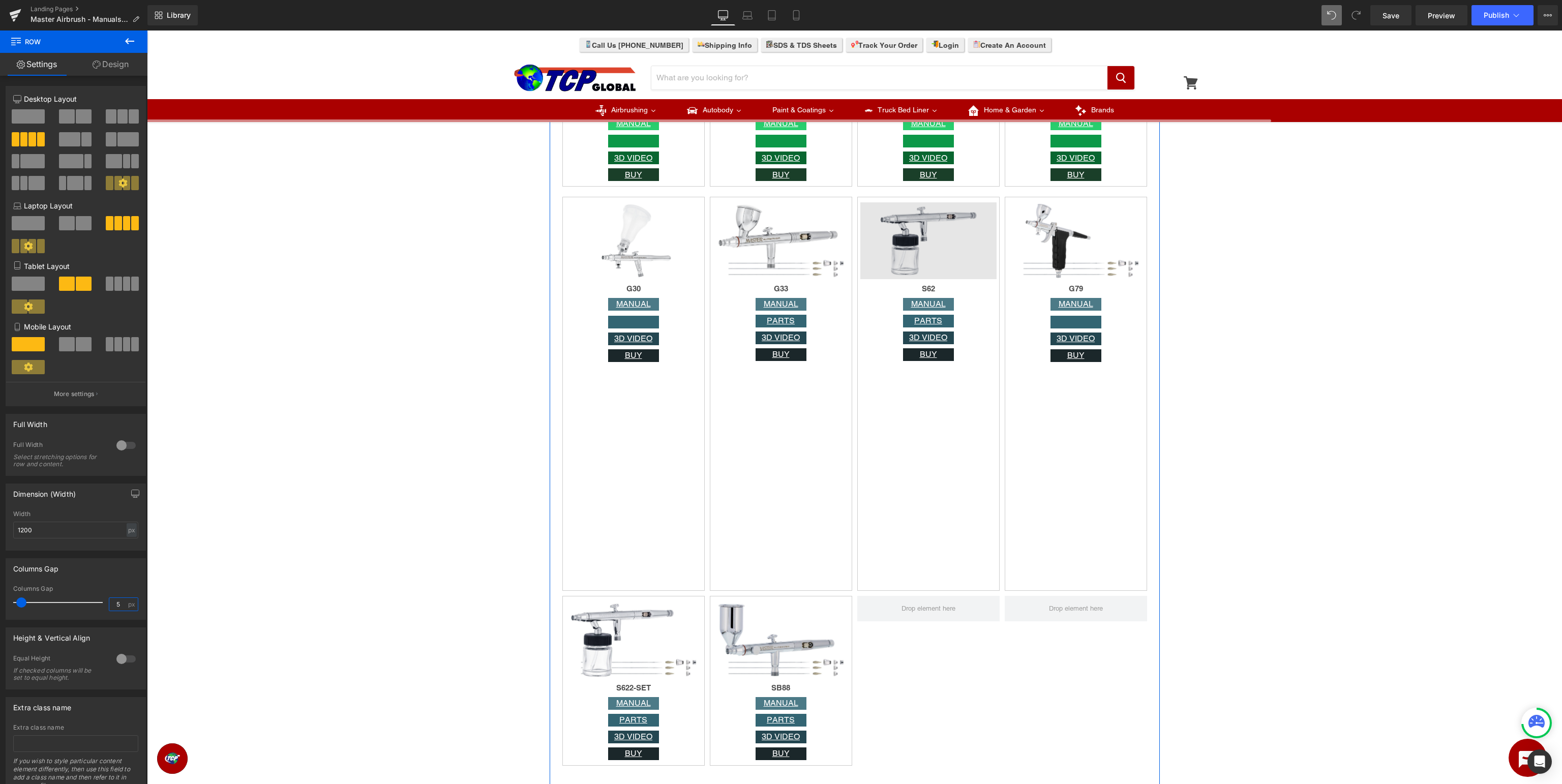
scroll to position [2633, 0]
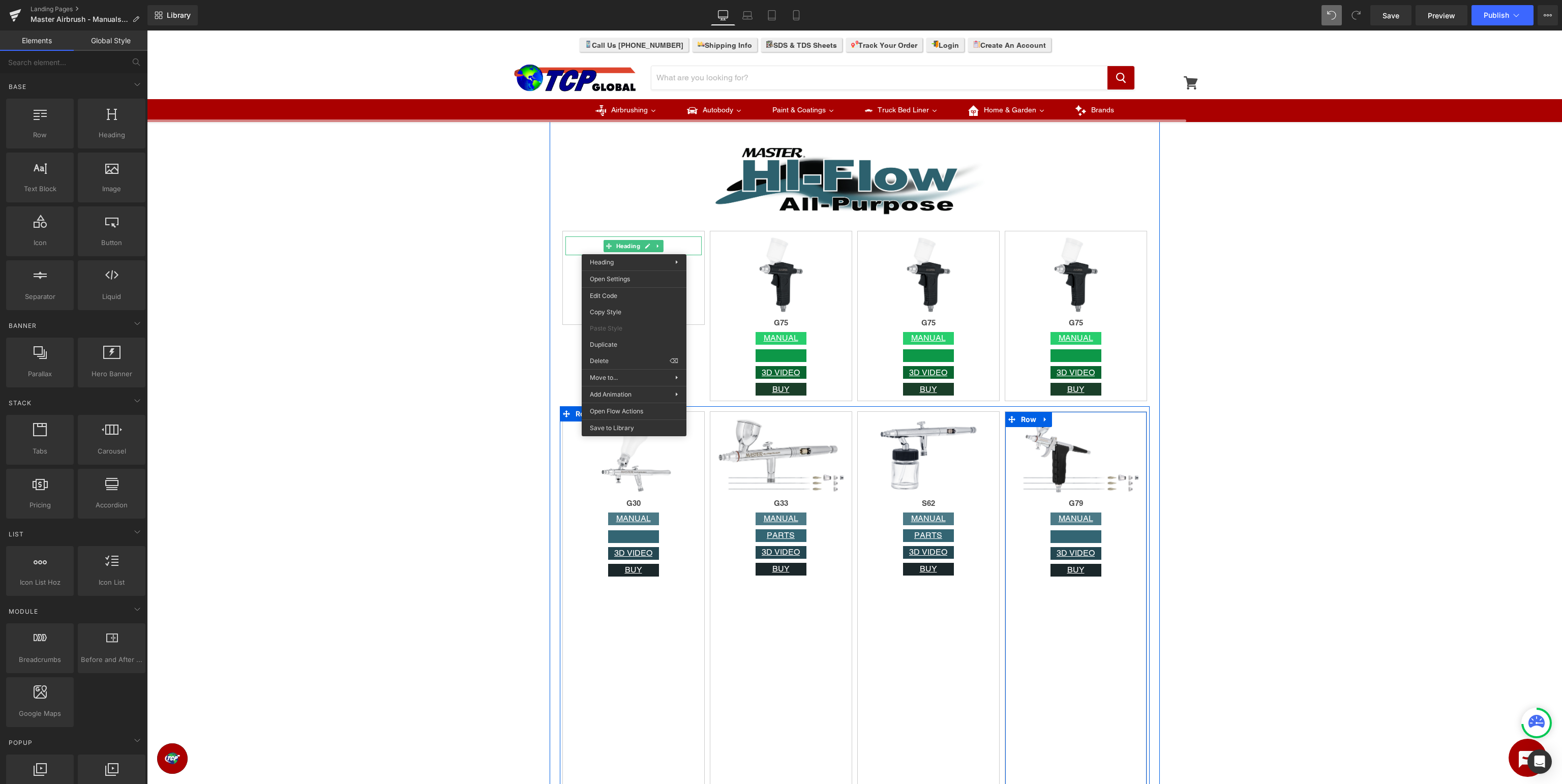
click at [1081, 626] on div "Image G79 Heading MANUAL Button Button 3D VIDEO Button BUY Button Row" at bounding box center [1076, 608] width 142 height 394
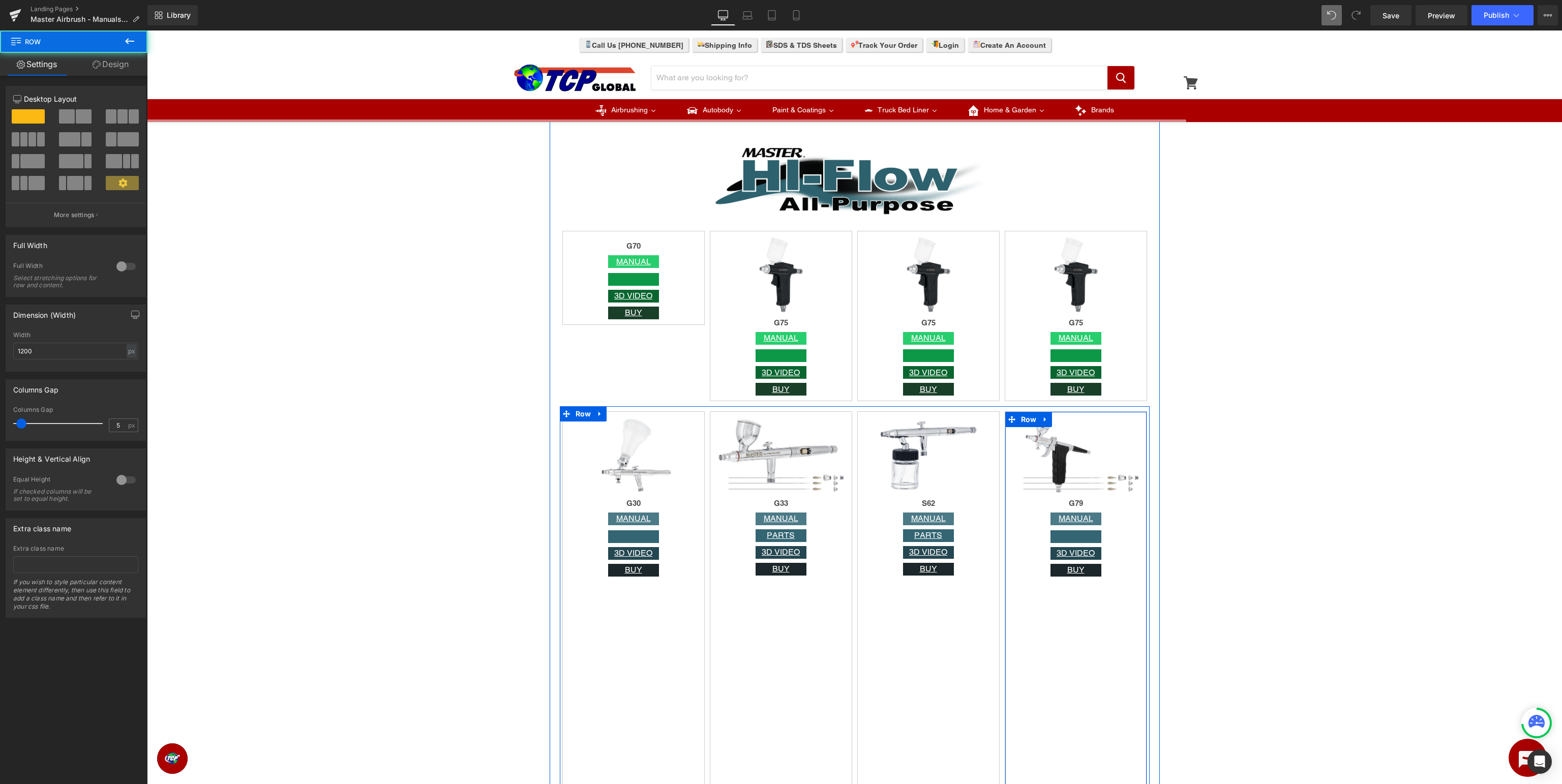
click at [1069, 599] on div "Image G79 Heading MANUAL Button Button 3D VIDEO Button BUY Button Row" at bounding box center [1076, 608] width 142 height 394
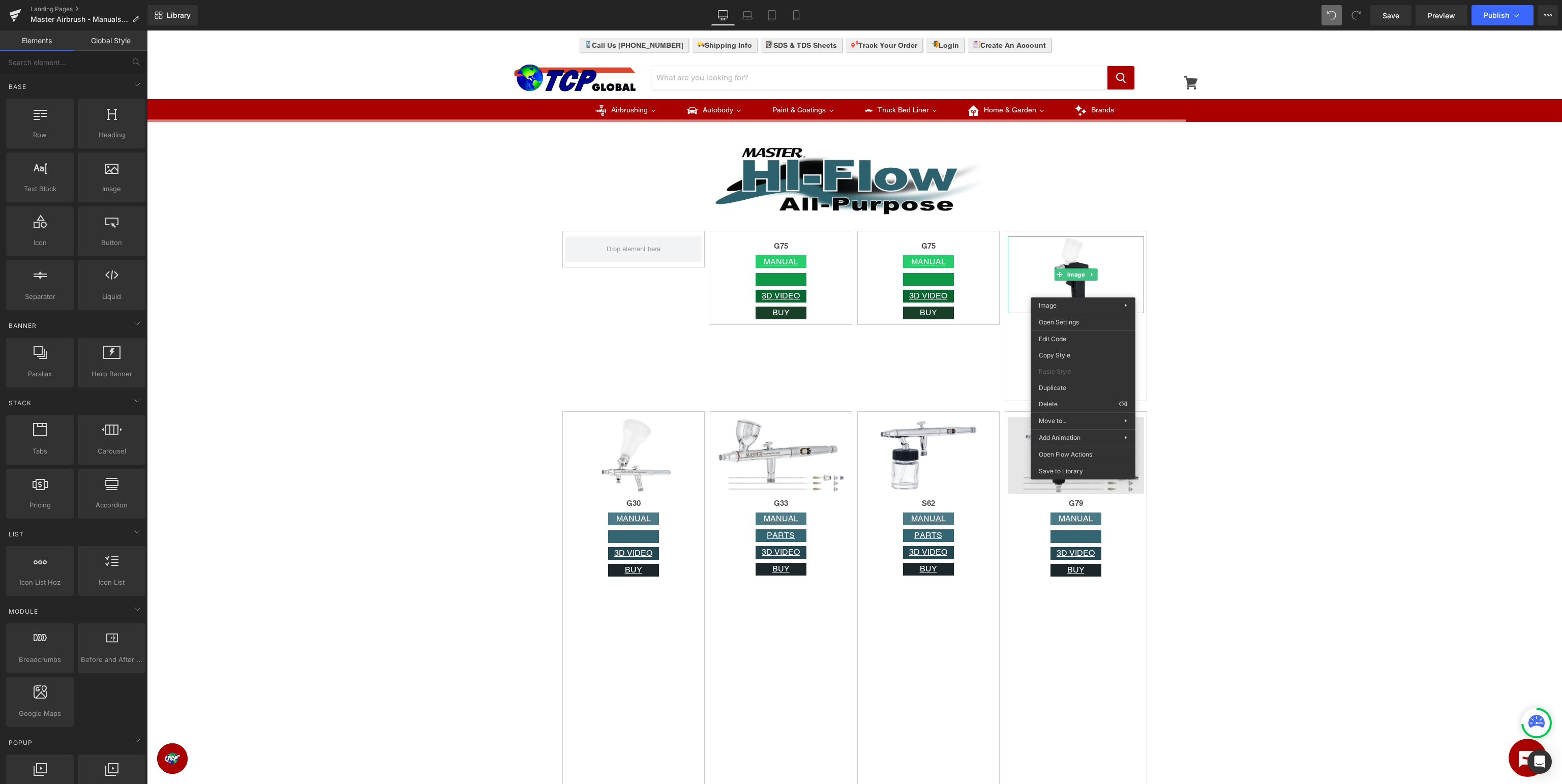
drag, startPoint x: 1212, startPoint y: 433, endPoint x: 1064, endPoint y: 402, distance: 151.2
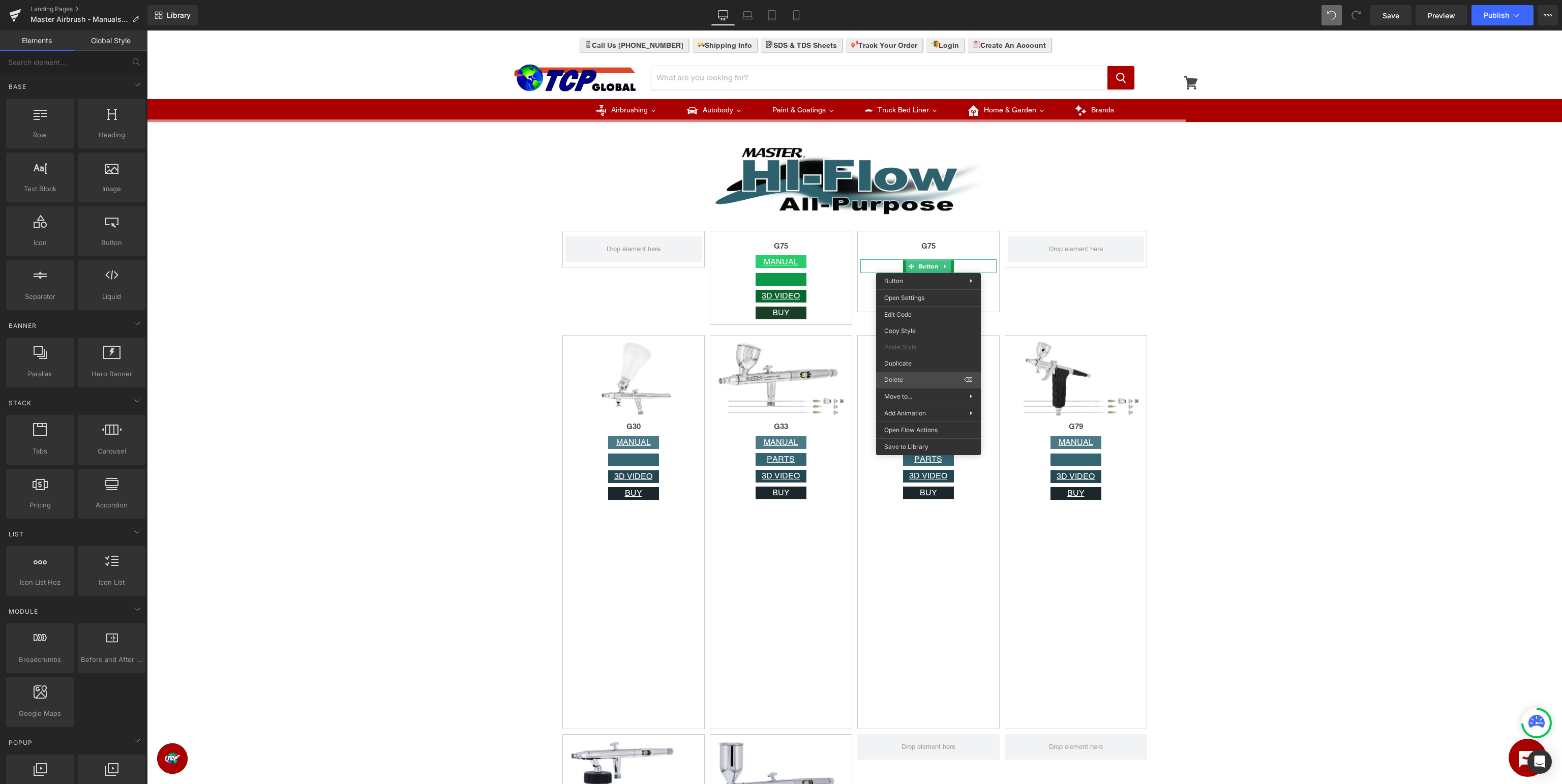
drag, startPoint x: 1071, startPoint y: 410, endPoint x: 924, endPoint y: 380, distance: 150.0
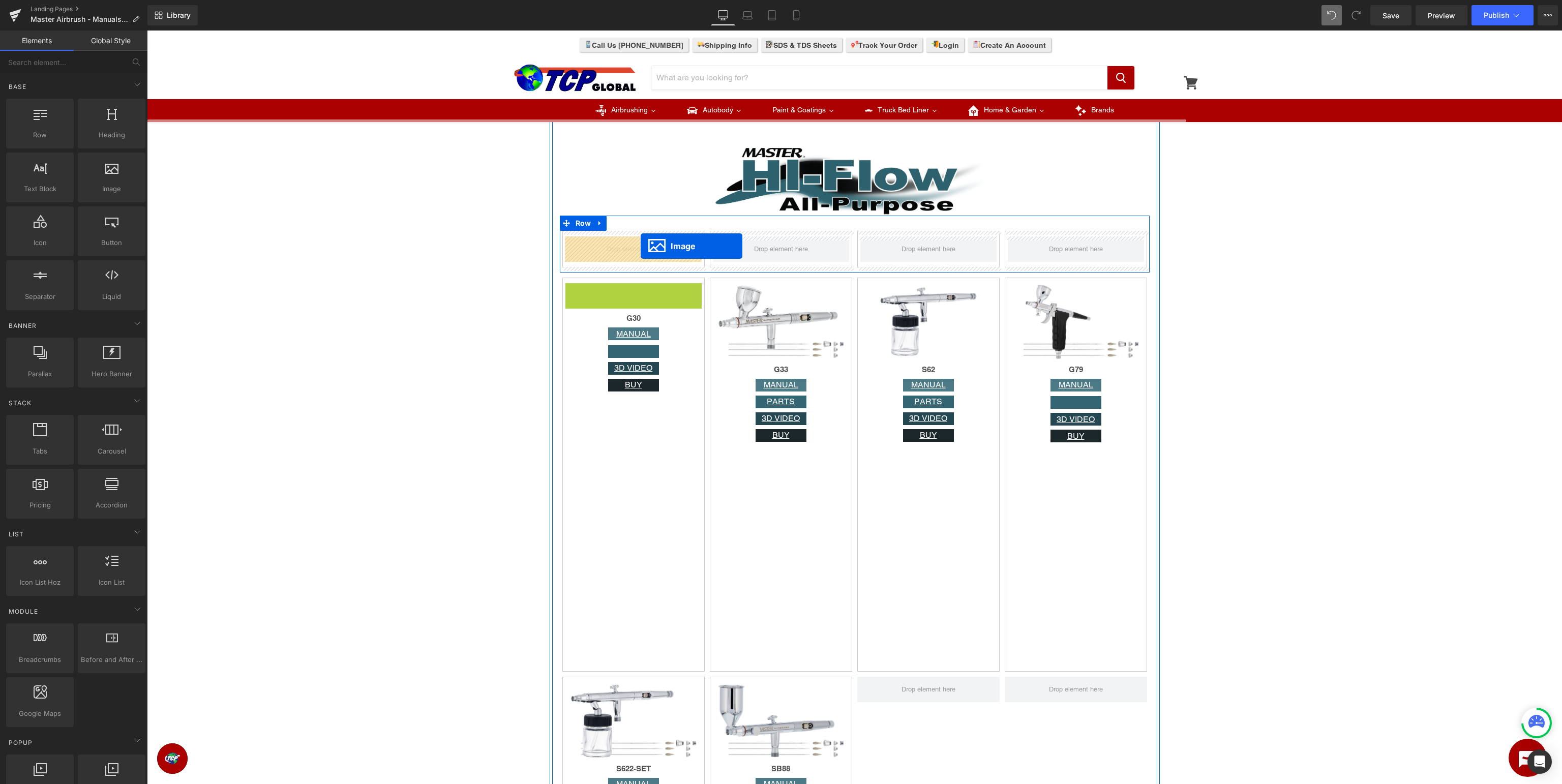
drag, startPoint x: 625, startPoint y: 323, endPoint x: 641, endPoint y: 246, distance: 78.6
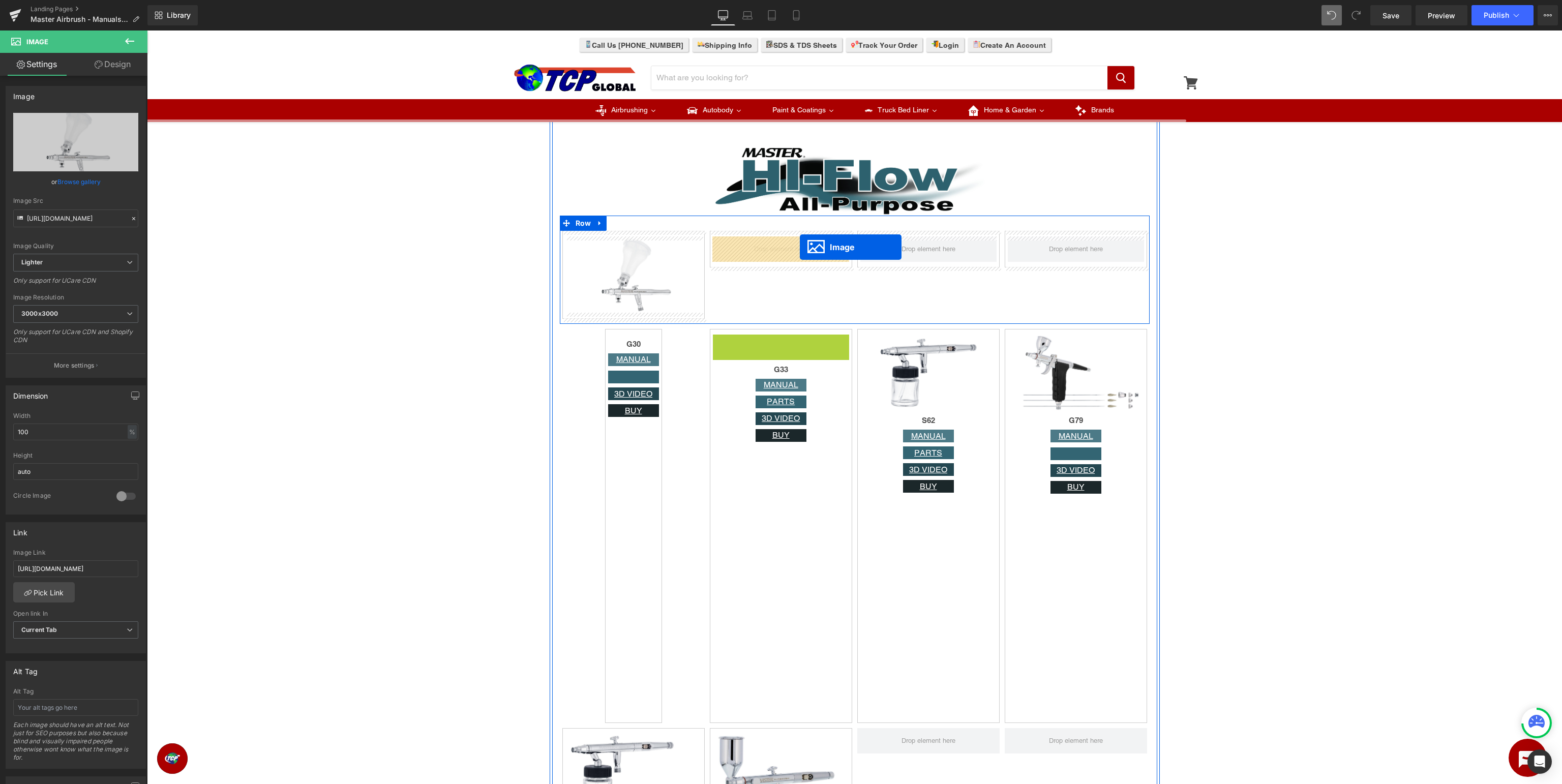
drag, startPoint x: 776, startPoint y: 374, endPoint x: 800, endPoint y: 247, distance: 129.2
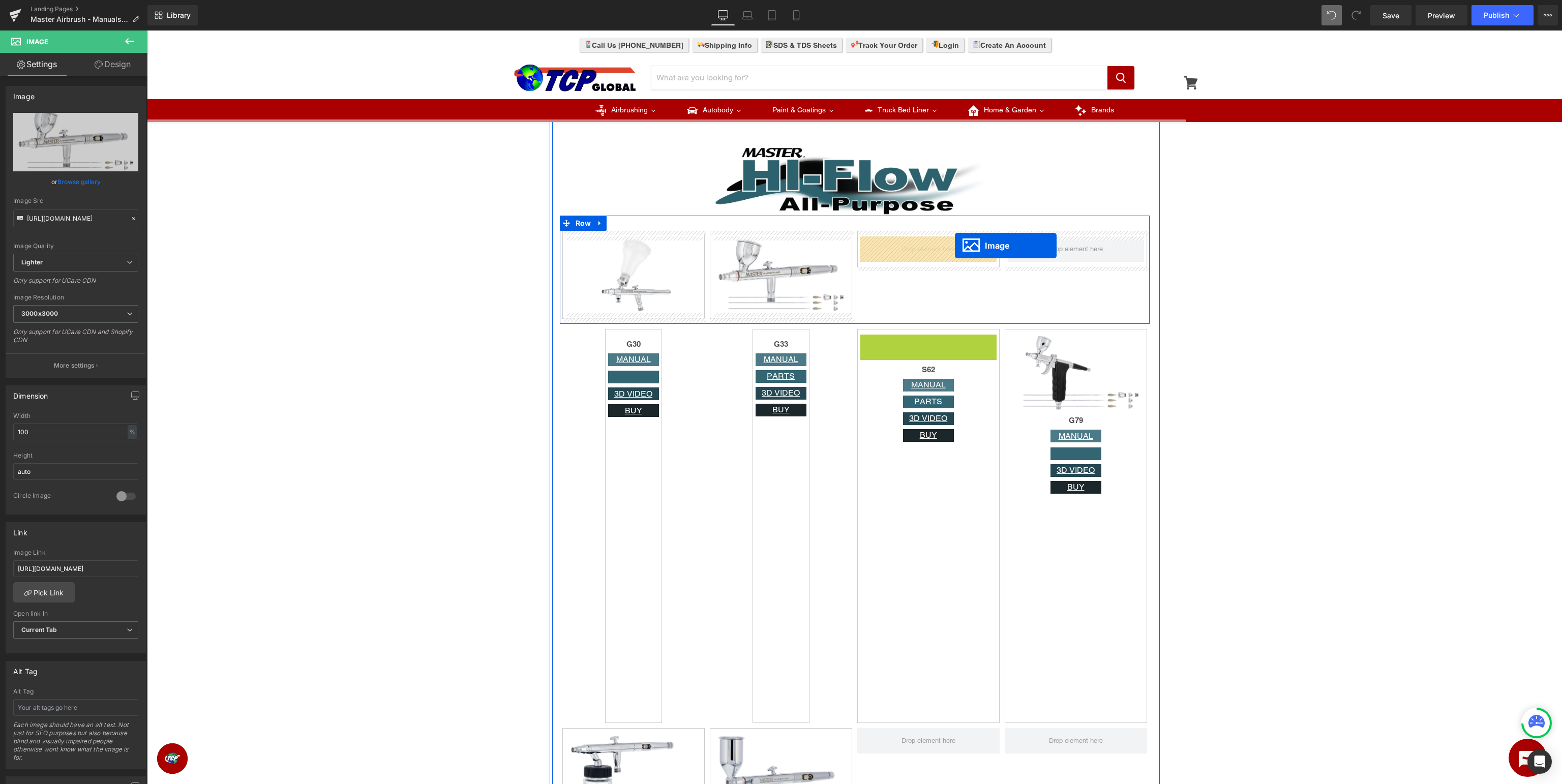
drag, startPoint x: 923, startPoint y: 374, endPoint x: 955, endPoint y: 246, distance: 131.9
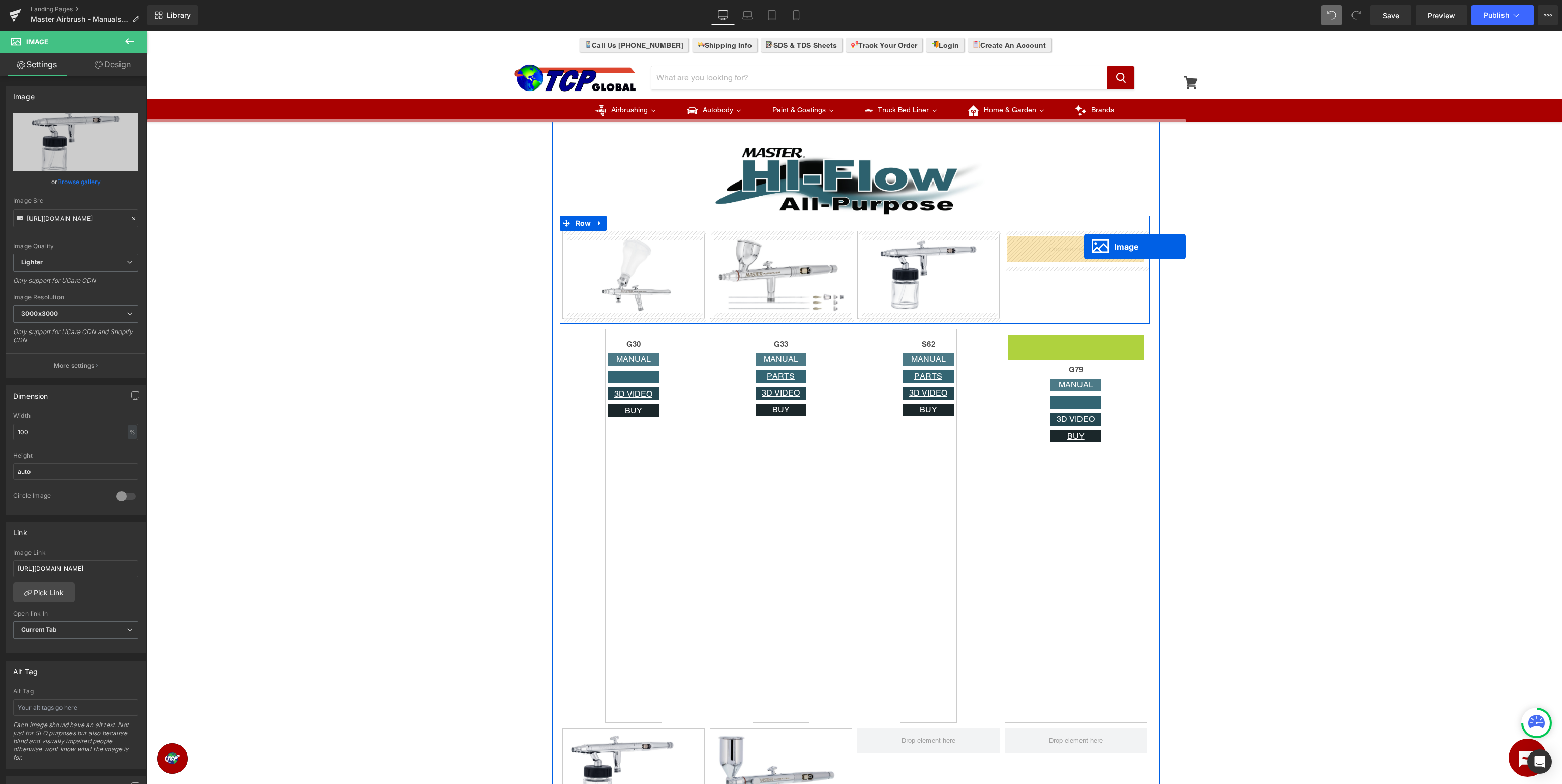
drag, startPoint x: 1073, startPoint y: 371, endPoint x: 1084, endPoint y: 247, distance: 124.5
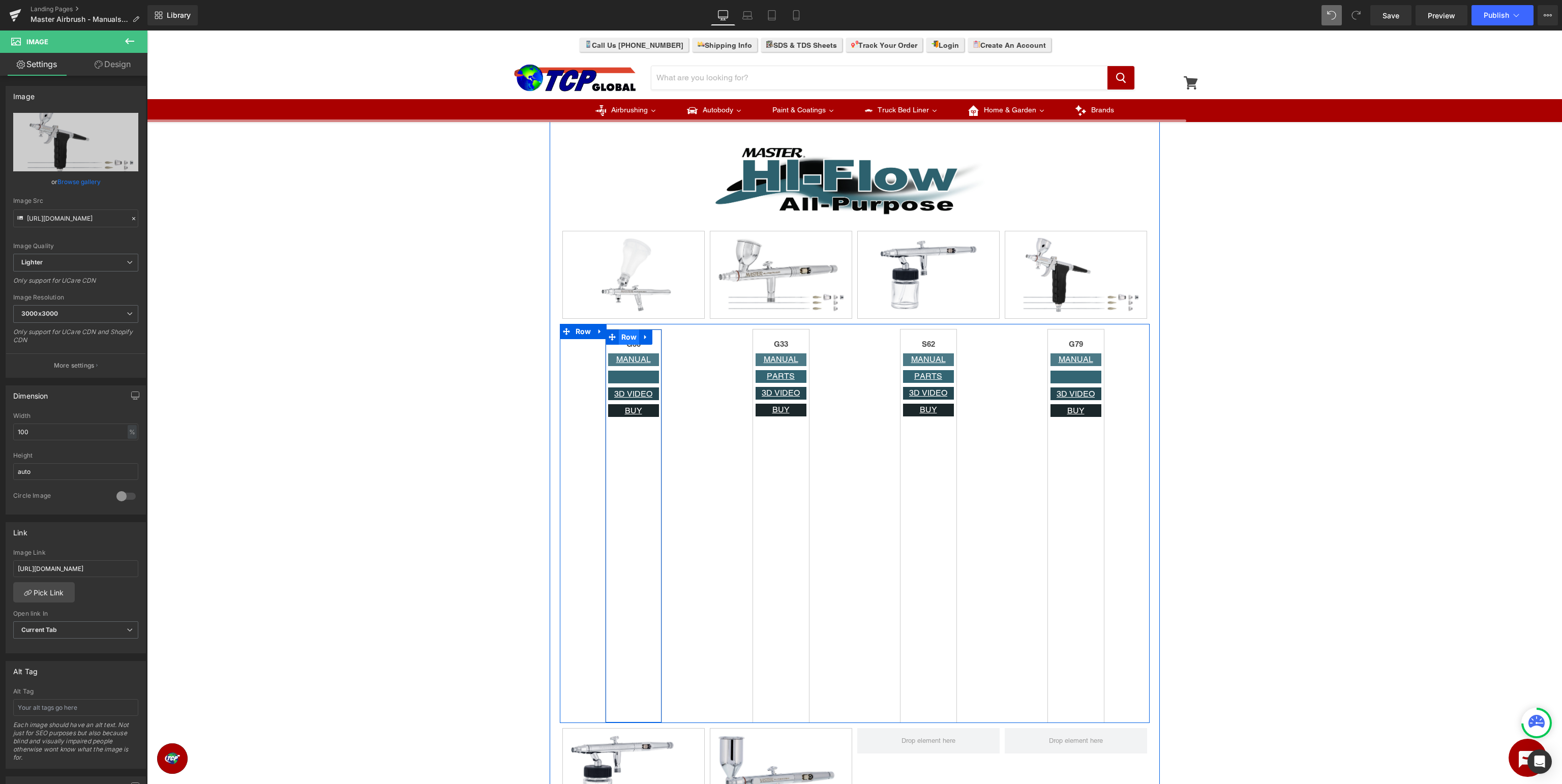
click at [625, 336] on span "Row" at bounding box center [629, 337] width 21 height 15
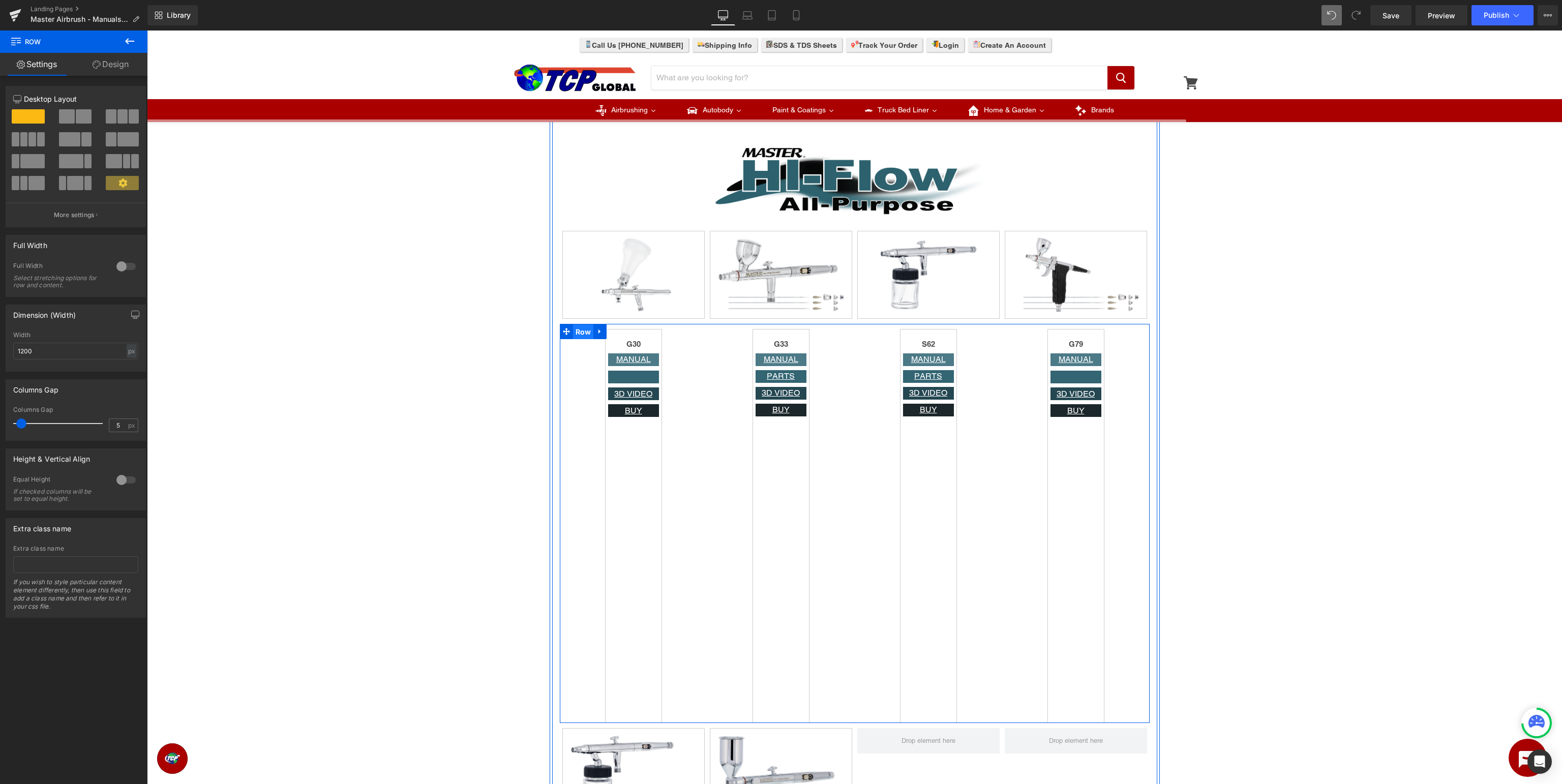
click at [578, 335] on span "Row" at bounding box center [583, 332] width 21 height 15
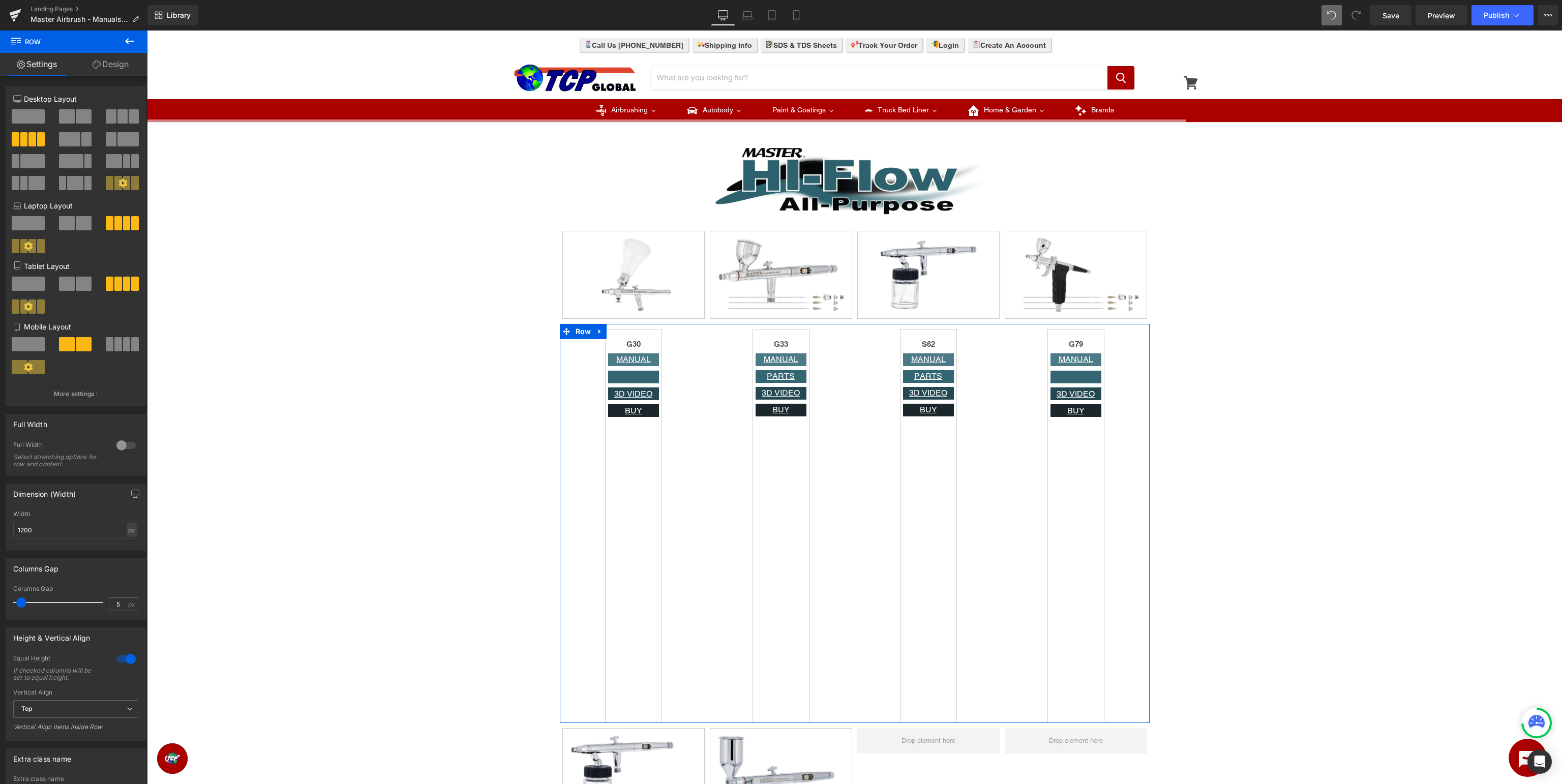
click at [123, 658] on div at bounding box center [126, 658] width 24 height 16
click at [733, 338] on span "Row" at bounding box center [734, 337] width 21 height 15
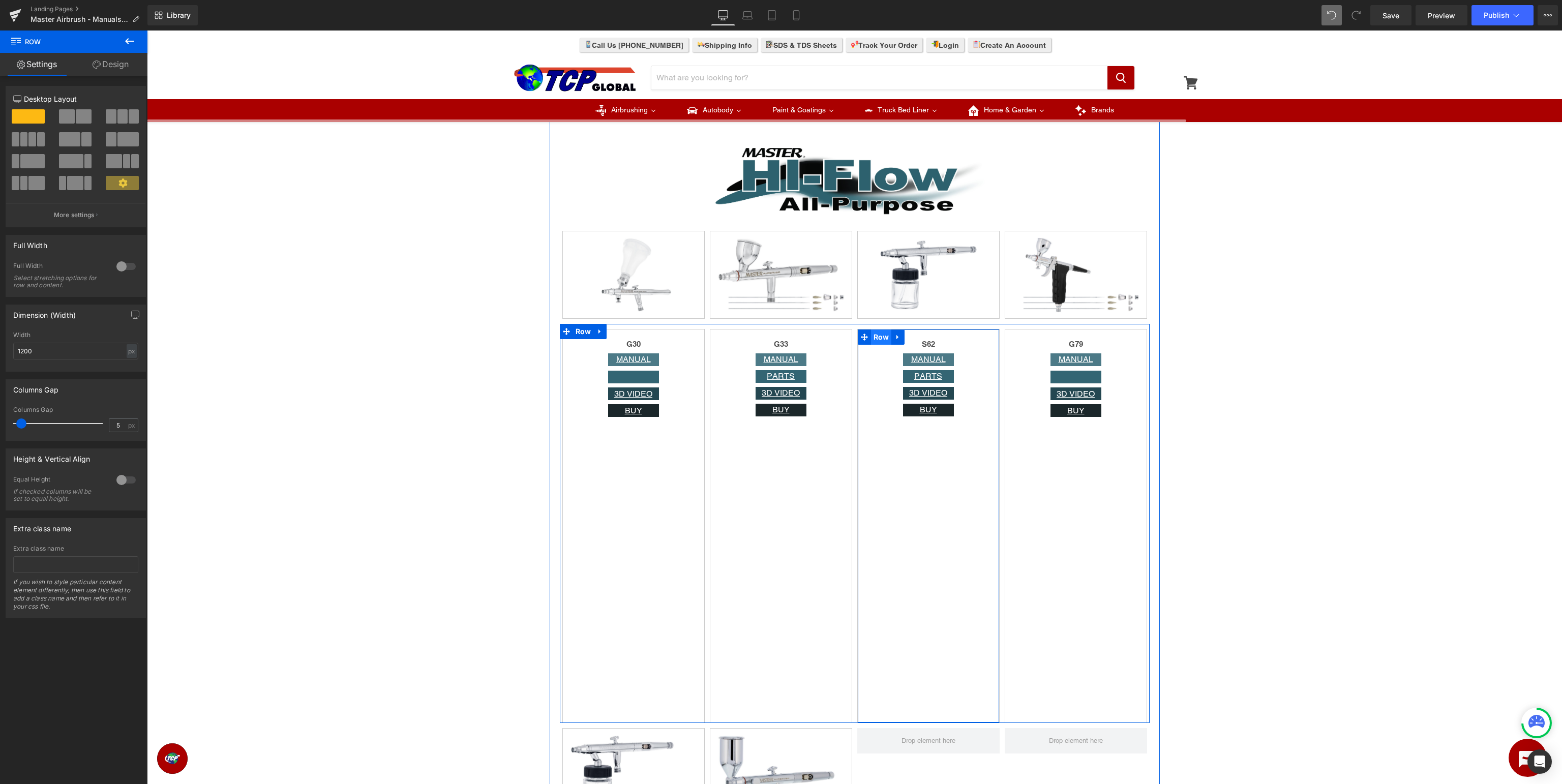
click at [879, 337] on span "Row" at bounding box center [881, 337] width 21 height 15
click at [1027, 338] on span "Row" at bounding box center [1029, 337] width 21 height 15
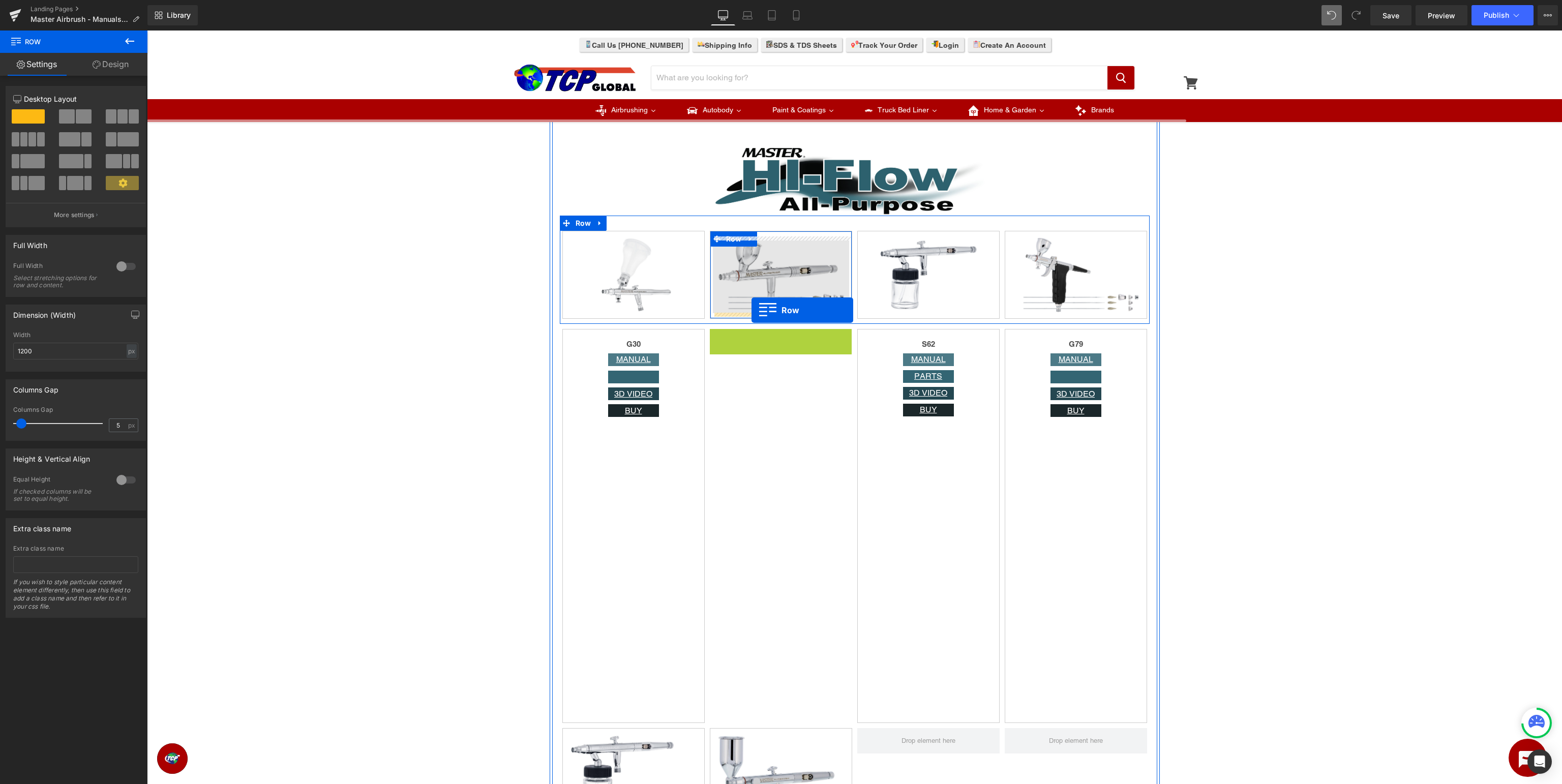
drag, startPoint x: 736, startPoint y: 338, endPoint x: 751, endPoint y: 310, distance: 31.8
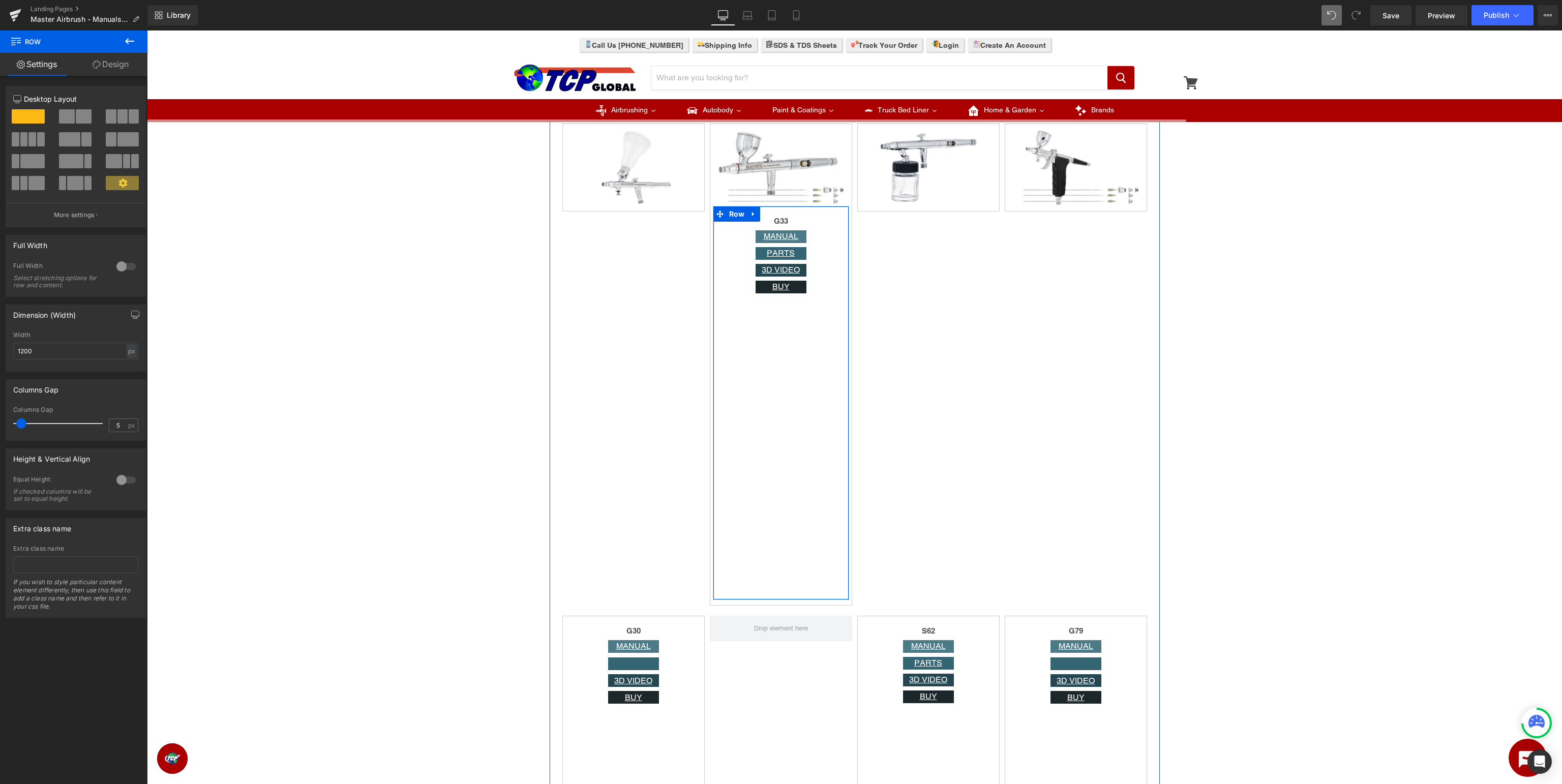
scroll to position [2794, 0]
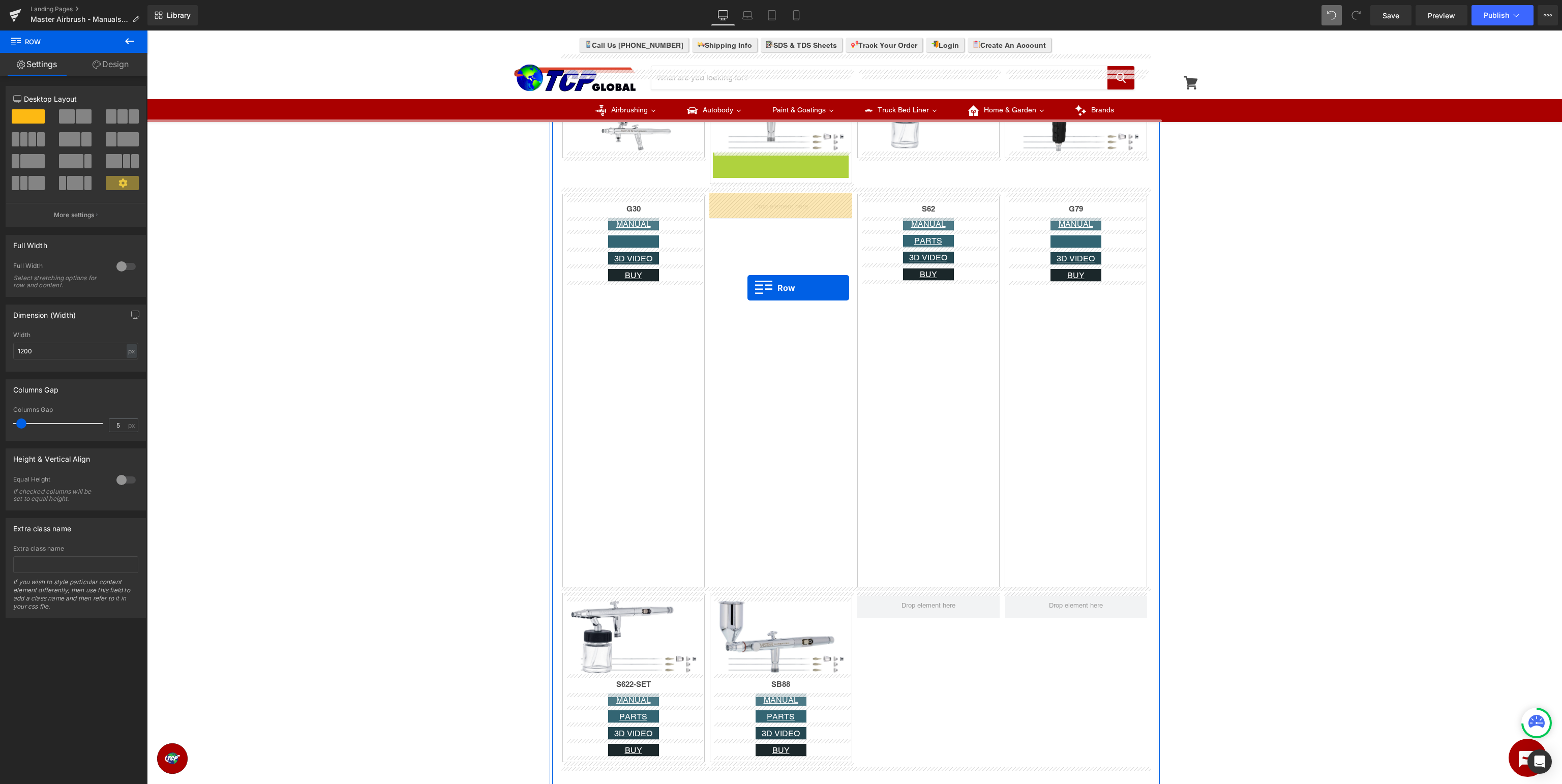
drag, startPoint x: 735, startPoint y: 159, endPoint x: 748, endPoint y: 288, distance: 129.7
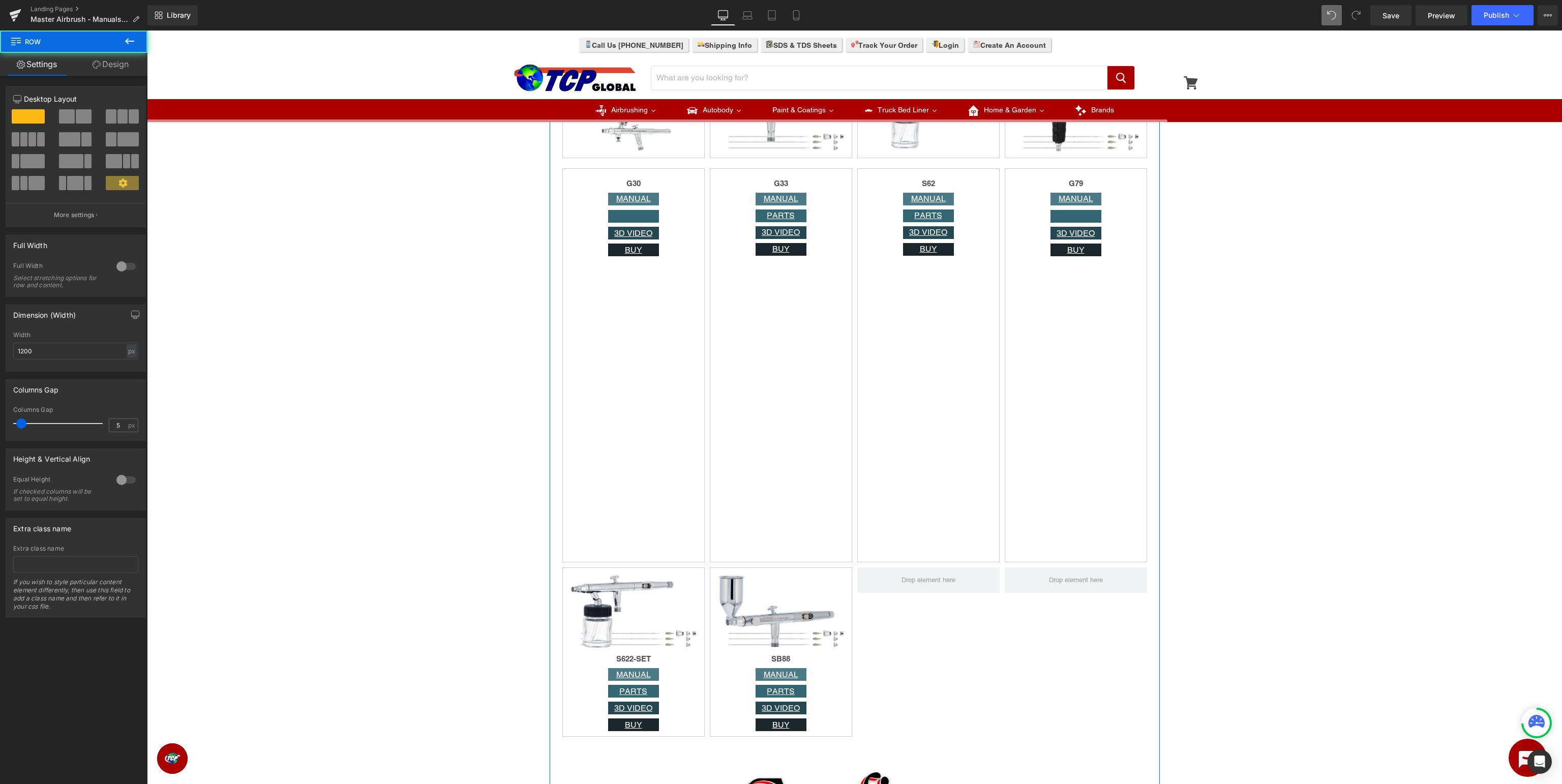
scroll to position [2525, 0]
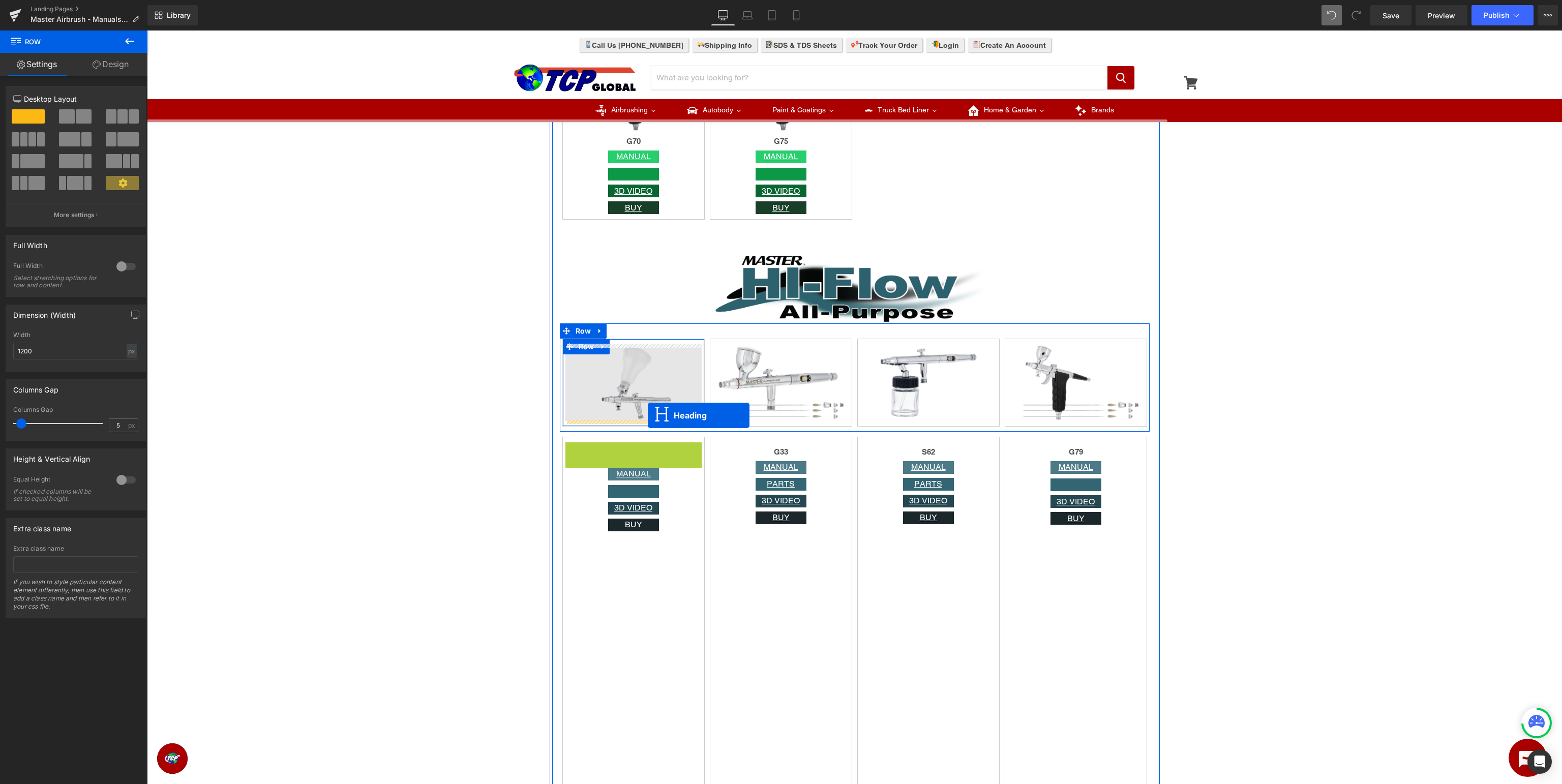
drag, startPoint x: 628, startPoint y: 455, endPoint x: 648, endPoint y: 416, distance: 43.8
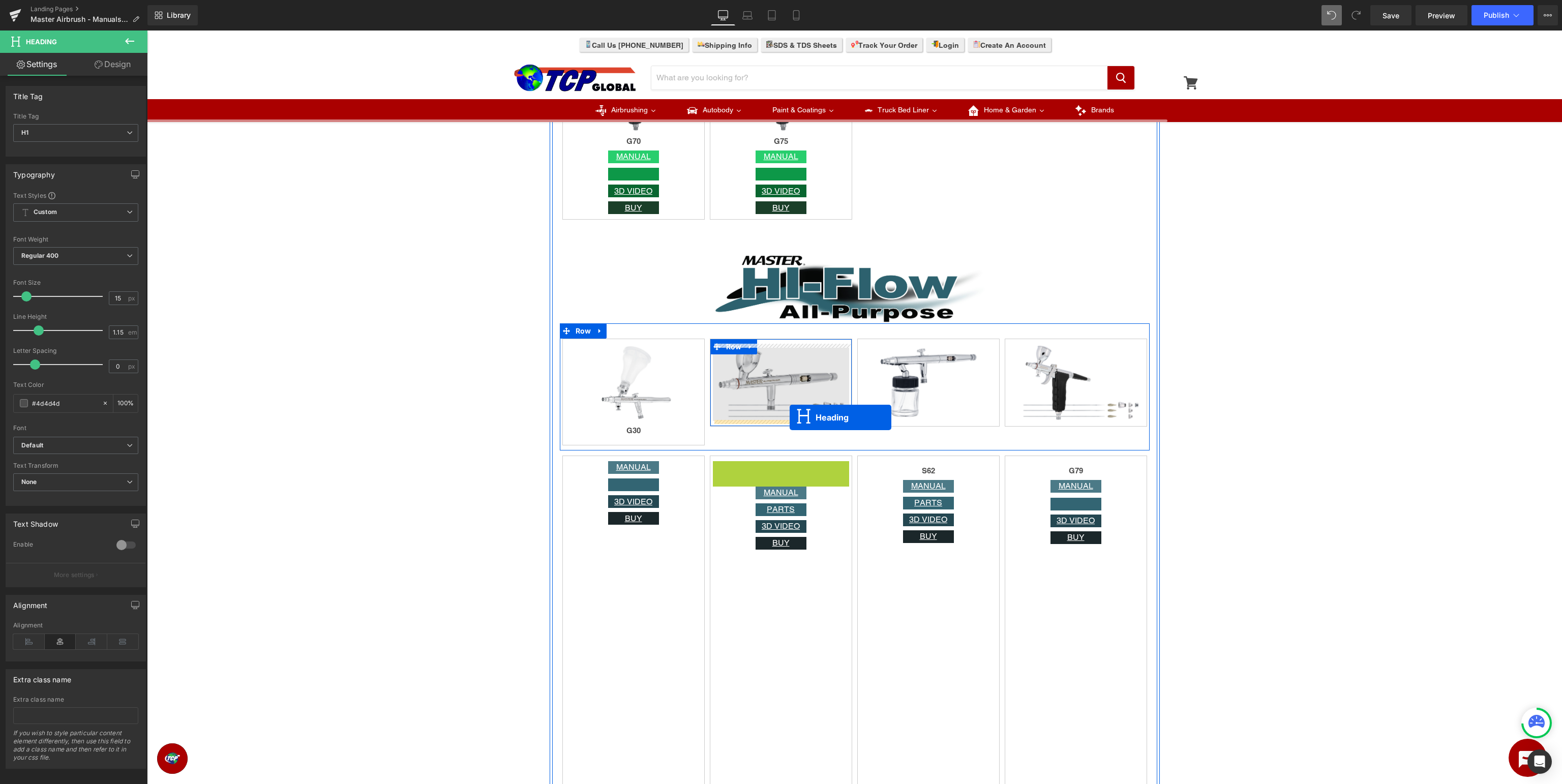
drag, startPoint x: 780, startPoint y: 471, endPoint x: 789, endPoint y: 418, distance: 53.8
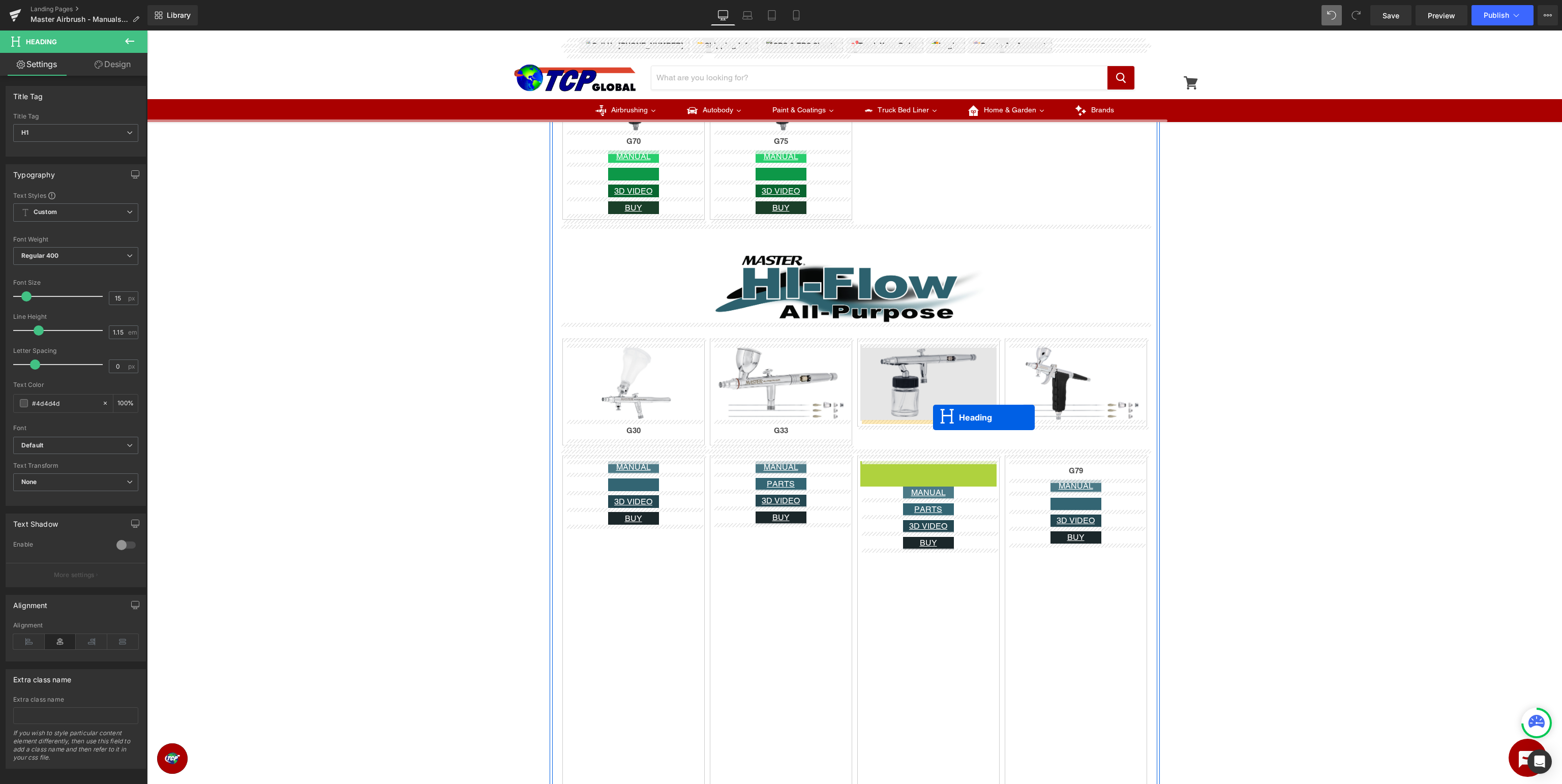
drag, startPoint x: 927, startPoint y: 471, endPoint x: 933, endPoint y: 418, distance: 53.3
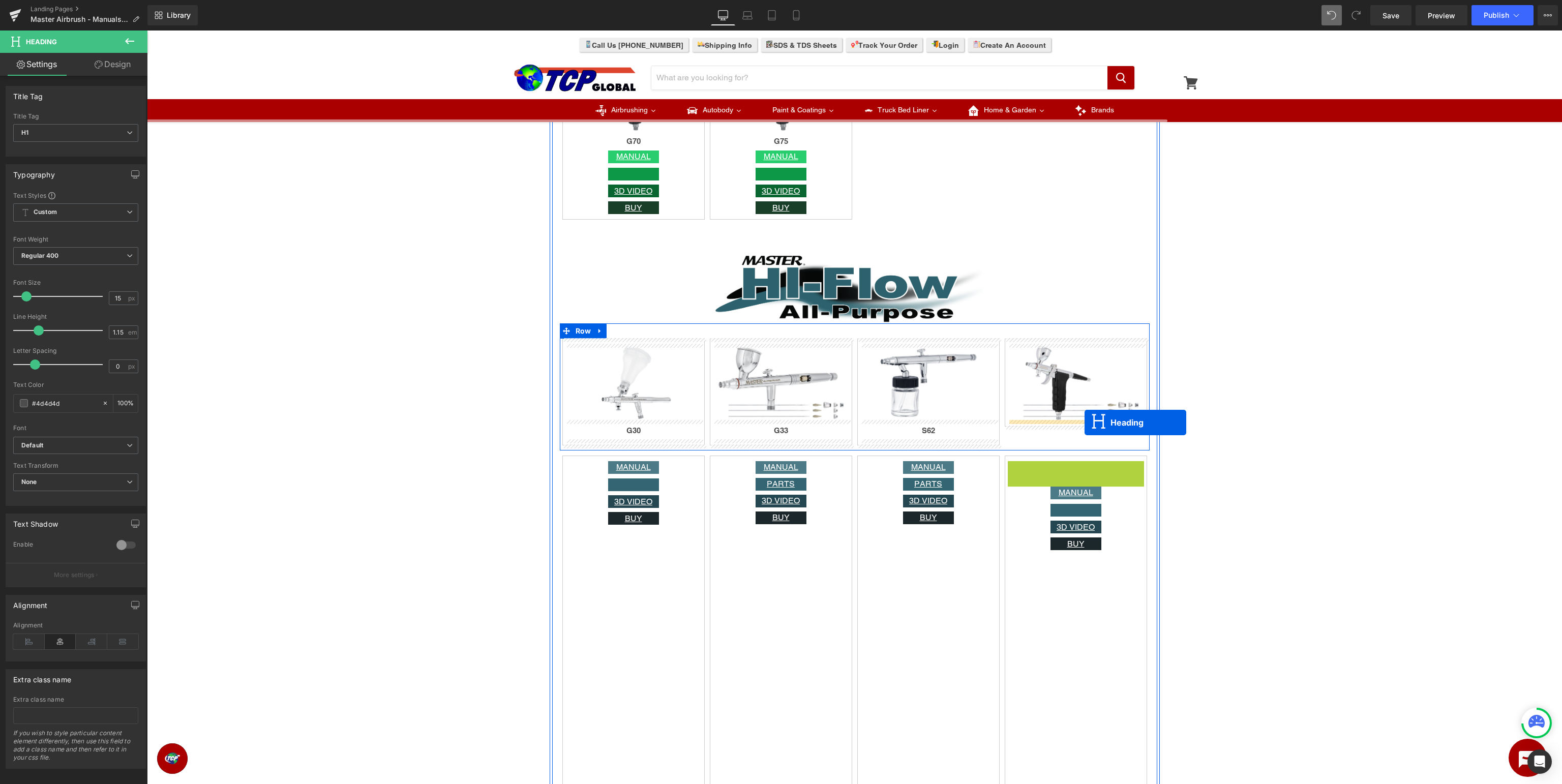
drag, startPoint x: 1076, startPoint y: 467, endPoint x: 1085, endPoint y: 423, distance: 44.9
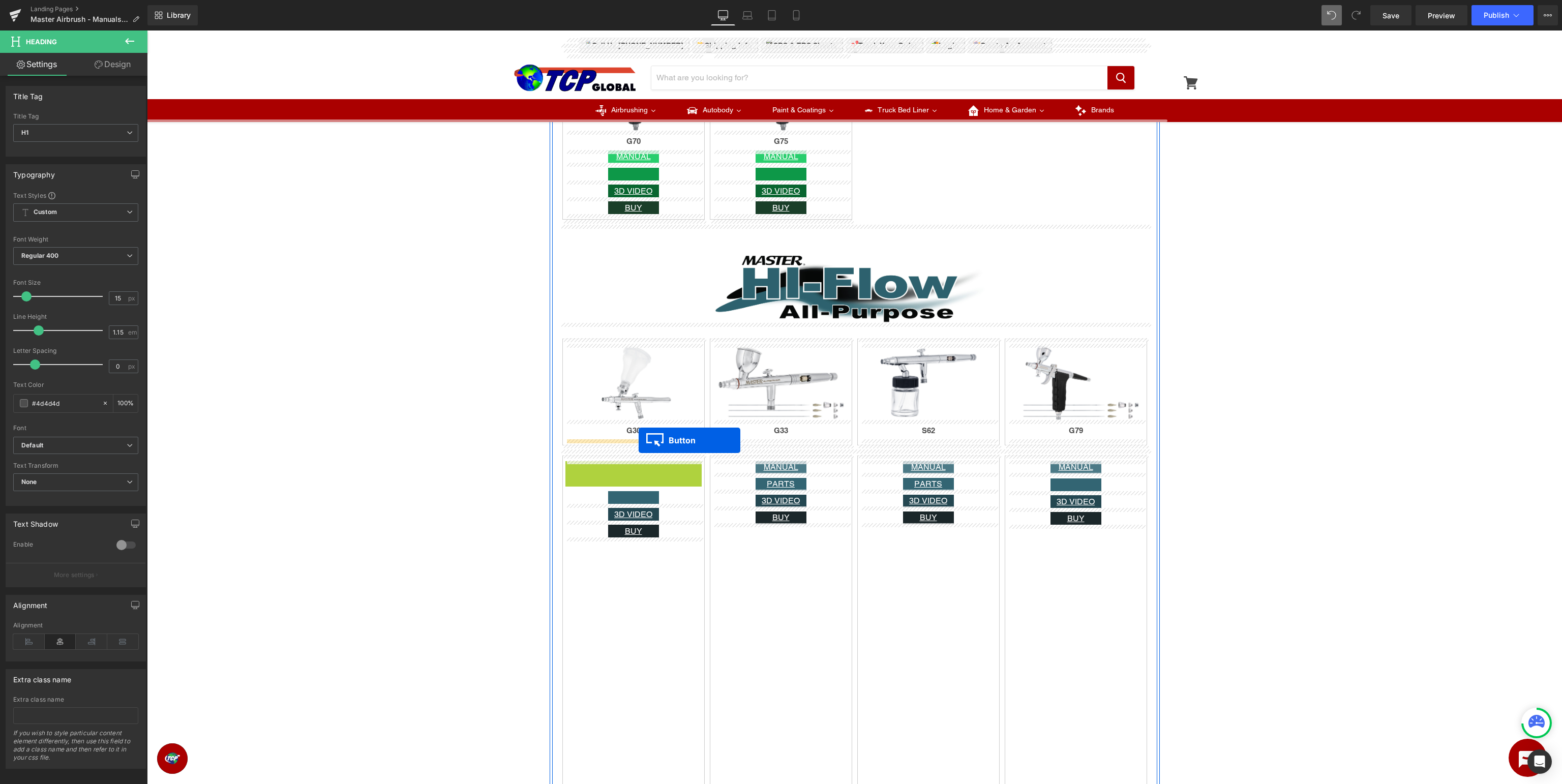
drag, startPoint x: 627, startPoint y: 466, endPoint x: 639, endPoint y: 440, distance: 28.6
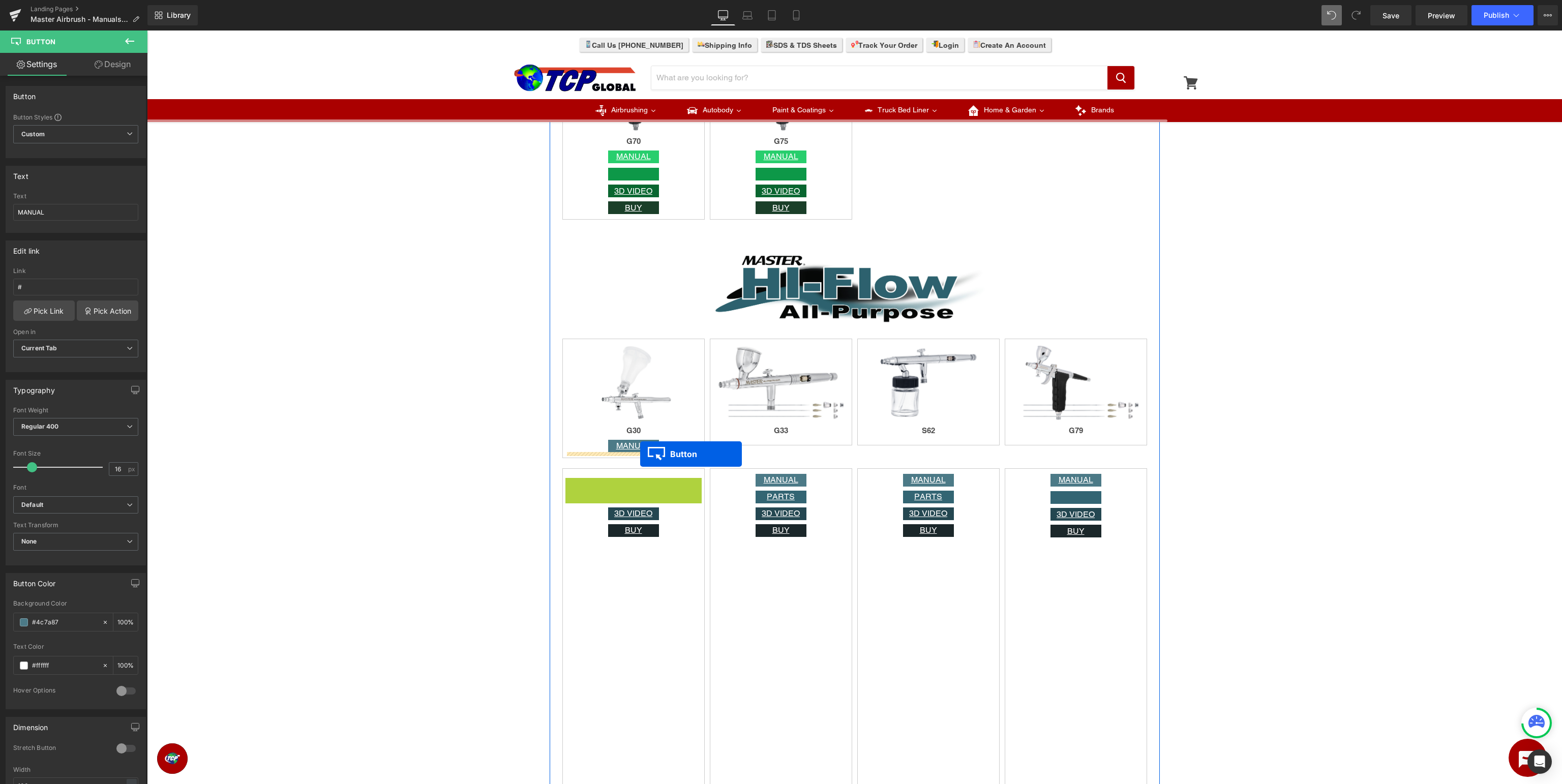
drag, startPoint x: 631, startPoint y: 485, endPoint x: 640, endPoint y: 454, distance: 32.3
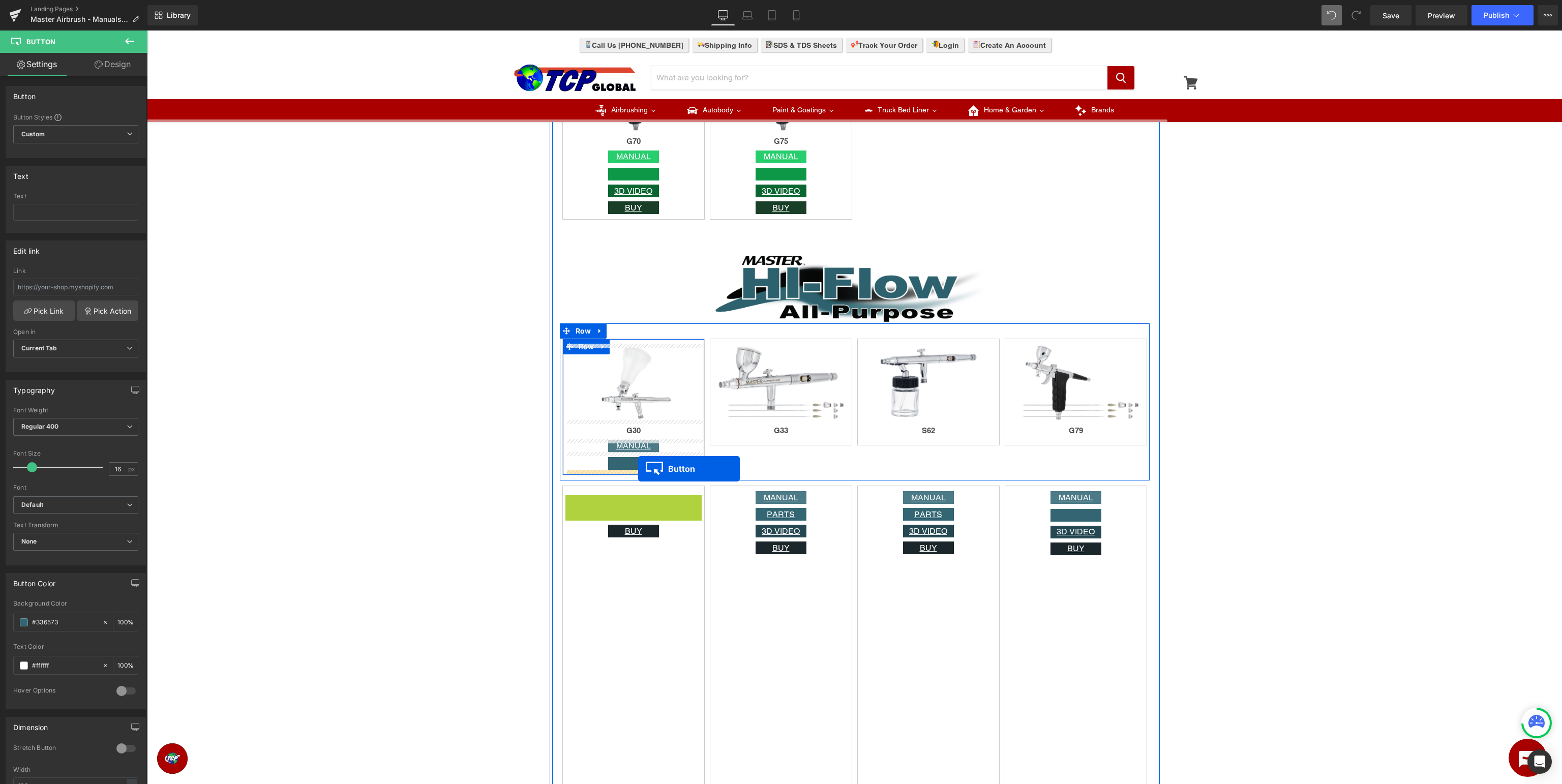
drag, startPoint x: 629, startPoint y: 501, endPoint x: 638, endPoint y: 469, distance: 33.2
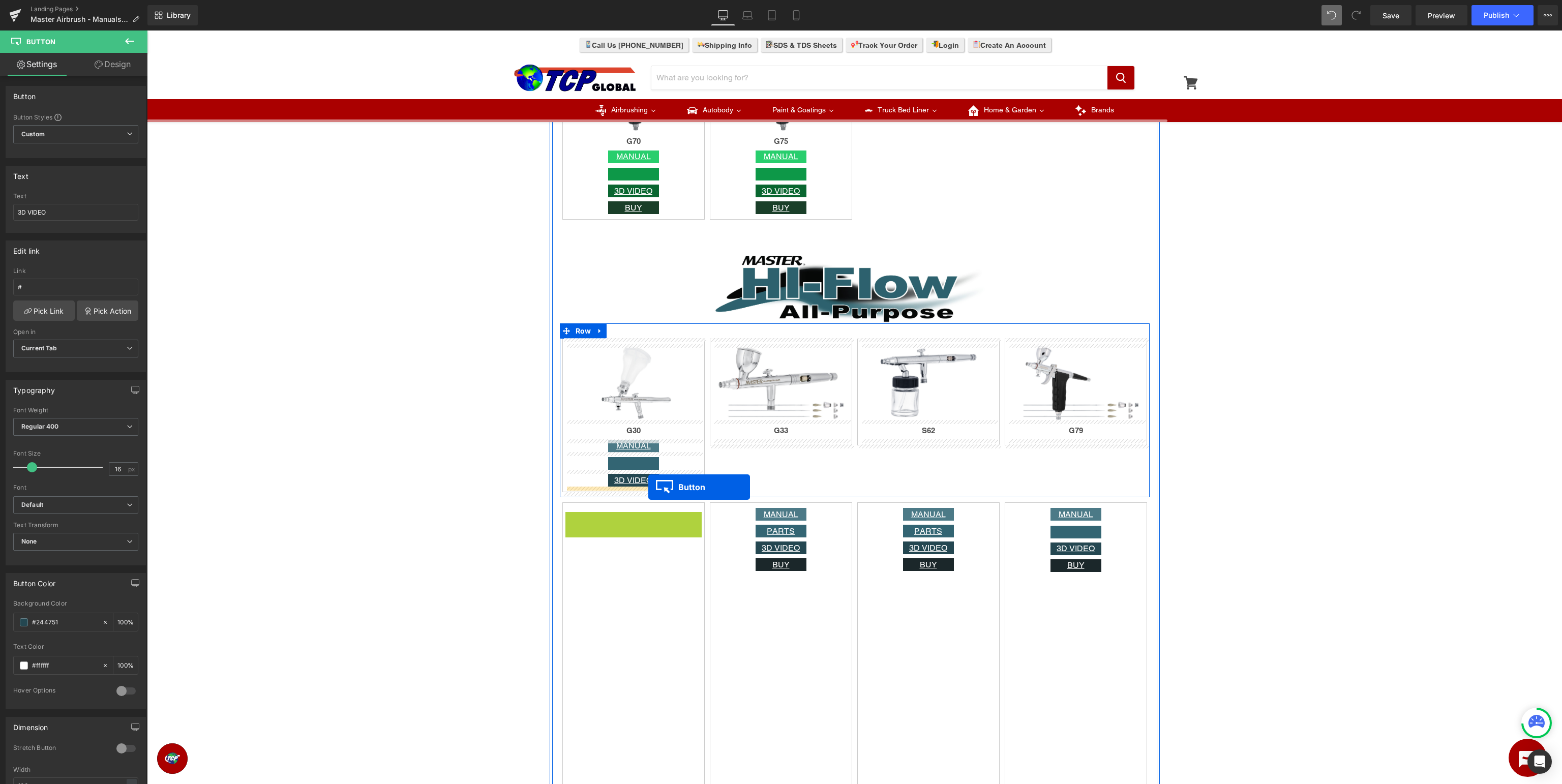
drag, startPoint x: 631, startPoint y: 520, endPoint x: 648, endPoint y: 487, distance: 37.1
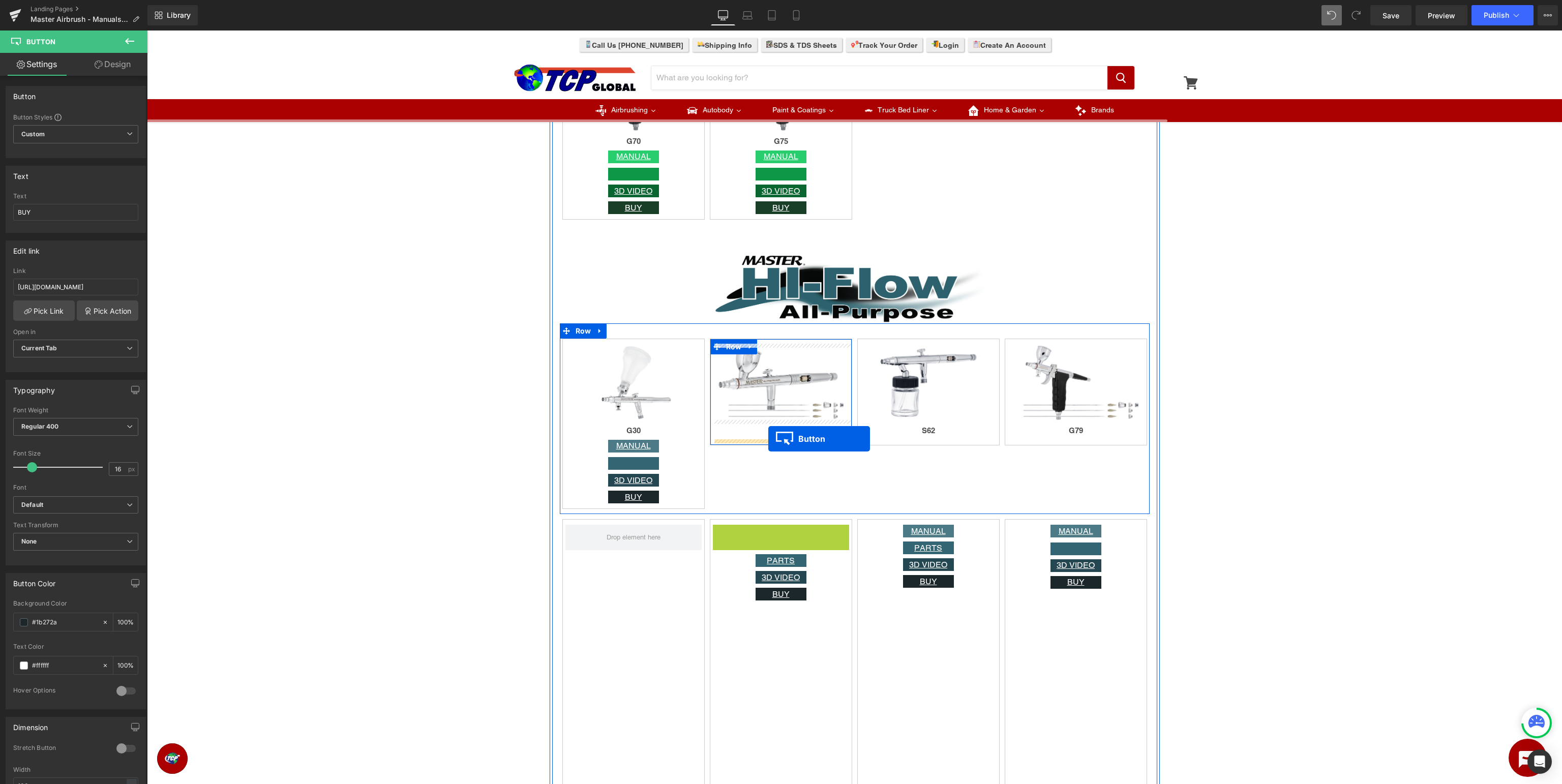
drag, startPoint x: 782, startPoint y: 530, endPoint x: 768, endPoint y: 439, distance: 92.1
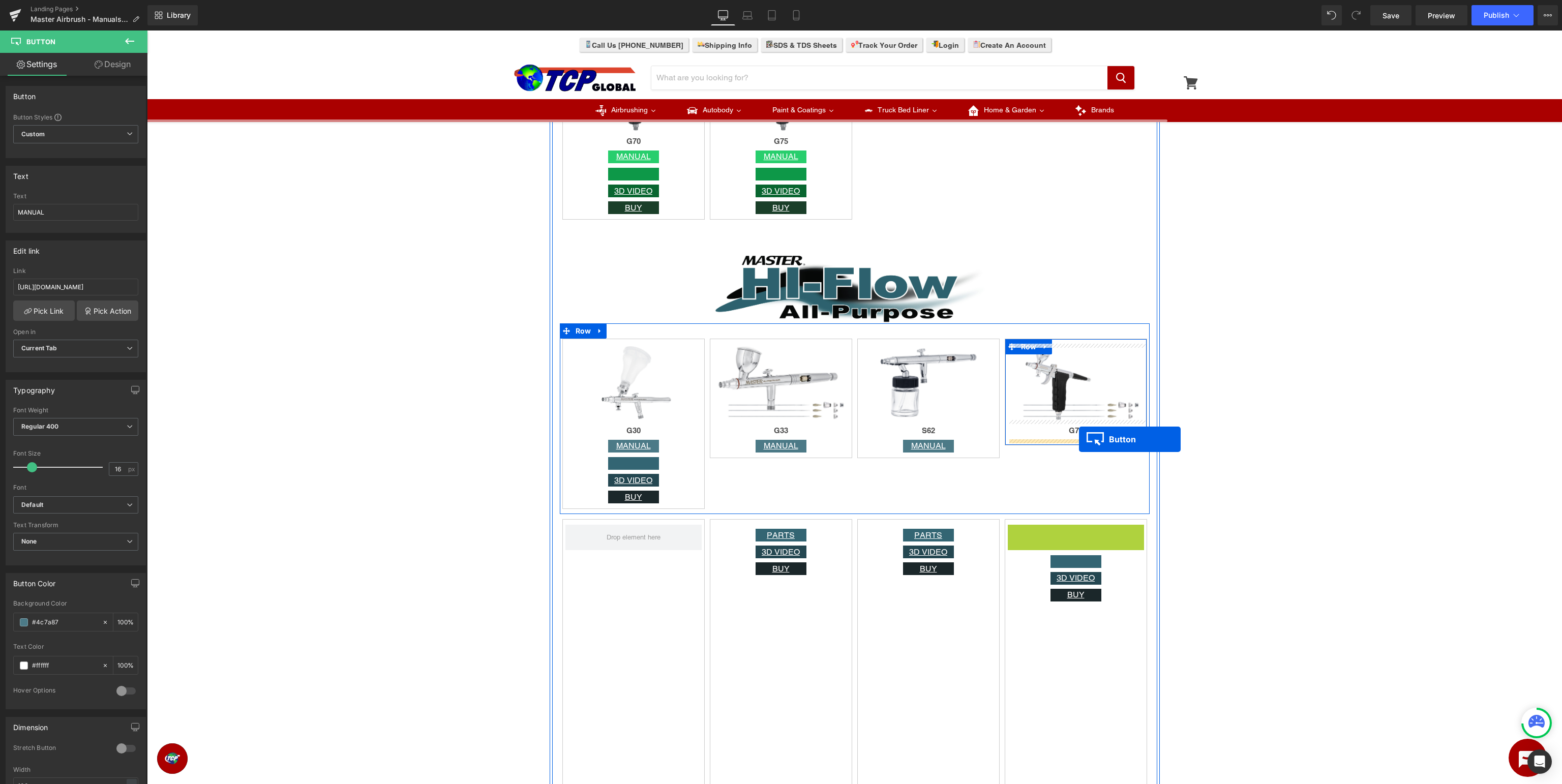
drag, startPoint x: 1074, startPoint y: 530, endPoint x: 1079, endPoint y: 439, distance: 91.1
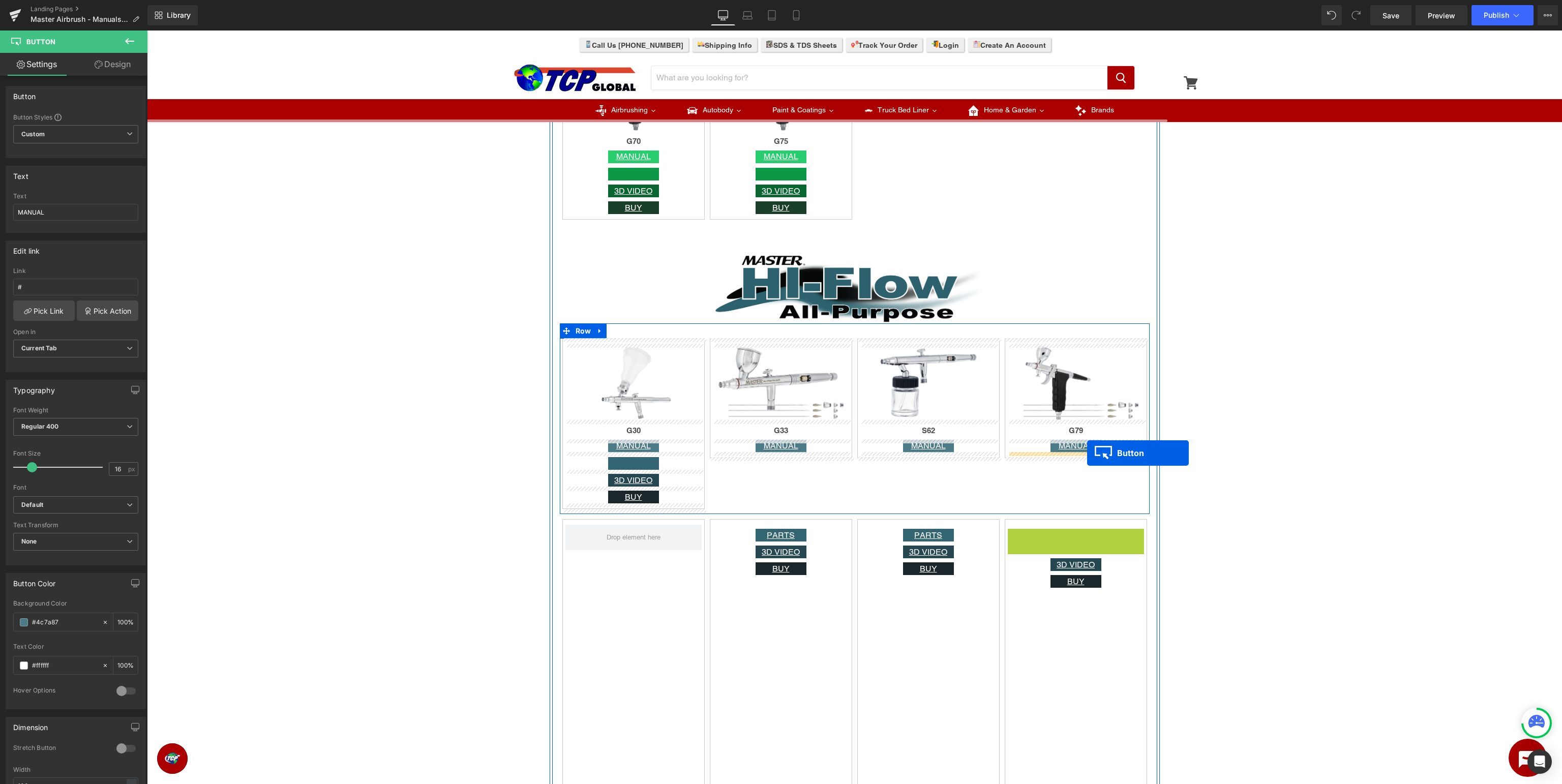
drag, startPoint x: 1076, startPoint y: 538, endPoint x: 1087, endPoint y: 453, distance: 85.7
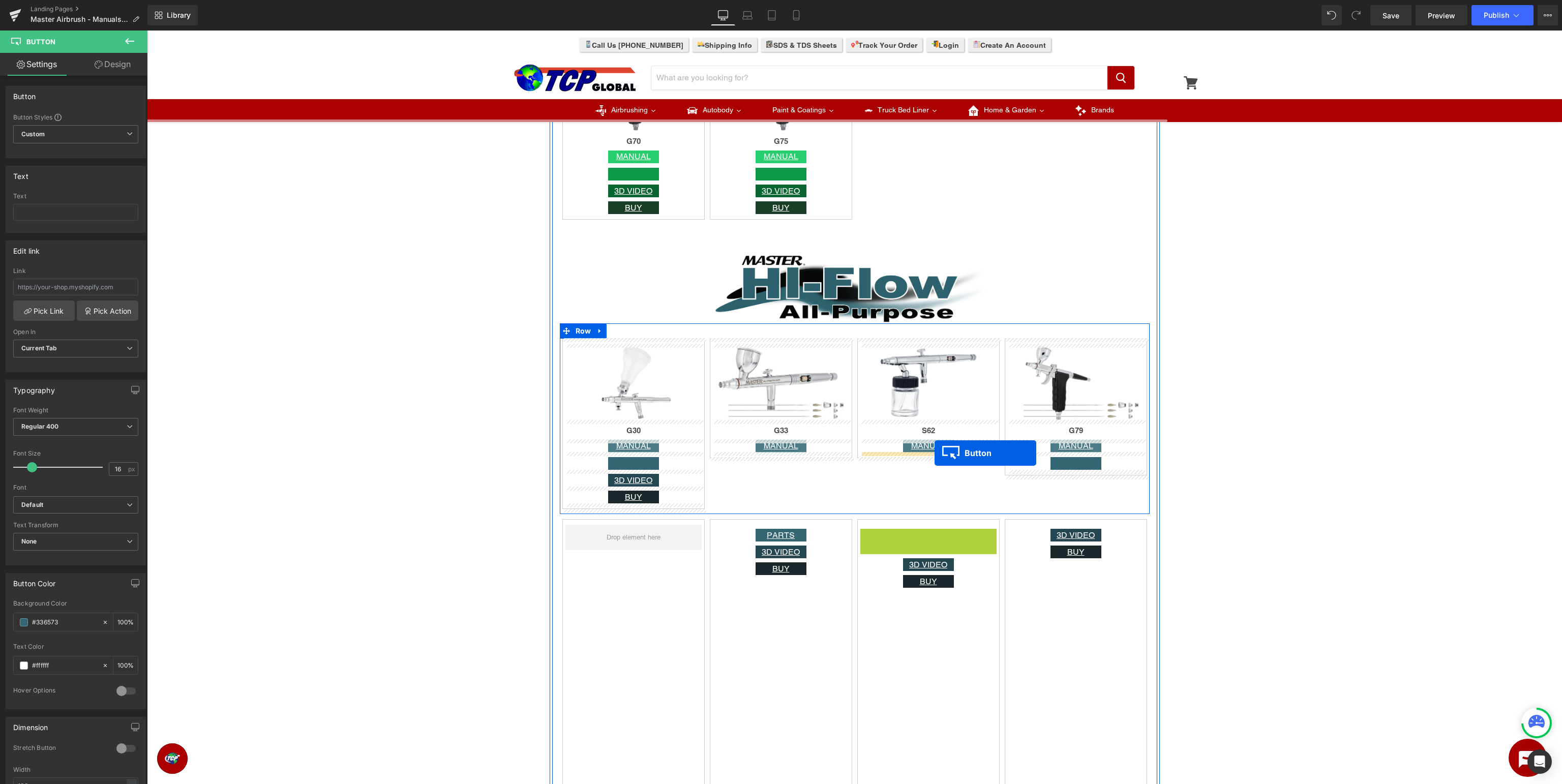
drag, startPoint x: 924, startPoint y: 535, endPoint x: 934, endPoint y: 453, distance: 82.6
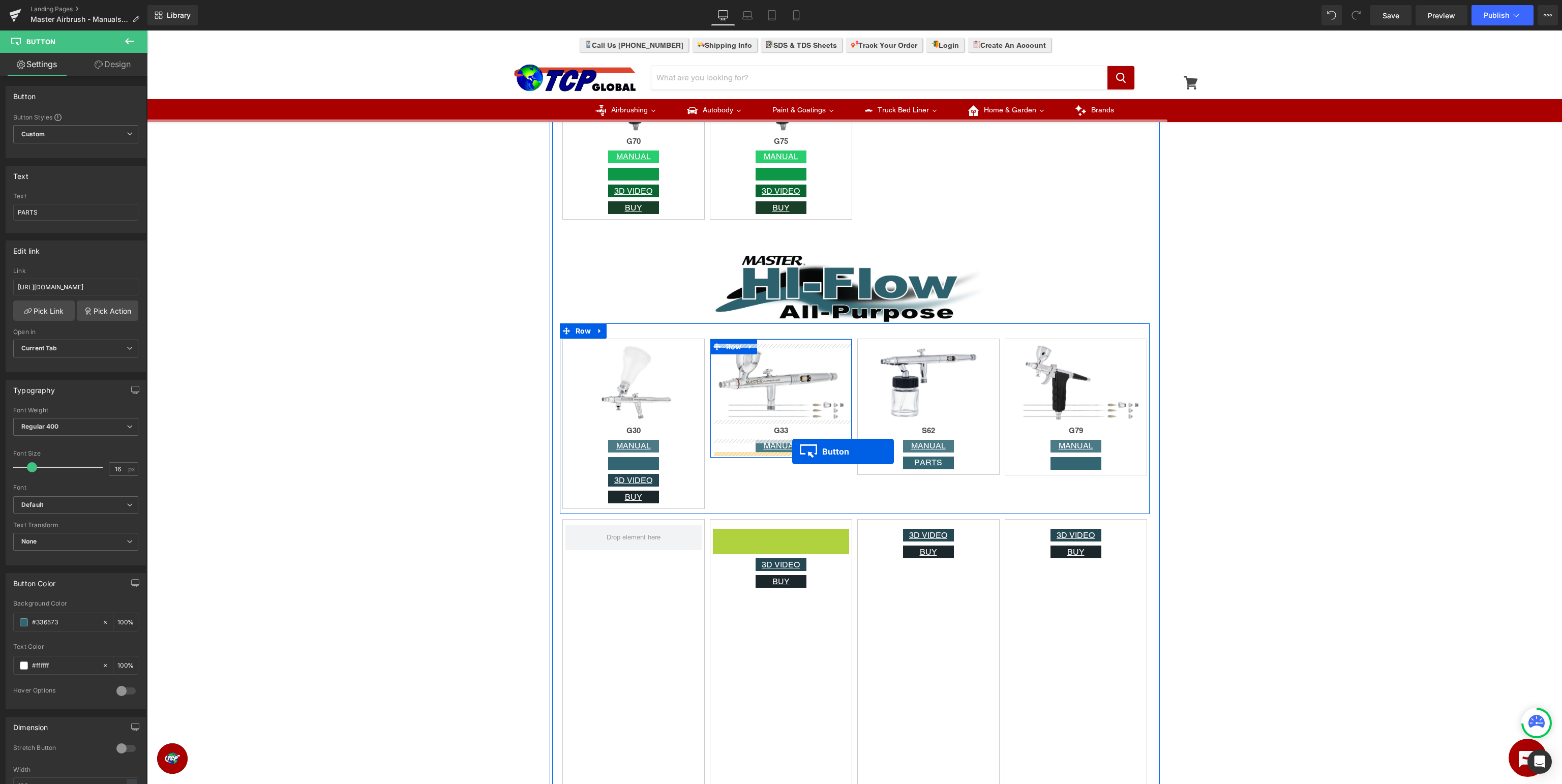
drag, startPoint x: 773, startPoint y: 537, endPoint x: 792, endPoint y: 452, distance: 87.1
drag, startPoint x: 777, startPoint y: 537, endPoint x: 780, endPoint y: 467, distance: 70.1
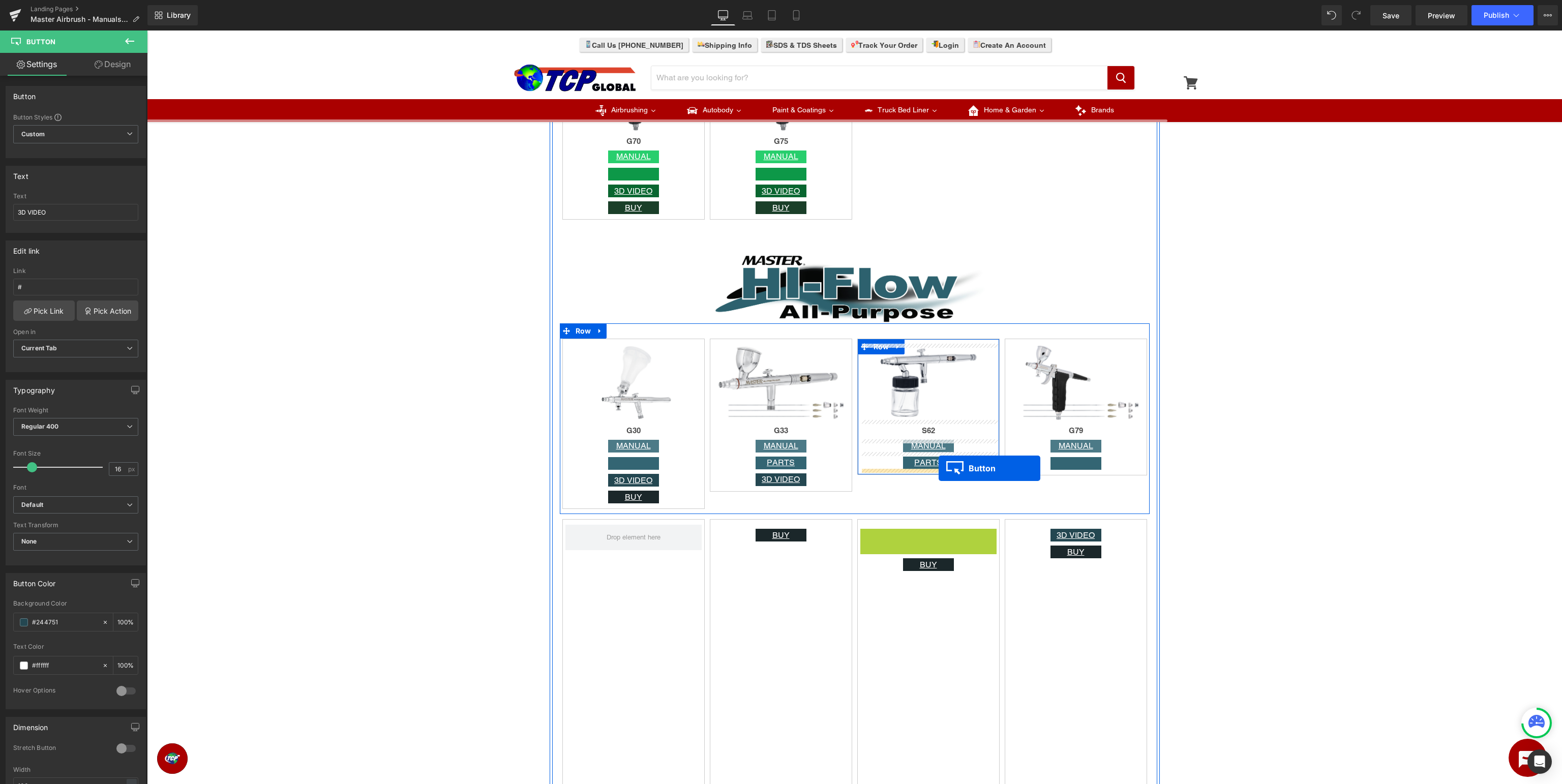
drag, startPoint x: 926, startPoint y: 534, endPoint x: 939, endPoint y: 468, distance: 67.3
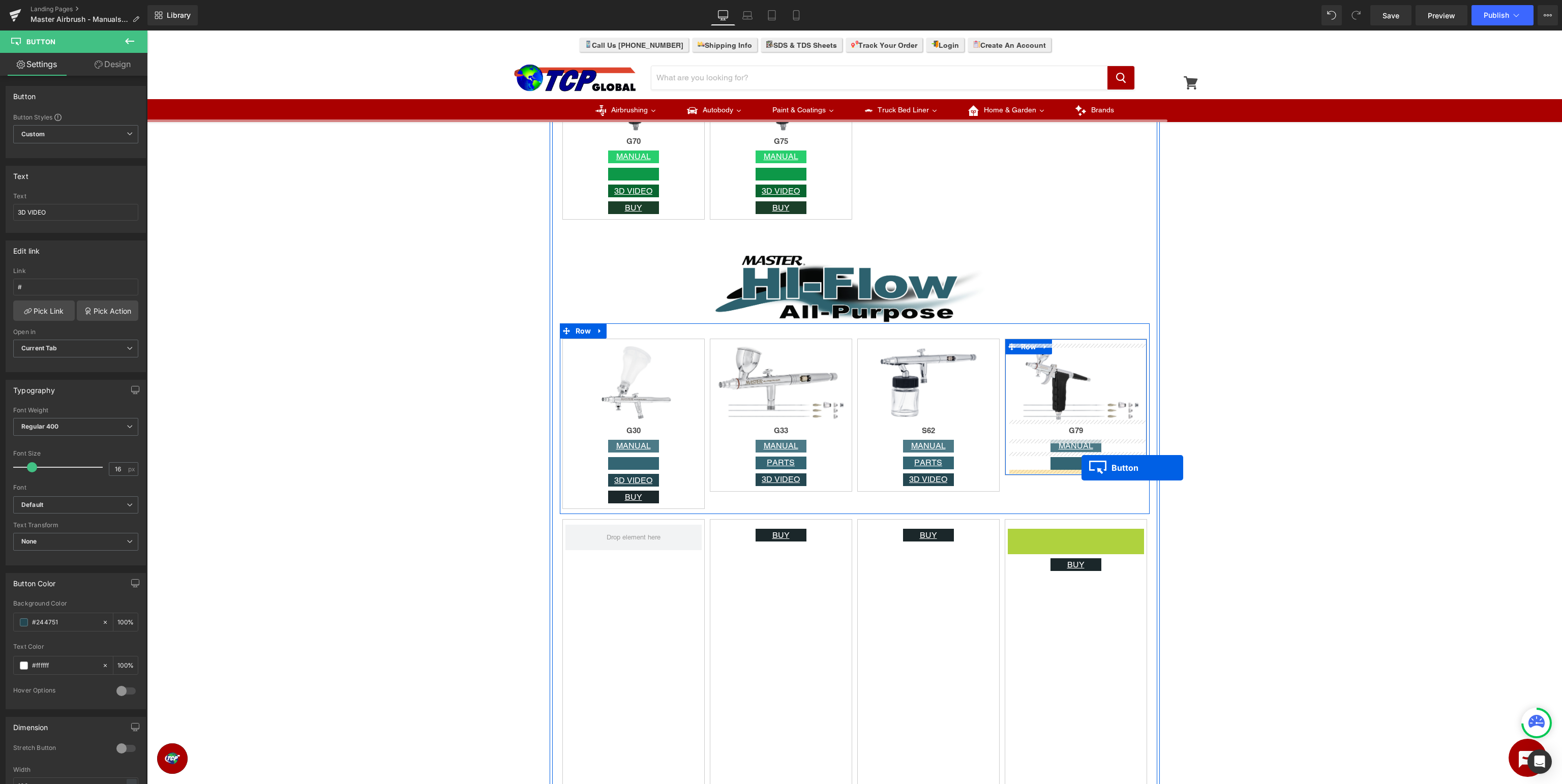
drag, startPoint x: 1074, startPoint y: 535, endPoint x: 1082, endPoint y: 467, distance: 68.5
drag, startPoint x: 1074, startPoint y: 536, endPoint x: 1075, endPoint y: 486, distance: 50.0
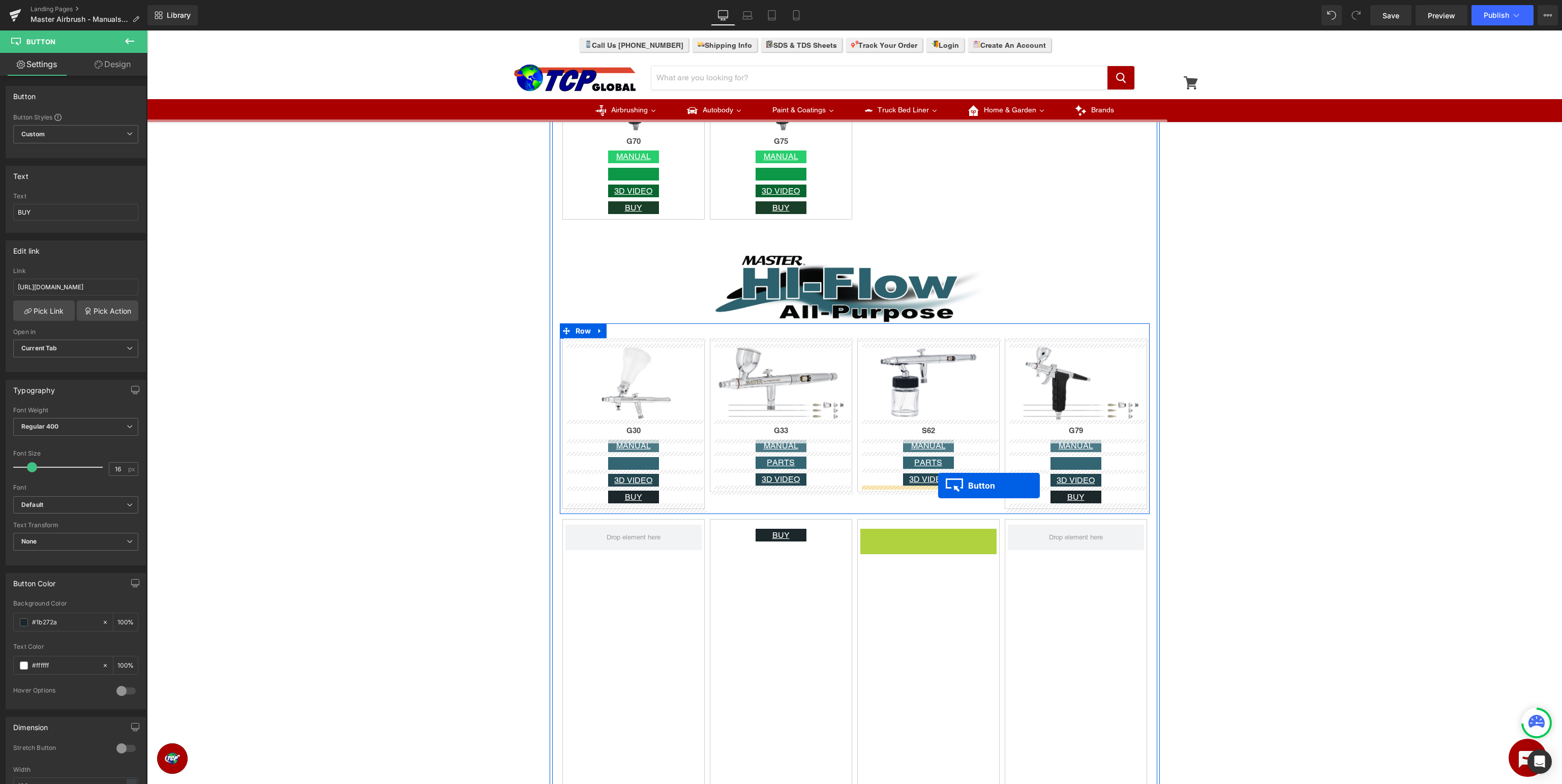
drag, startPoint x: 927, startPoint y: 535, endPoint x: 938, endPoint y: 486, distance: 50.2
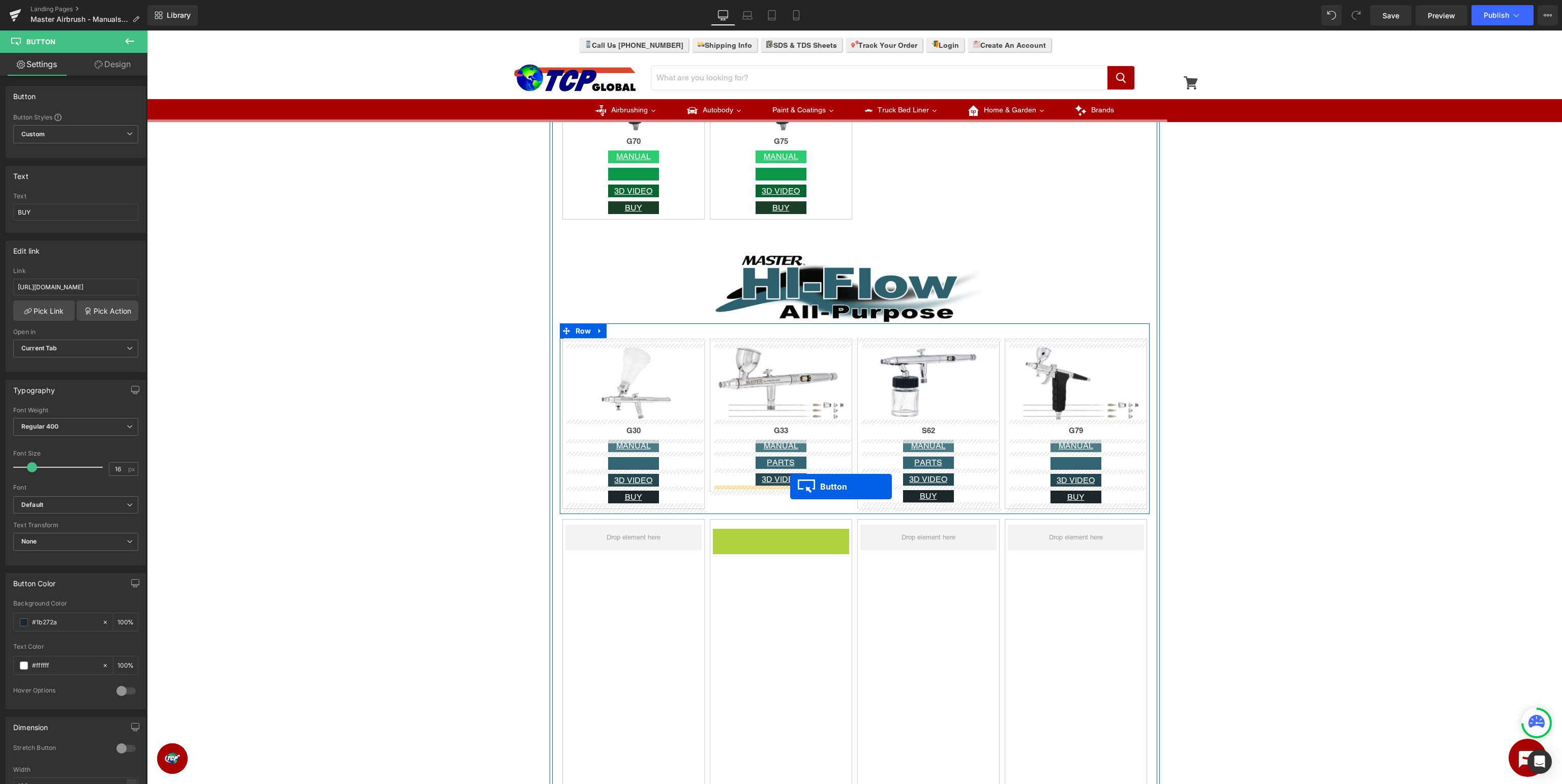
drag, startPoint x: 774, startPoint y: 540, endPoint x: 790, endPoint y: 486, distance: 56.3
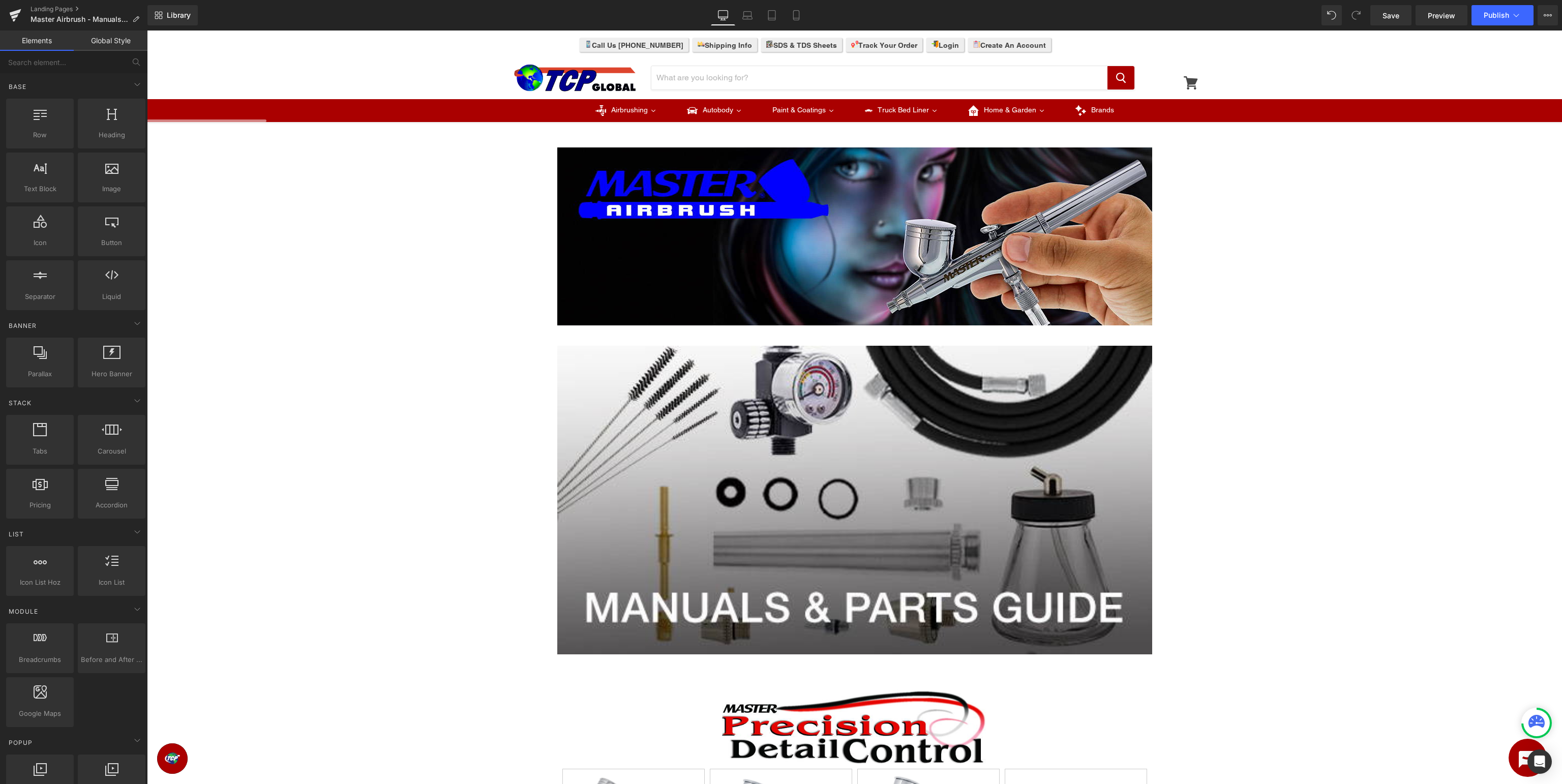
scroll to position [269, 0]
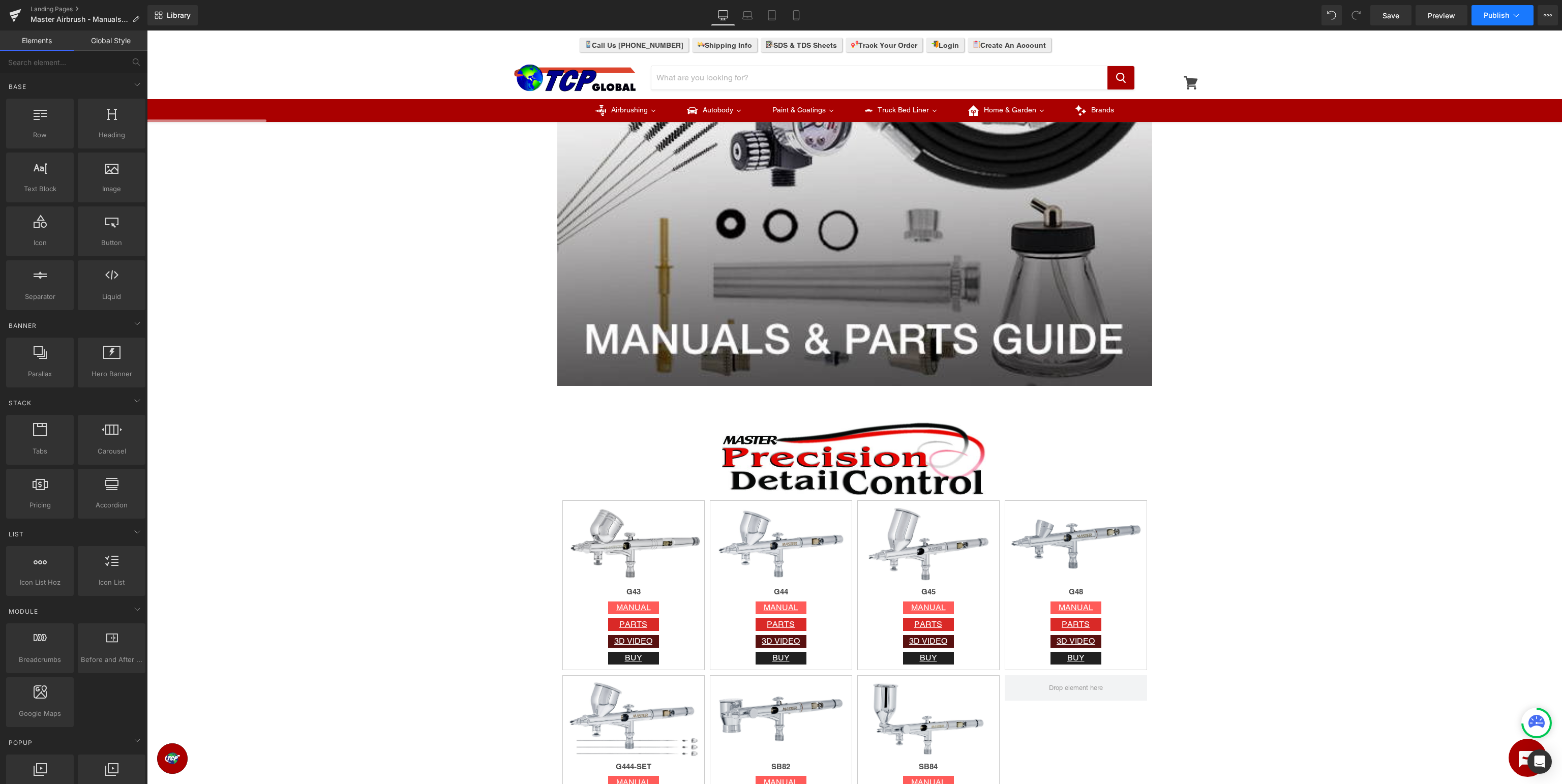
click at [1500, 17] on span "Publish" at bounding box center [1497, 15] width 25 height 8
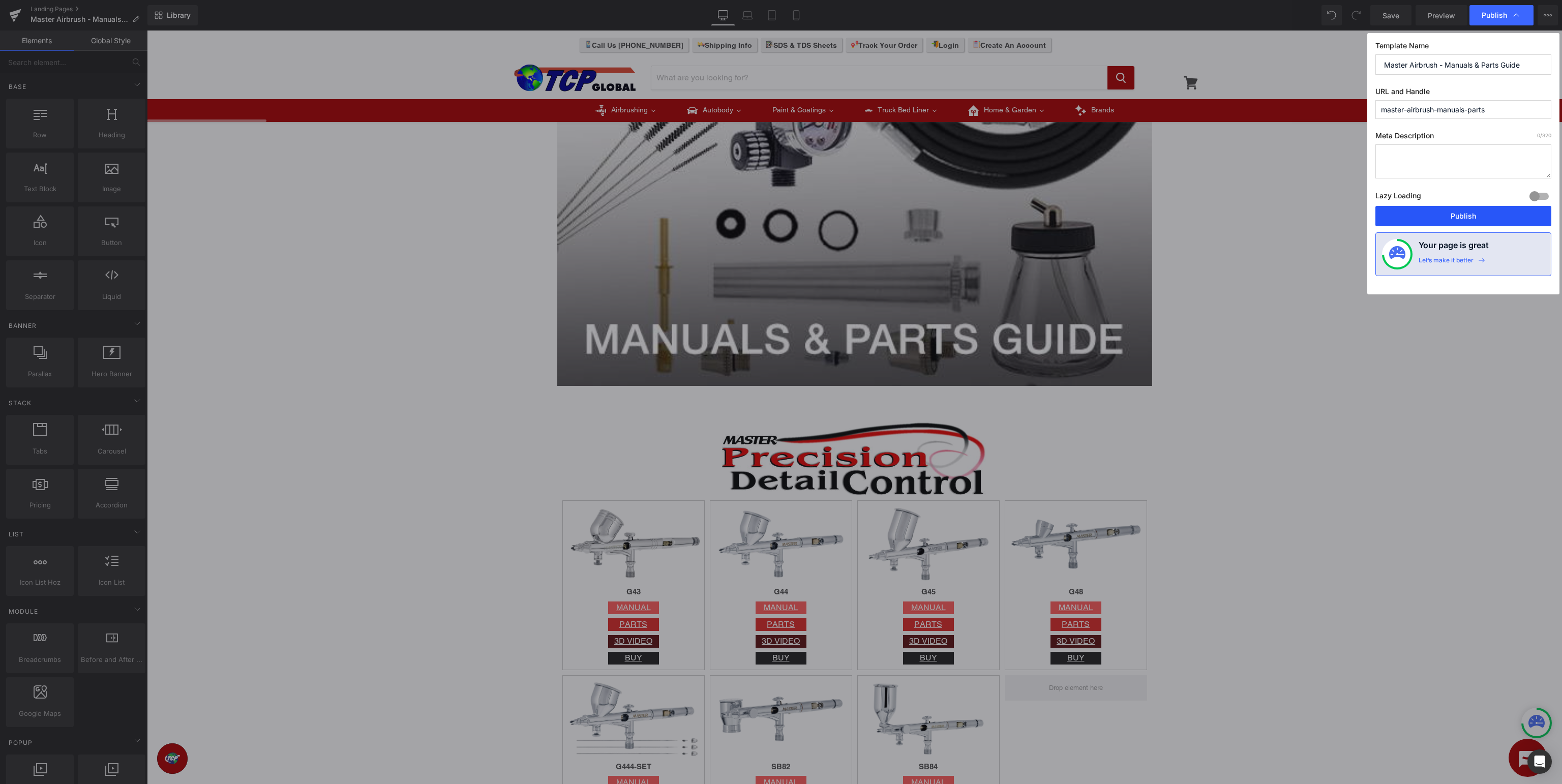
drag, startPoint x: 1471, startPoint y: 215, endPoint x: 1284, endPoint y: 376, distance: 246.8
click at [1471, 215] on button "Publish" at bounding box center [1463, 216] width 176 height 21
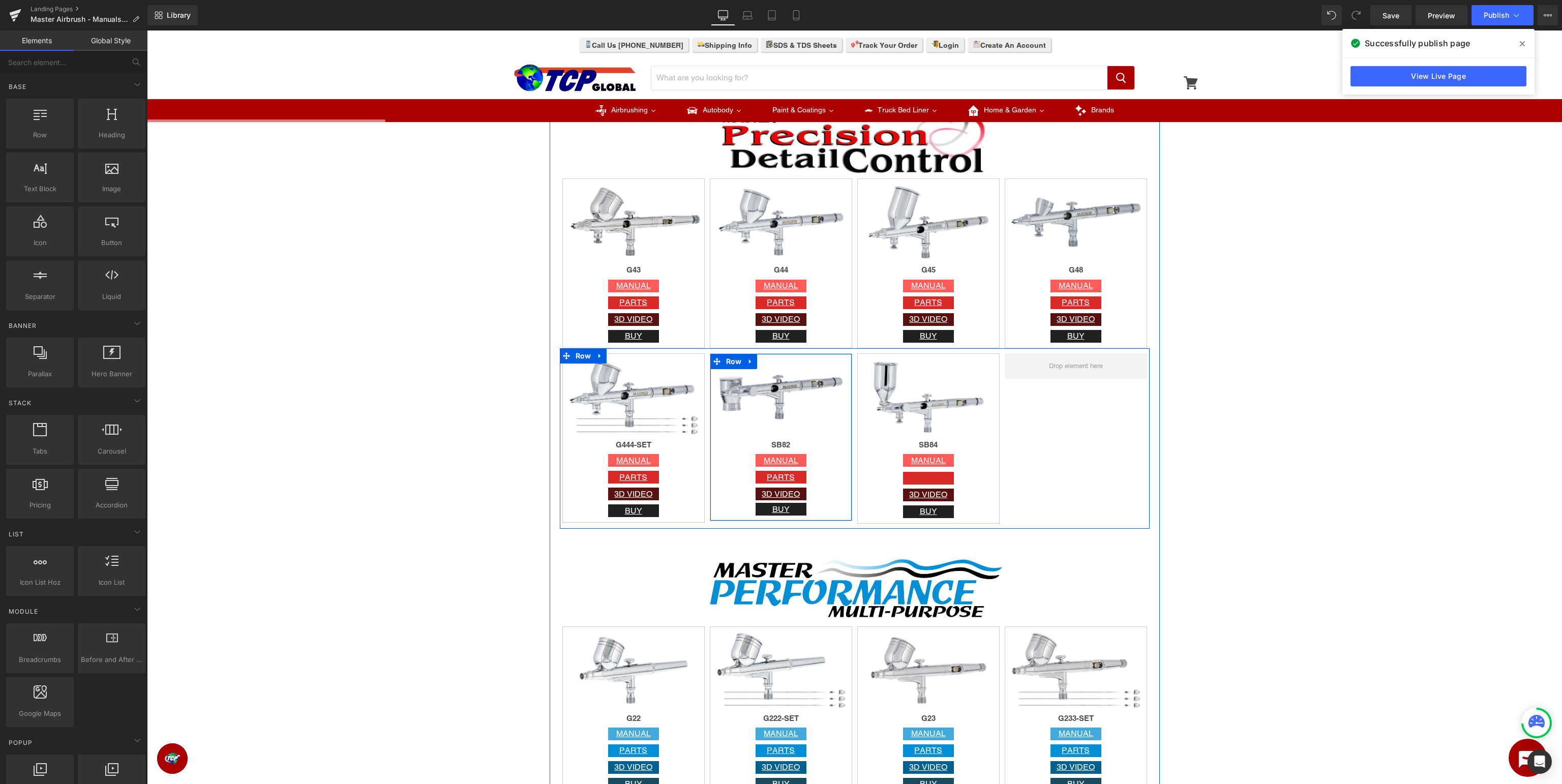
scroll to position [537, 0]
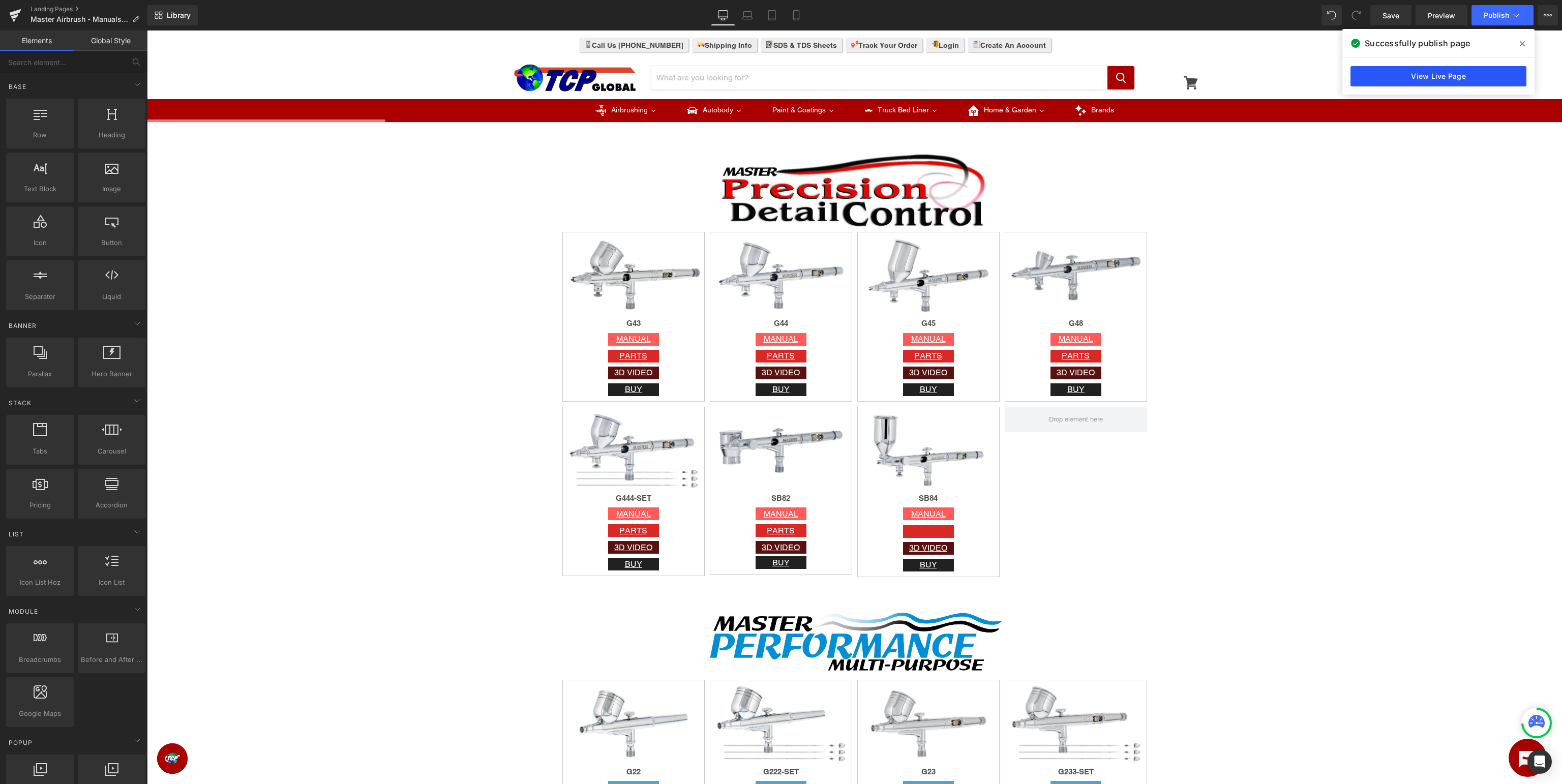
click at [1460, 76] on link "View Live Page" at bounding box center [1438, 76] width 176 height 21
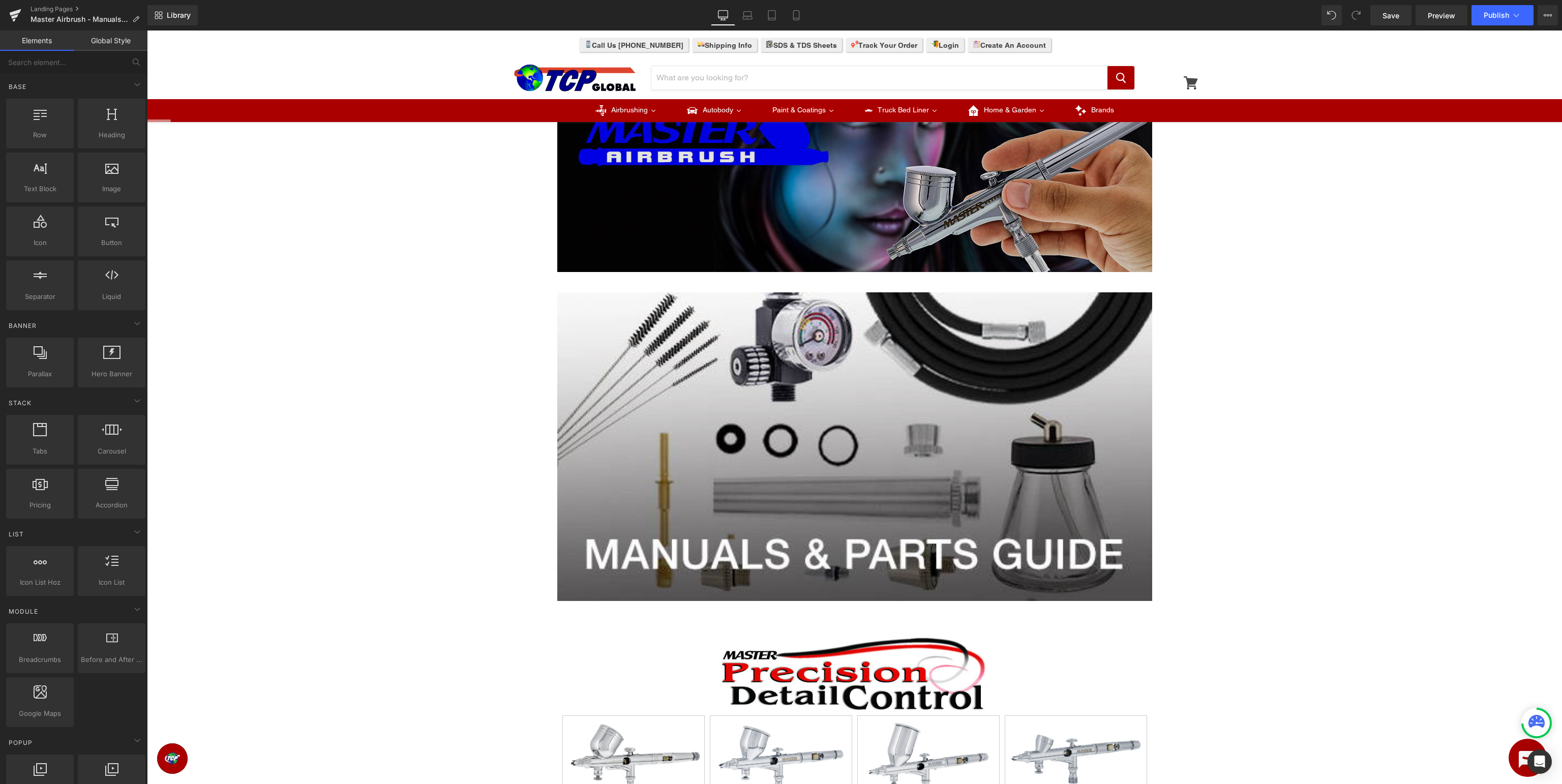
scroll to position [0, 0]
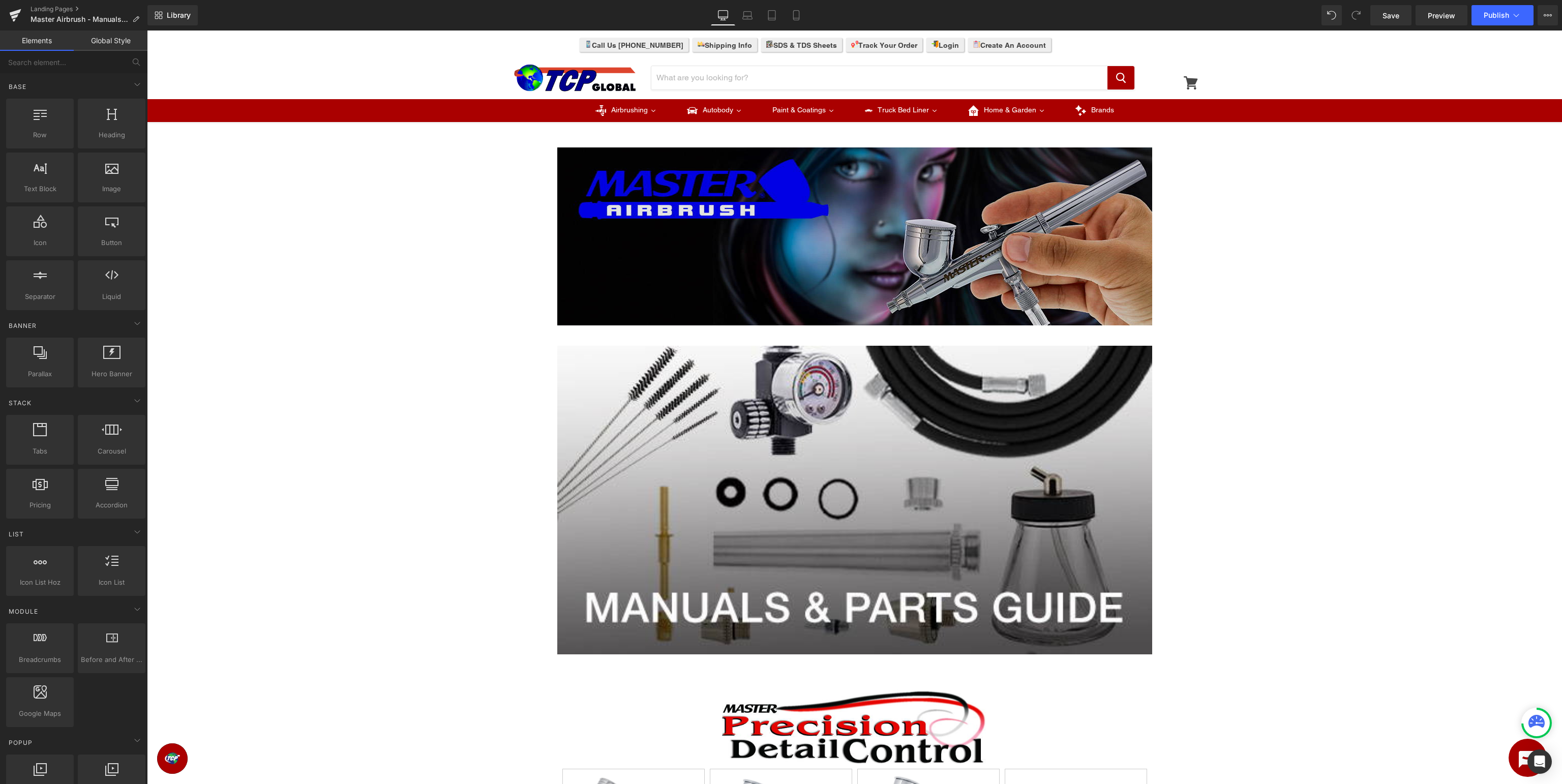
click at [838, 229] on img at bounding box center [854, 236] width 595 height 178
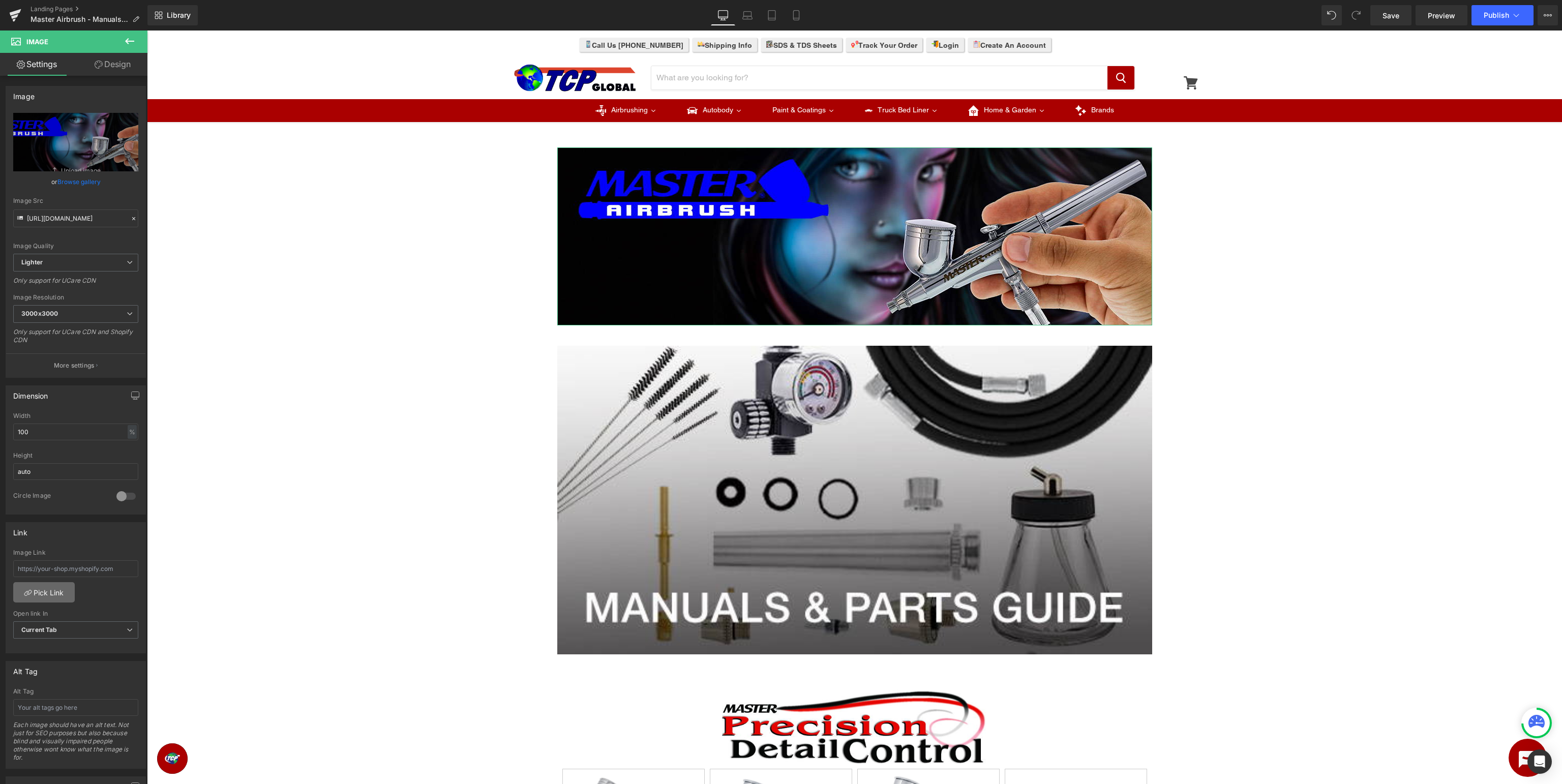
click at [50, 586] on link "Pick Link" at bounding box center [44, 592] width 61 height 21
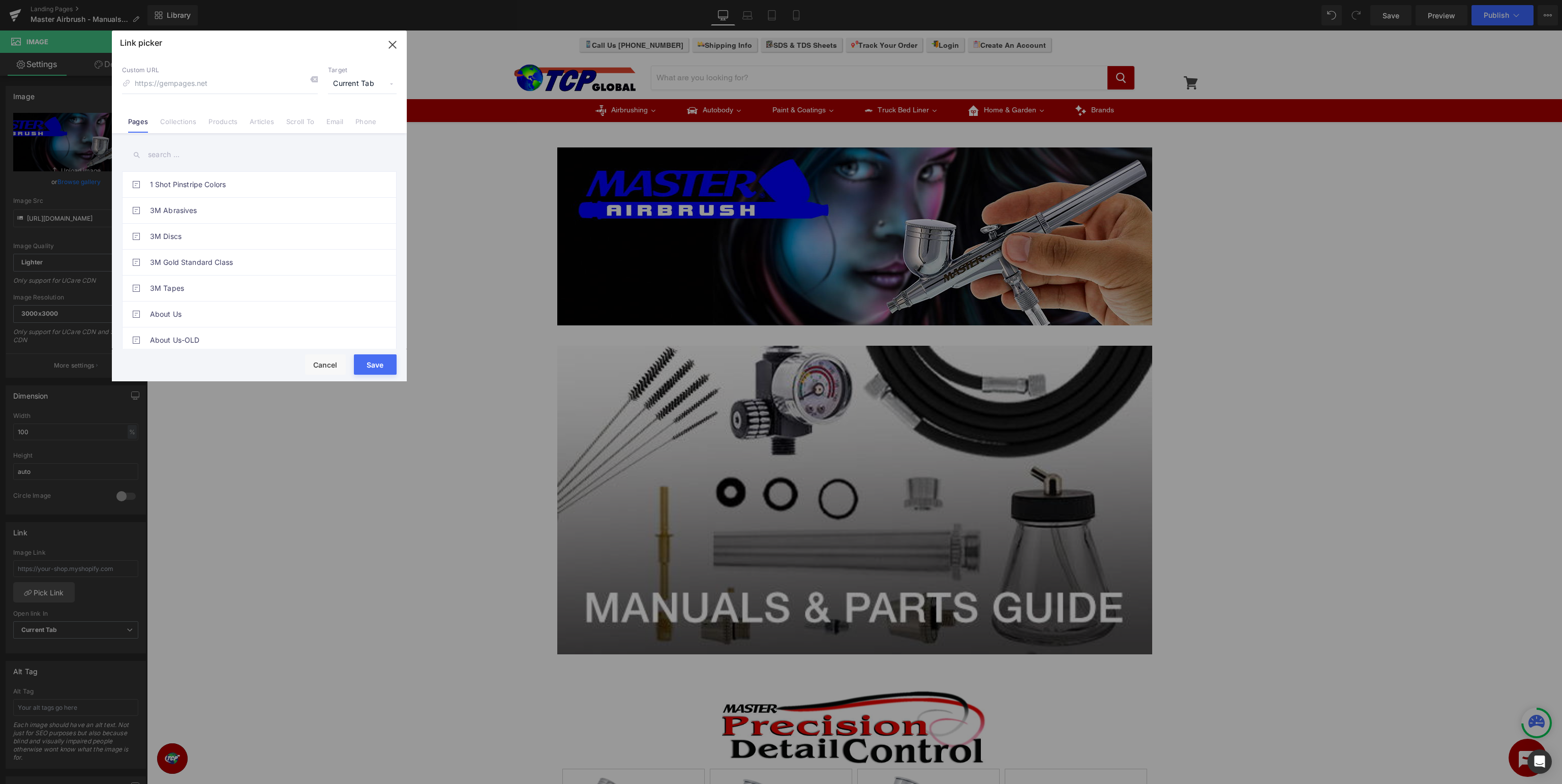
click at [242, 158] on input "text" at bounding box center [259, 155] width 275 height 23
type input "master airbrush"
click at [226, 295] on link "Master Airbrush Support Page" at bounding box center [261, 288] width 224 height 25
type input "/pages/master-airbrush-support"
click at [377, 366] on button "Save" at bounding box center [375, 364] width 42 height 21
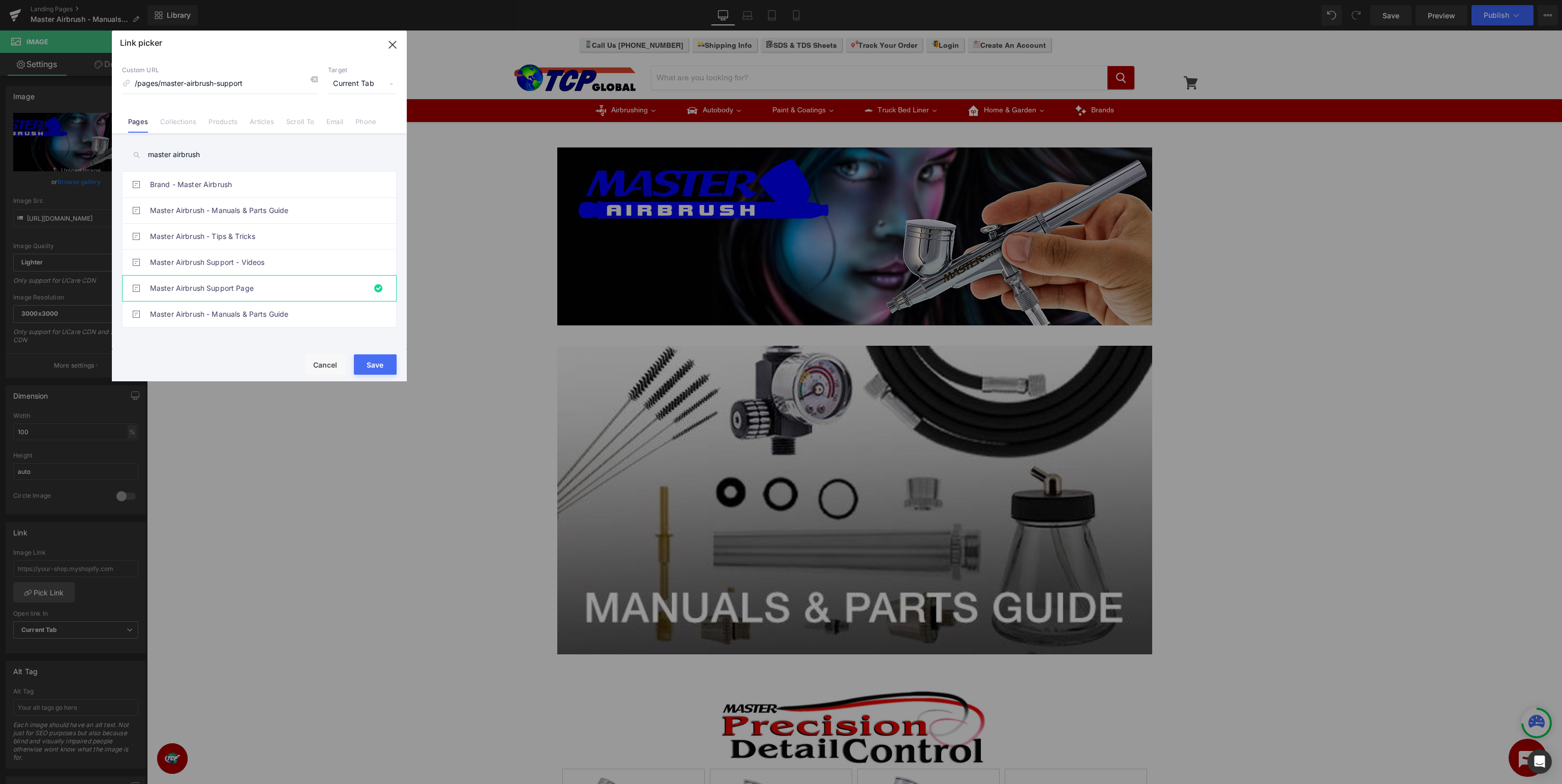
type input "/pages/master-airbrush-support"
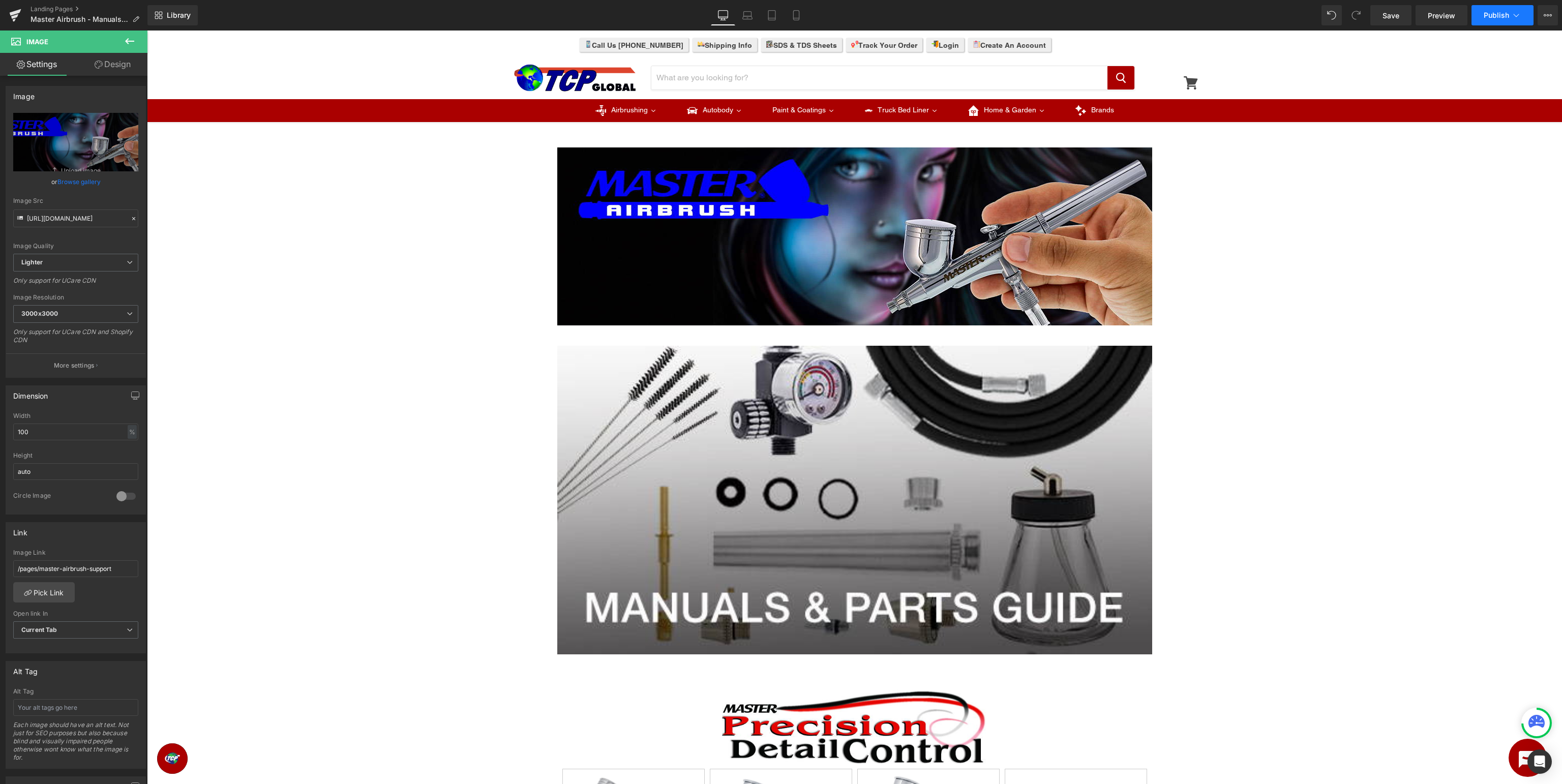
click at [1510, 14] on button "Publish" at bounding box center [1503, 15] width 62 height 21
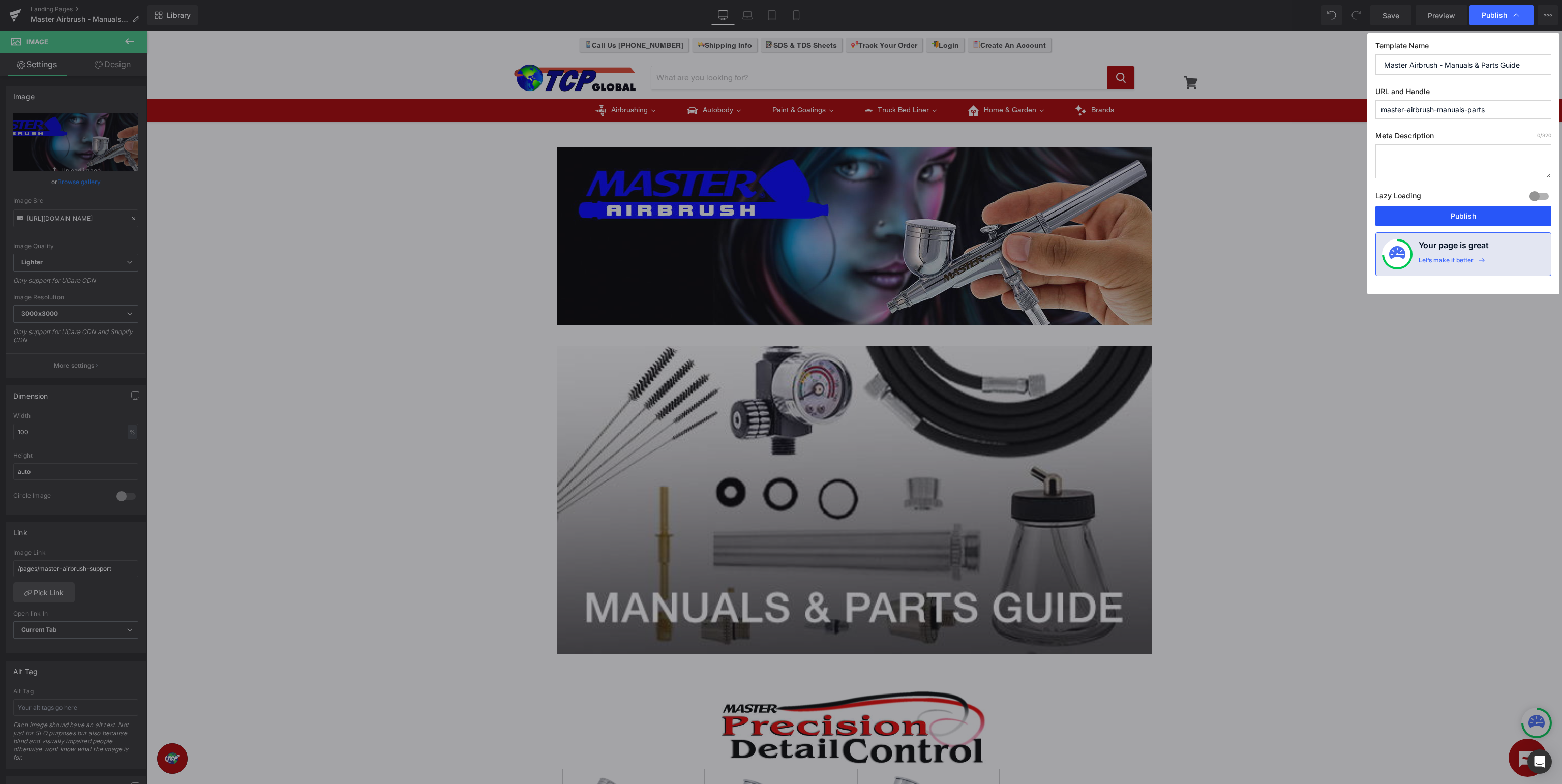
click at [1444, 210] on button "Publish" at bounding box center [1463, 216] width 176 height 21
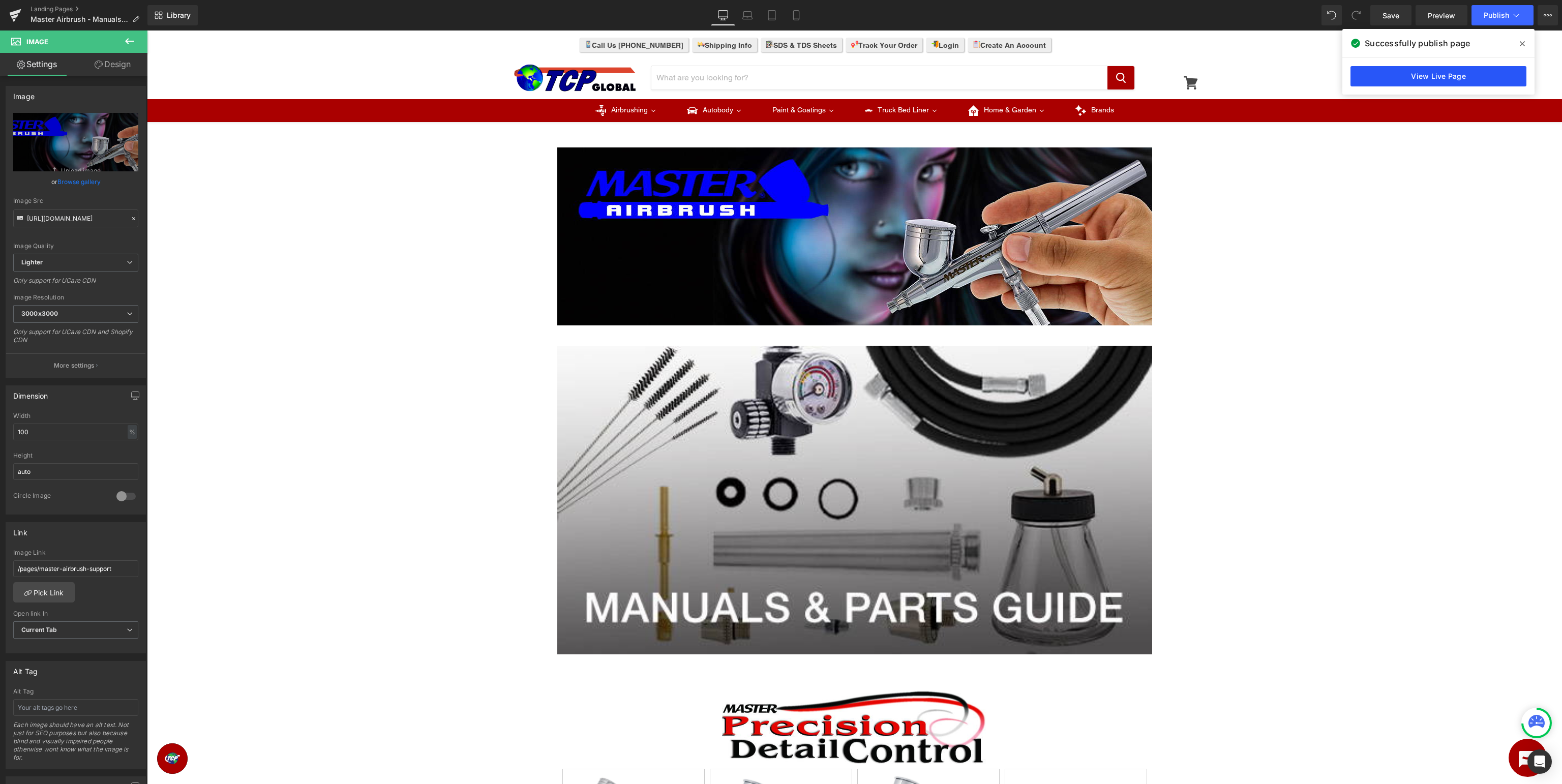
click at [1394, 70] on link "View Live Page" at bounding box center [1438, 76] width 176 height 21
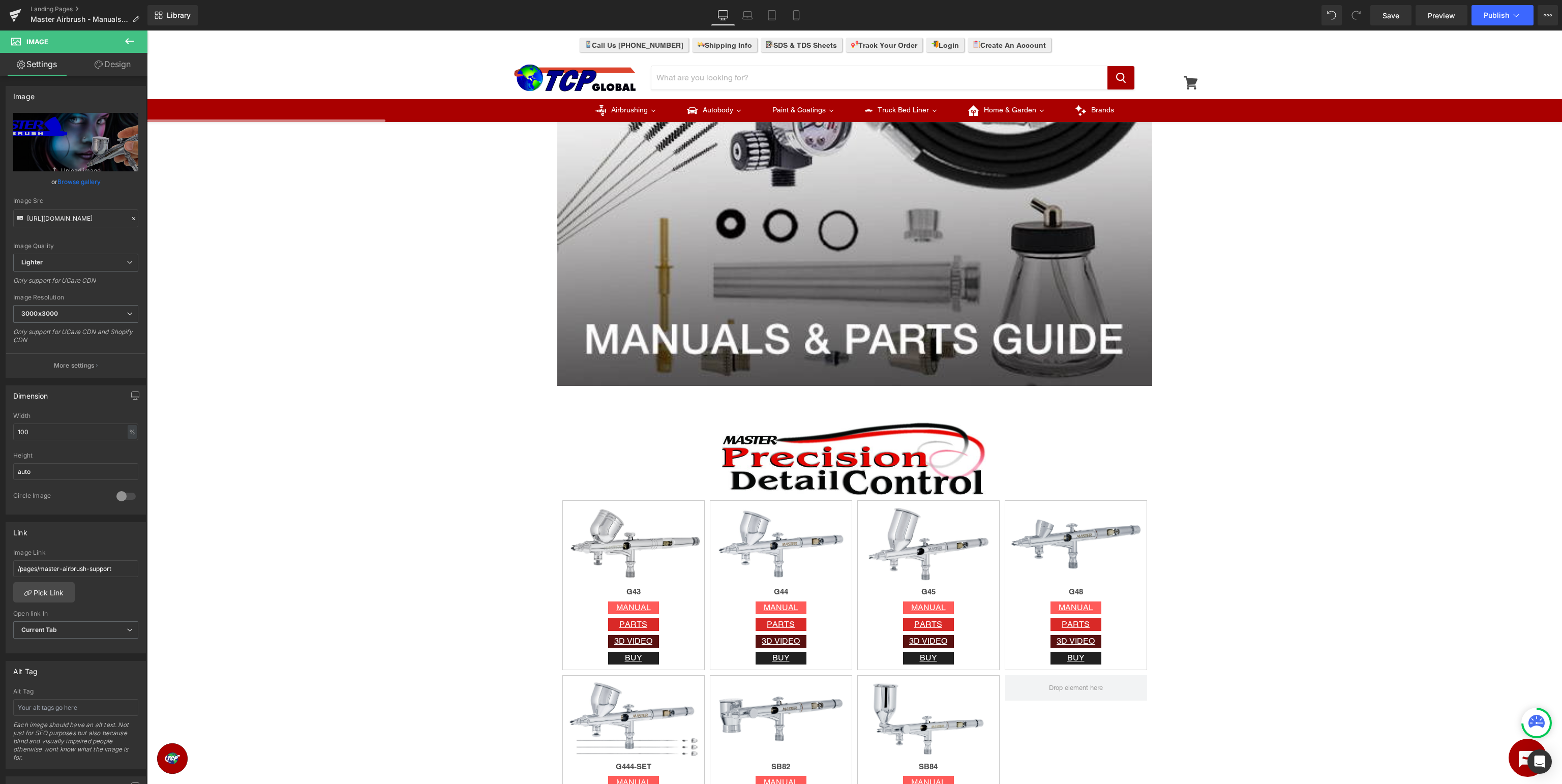
scroll to position [537, 0]
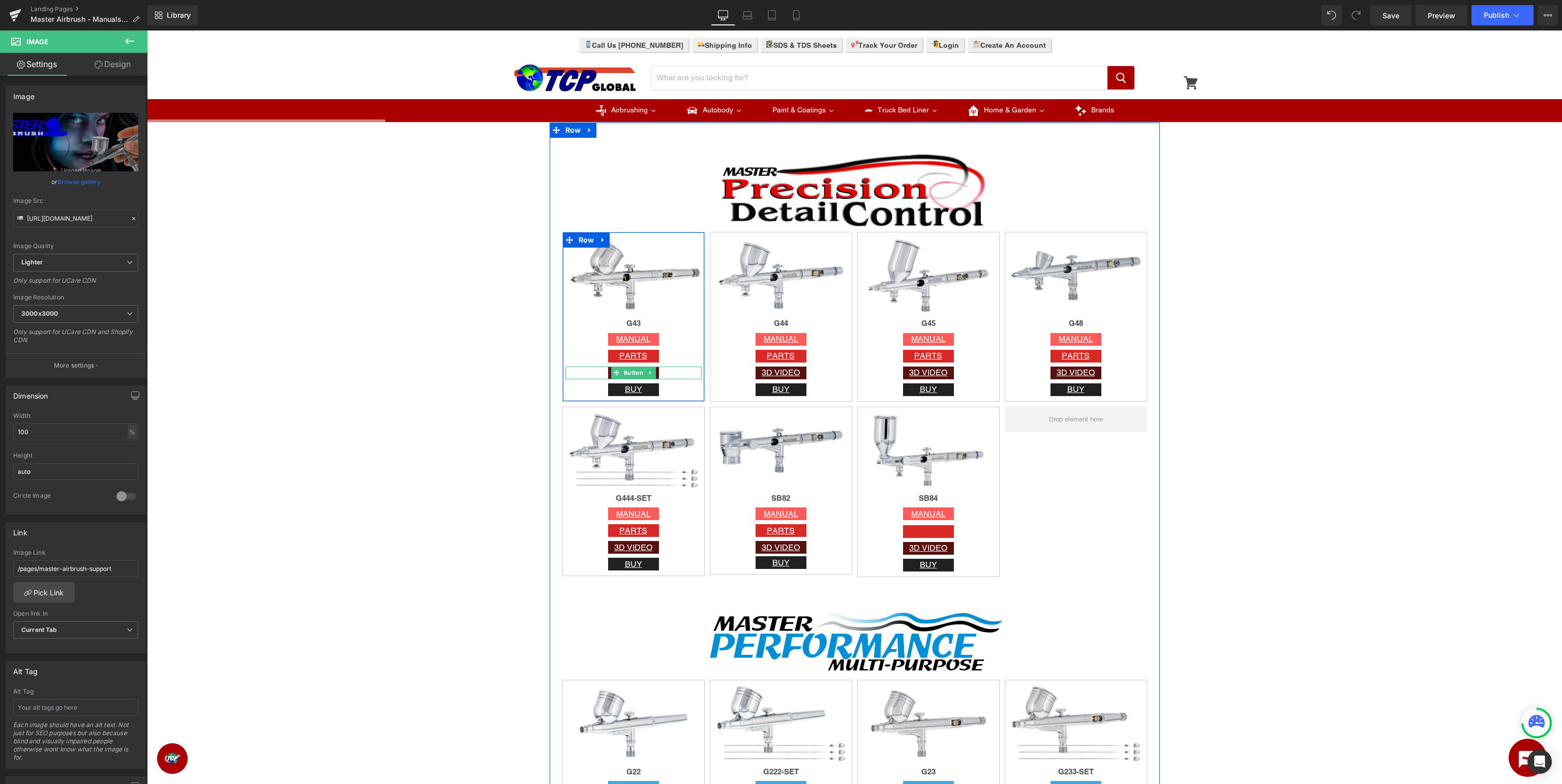
click at [635, 373] on span "Button" at bounding box center [634, 373] width 24 height 12
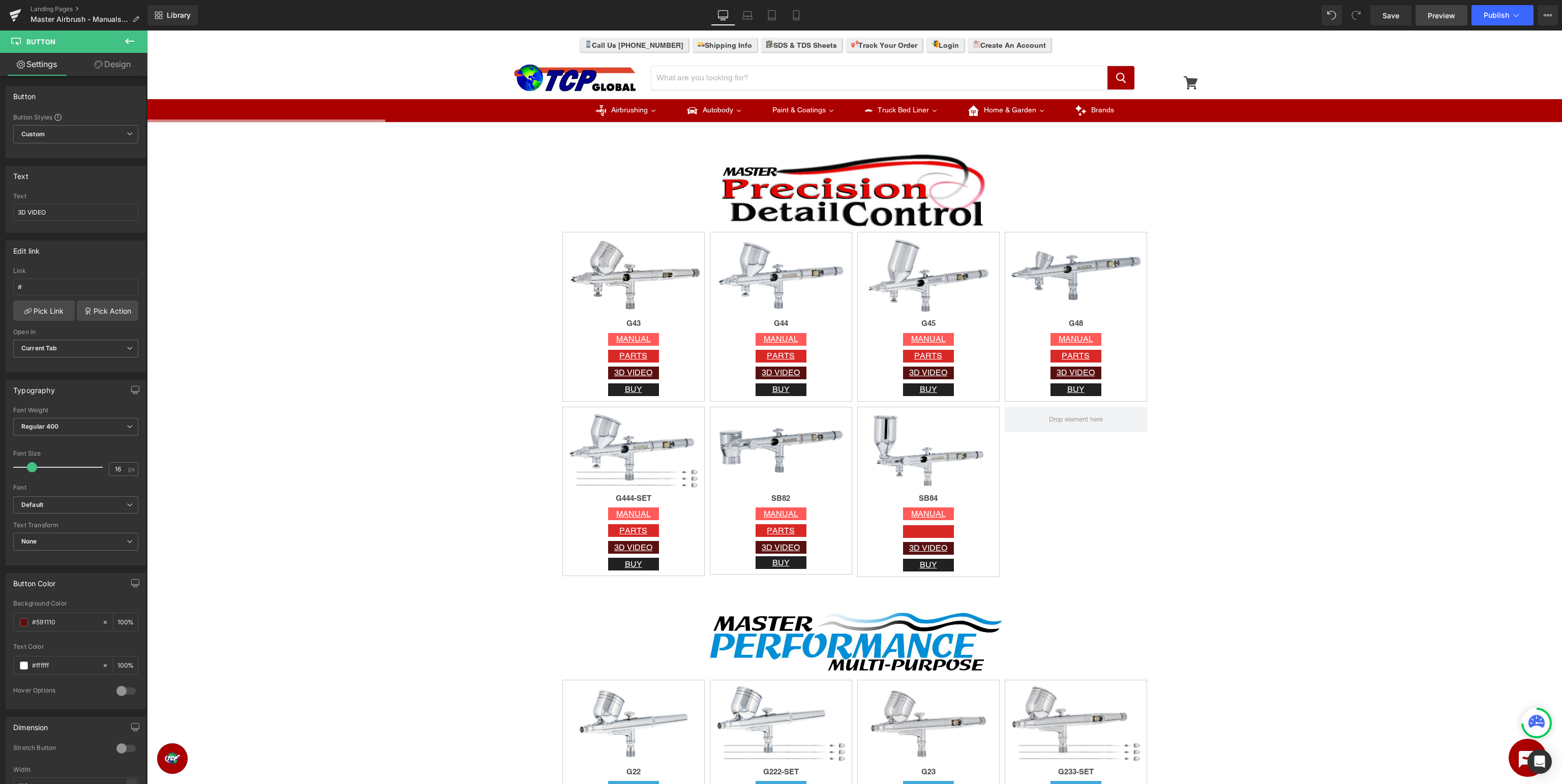
click at [1449, 17] on span "Preview" at bounding box center [1441, 16] width 27 height 11
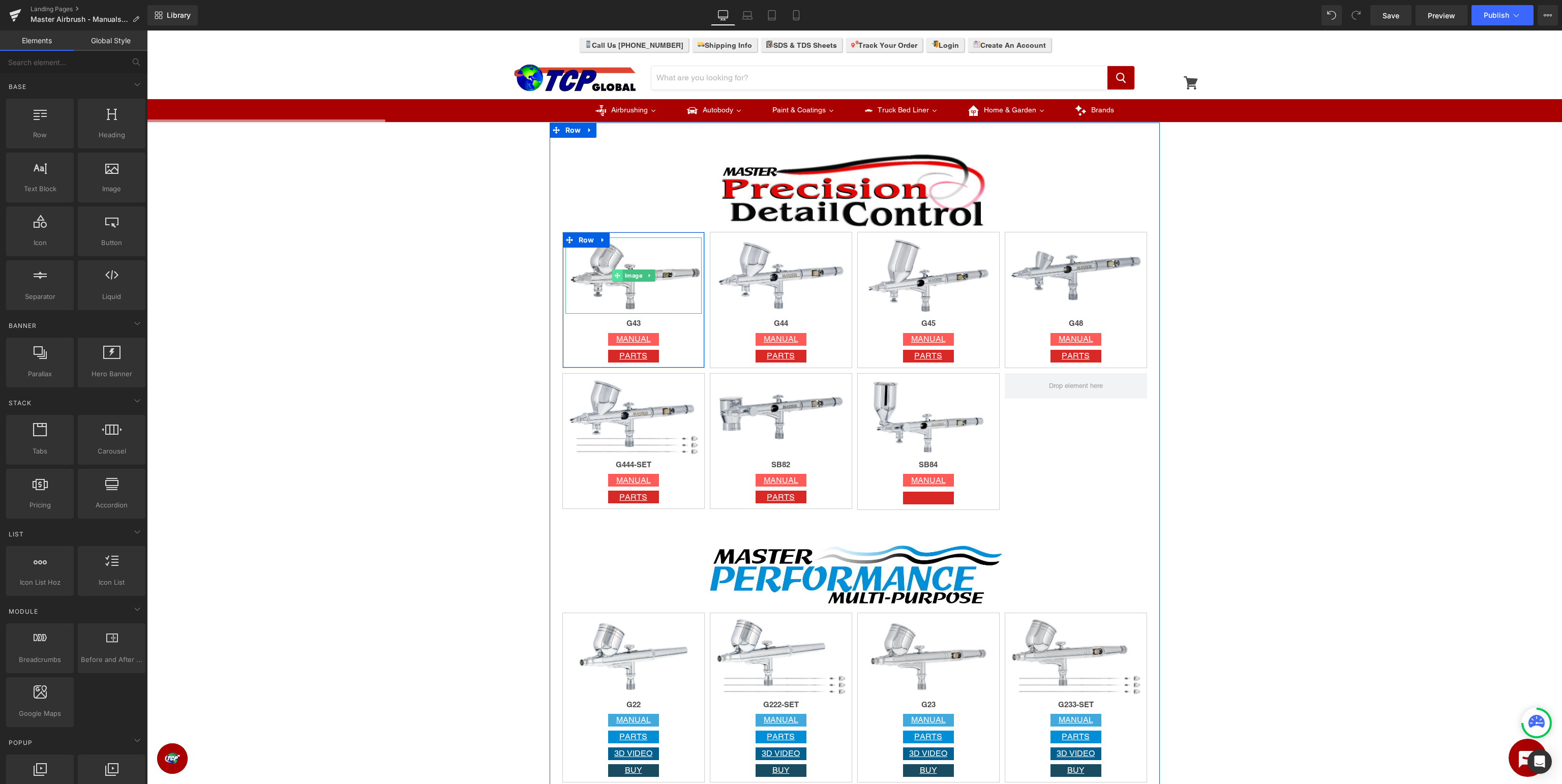
click at [620, 269] on span at bounding box center [617, 275] width 11 height 12
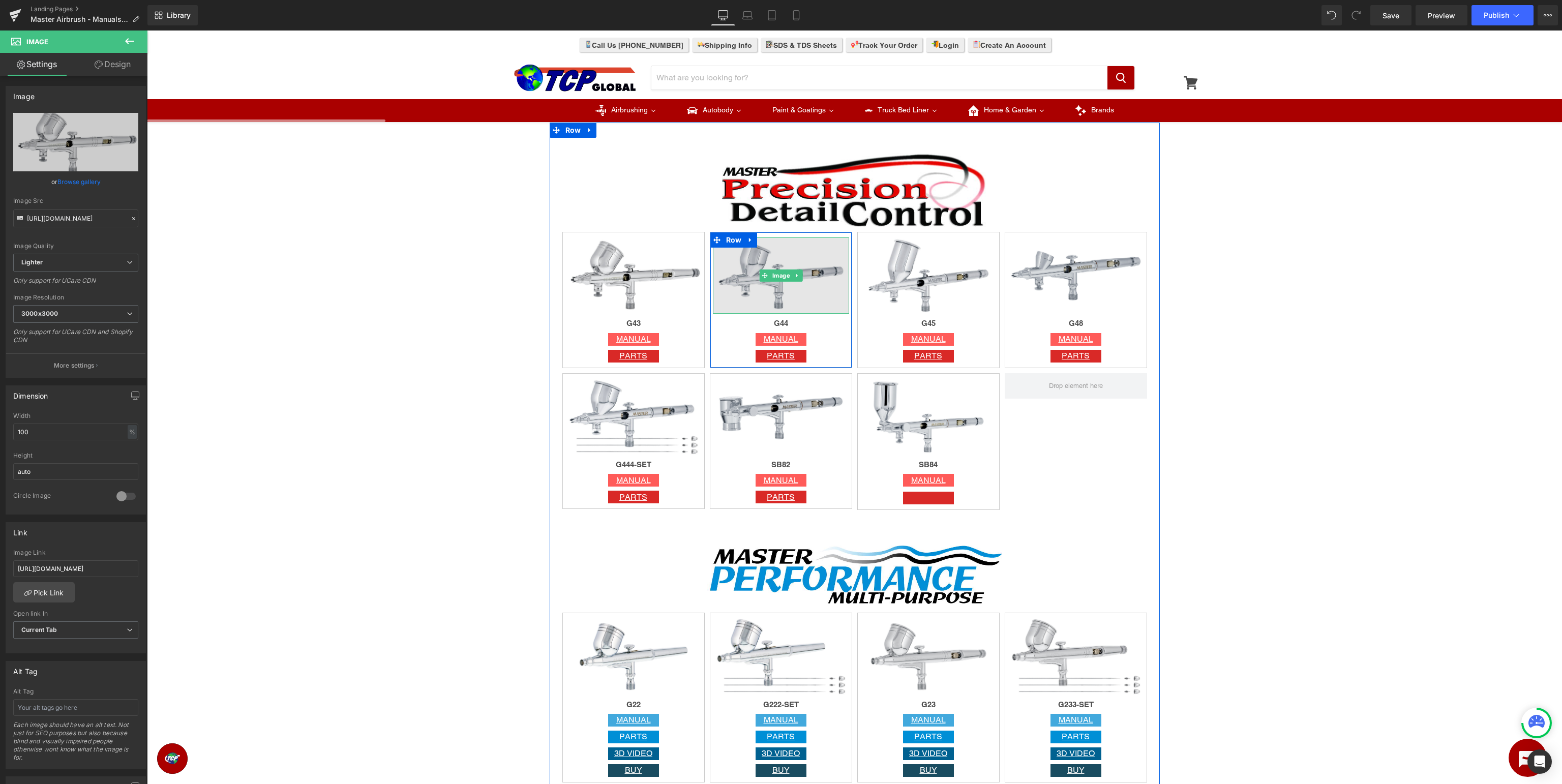
click at [802, 272] on img at bounding box center [781, 276] width 136 height 77
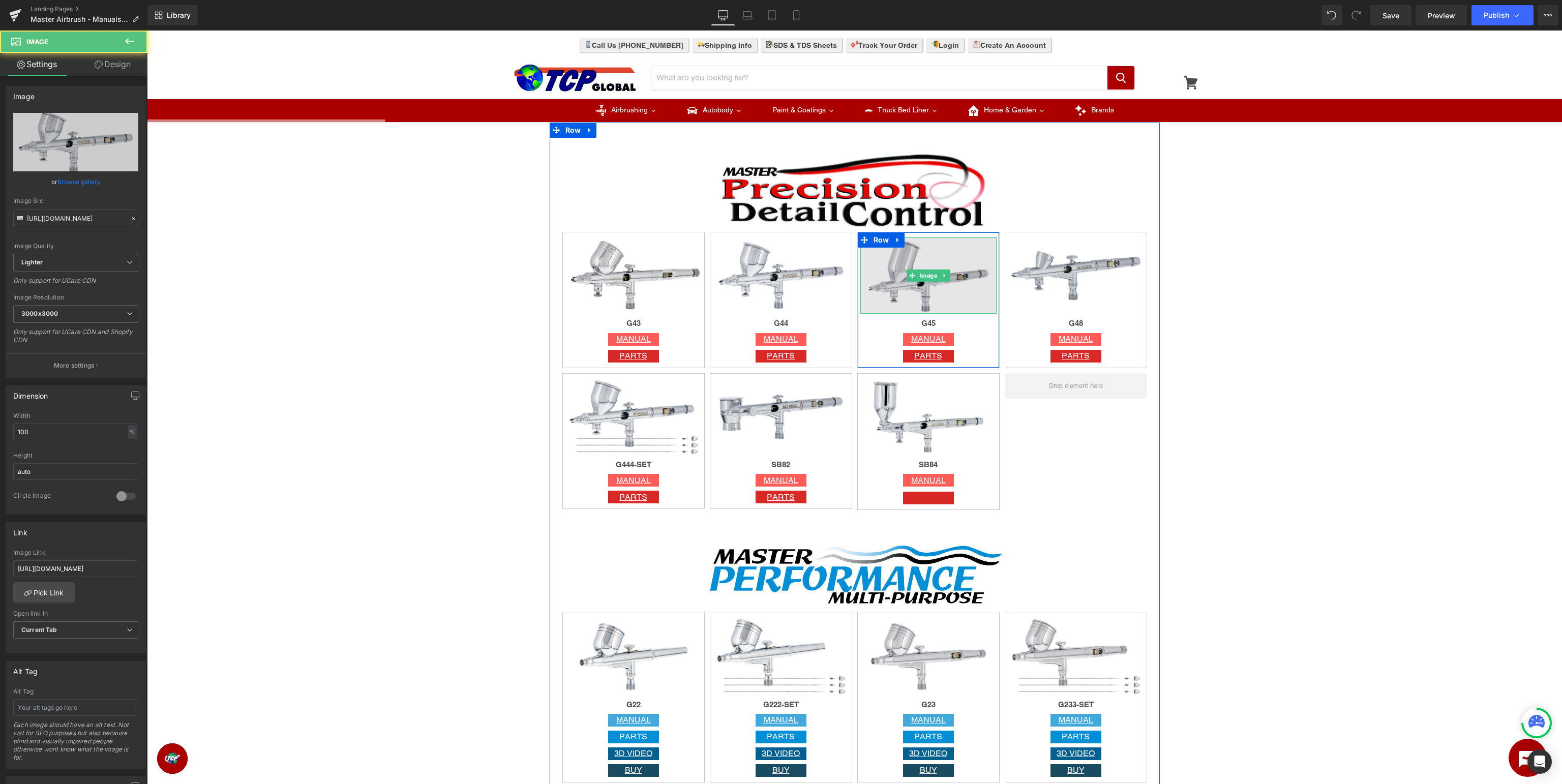
click at [933, 267] on img at bounding box center [928, 276] width 136 height 77
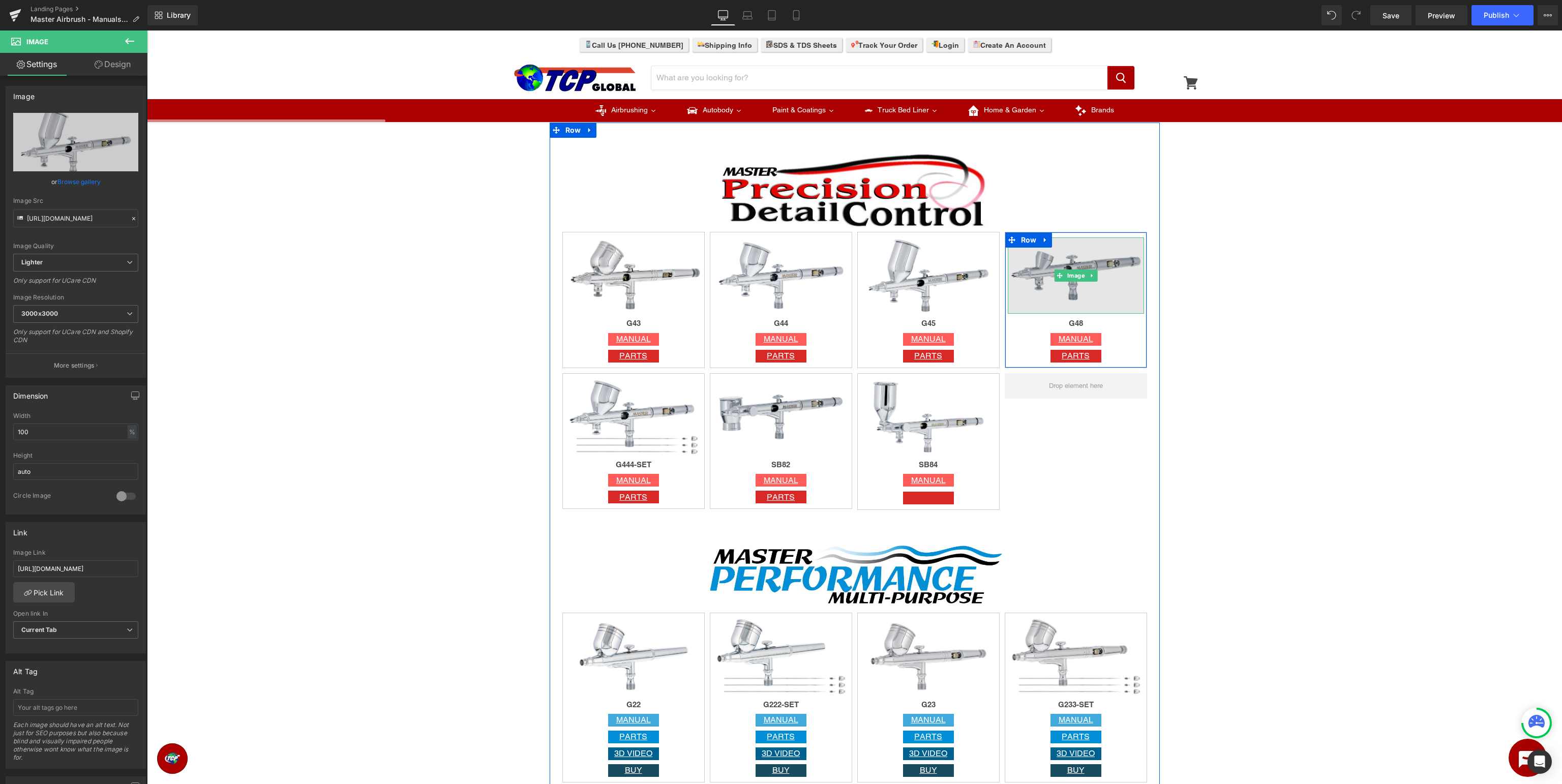
click at [1062, 266] on img at bounding box center [1076, 276] width 136 height 77
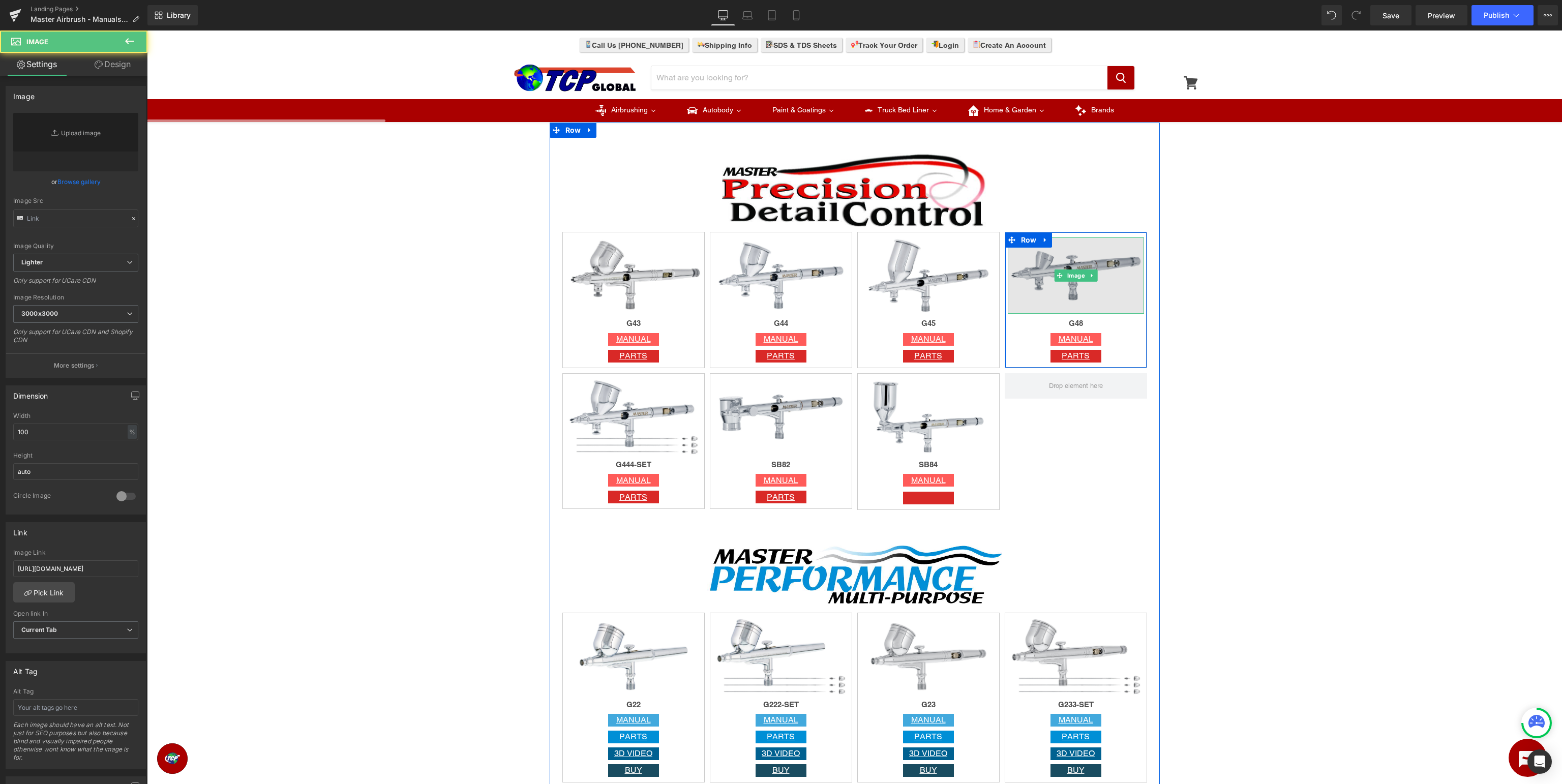
type input "[URL][DOMAIN_NAME]"
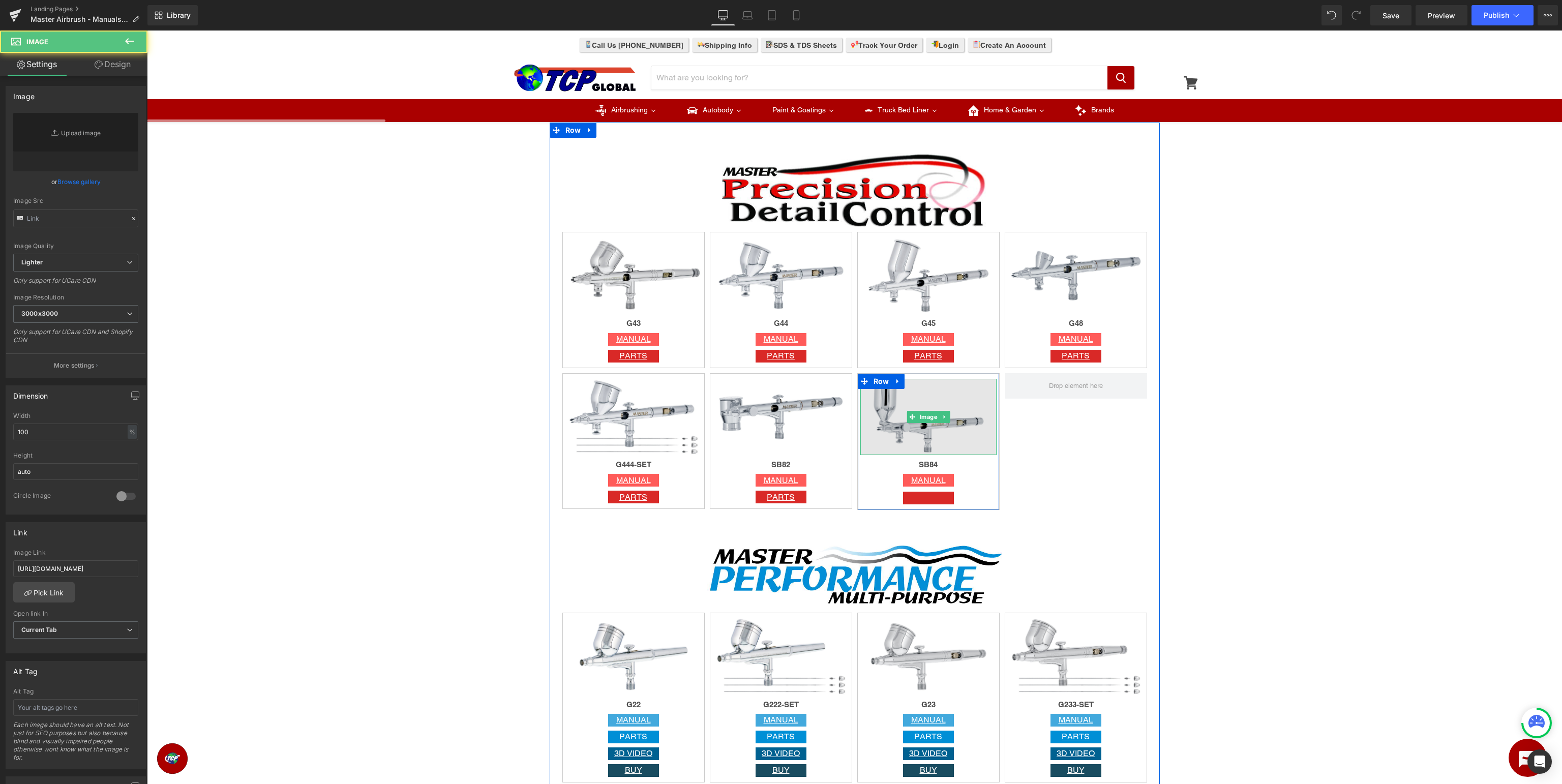
click at [927, 407] on img at bounding box center [928, 417] width 136 height 77
type input "[URL][DOMAIN_NAME]"
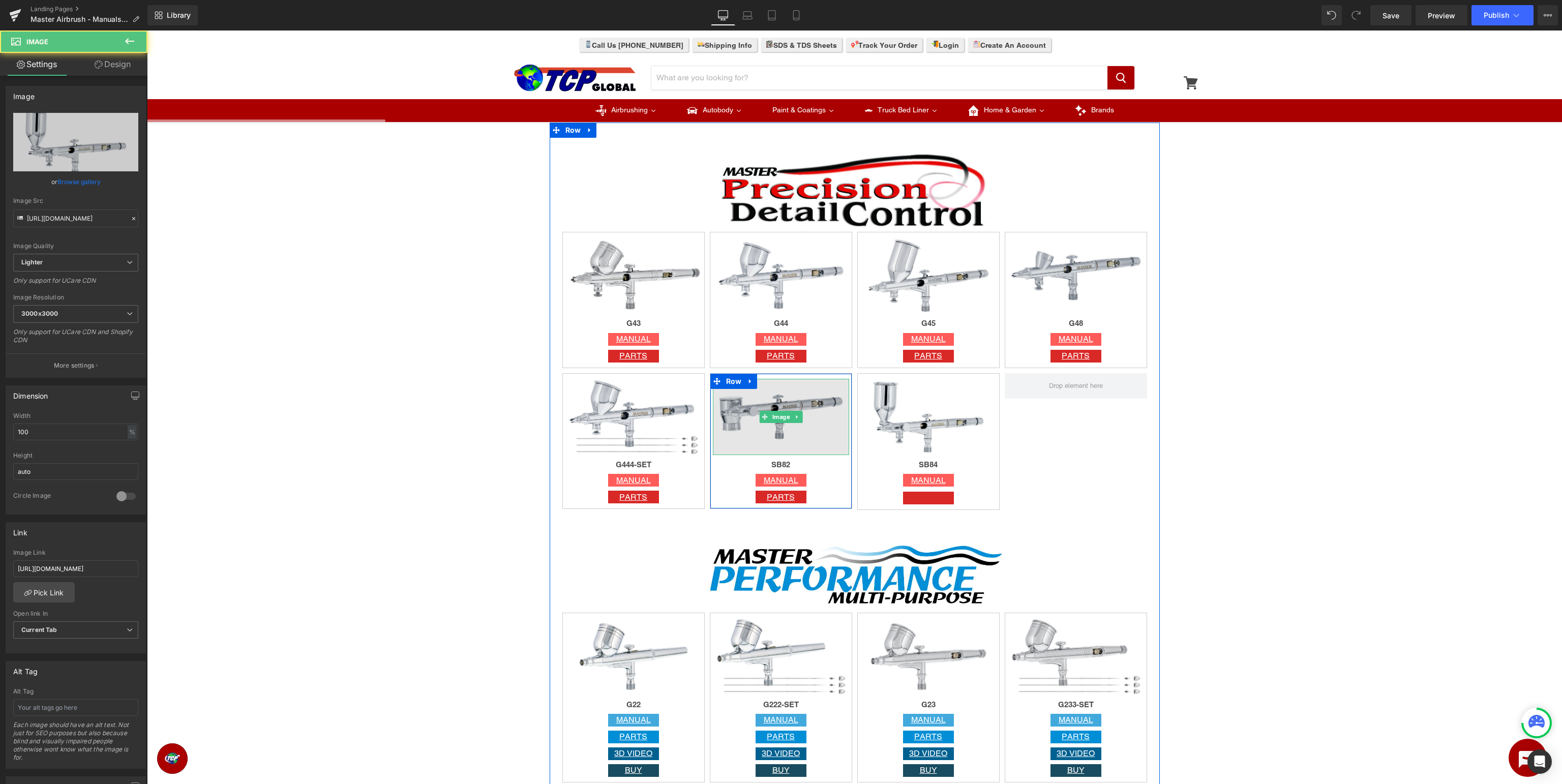
click at [785, 402] on img at bounding box center [781, 417] width 136 height 77
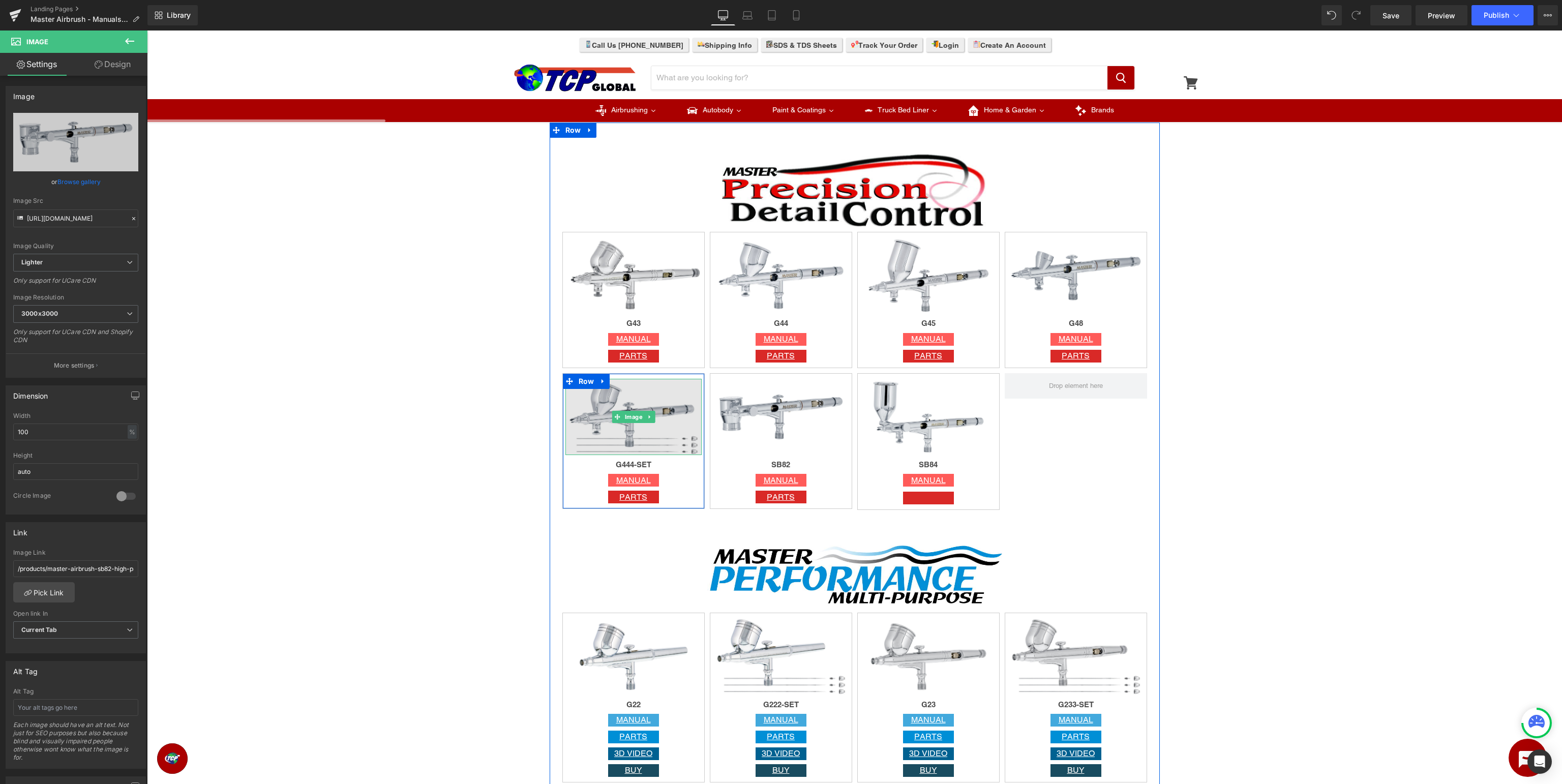
click at [652, 404] on img at bounding box center [633, 417] width 136 height 77
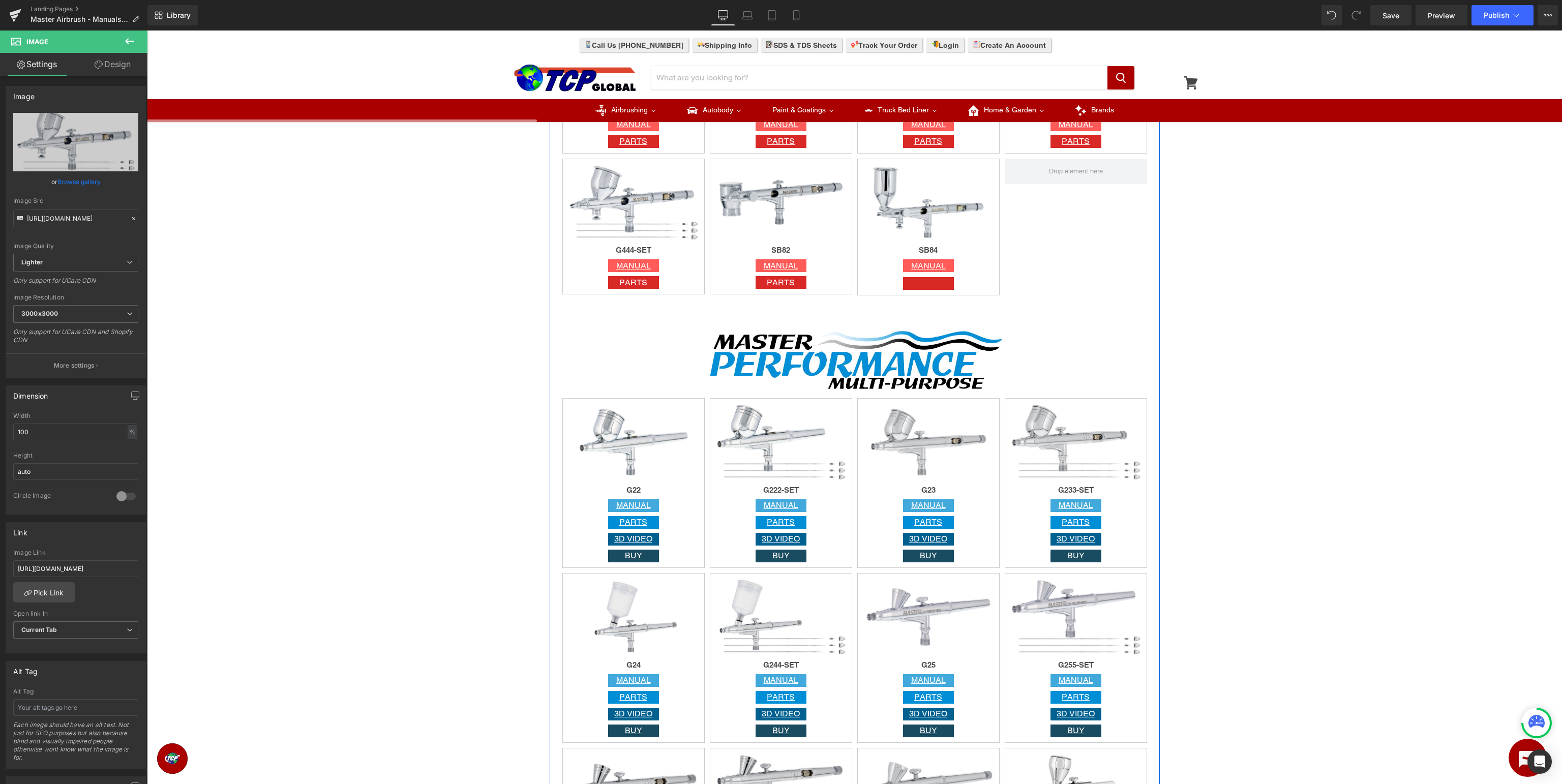
scroll to position [913, 0]
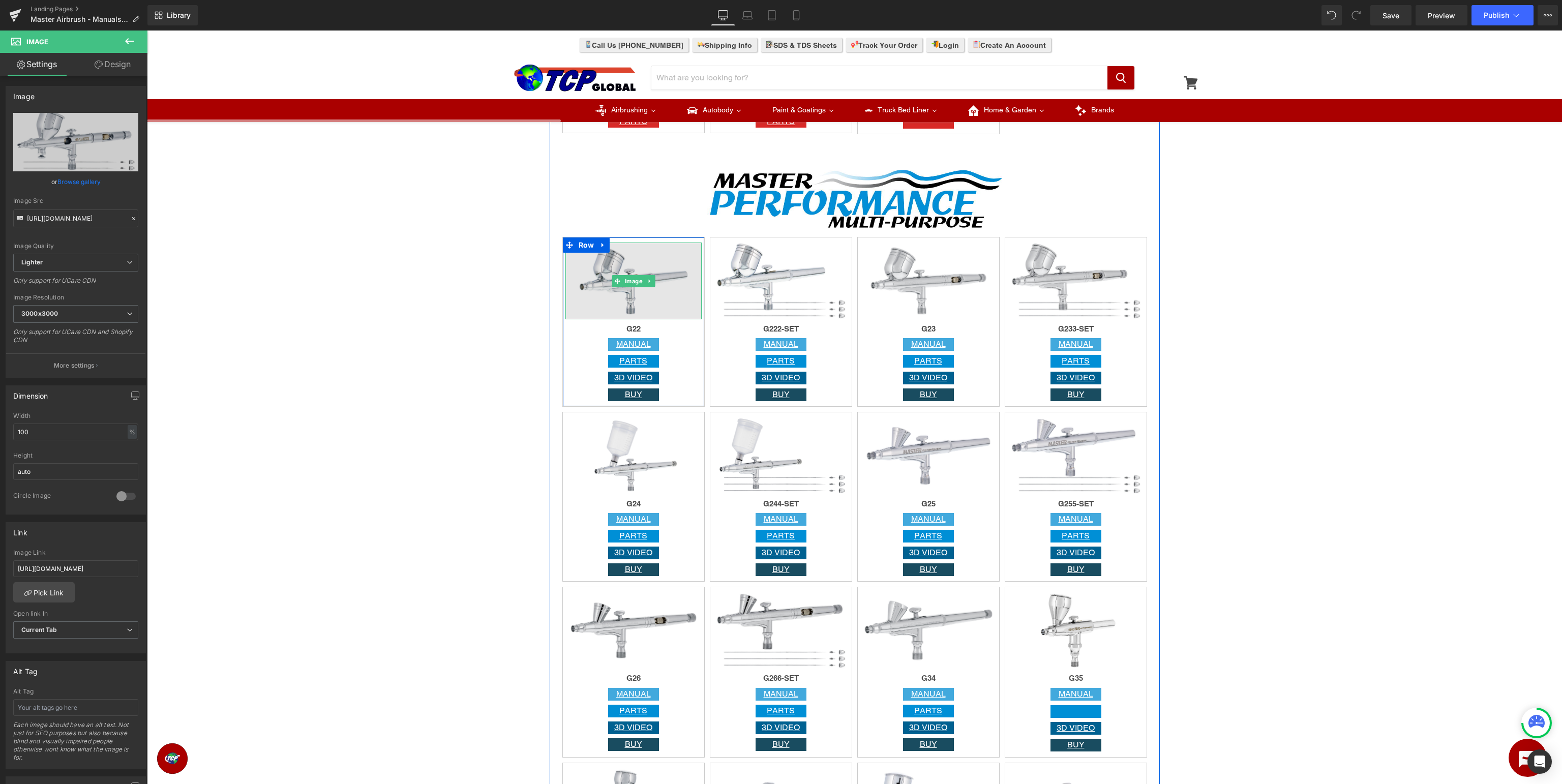
click at [642, 268] on img at bounding box center [633, 281] width 136 height 77
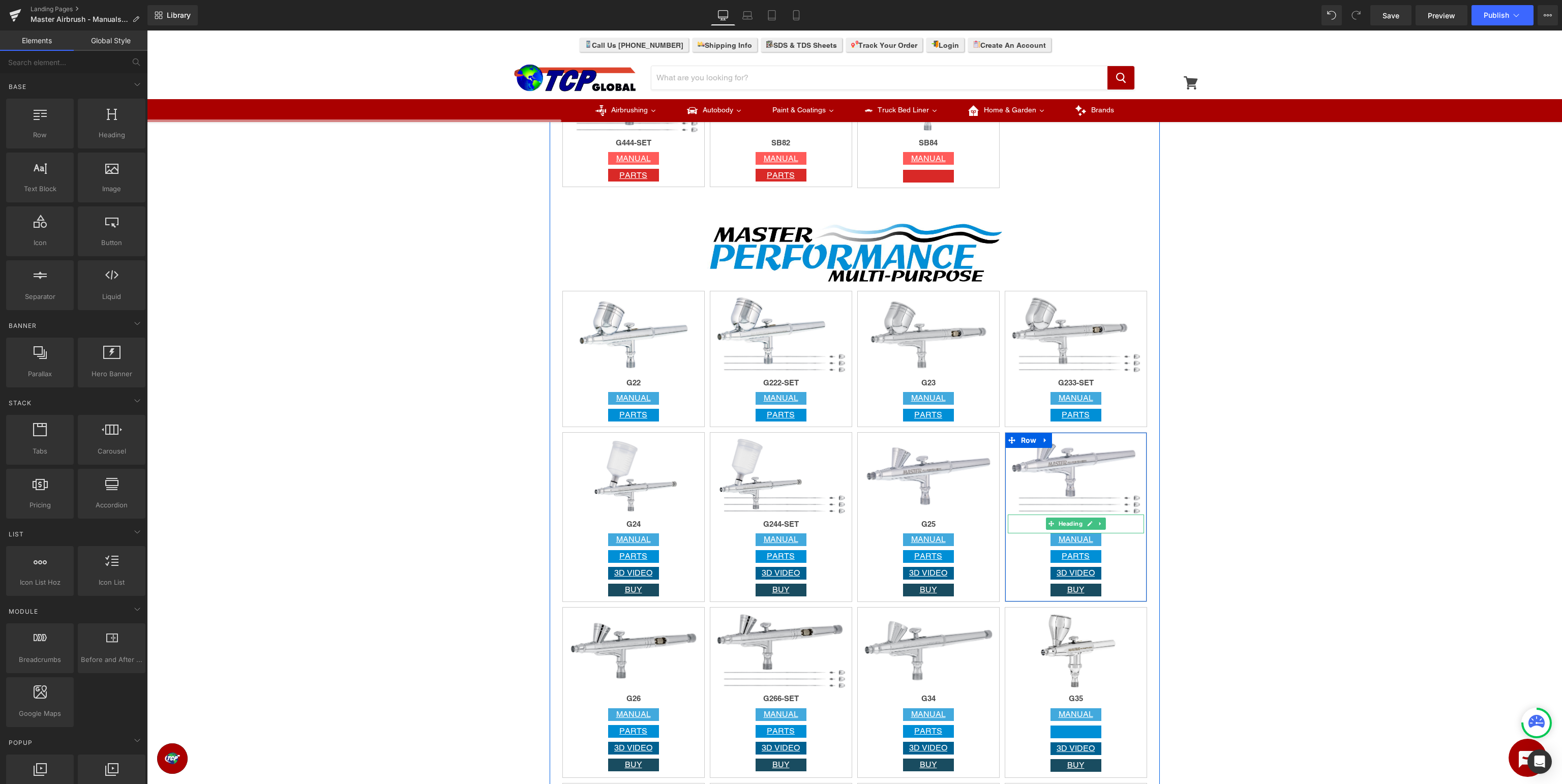
scroll to position [1074, 0]
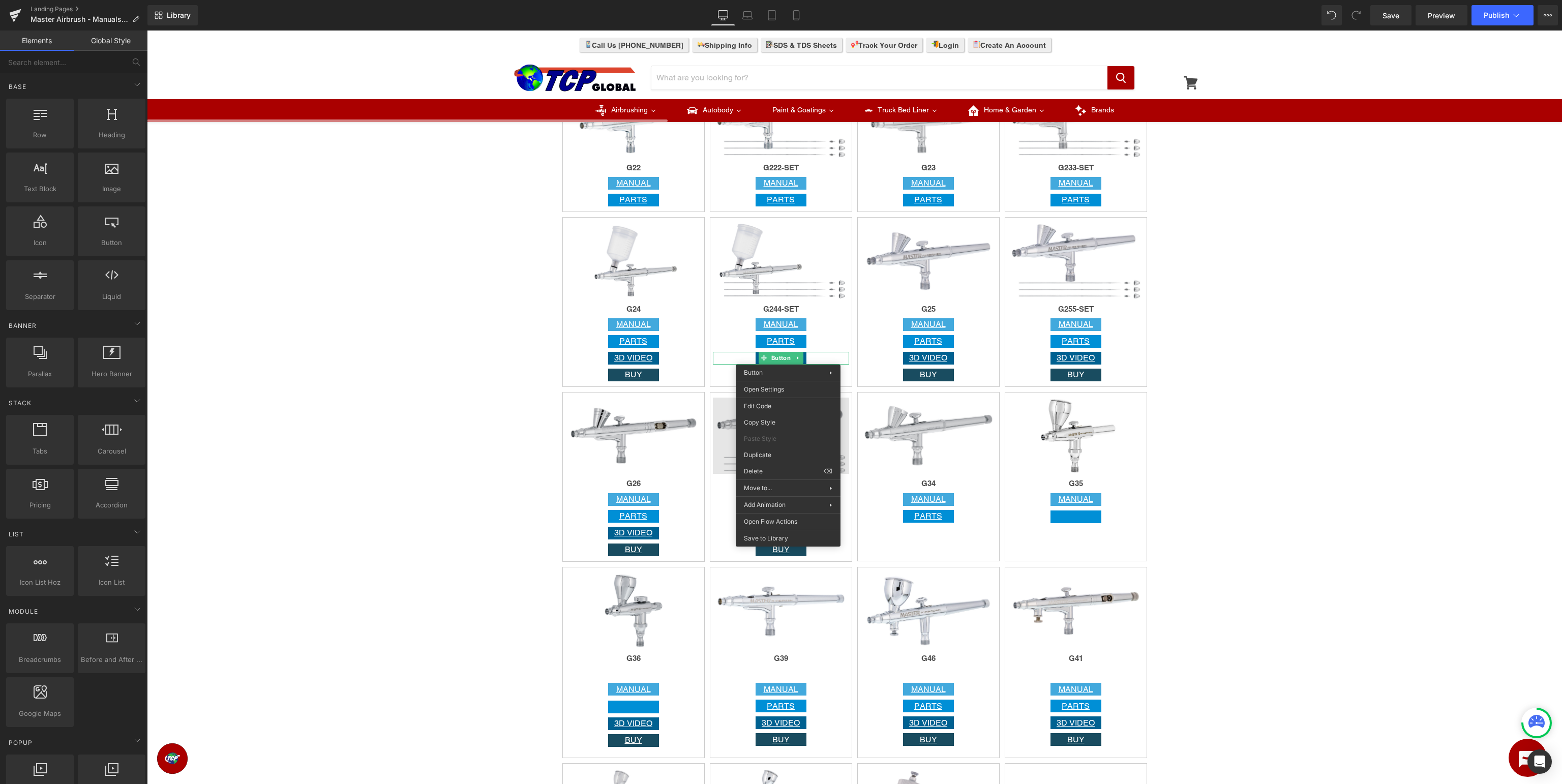
drag, startPoint x: 939, startPoint y: 500, endPoint x: 792, endPoint y: 470, distance: 150.0
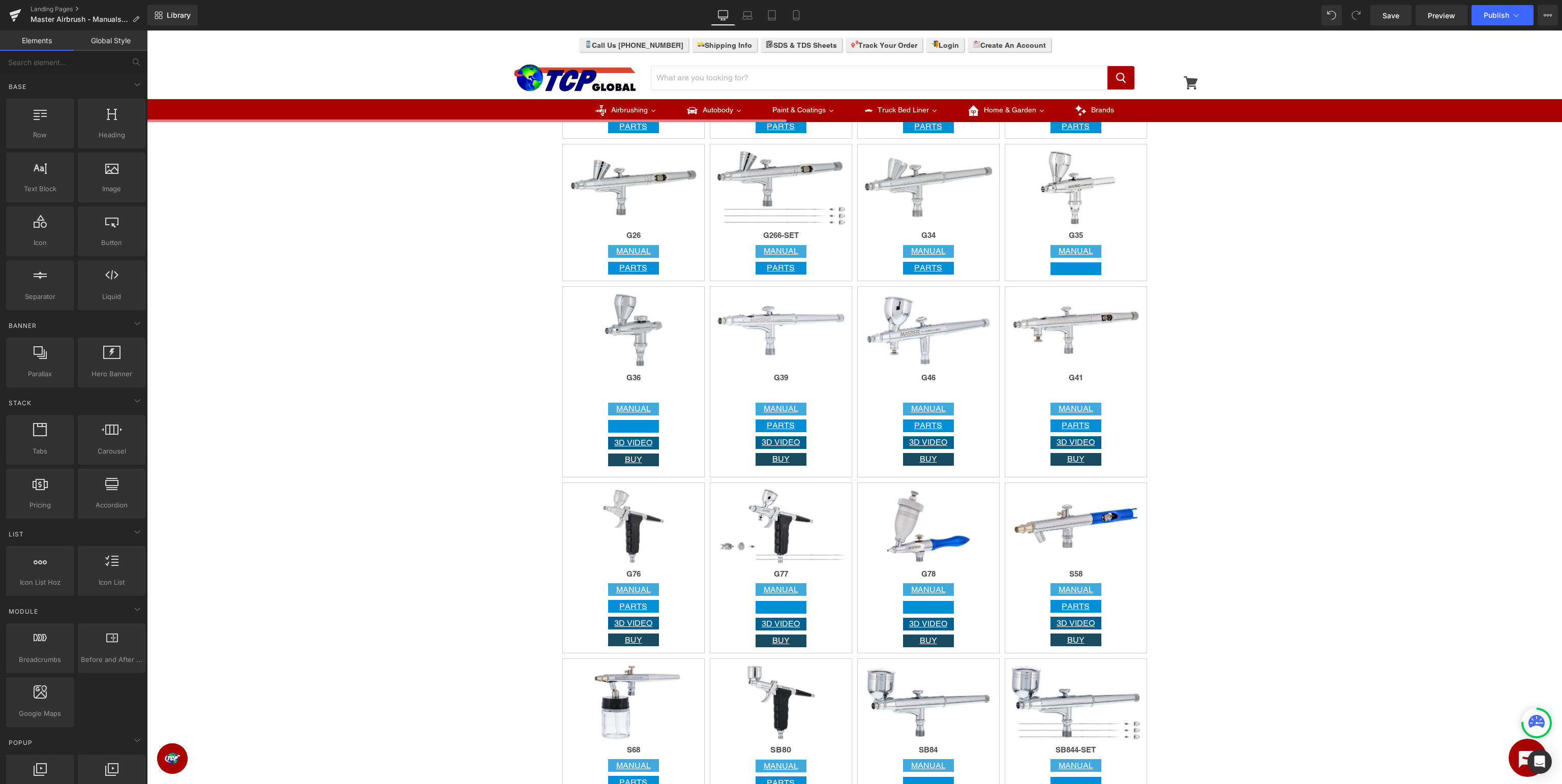
scroll to position [1503, 0]
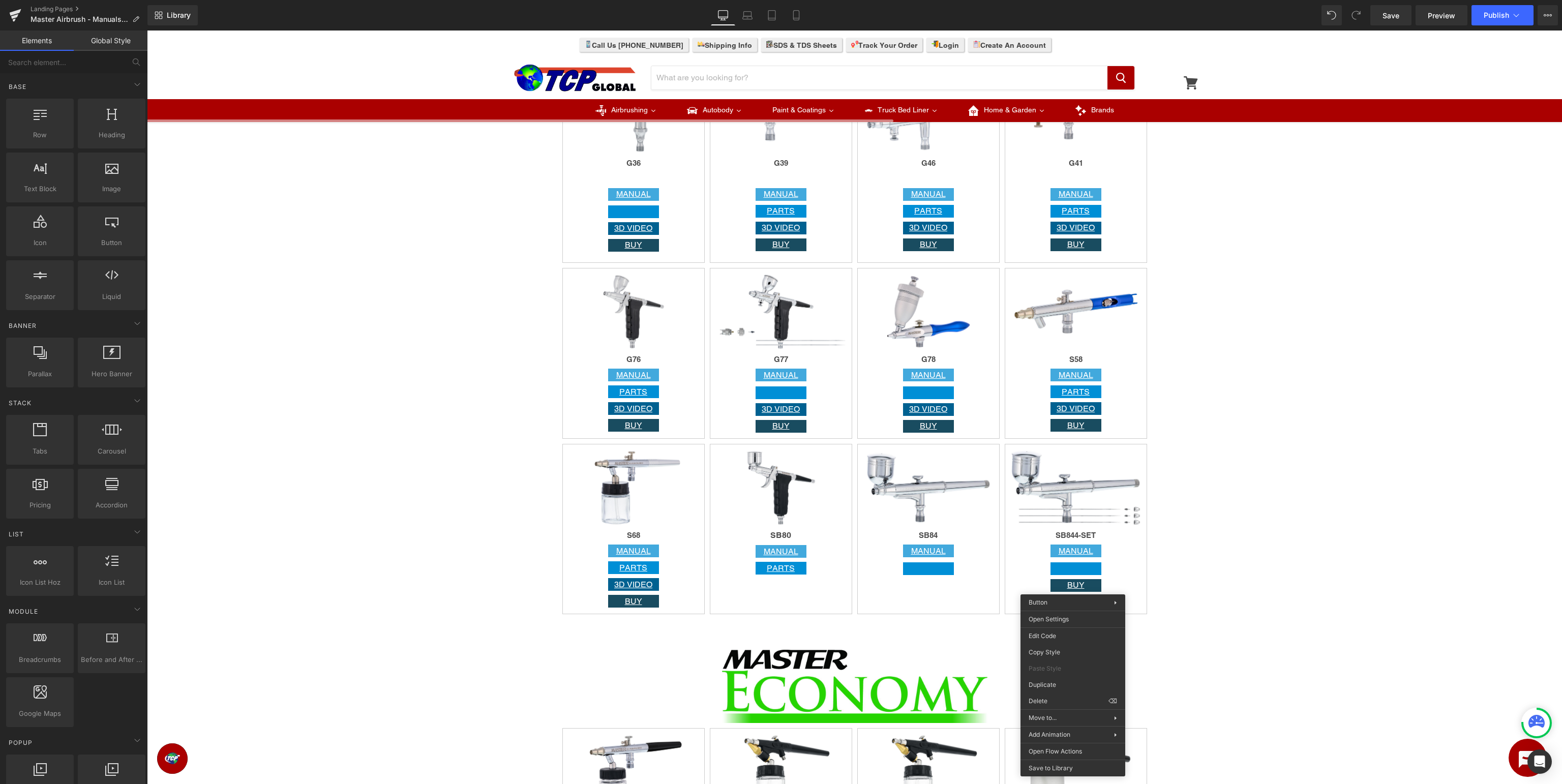
drag, startPoint x: 1214, startPoint y: 729, endPoint x: 1067, endPoint y: 698, distance: 150.2
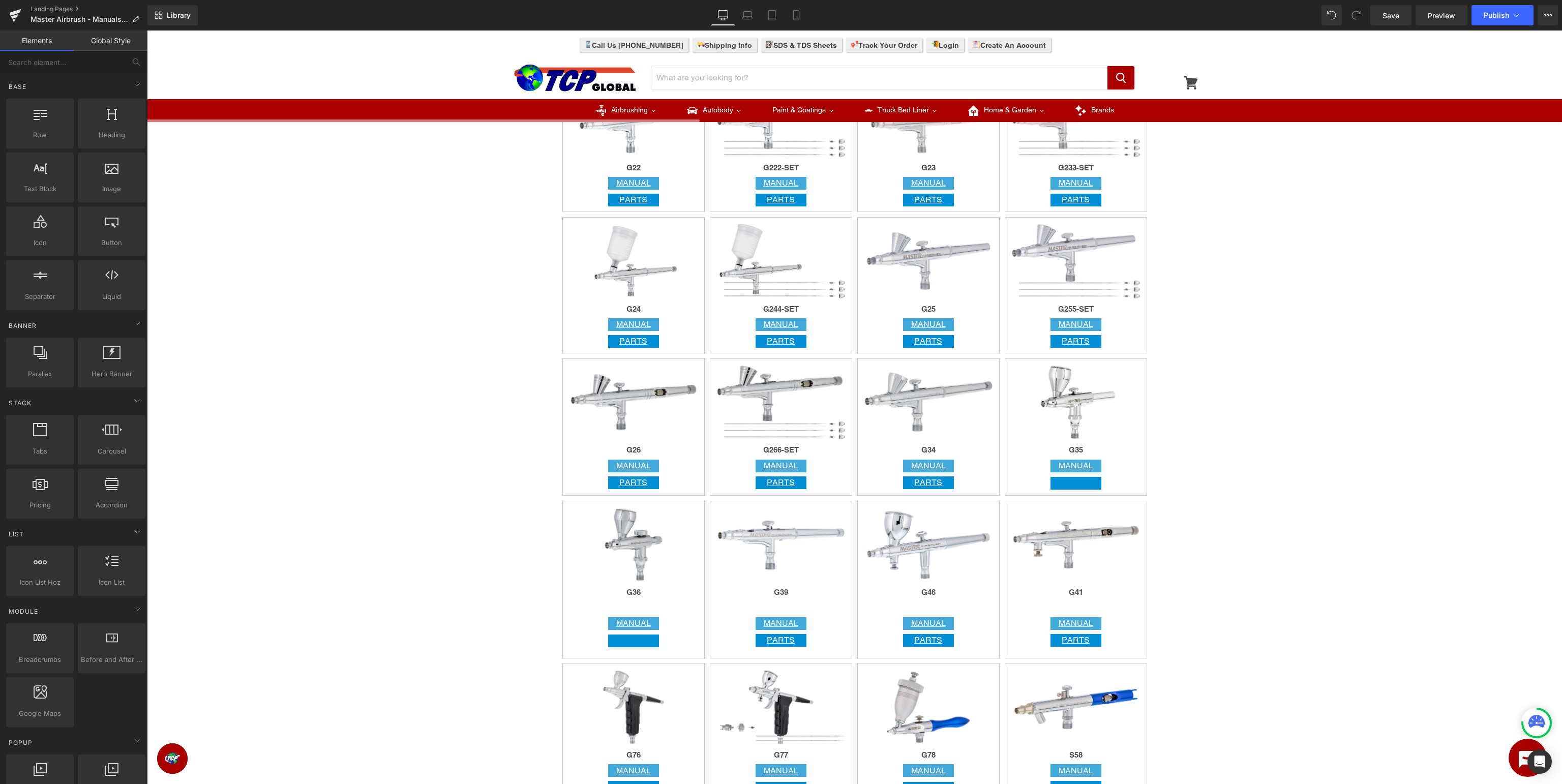
scroll to position [1181, 0]
